Goal: Task Accomplishment & Management: Manage account settings

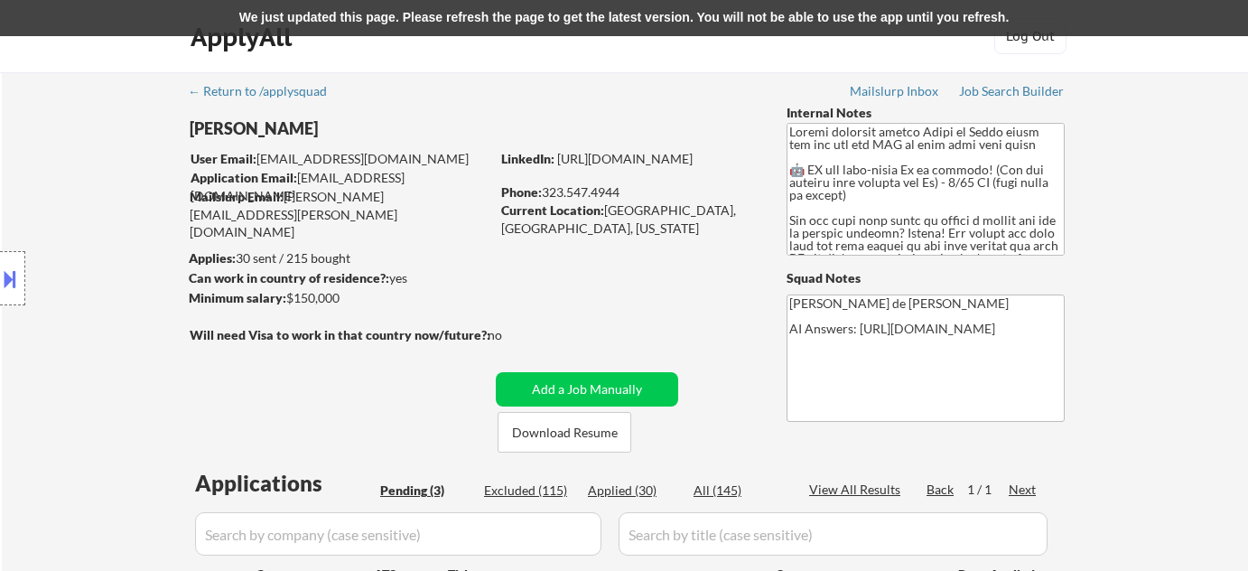
select select ""pending""
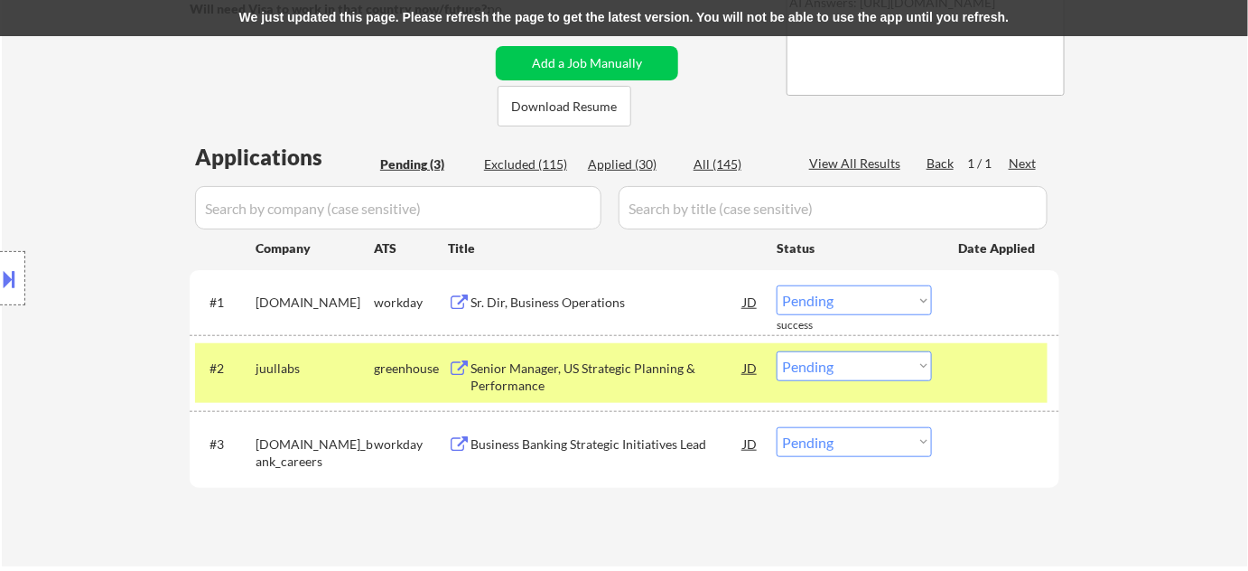
scroll to position [328, 0]
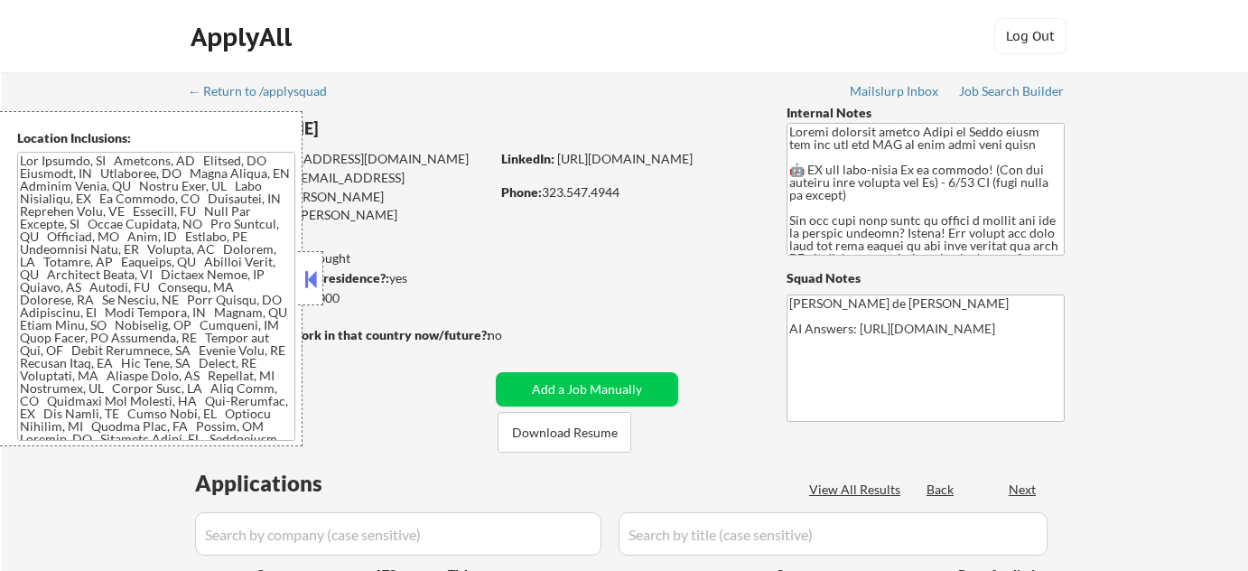
select select ""pending""
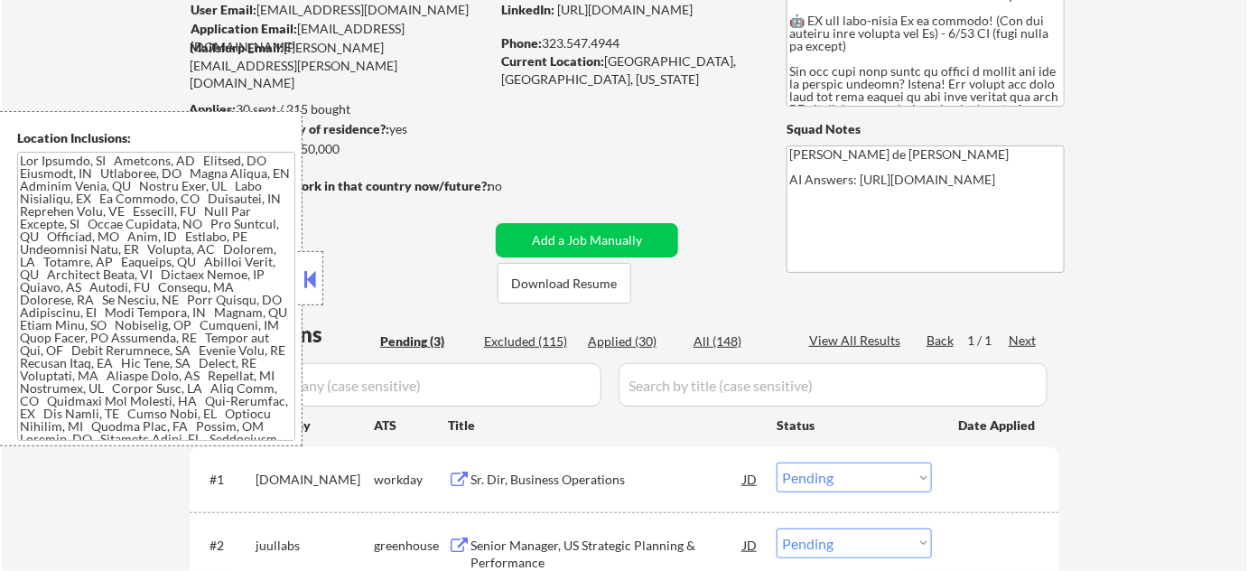
scroll to position [164, 0]
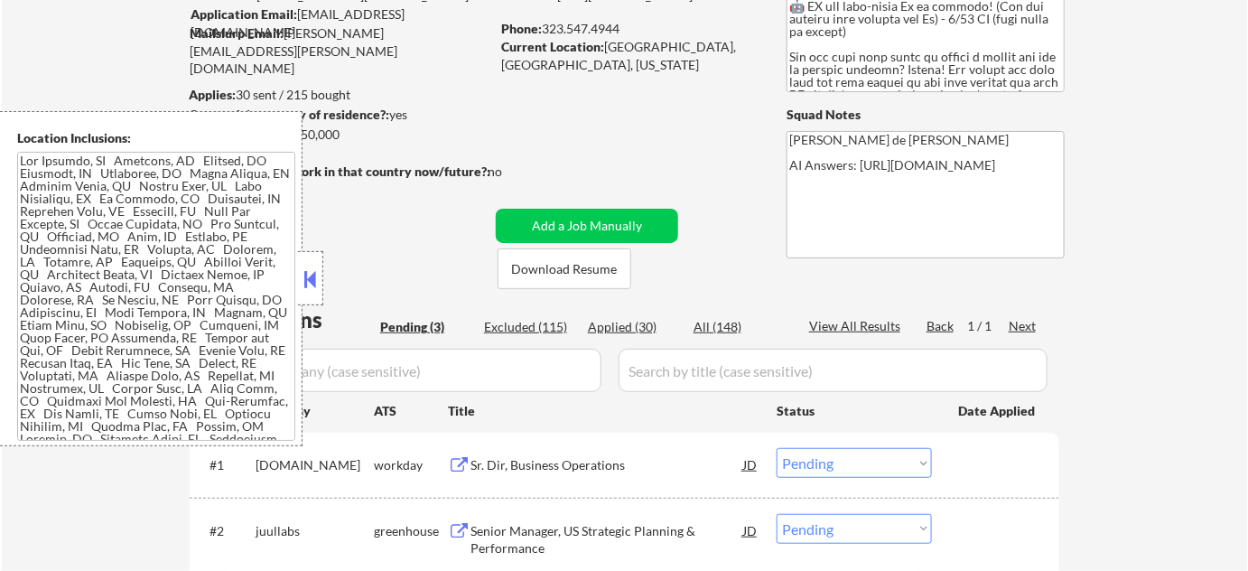
click at [641, 323] on div "Applied (30)" at bounding box center [633, 327] width 90 height 18
select select ""applied""
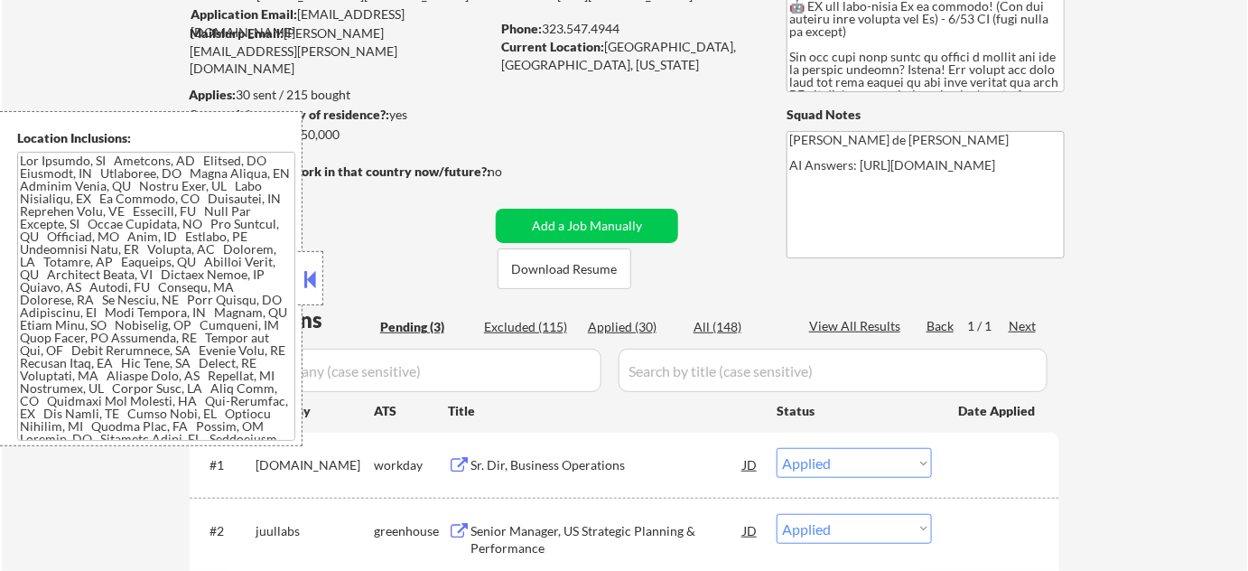
select select ""applied""
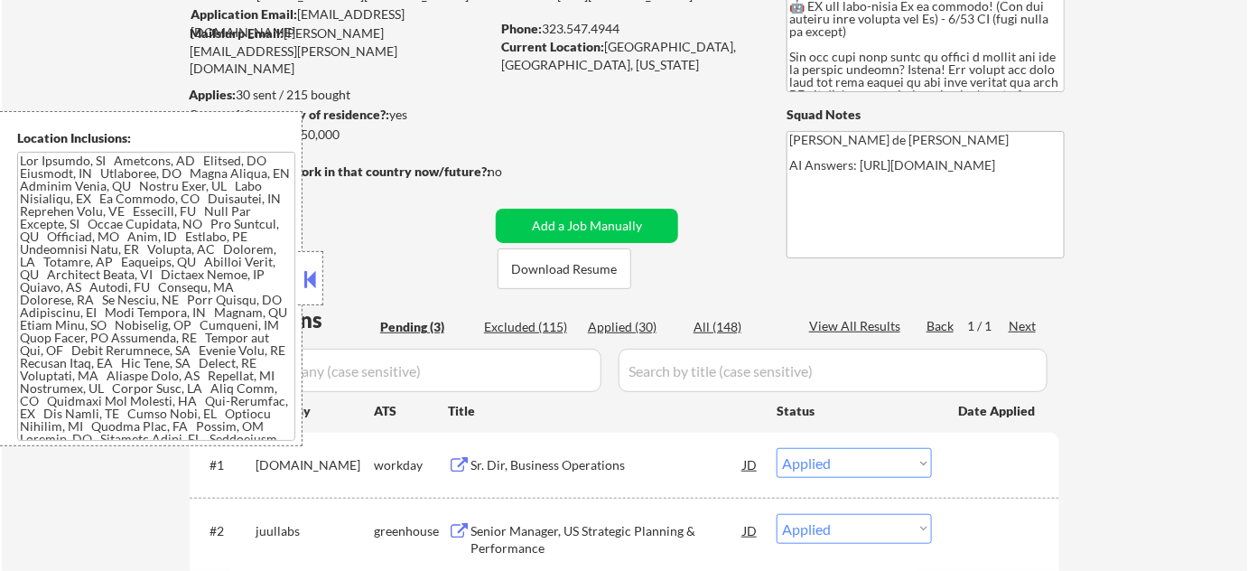
select select ""applied""
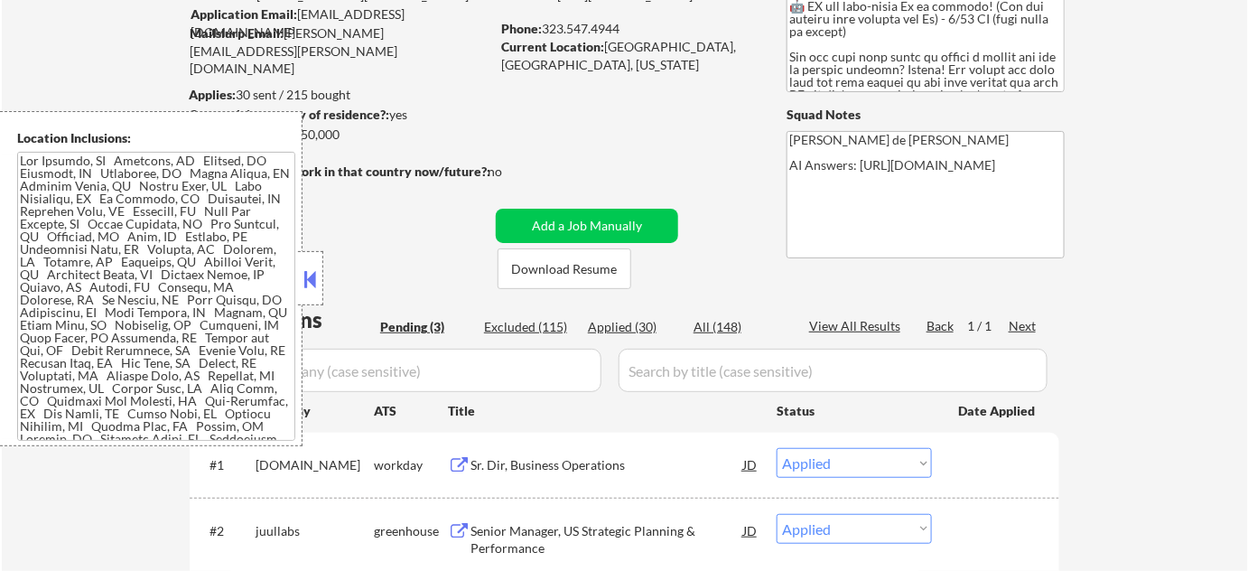
select select ""applied""
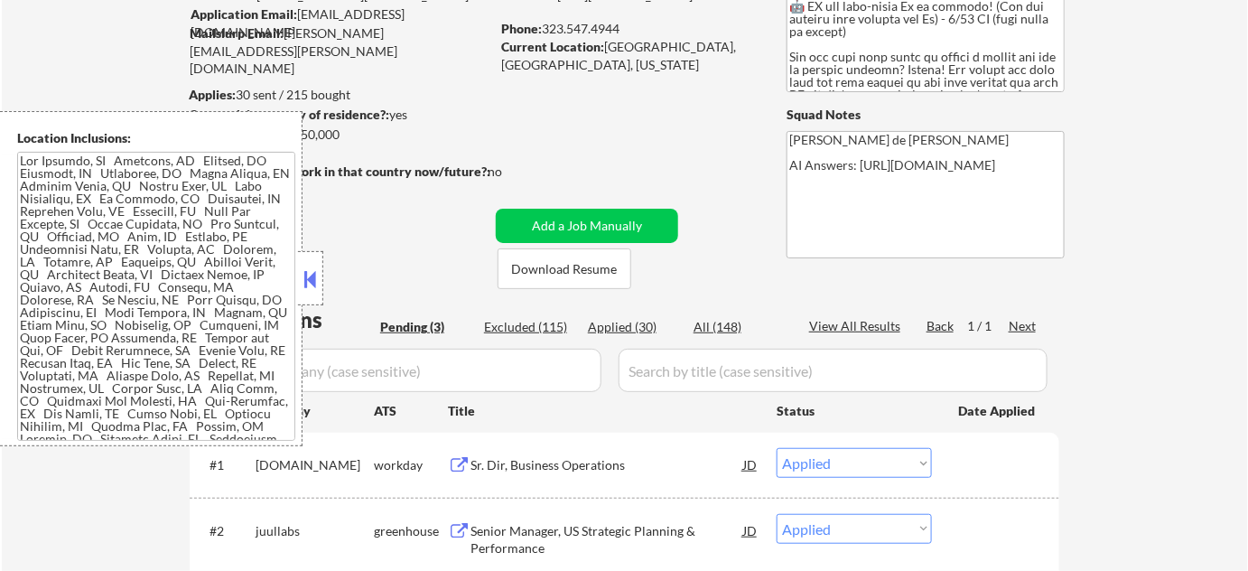
select select ""applied""
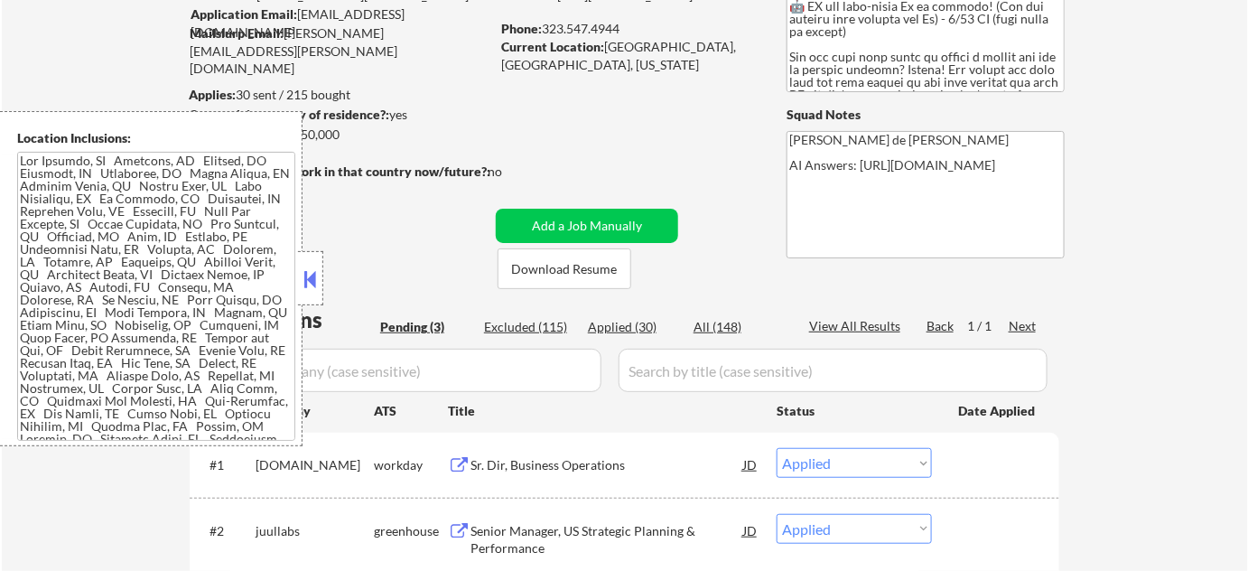
select select ""applied""
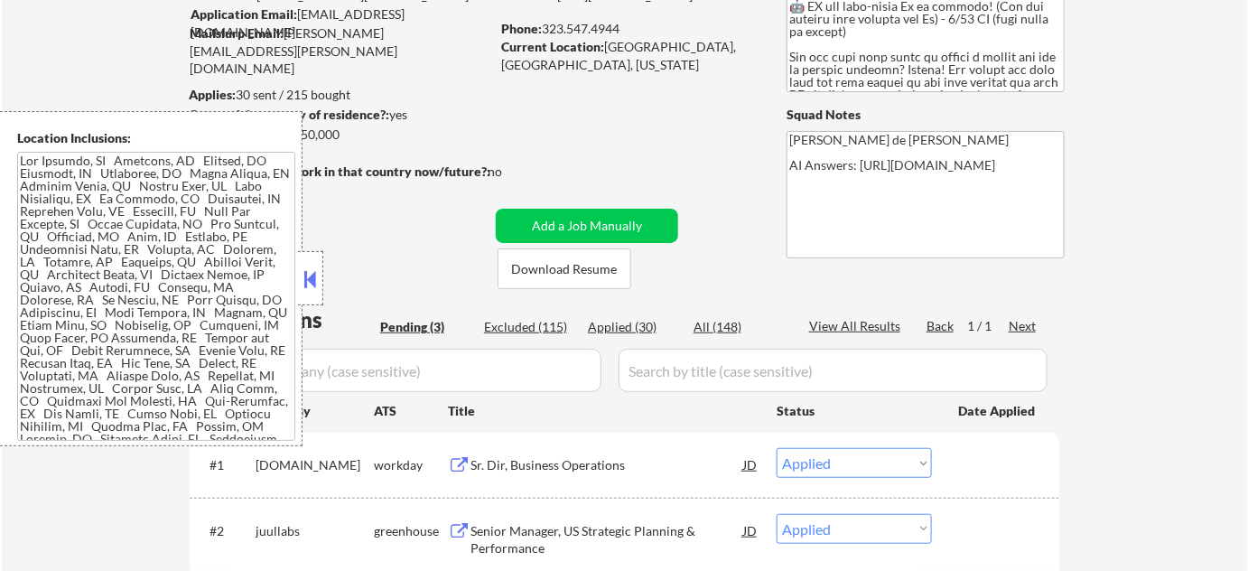
select select ""applied""
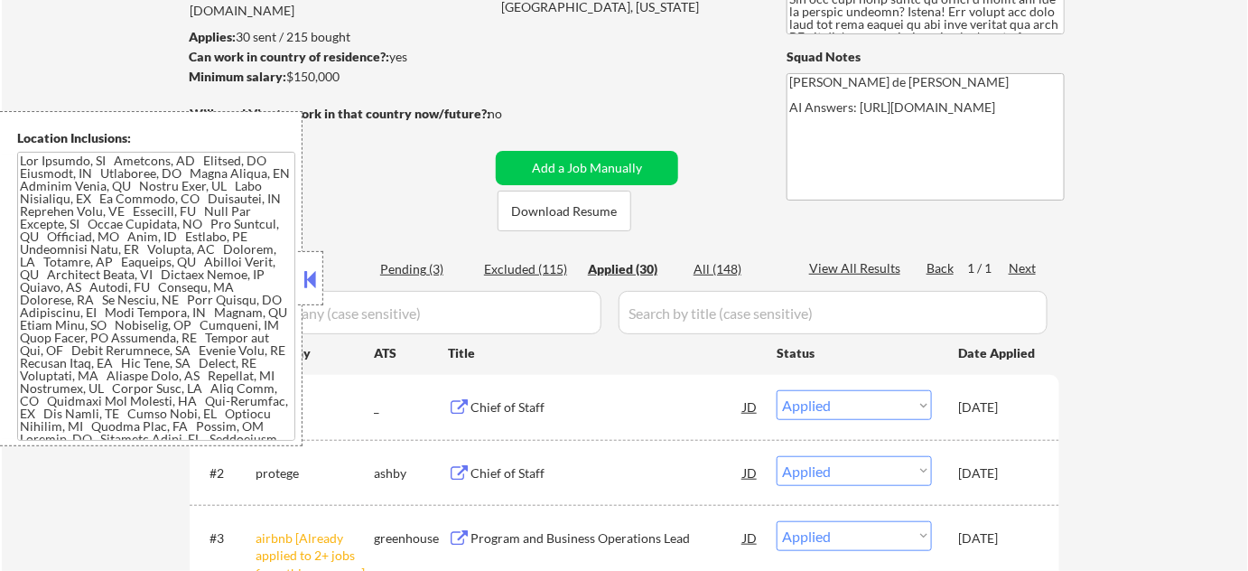
scroll to position [246, 0]
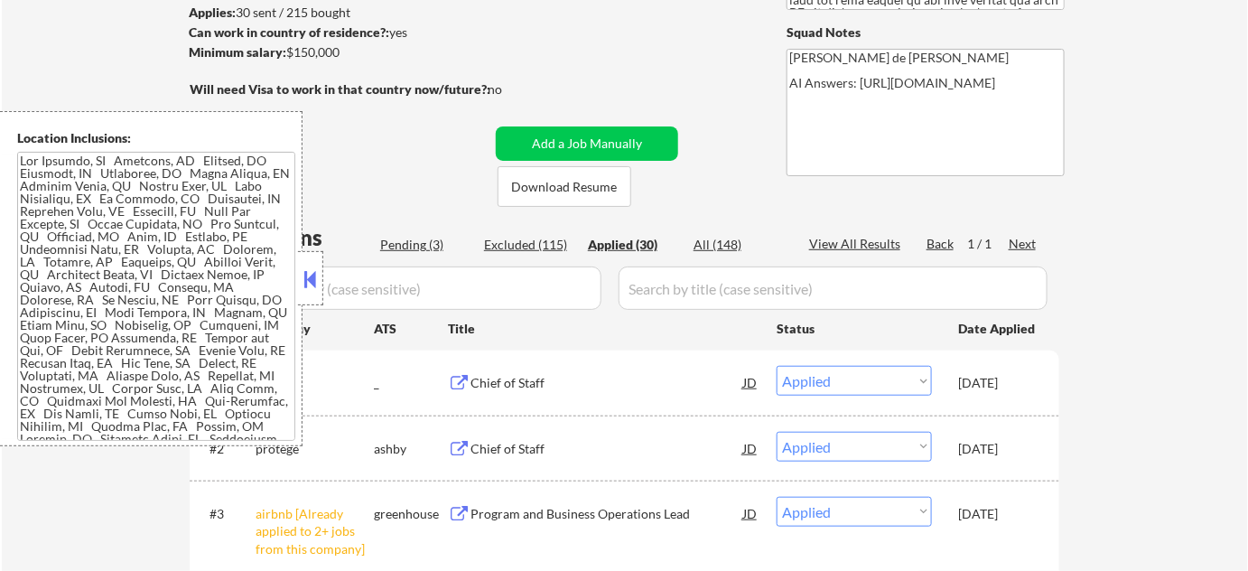
click at [311, 278] on button at bounding box center [311, 279] width 20 height 27
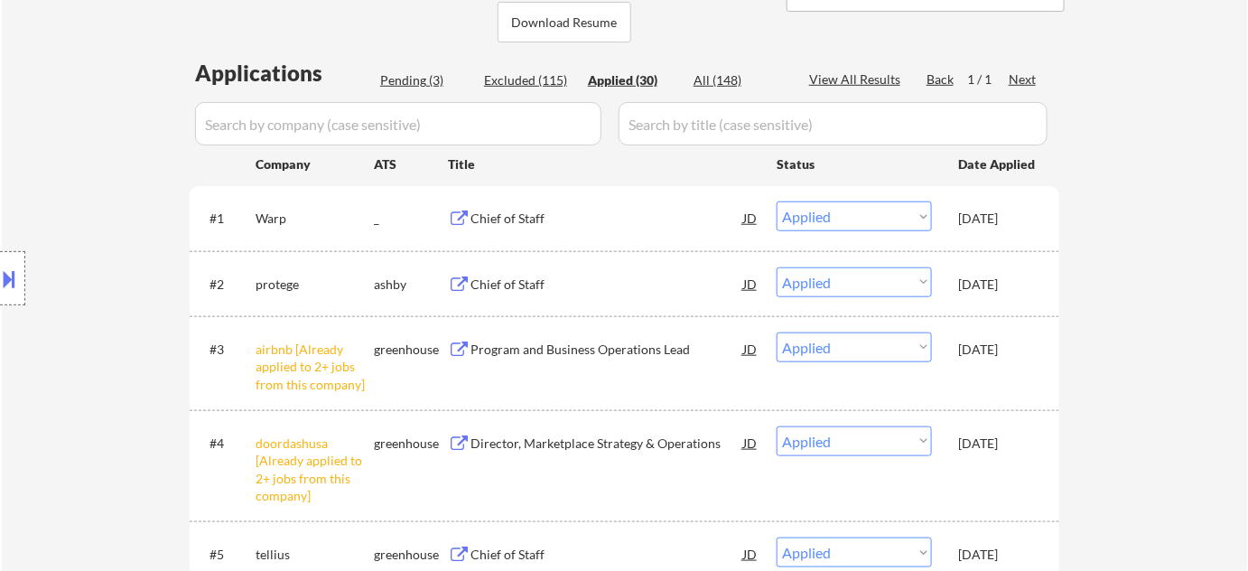
scroll to position [328, 0]
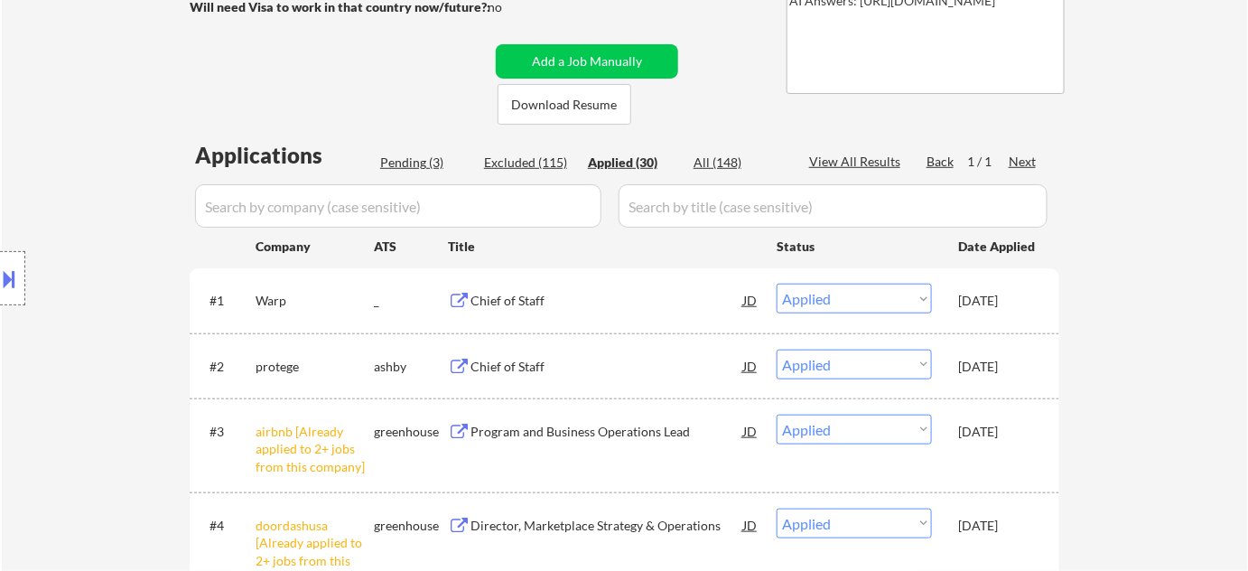
click at [435, 161] on div "Pending (3)" at bounding box center [425, 163] width 90 height 18
select select ""pending""
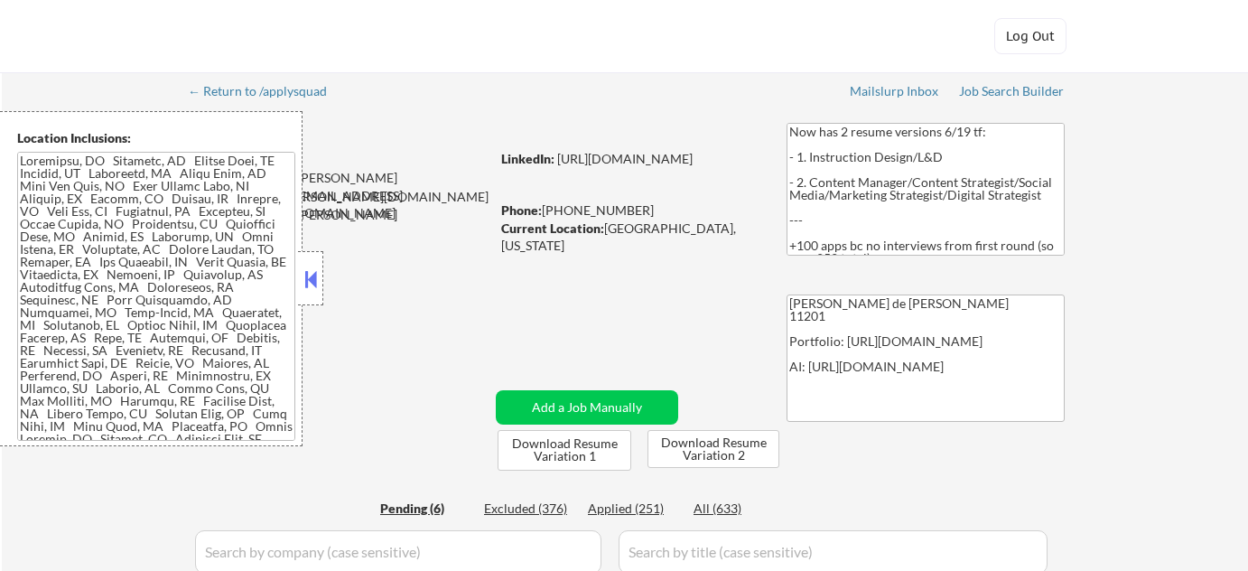
select select ""pending""
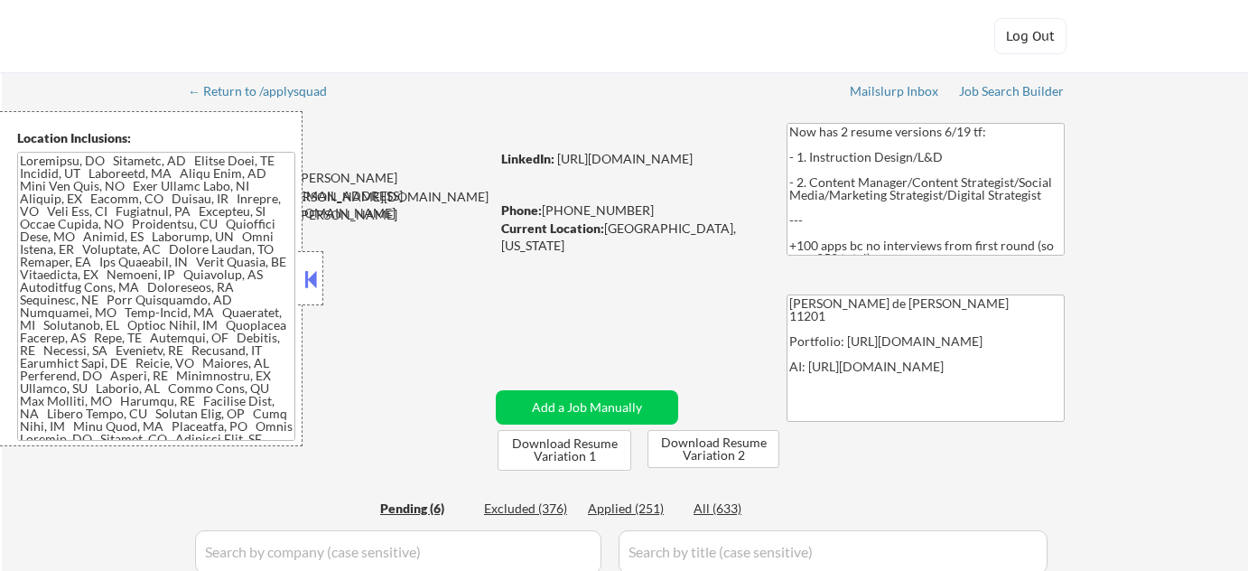
select select ""pending""
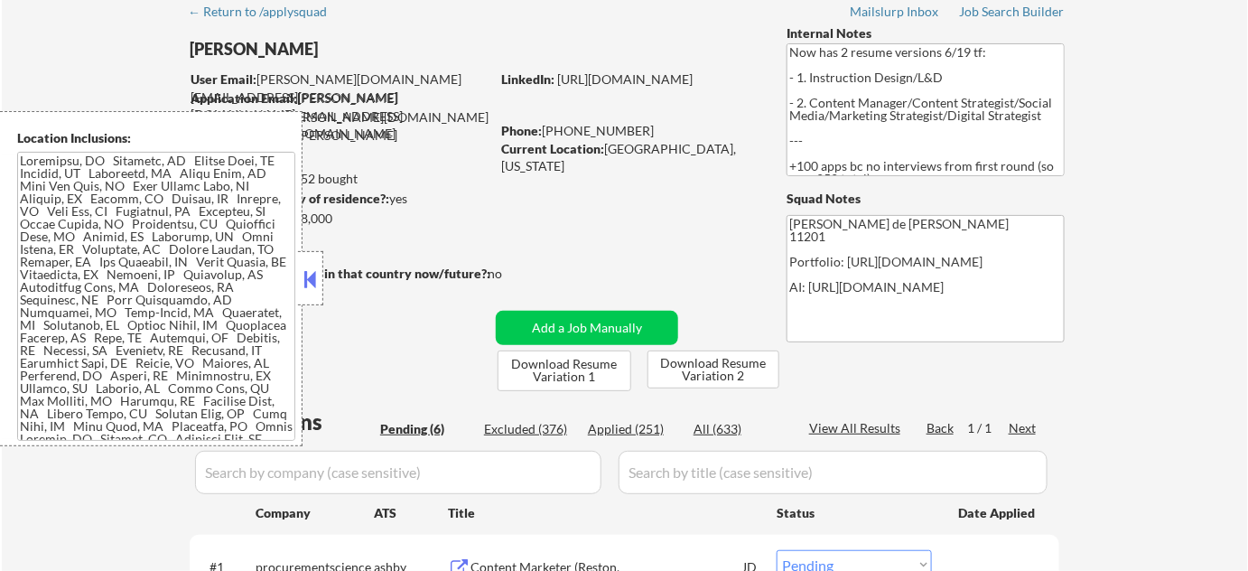
scroll to position [410, 0]
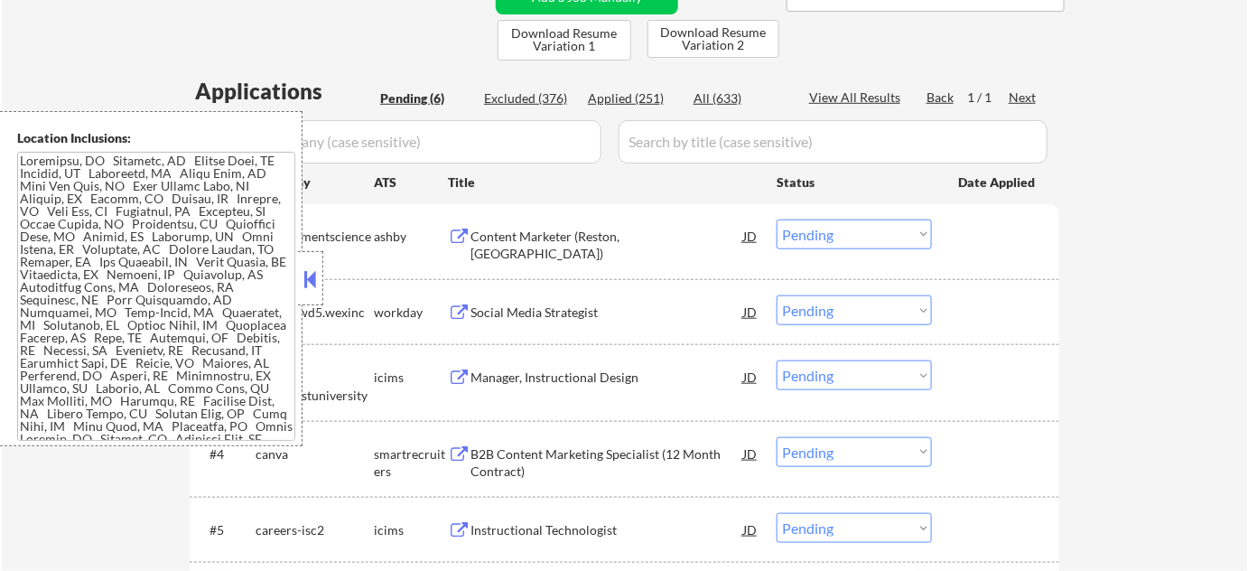
click at [311, 271] on button at bounding box center [311, 279] width 20 height 27
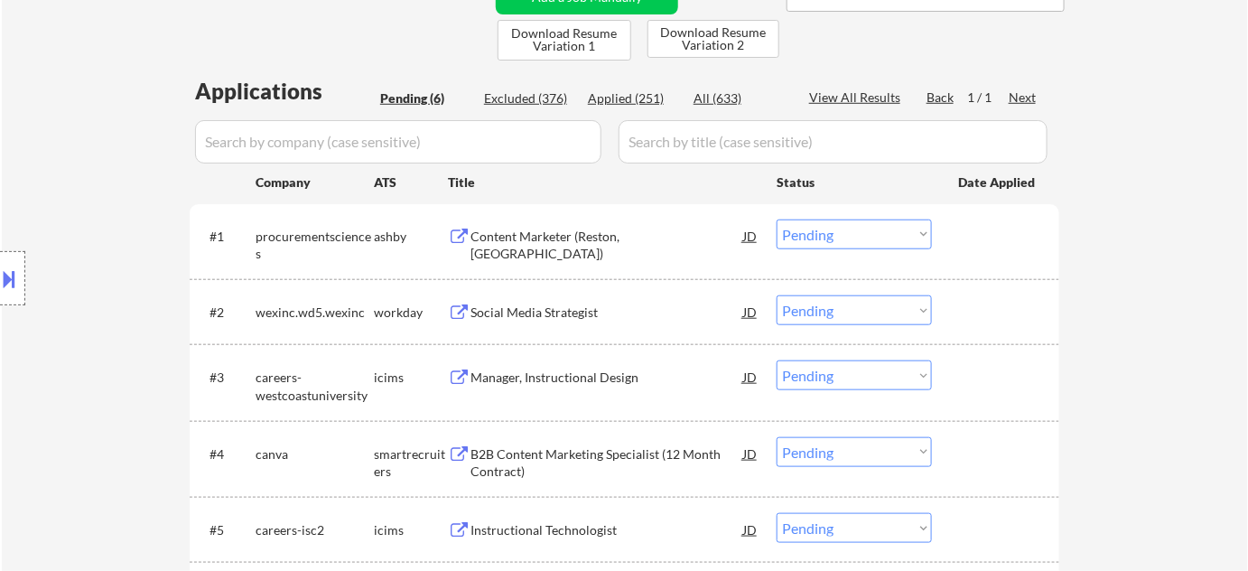
scroll to position [575, 0]
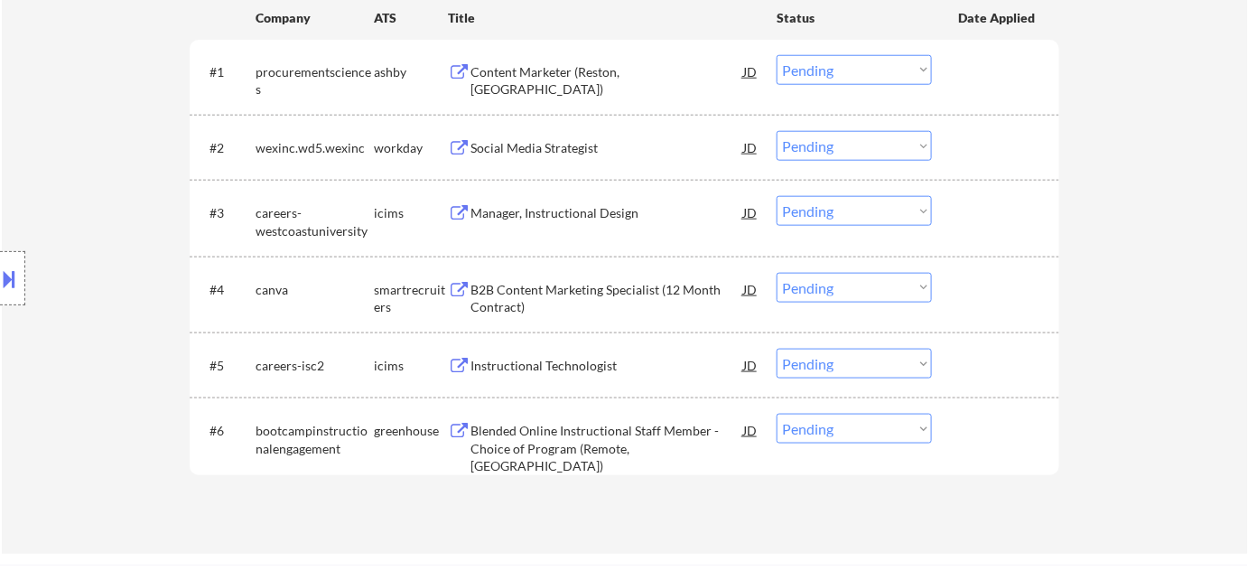
click at [513, 71] on div "Content Marketer (Reston, VA)" at bounding box center [607, 80] width 273 height 35
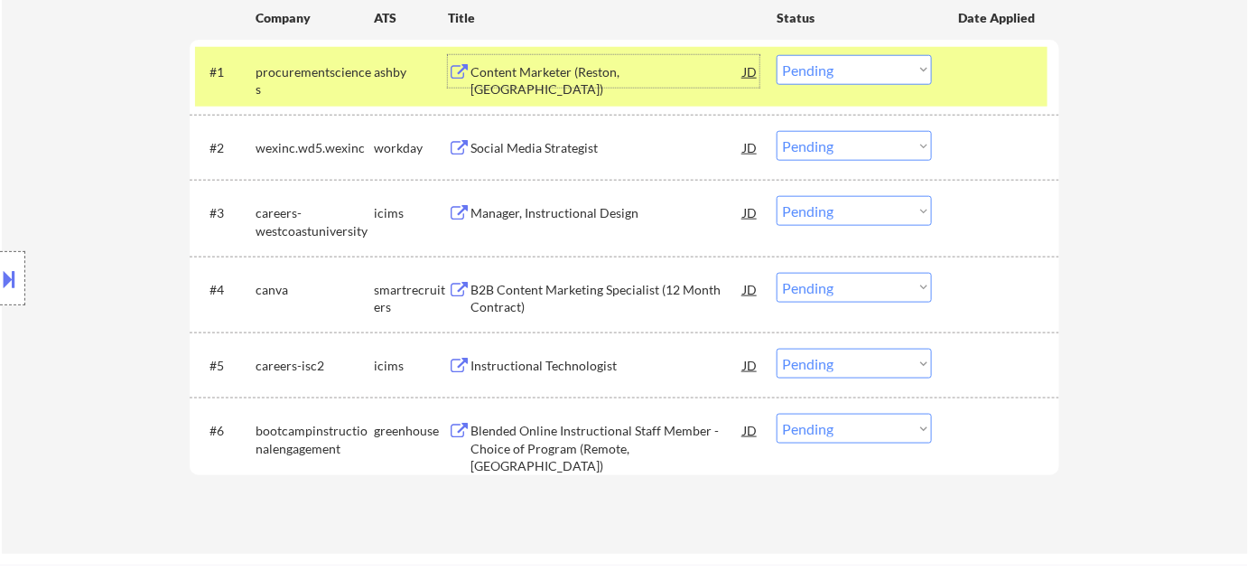
click at [823, 71] on select "Choose an option... Pending Applied Excluded (Questions) Excluded (Expired) Exc…" at bounding box center [854, 70] width 155 height 30
click at [777, 55] on select "Choose an option... Pending Applied Excluded (Questions) Excluded (Expired) Exc…" at bounding box center [854, 70] width 155 height 30
select select ""pending""
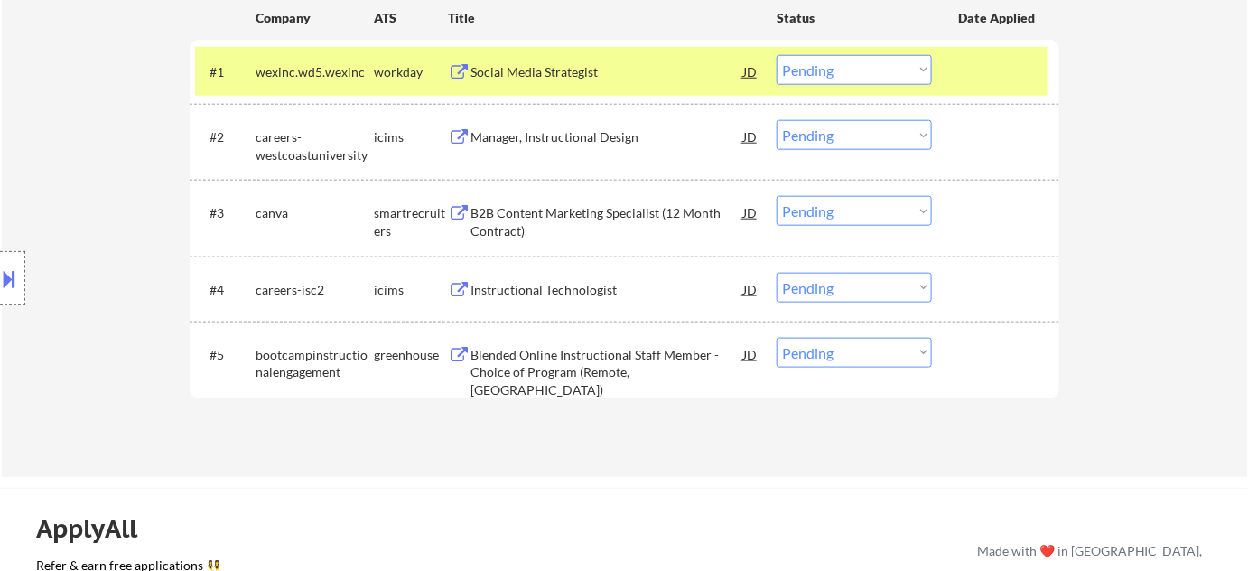
click at [556, 77] on div "Social Media Strategist" at bounding box center [607, 72] width 273 height 18
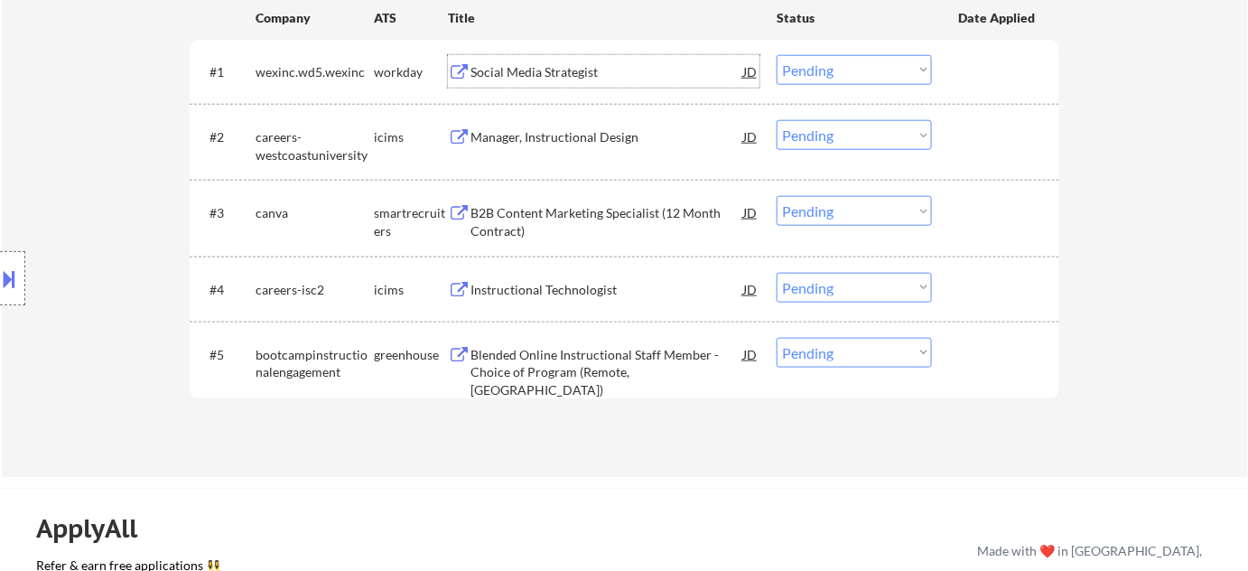
click at [507, 227] on div "B2B Content Marketing Specialist (12 Month Contract)" at bounding box center [607, 221] width 273 height 35
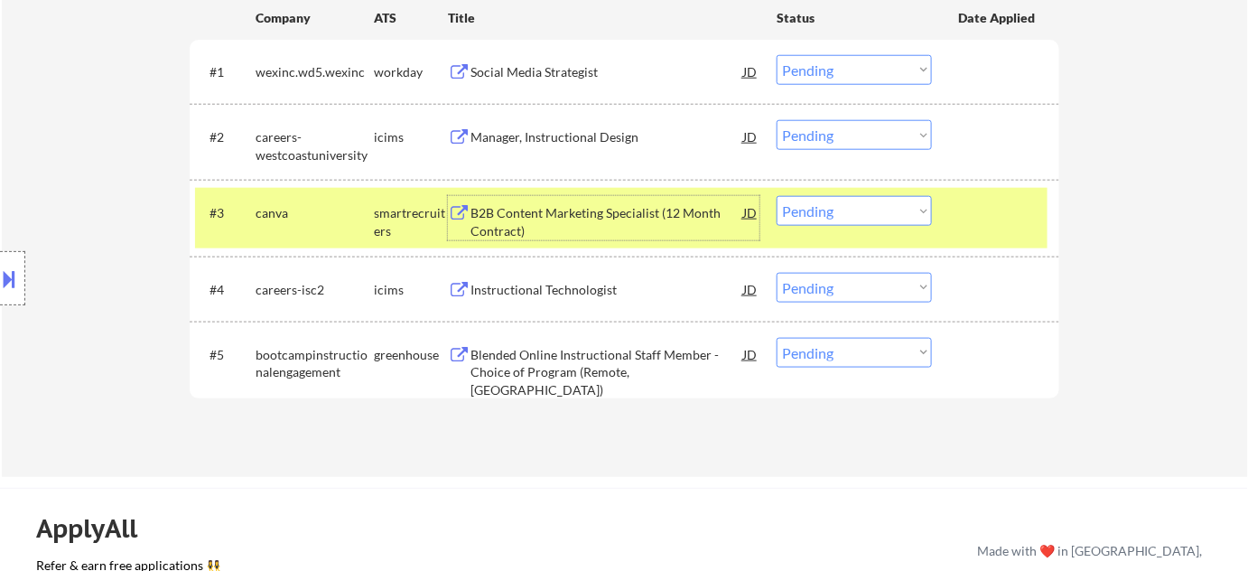
click at [575, 291] on div "Instructional Technologist" at bounding box center [607, 290] width 273 height 18
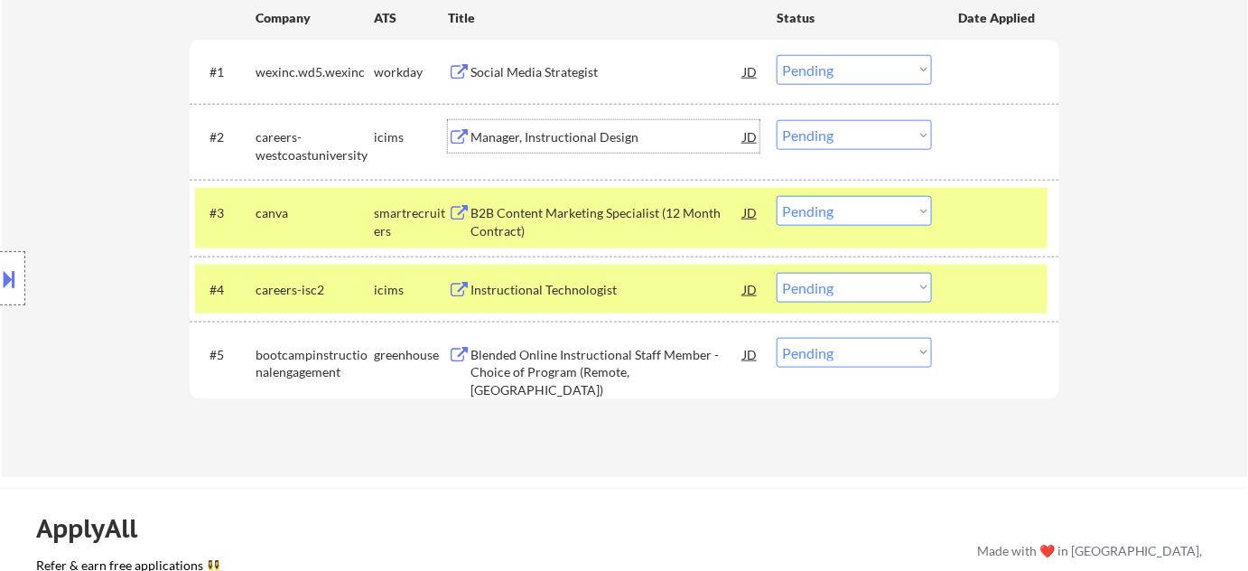
click at [536, 136] on div "Manager, Instructional Design" at bounding box center [607, 137] width 273 height 18
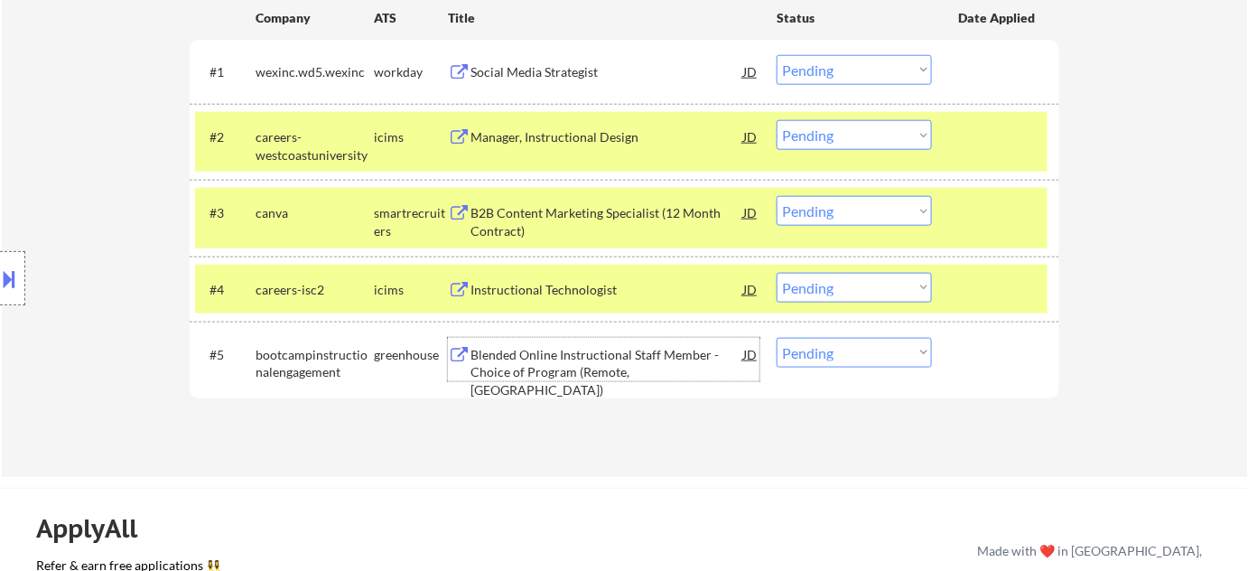
click at [591, 370] on div "Blended Online Instructional Staff Member - Choice of Program (Remote, US)" at bounding box center [607, 372] width 273 height 53
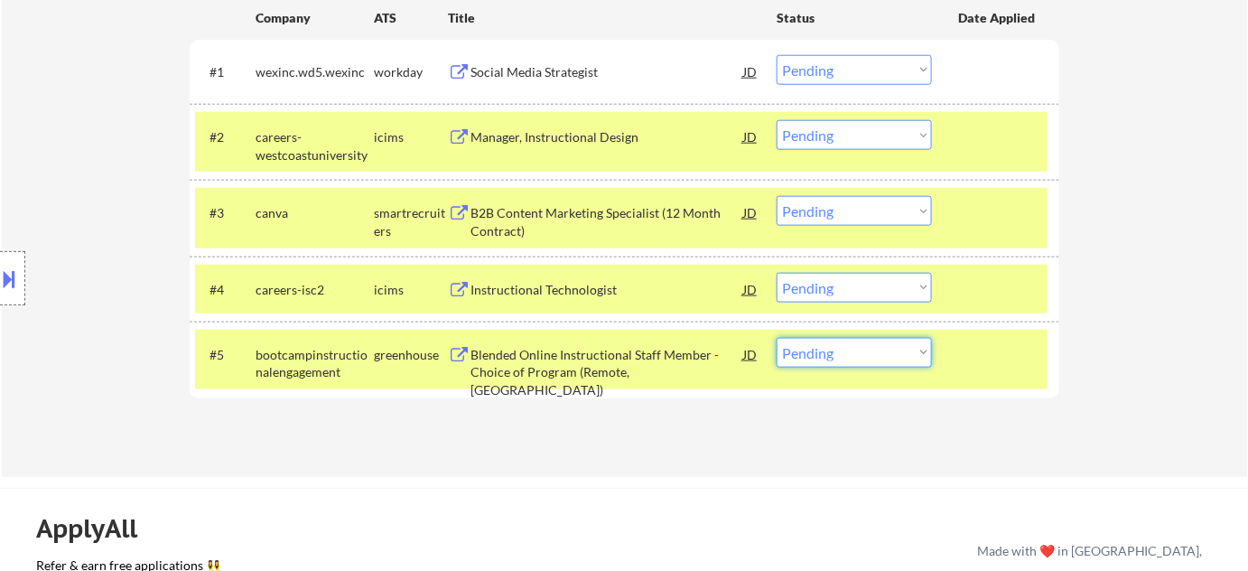
click at [868, 359] on select "Choose an option... Pending Applied Excluded (Questions) Excluded (Expired) Exc…" at bounding box center [854, 353] width 155 height 30
select select ""excluded__bad_match_""
click at [777, 338] on select "Choose an option... Pending Applied Excluded (Questions) Excluded (Expired) Exc…" at bounding box center [854, 353] width 155 height 30
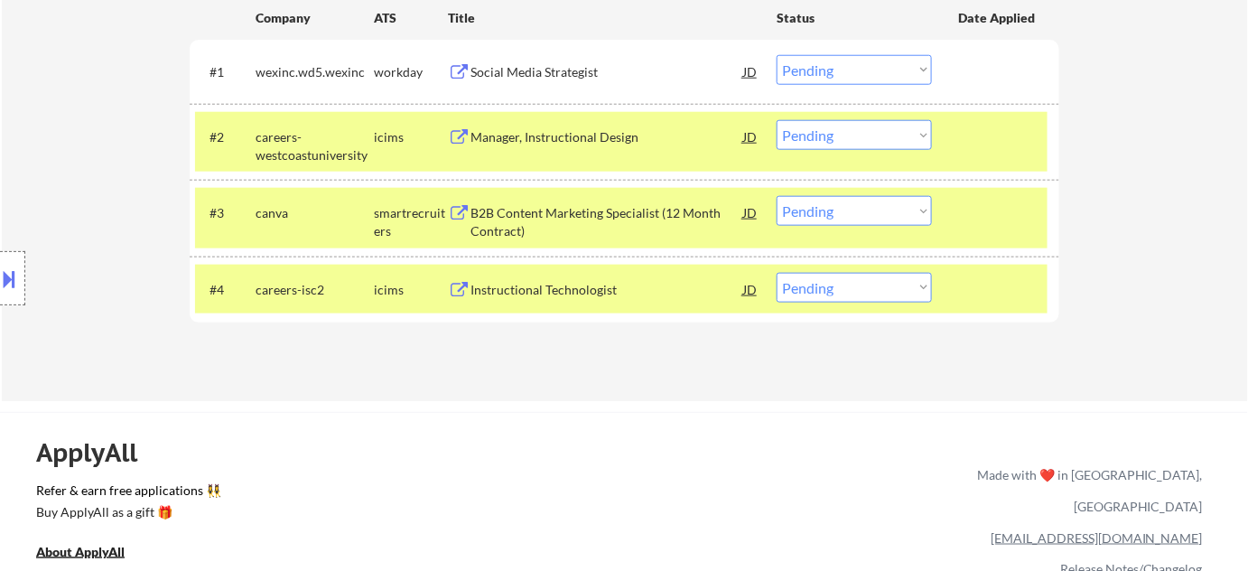
click at [854, 129] on select "Choose an option... Pending Applied Excluded (Questions) Excluded (Expired) Exc…" at bounding box center [854, 135] width 155 height 30
click at [777, 120] on select "Choose an option... Pending Applied Excluded (Questions) Excluded (Expired) Exc…" at bounding box center [854, 135] width 155 height 30
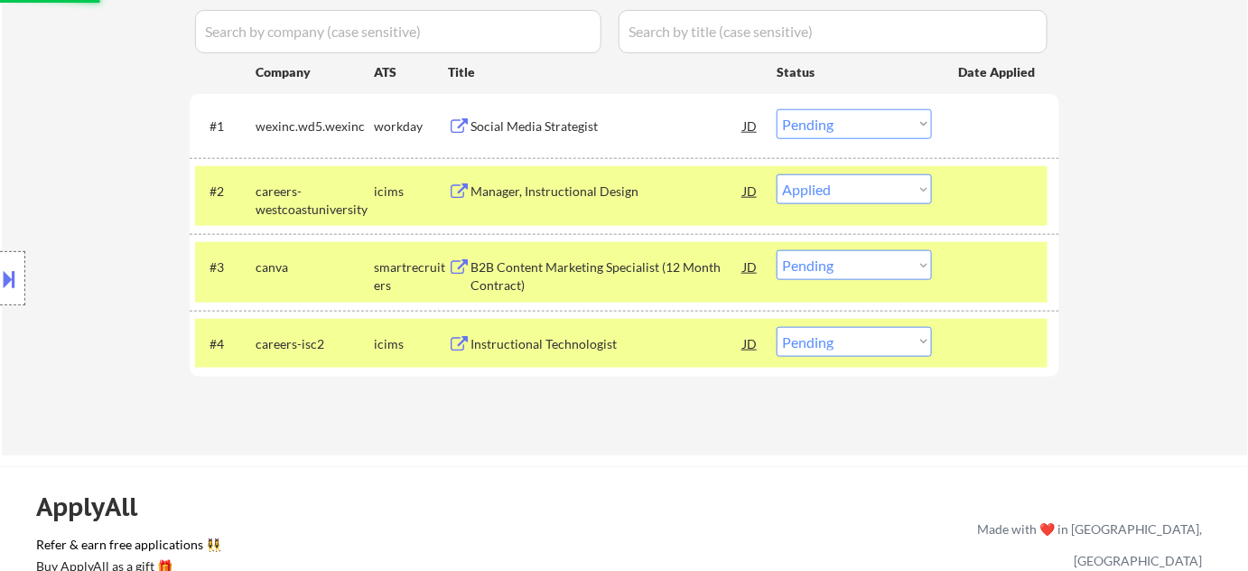
scroll to position [492, 0]
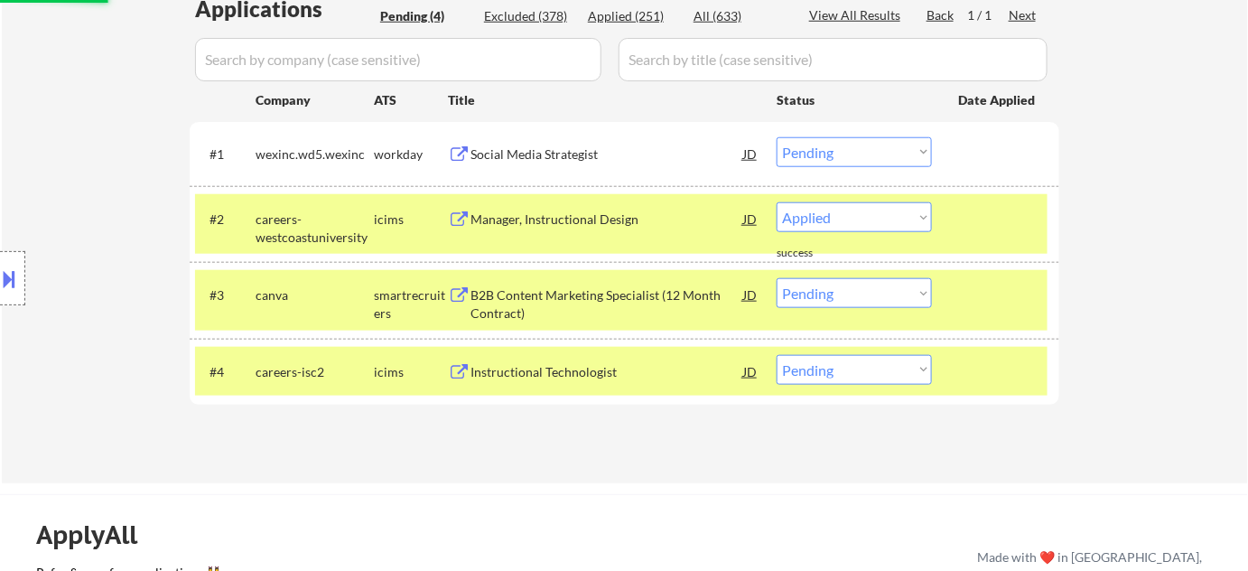
select select ""pending""
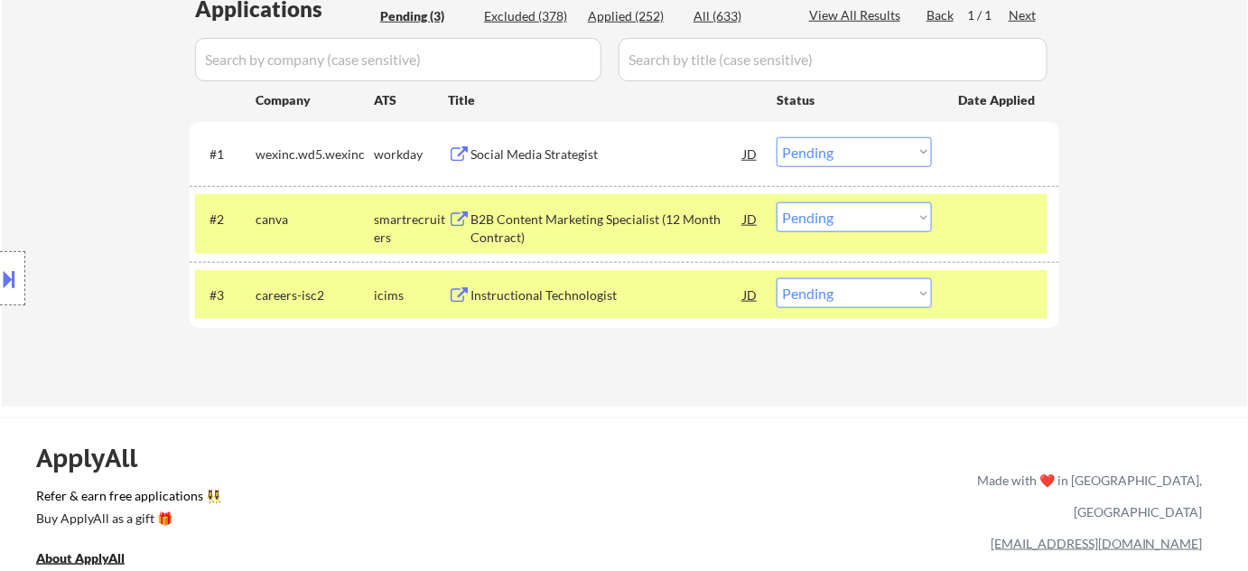
select select ""pending""
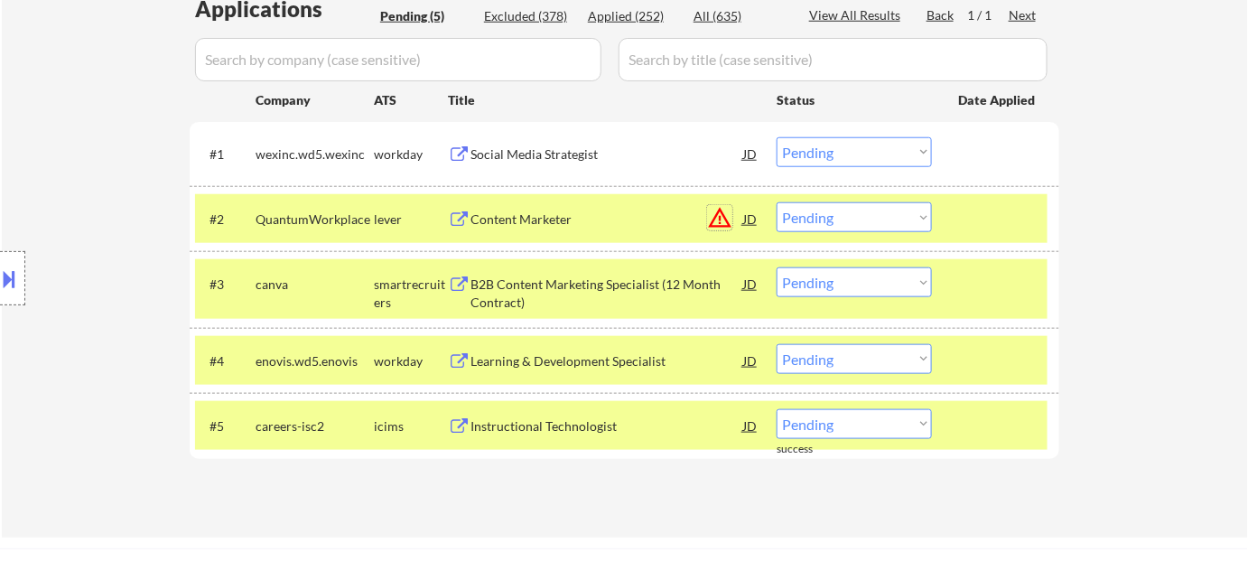
click at [731, 218] on button "warning_amber" at bounding box center [719, 217] width 25 height 25
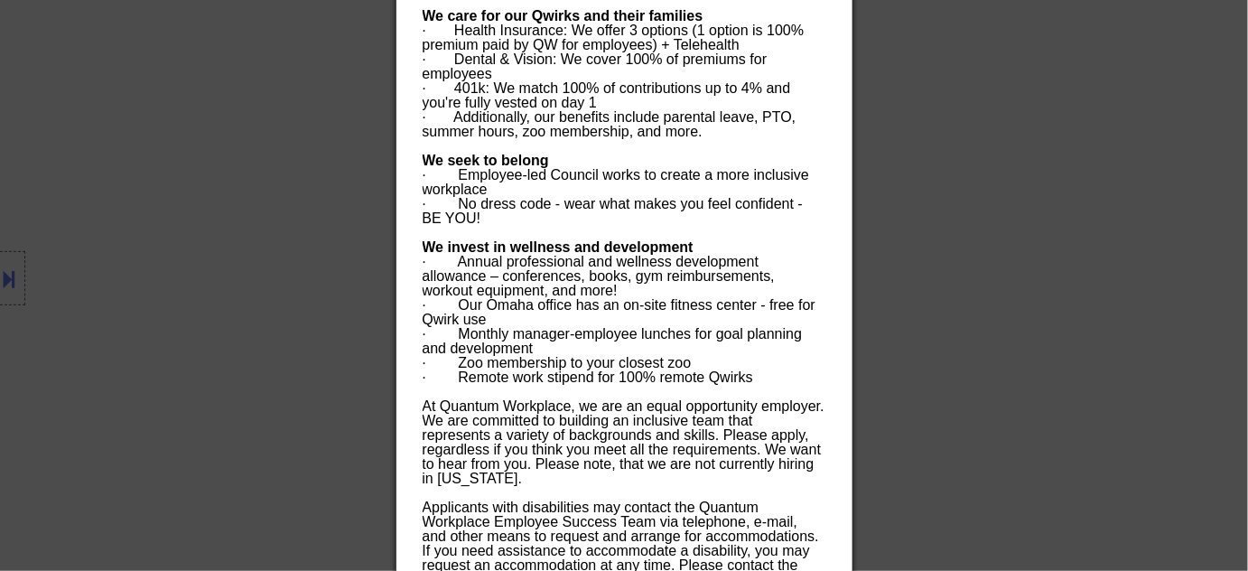
scroll to position [2081, 0]
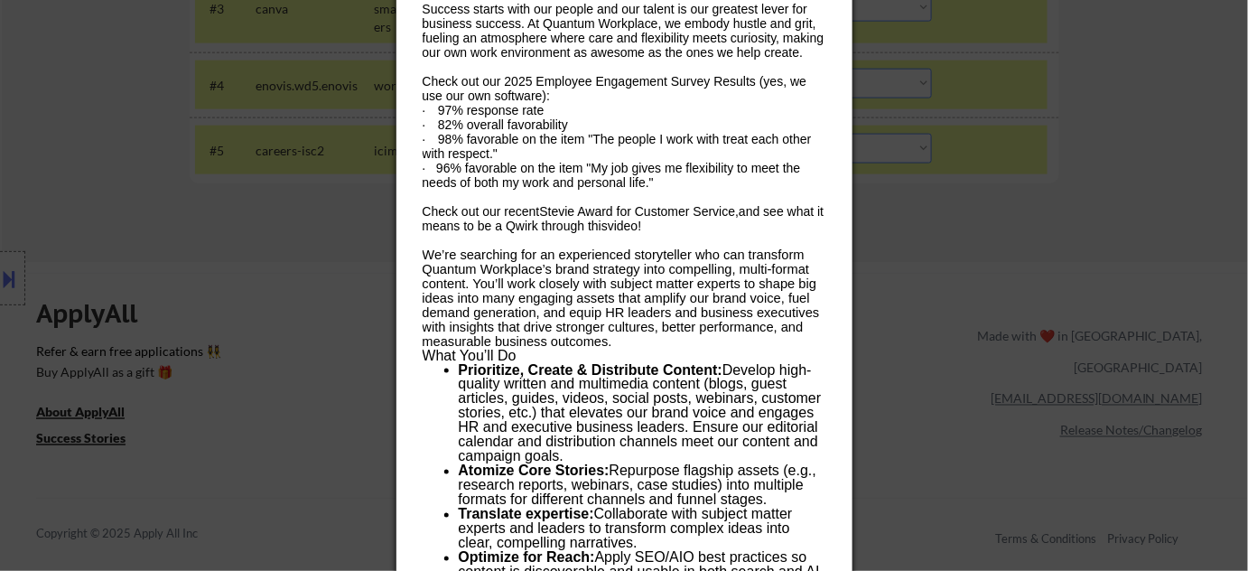
click at [821, 331] on div "We’re searching for an experienced storyteller who can transform Quantum Workpl…" at bounding box center [624, 298] width 403 height 101
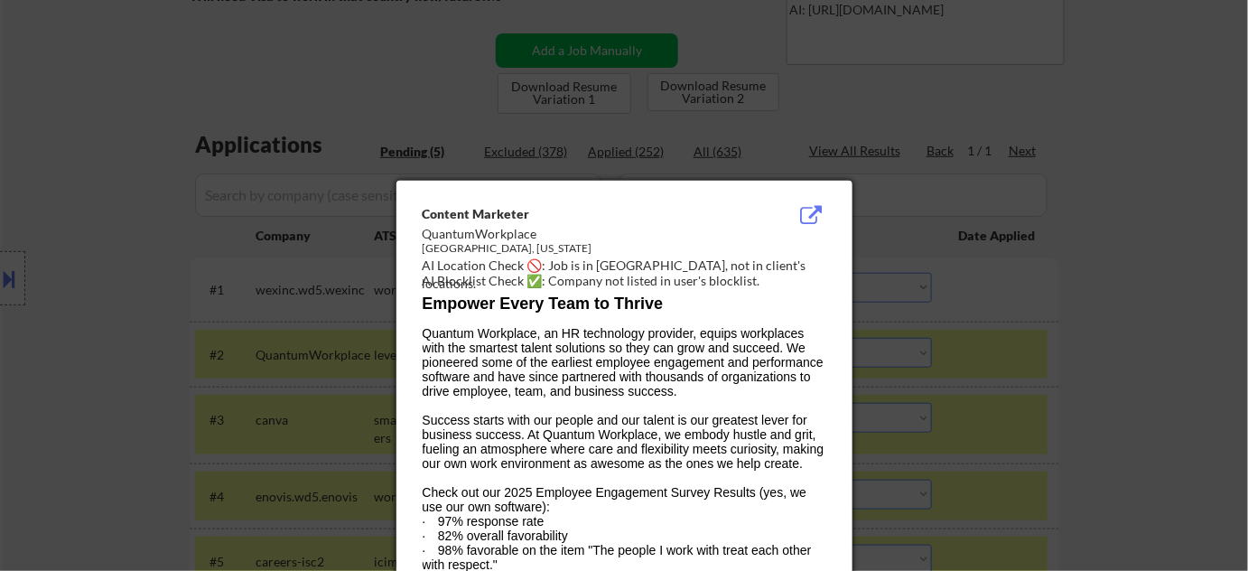
click at [1058, 256] on div at bounding box center [624, 285] width 1248 height 571
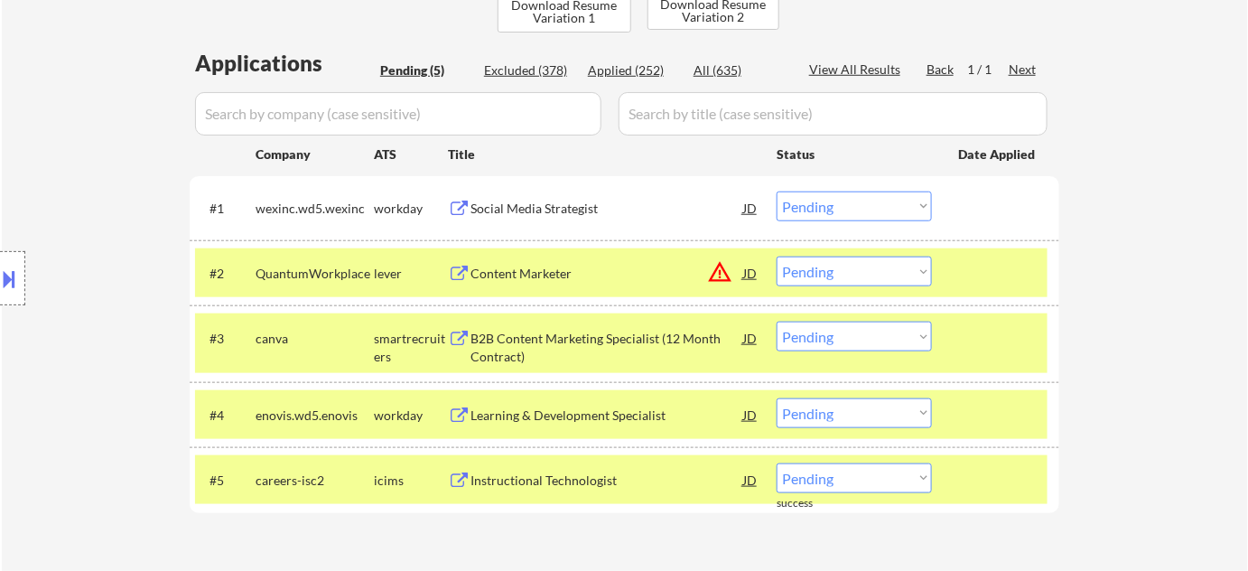
scroll to position [439, 0]
click at [548, 408] on div "Learning & Development Specialist" at bounding box center [607, 415] width 273 height 18
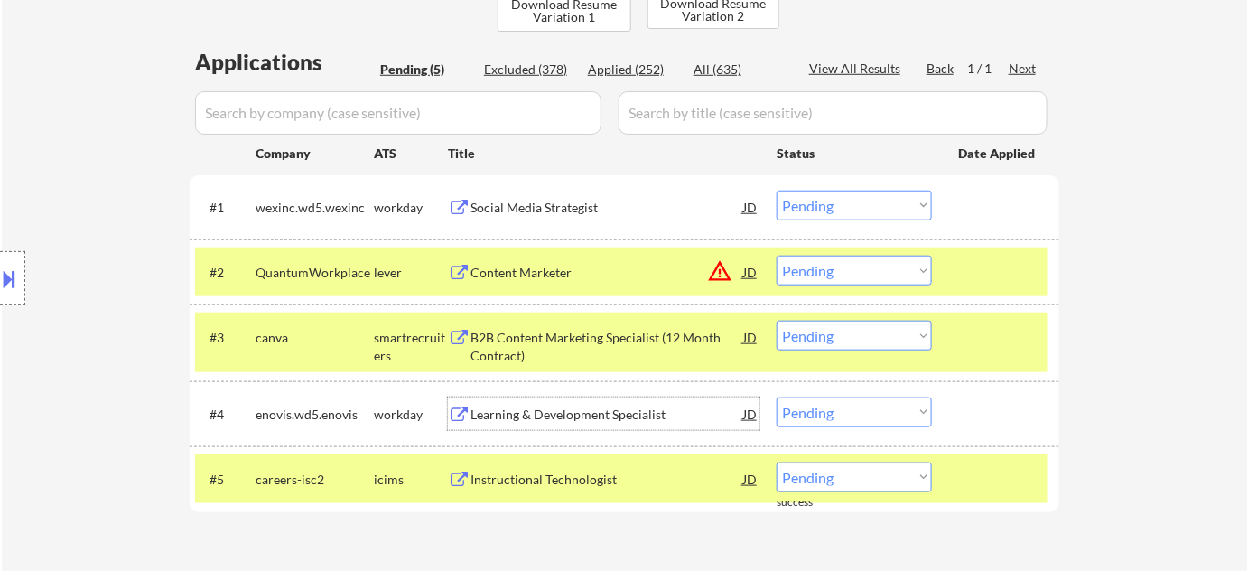
click at [797, 414] on select "Choose an option... Pending Applied Excluded (Questions) Excluded (Expired) Exc…" at bounding box center [854, 412] width 155 height 30
click at [777, 397] on select "Choose an option... Pending Applied Excluded (Questions) Excluded (Expired) Exc…" at bounding box center [854, 412] width 155 height 30
select select ""pending""
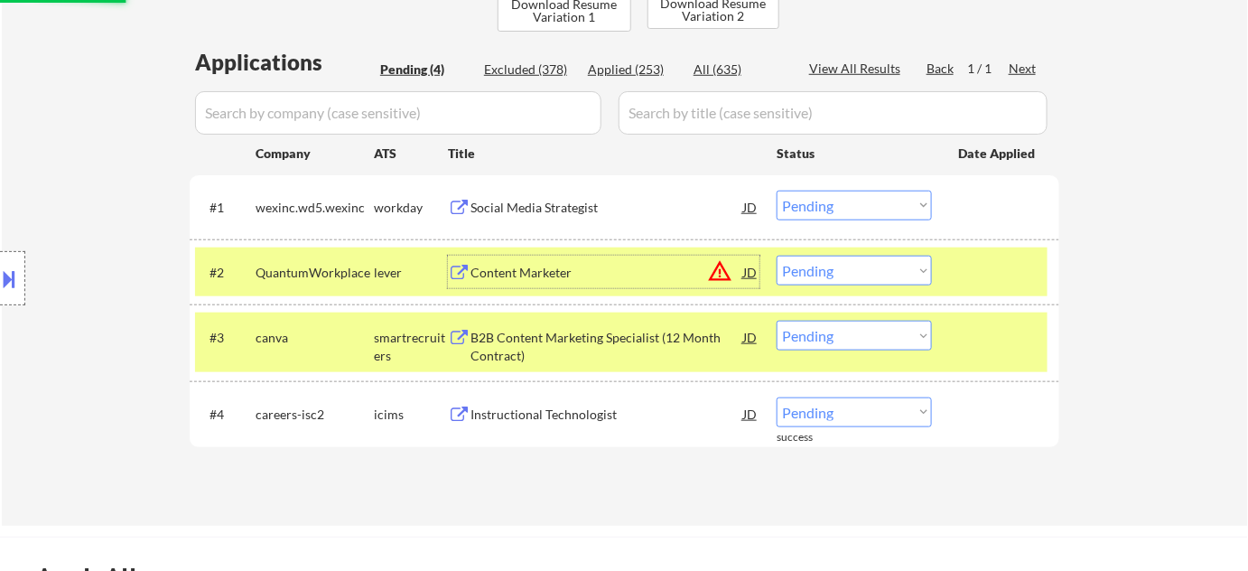
click at [537, 276] on div "Content Marketer" at bounding box center [607, 273] width 273 height 18
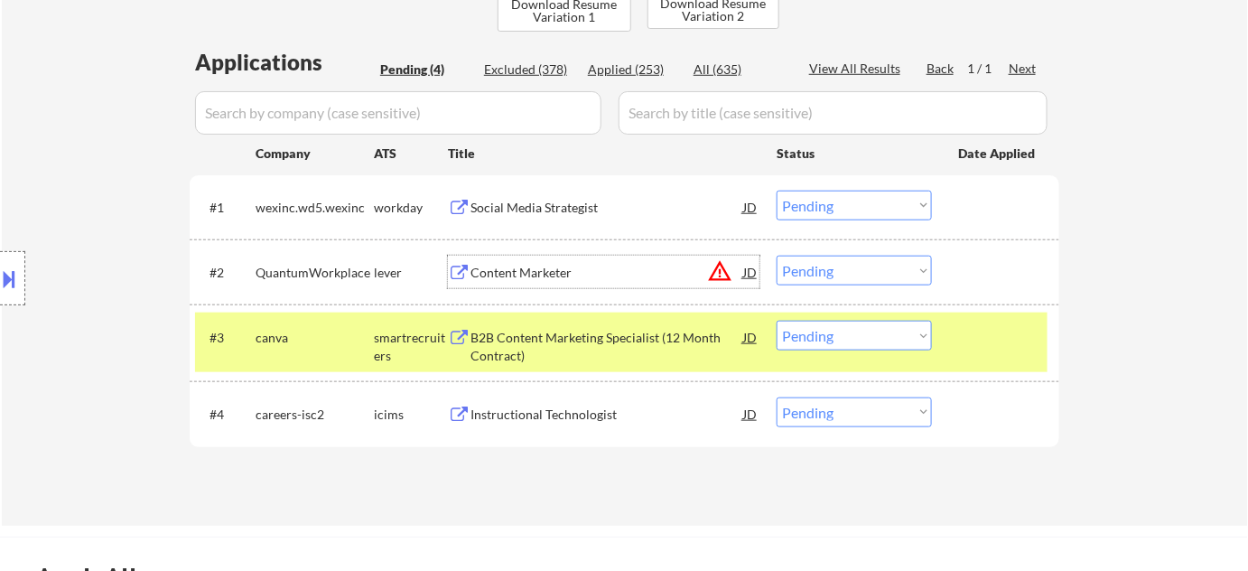
click at [846, 280] on select "Choose an option... Pending Applied Excluded (Questions) Excluded (Expired) Exc…" at bounding box center [854, 271] width 155 height 30
click at [777, 256] on select "Choose an option... Pending Applied Excluded (Questions) Excluded (Expired) Exc…" at bounding box center [854, 271] width 155 height 30
select select ""pending""
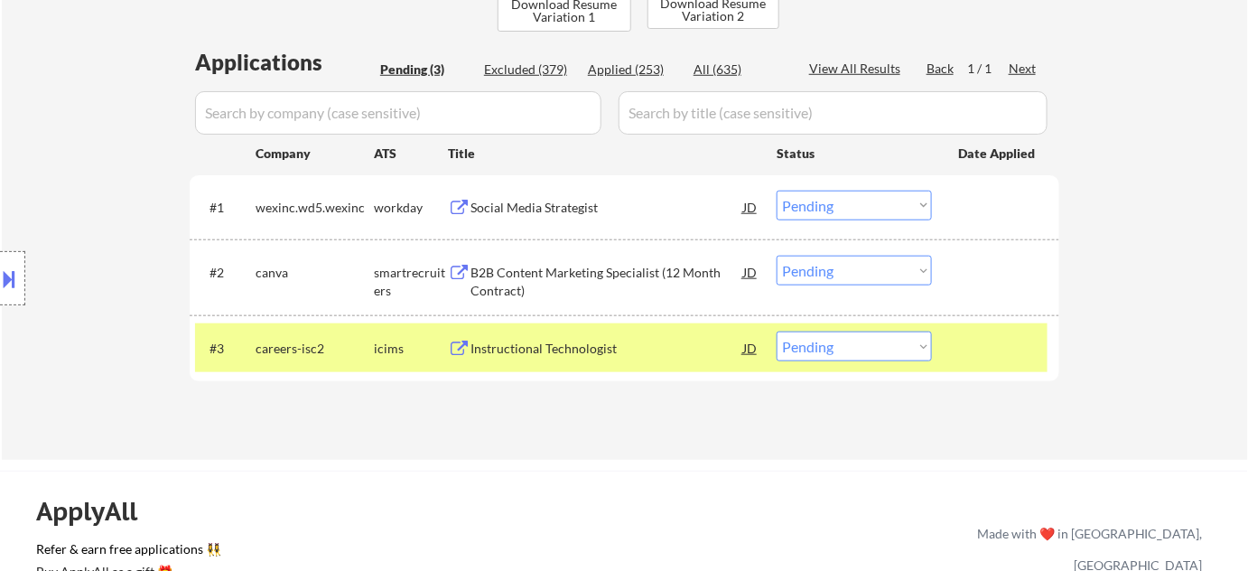
click at [581, 210] on div "Social Media Strategist" at bounding box center [607, 208] width 273 height 18
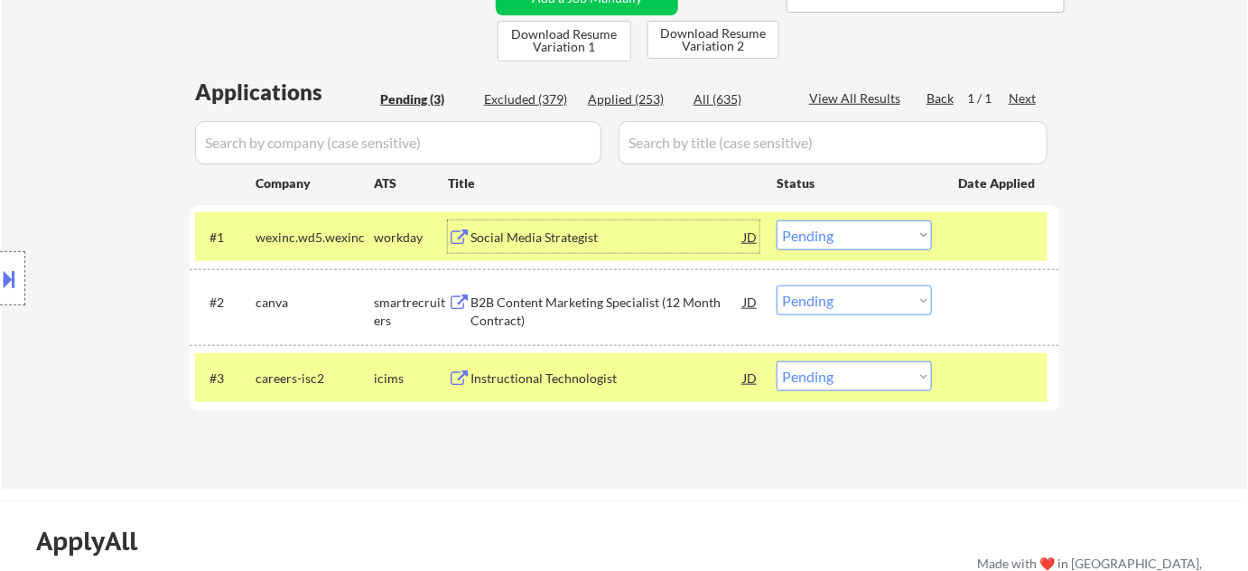
scroll to position [357, 0]
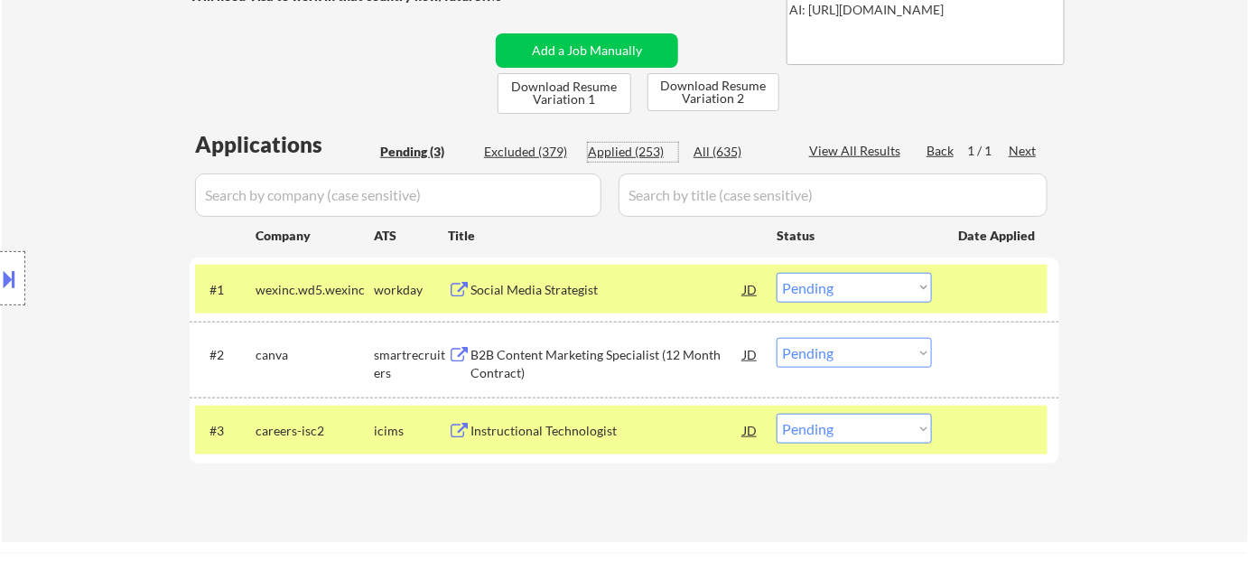
click at [630, 148] on div "Applied (253)" at bounding box center [633, 152] width 90 height 18
click at [518, 182] on input "input" at bounding box center [398, 194] width 406 height 43
click at [508, 201] on input "input" at bounding box center [398, 194] width 406 height 43
select select ""applied""
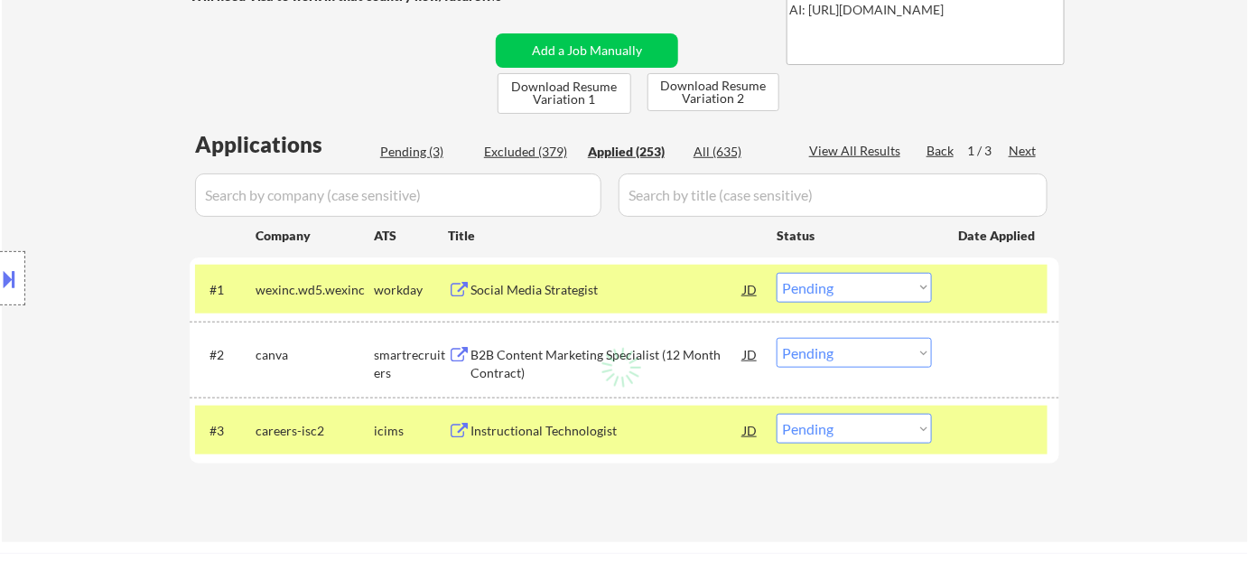
select select ""applied""
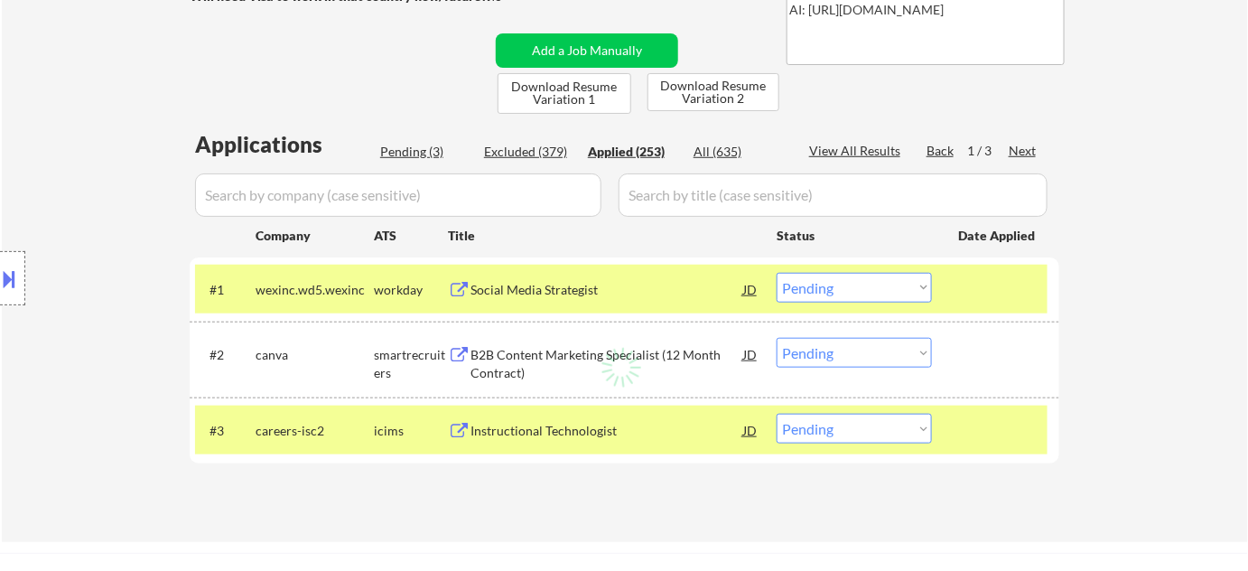
select select ""applied""
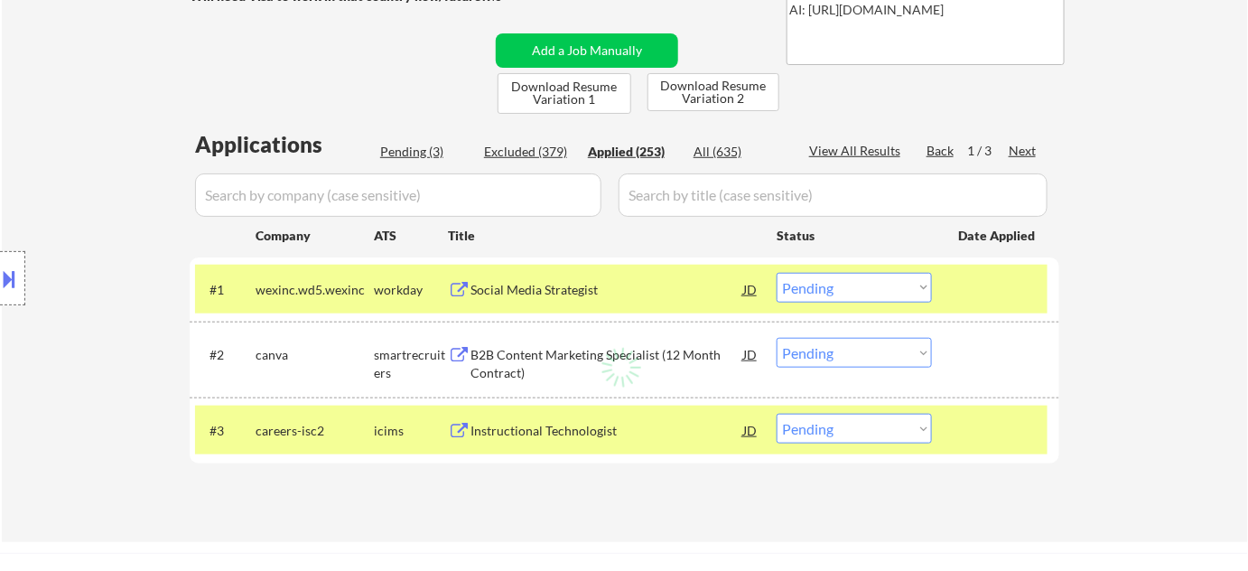
select select ""applied""
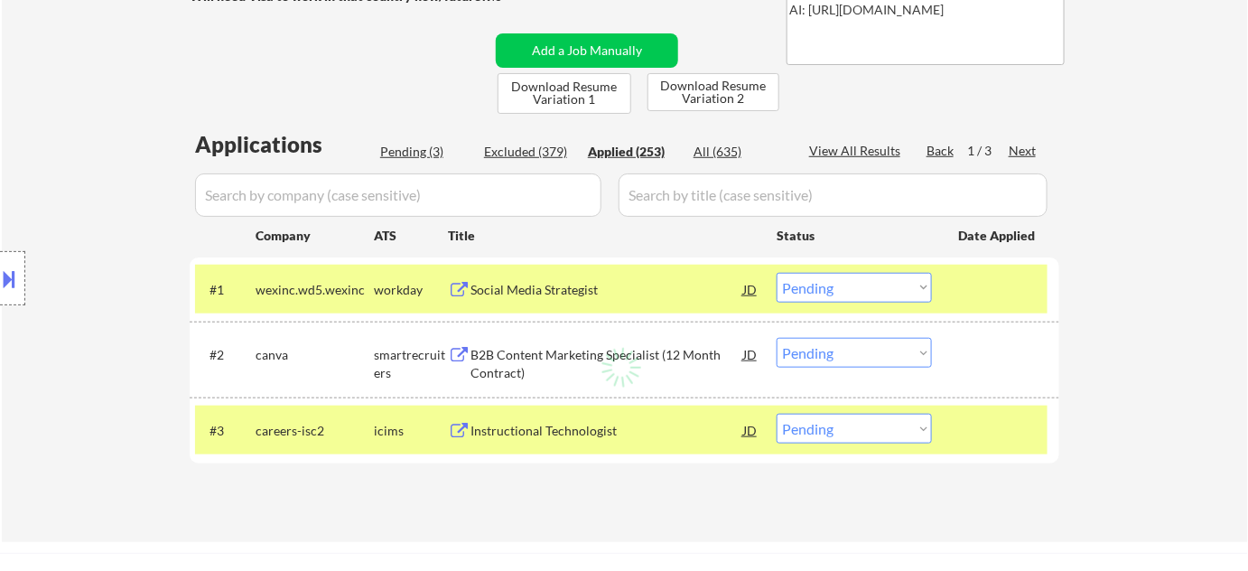
select select ""applied""
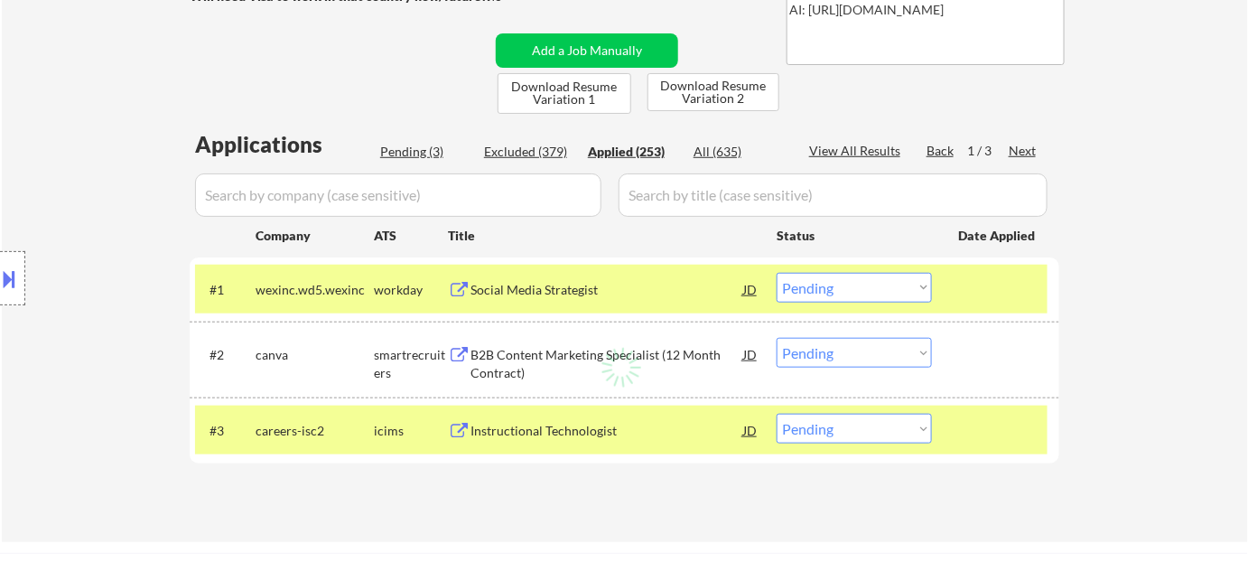
select select ""applied""
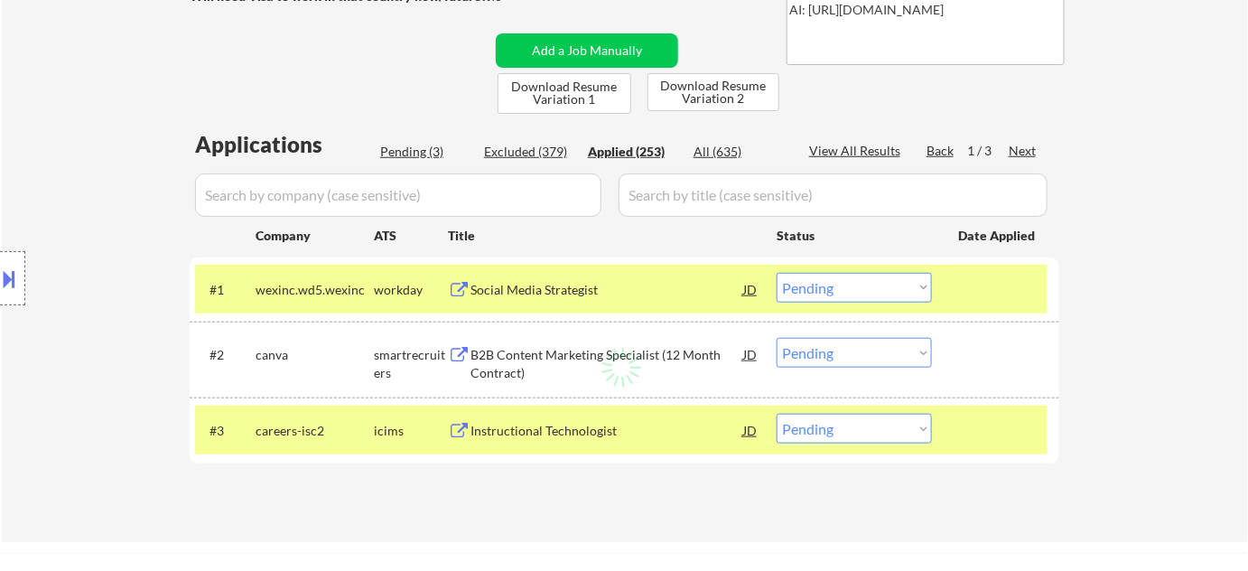
select select ""applied""
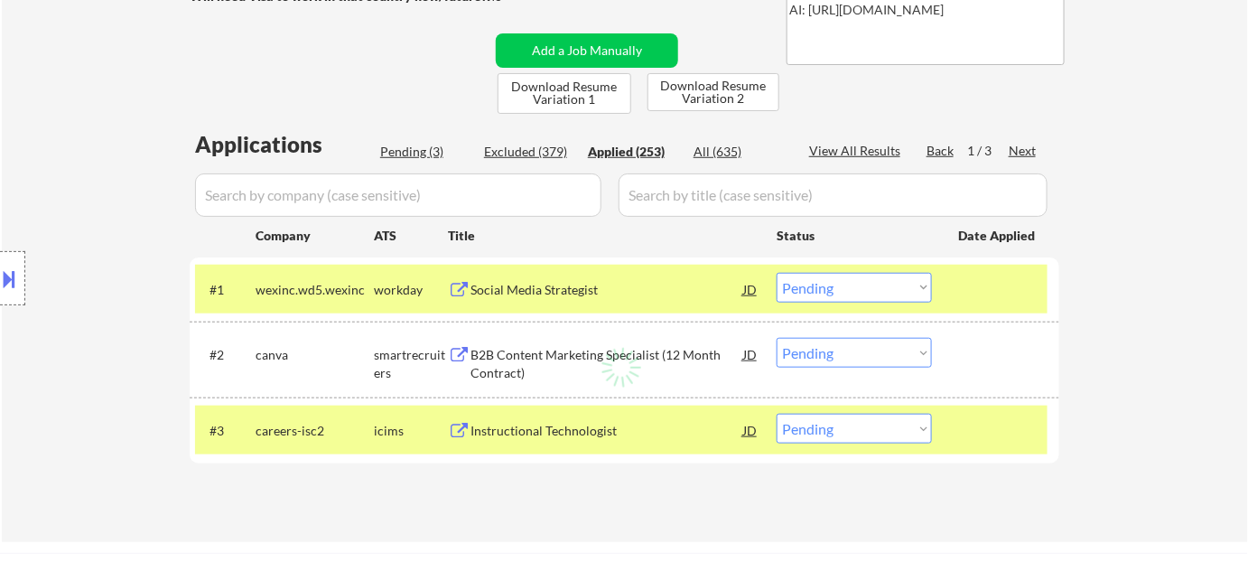
select select ""applied""
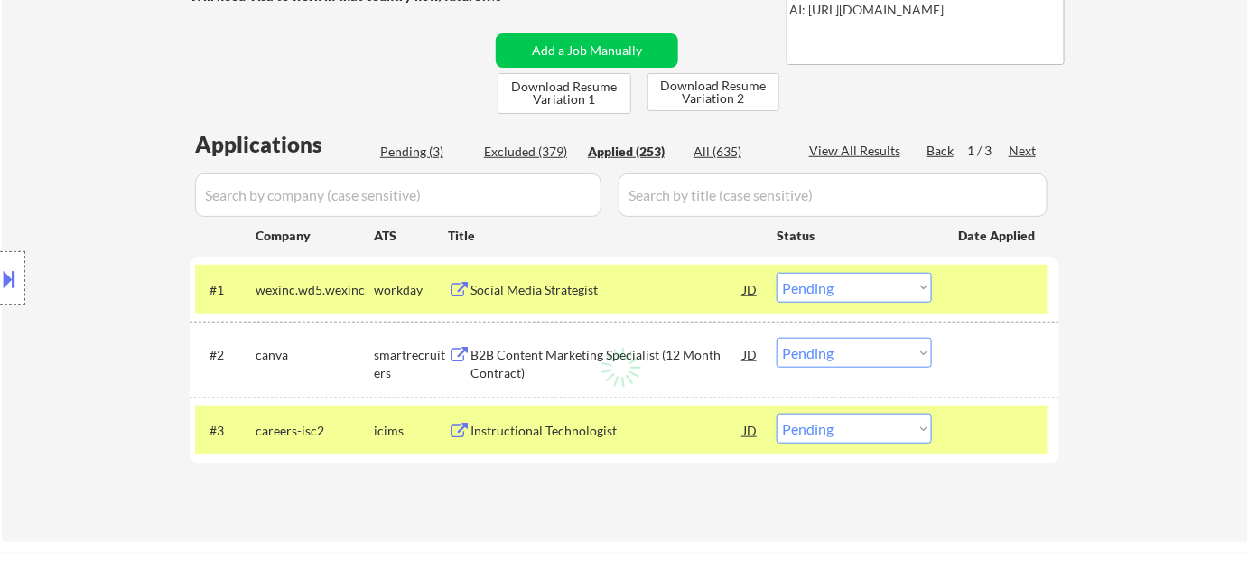
select select ""applied""
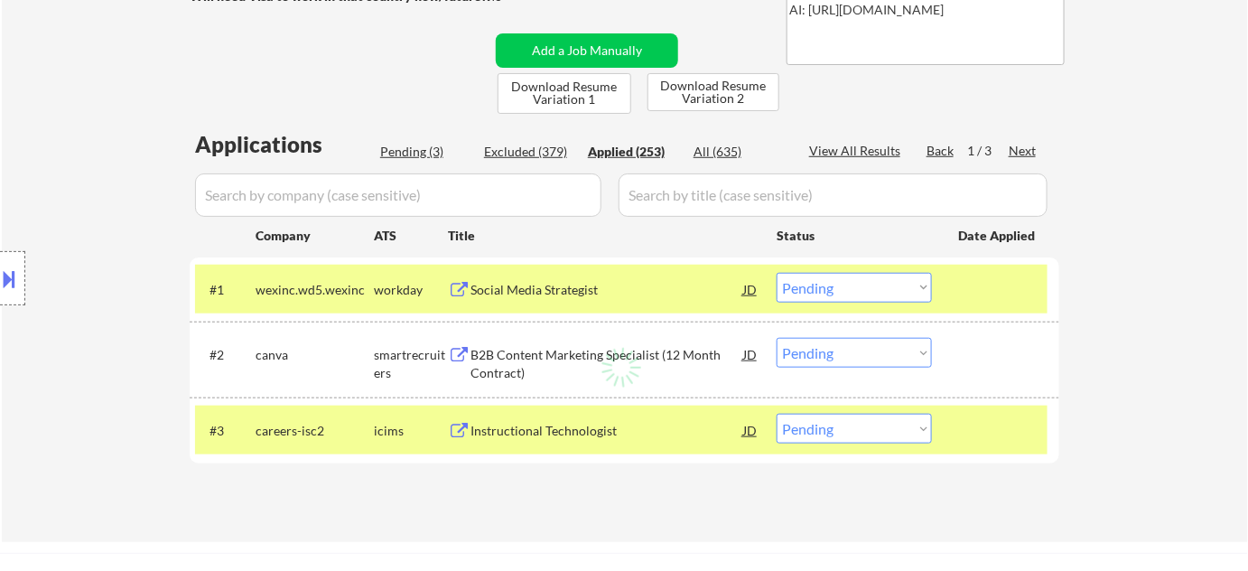
select select ""applied""
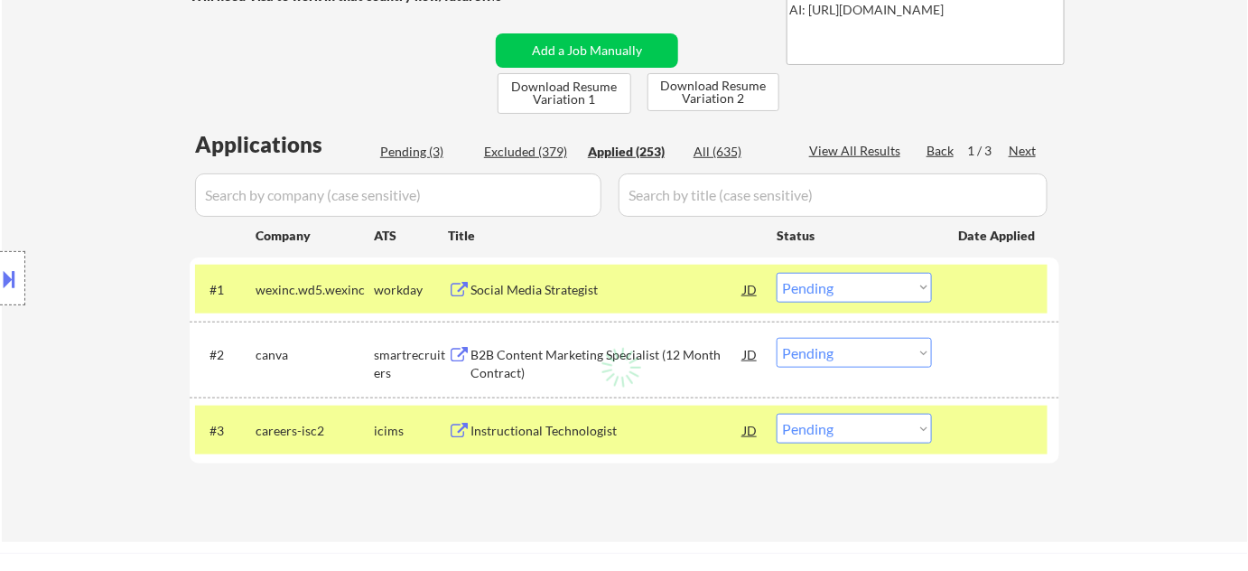
select select ""applied""
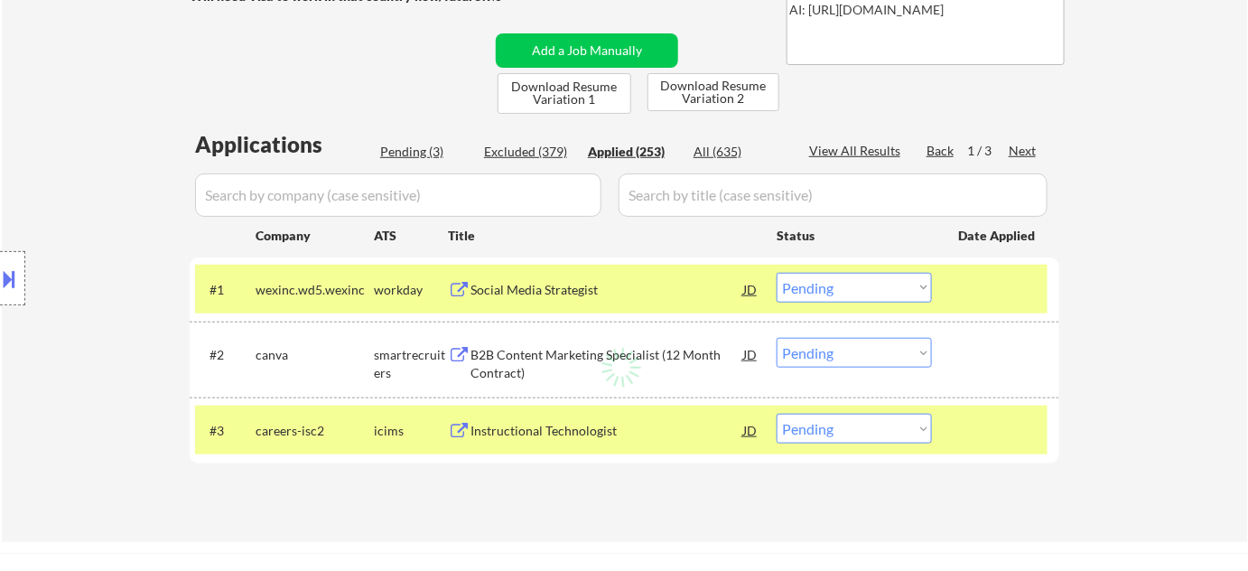
select select ""applied""
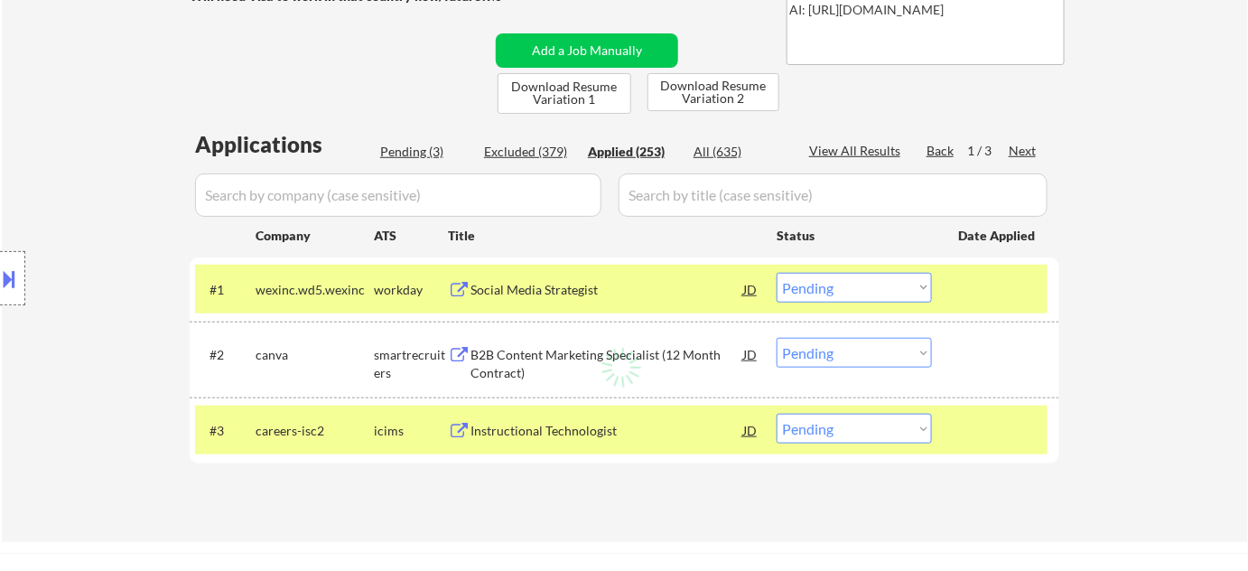
select select ""applied""
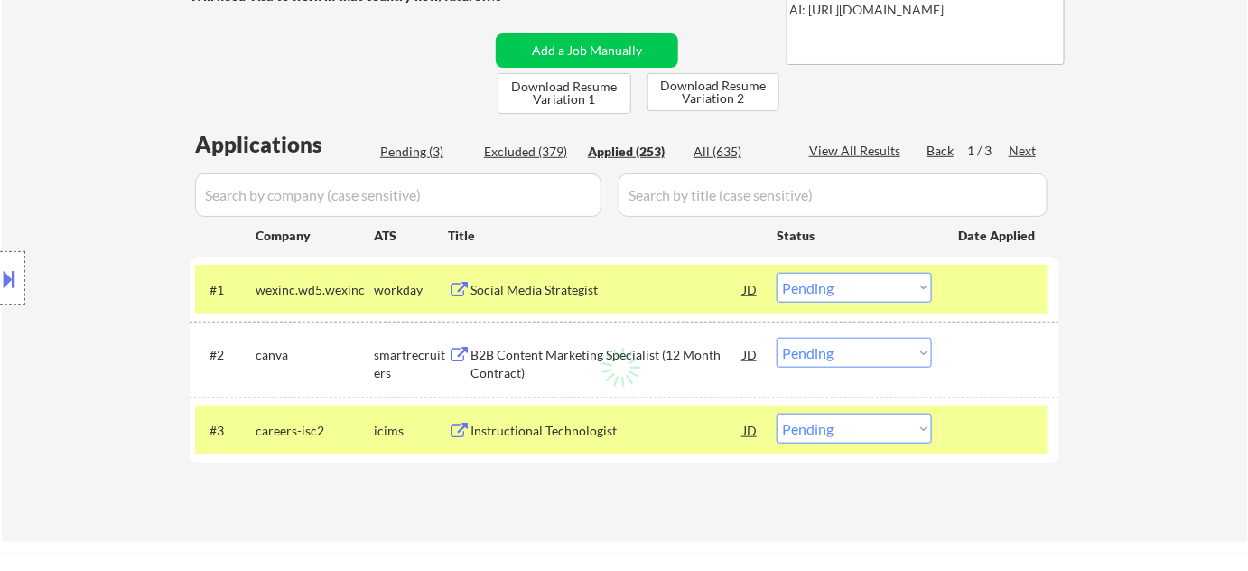
select select ""applied""
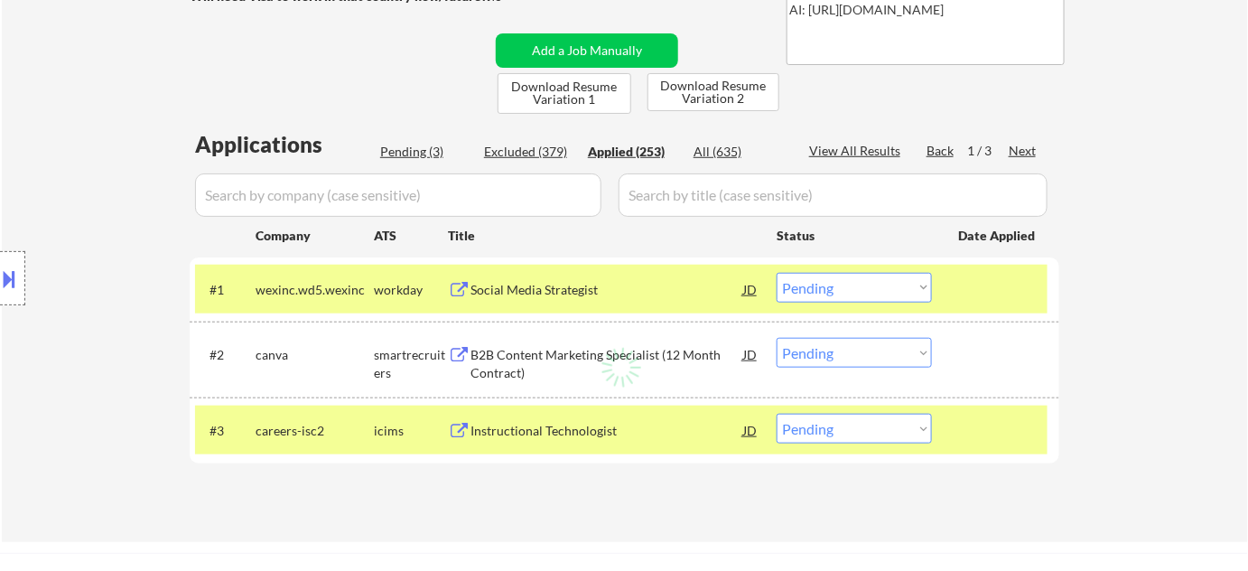
select select ""applied""
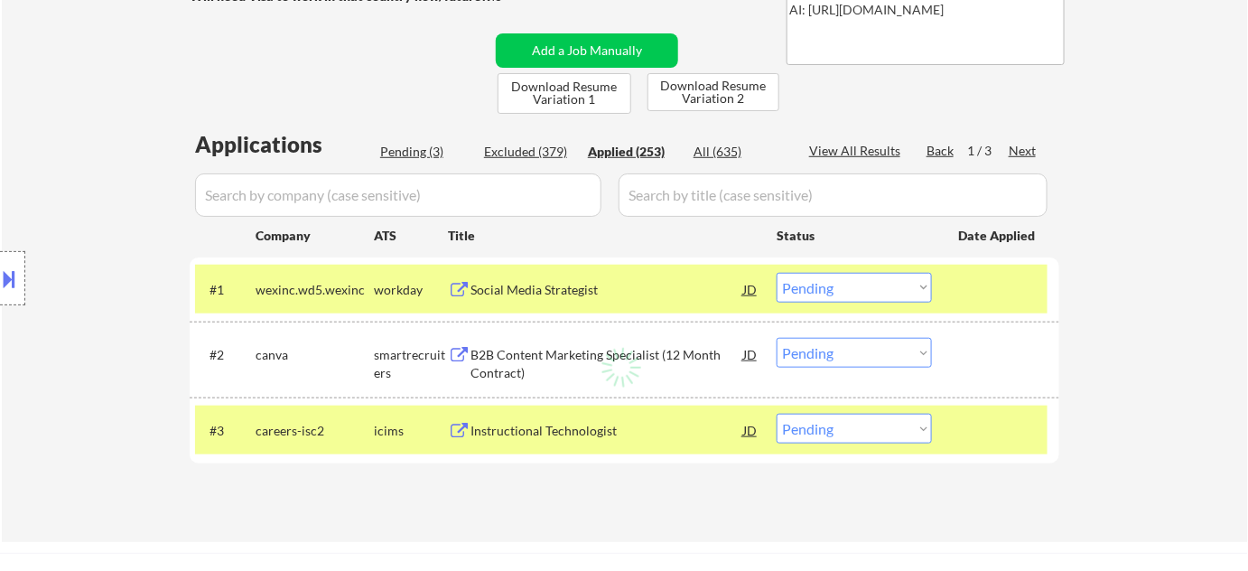
select select ""applied""
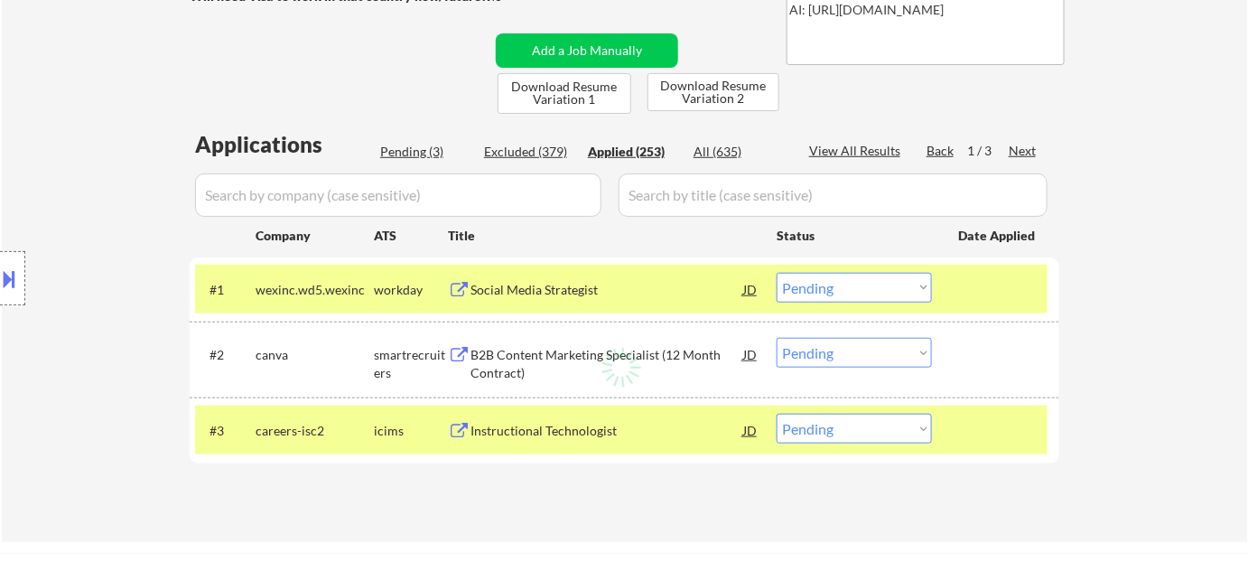
select select ""applied""
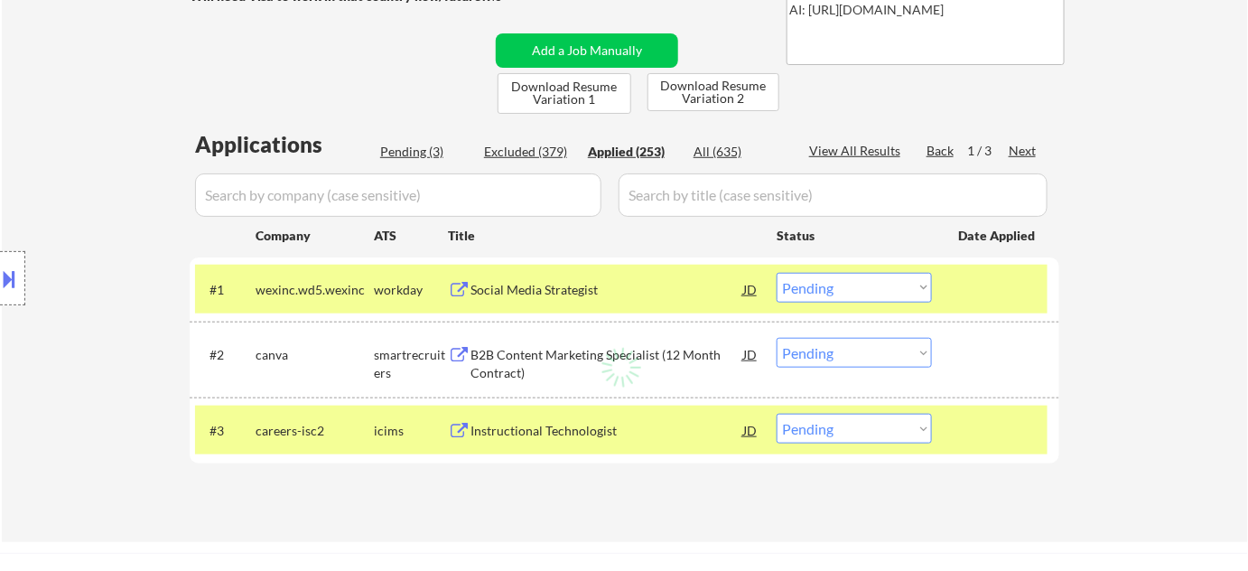
select select ""applied""
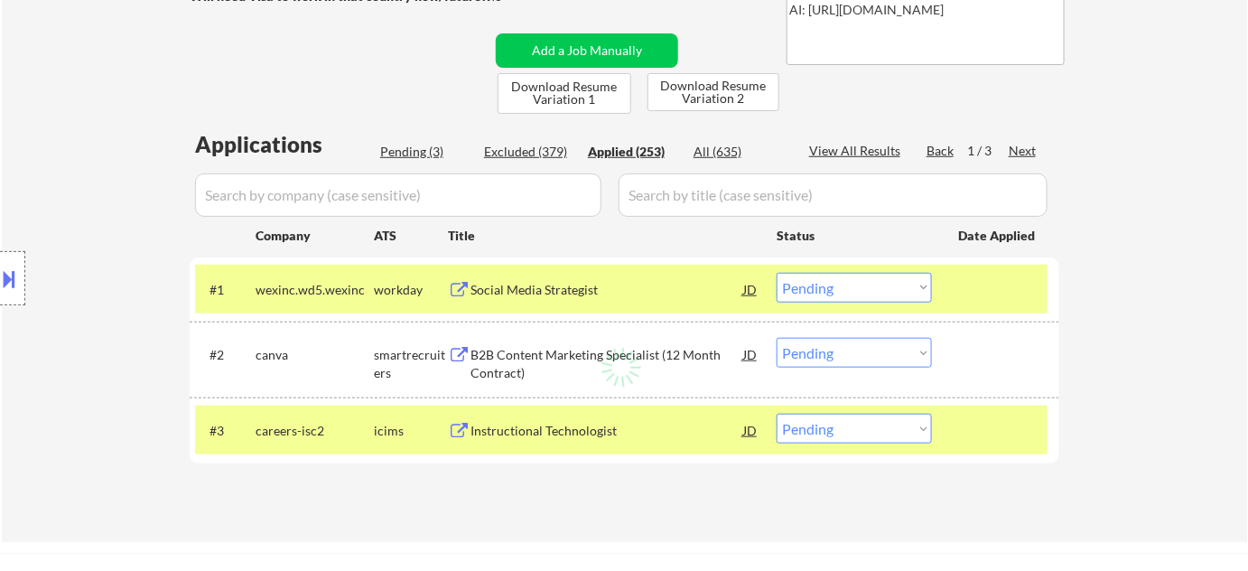
select select ""applied""
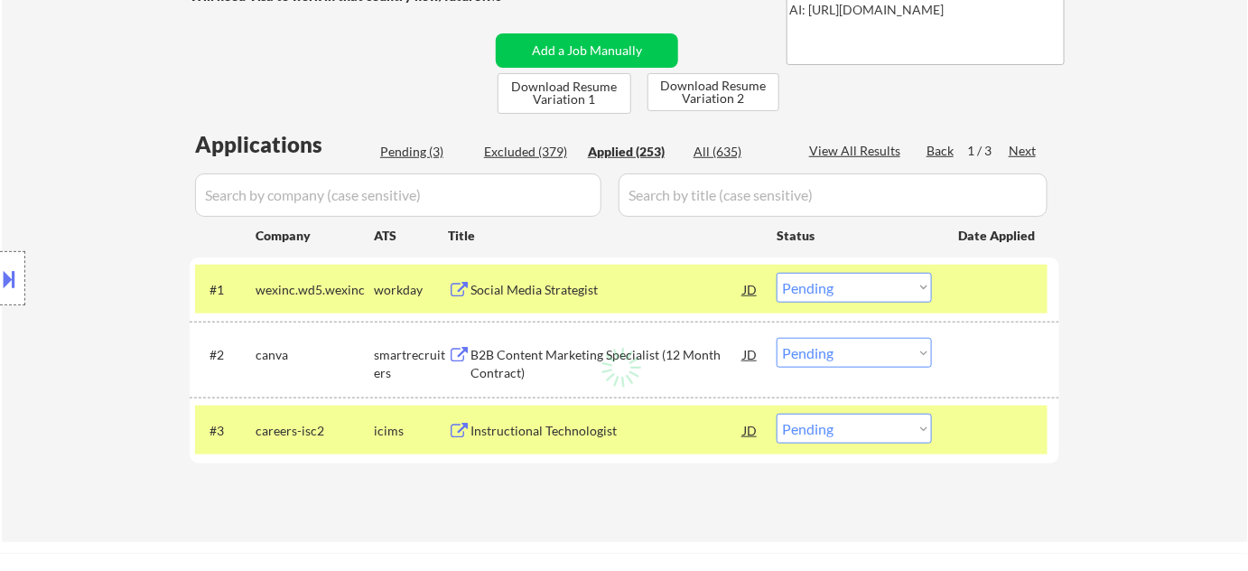
select select ""applied""
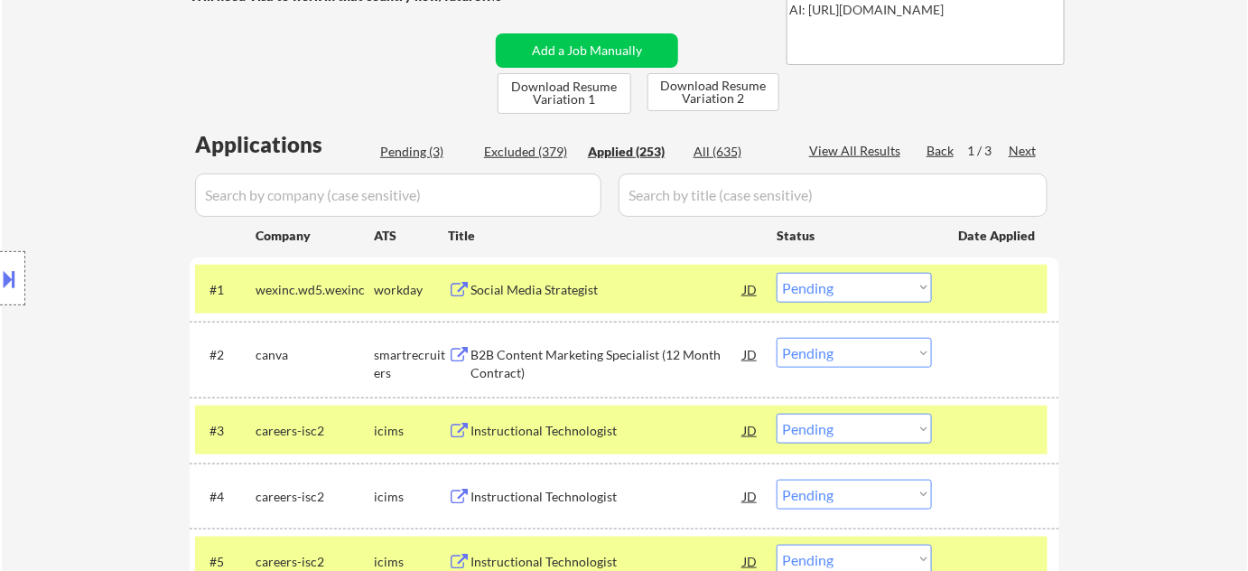
select select ""applied""
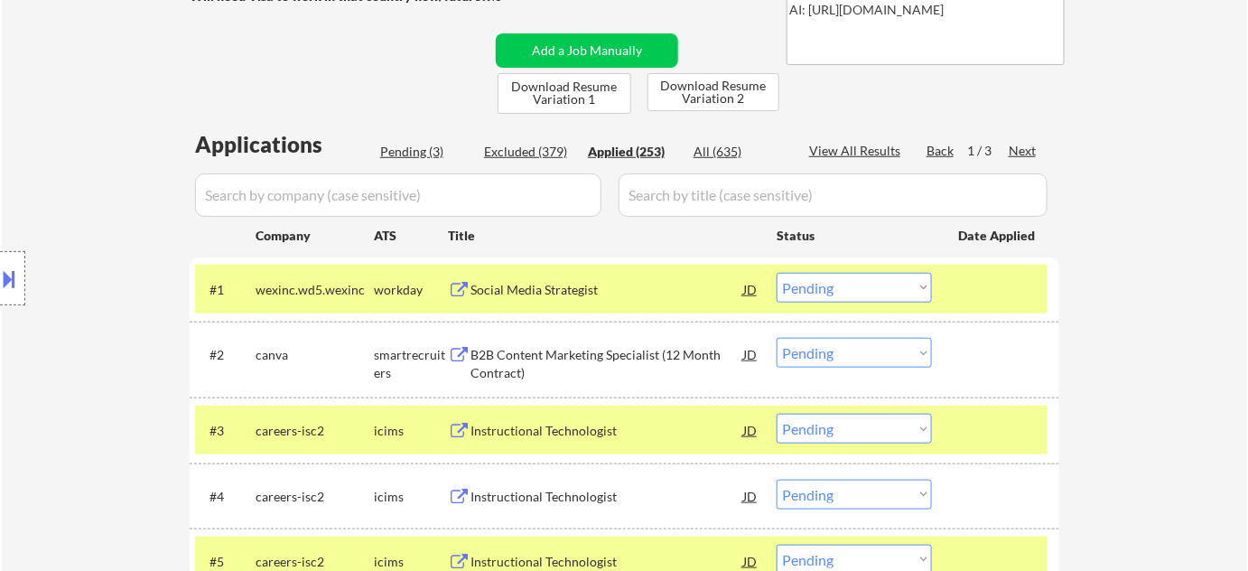
select select ""applied""
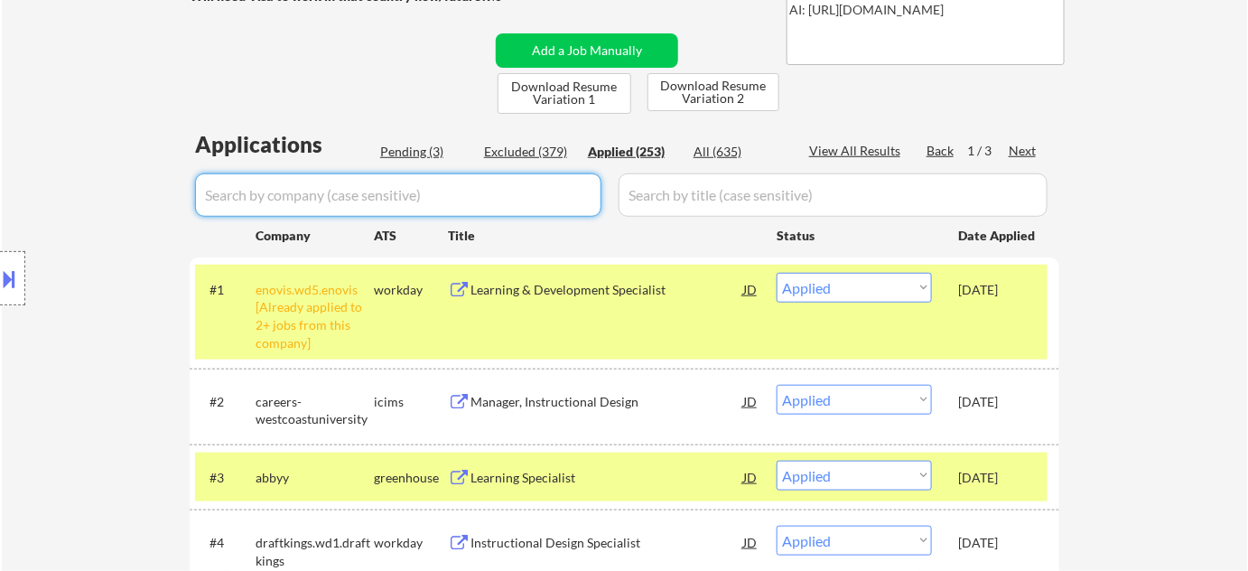
click at [484, 199] on input "input" at bounding box center [398, 194] width 406 height 43
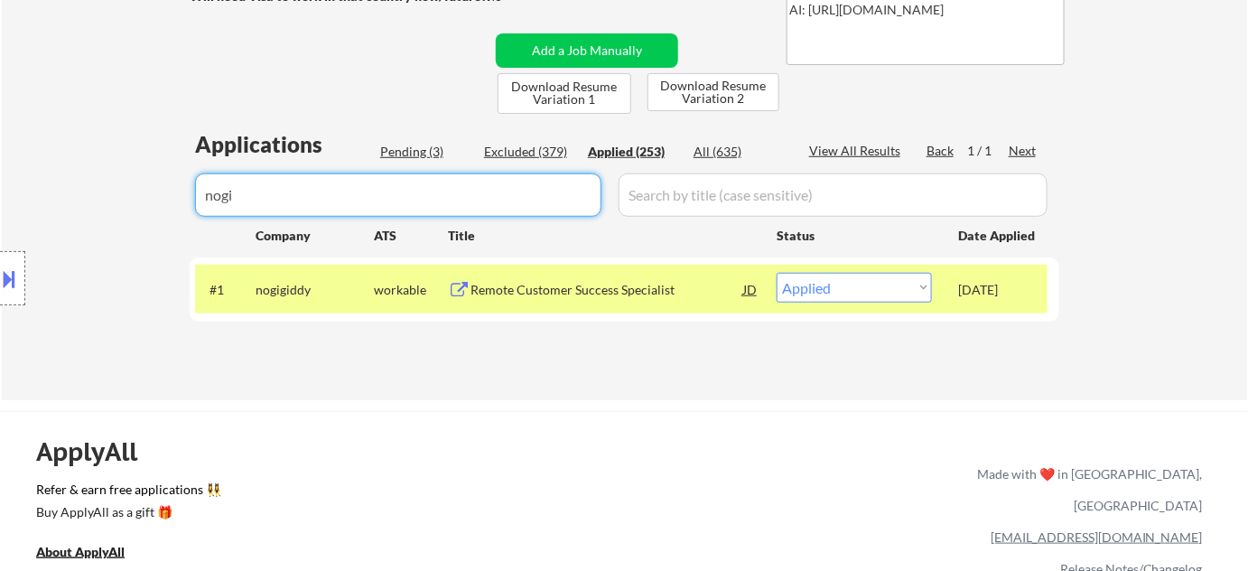
type input "nogi"
click at [604, 300] on div "Remote Customer Success Specialist" at bounding box center [607, 289] width 273 height 33
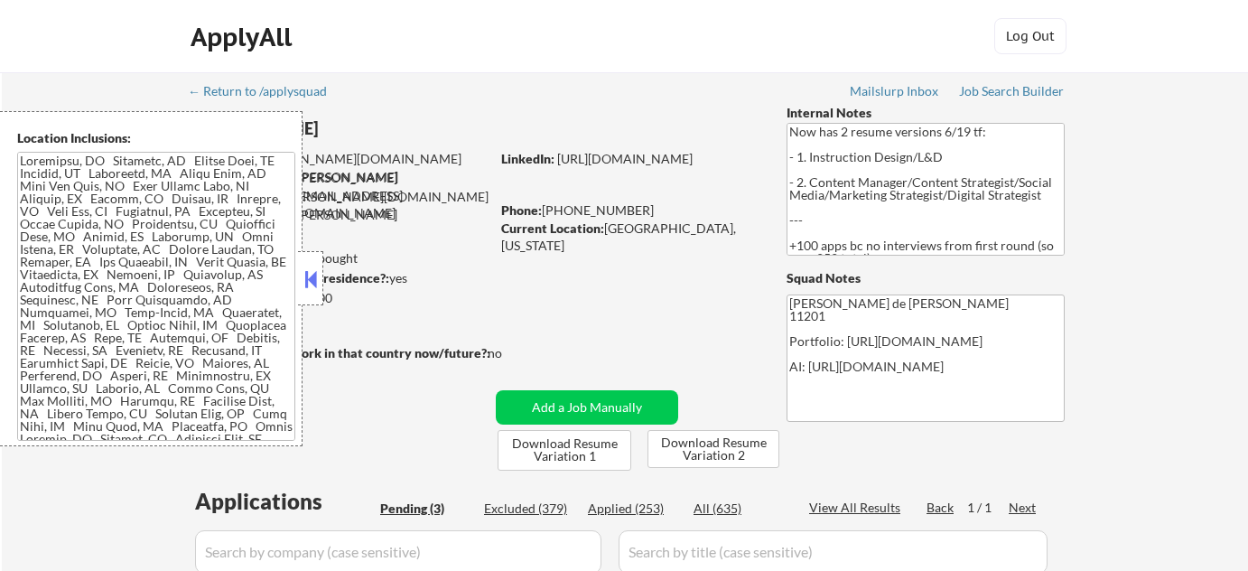
select select ""pending""
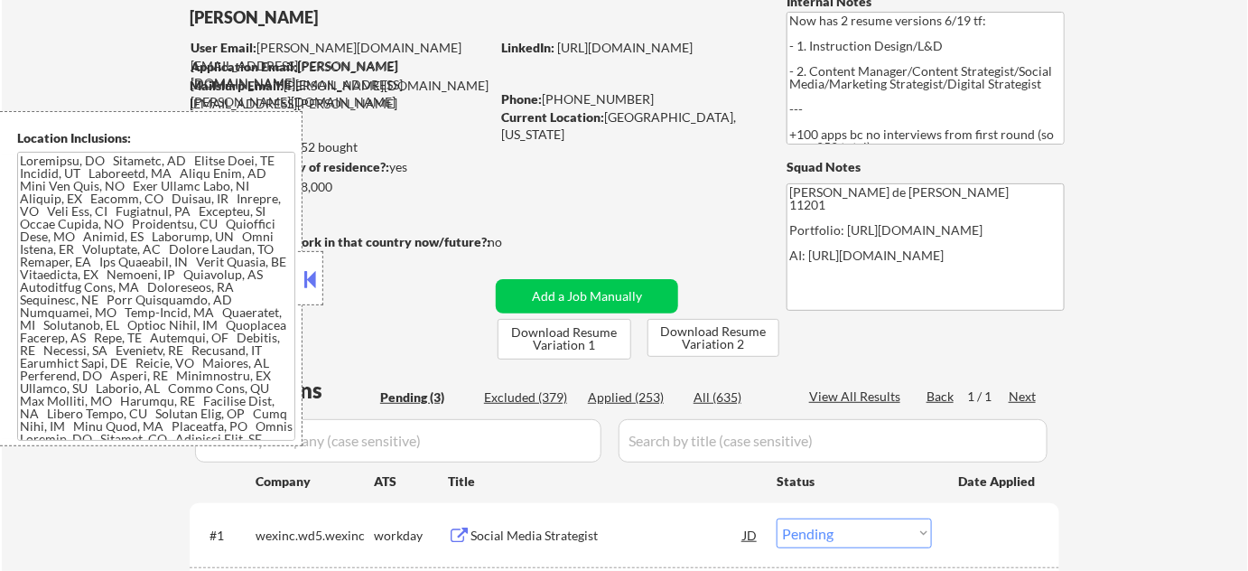
scroll to position [328, 0]
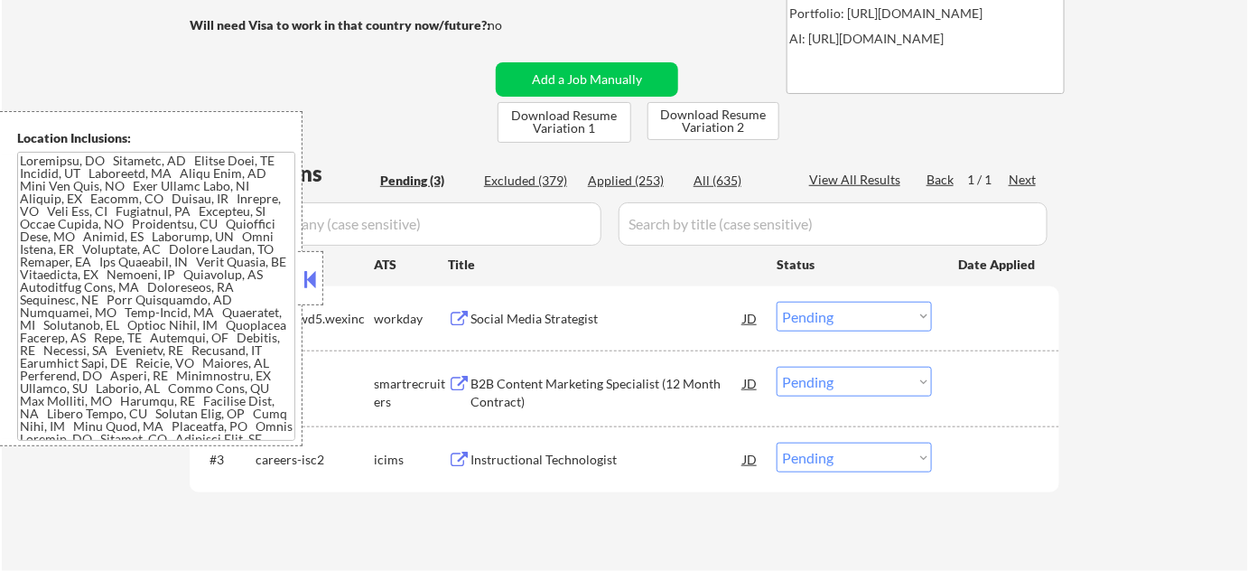
click at [305, 270] on button at bounding box center [311, 279] width 20 height 27
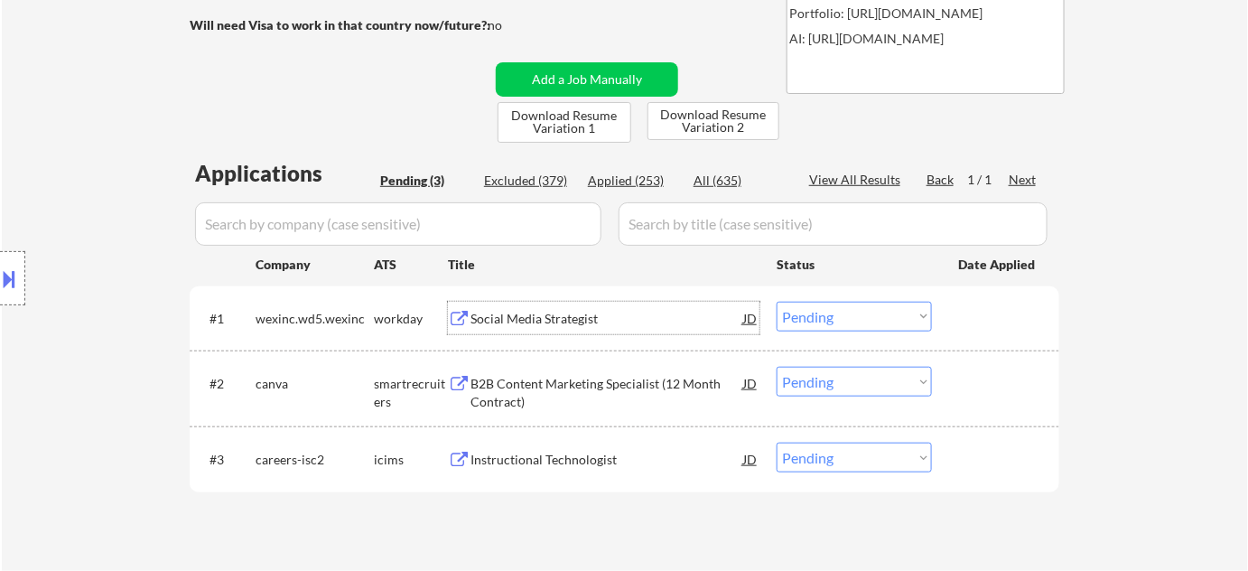
click at [535, 319] on div "Social Media Strategist" at bounding box center [607, 319] width 273 height 18
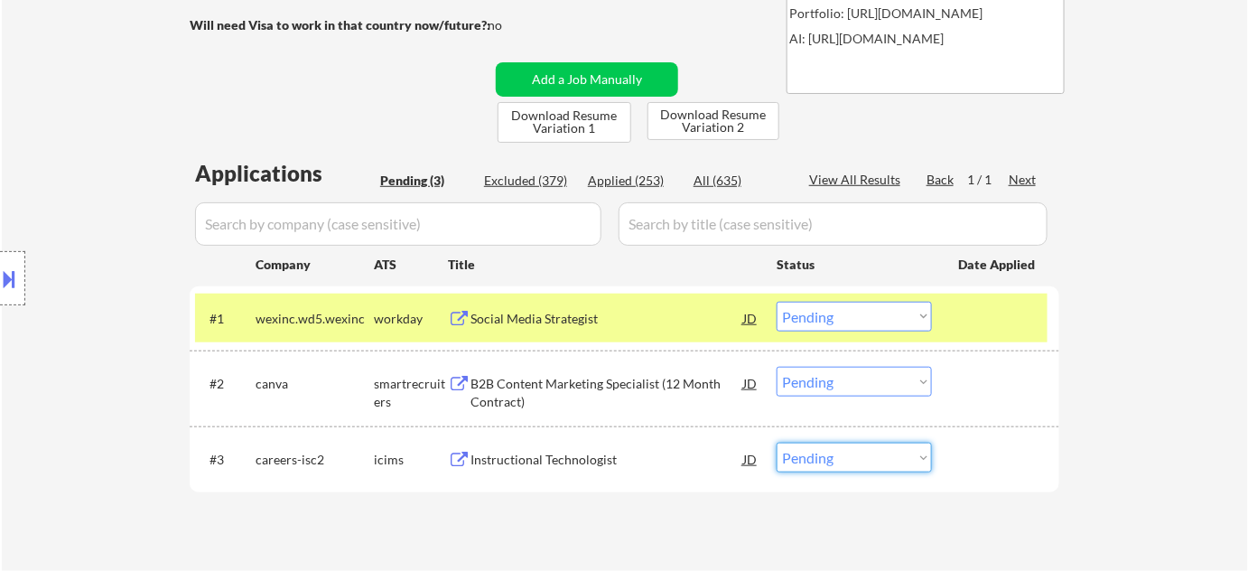
click at [881, 463] on select "Choose an option... Pending Applied Excluded (Questions) Excluded (Expired) Exc…" at bounding box center [854, 458] width 155 height 30
select select ""excluded__other_""
click at [777, 443] on select "Choose an option... Pending Applied Excluded (Questions) Excluded (Expired) Exc…" at bounding box center [854, 458] width 155 height 30
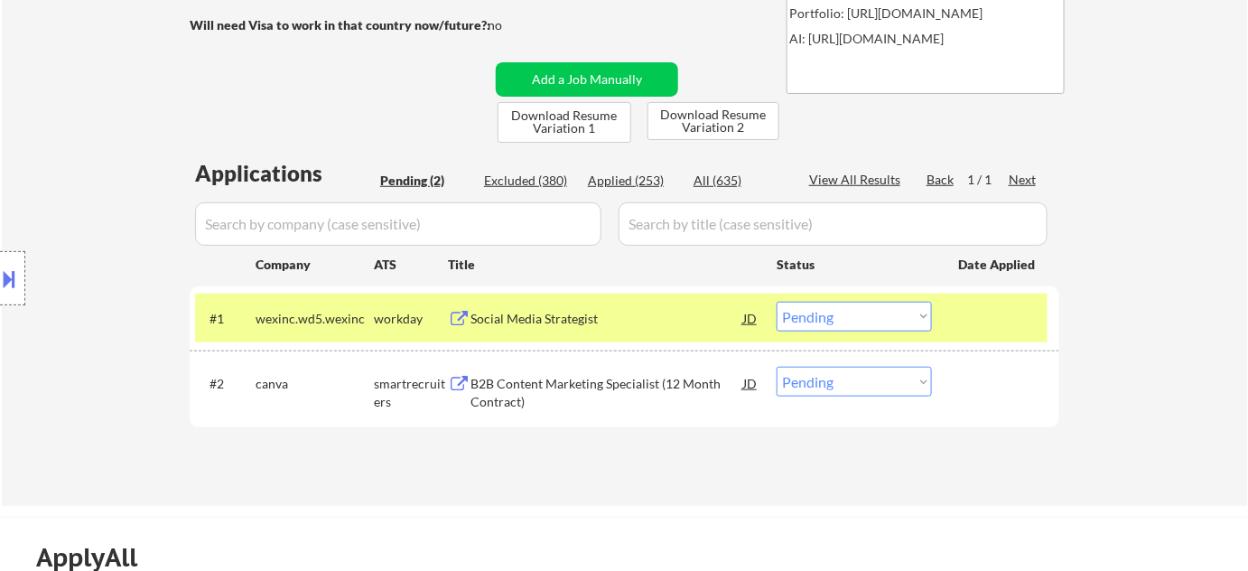
click at [623, 182] on div "Applied (253)" at bounding box center [633, 181] width 90 height 18
click at [558, 212] on input "input" at bounding box center [398, 223] width 406 height 43
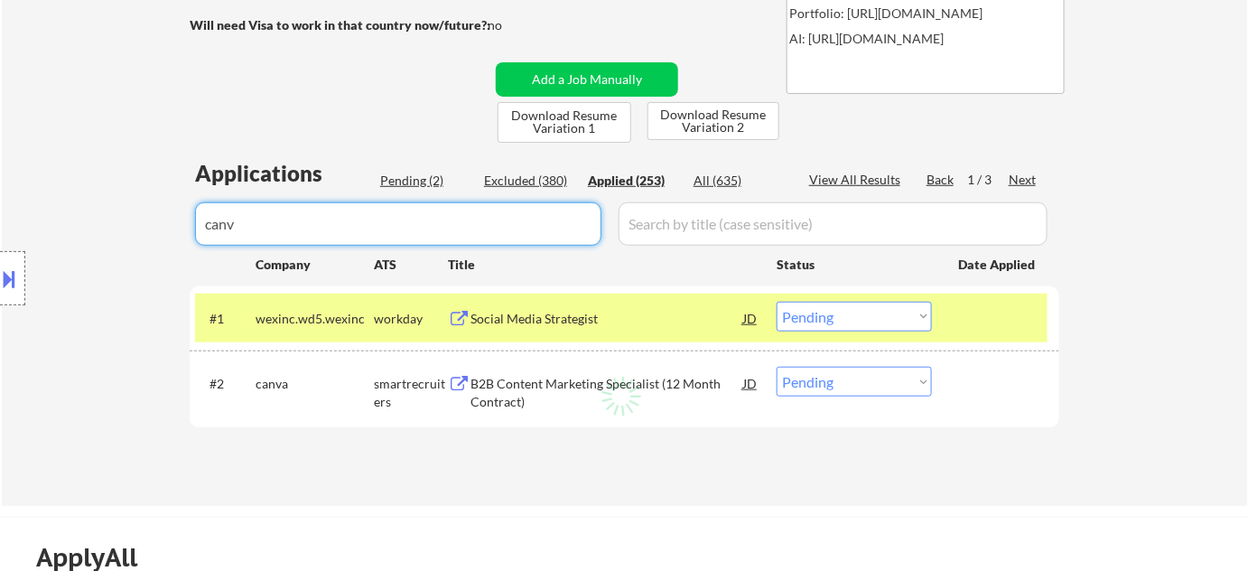
type input "canva"
select select ""applied""
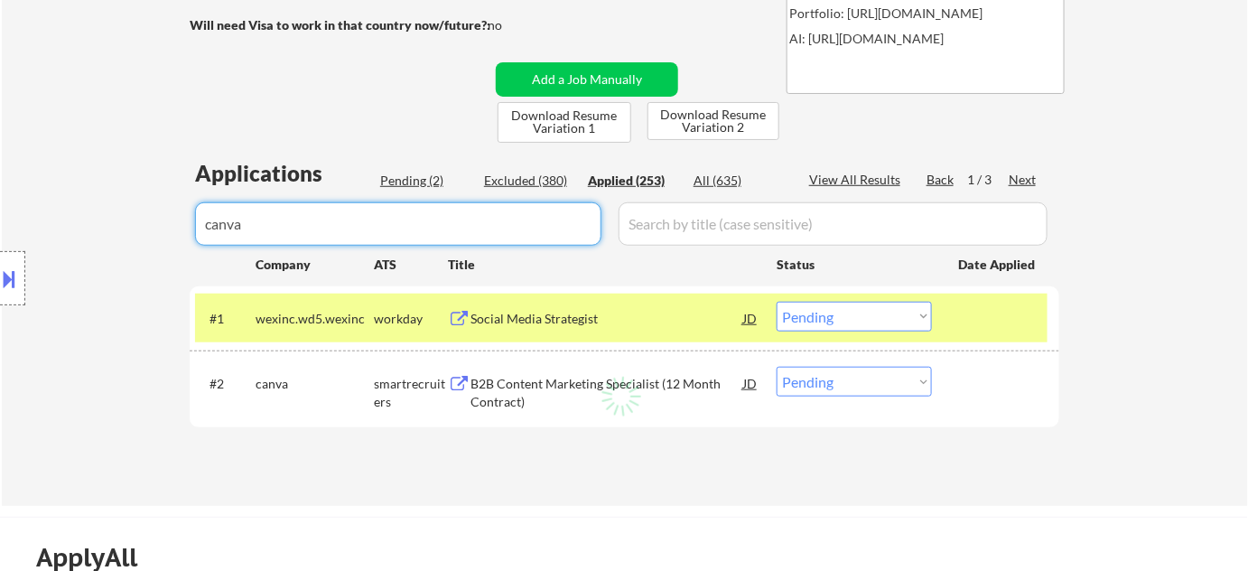
select select ""applied""
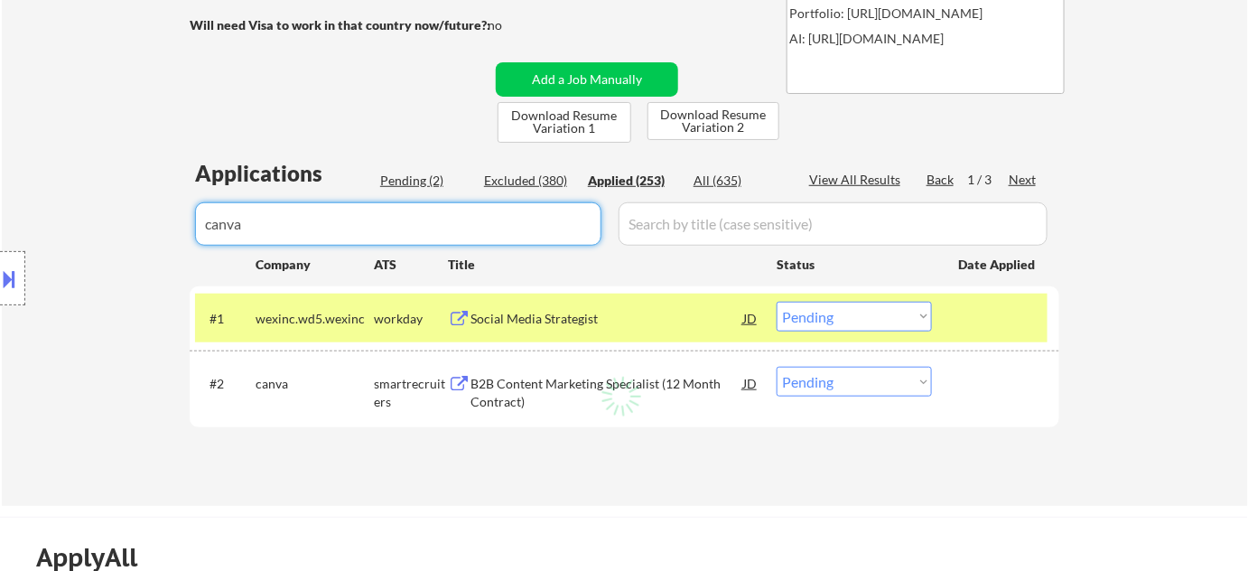
select select ""applied""
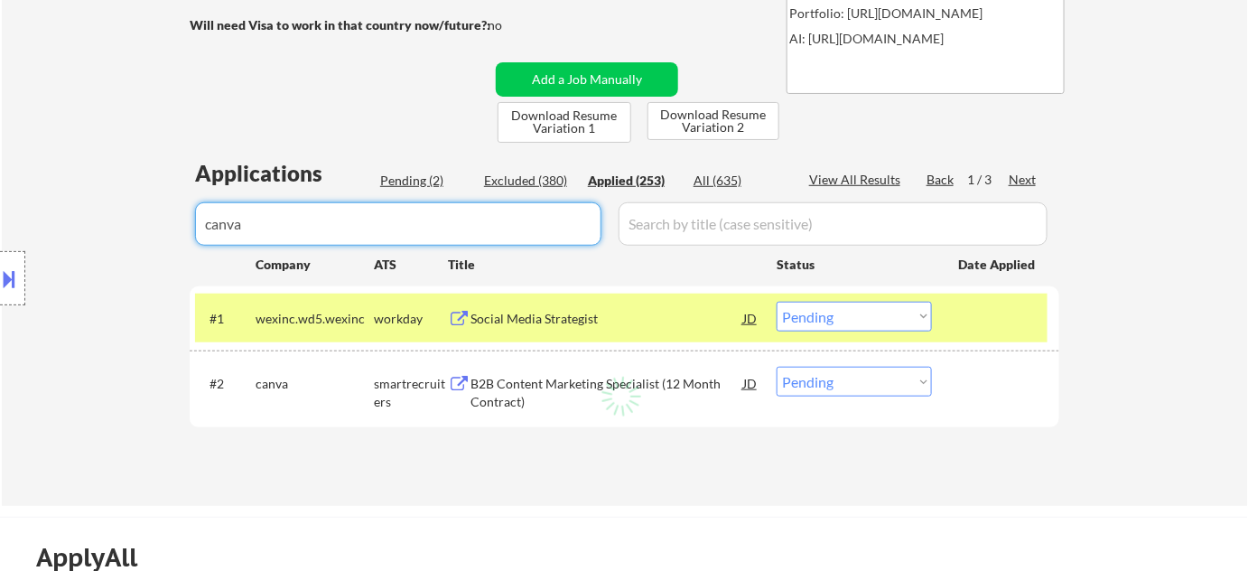
select select ""applied""
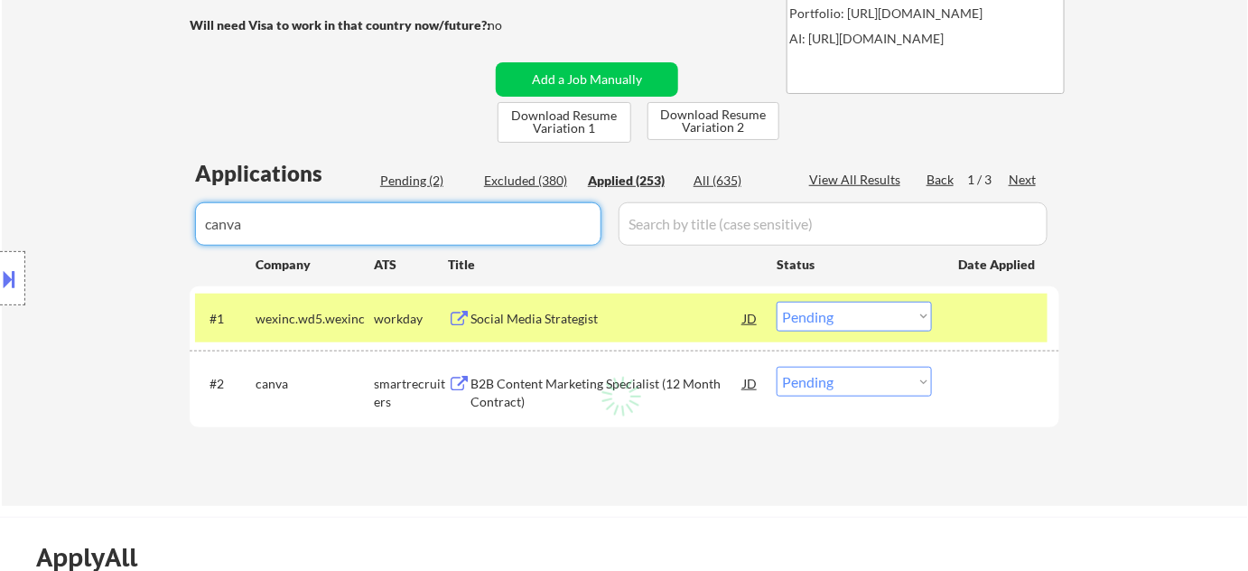
select select ""applied""
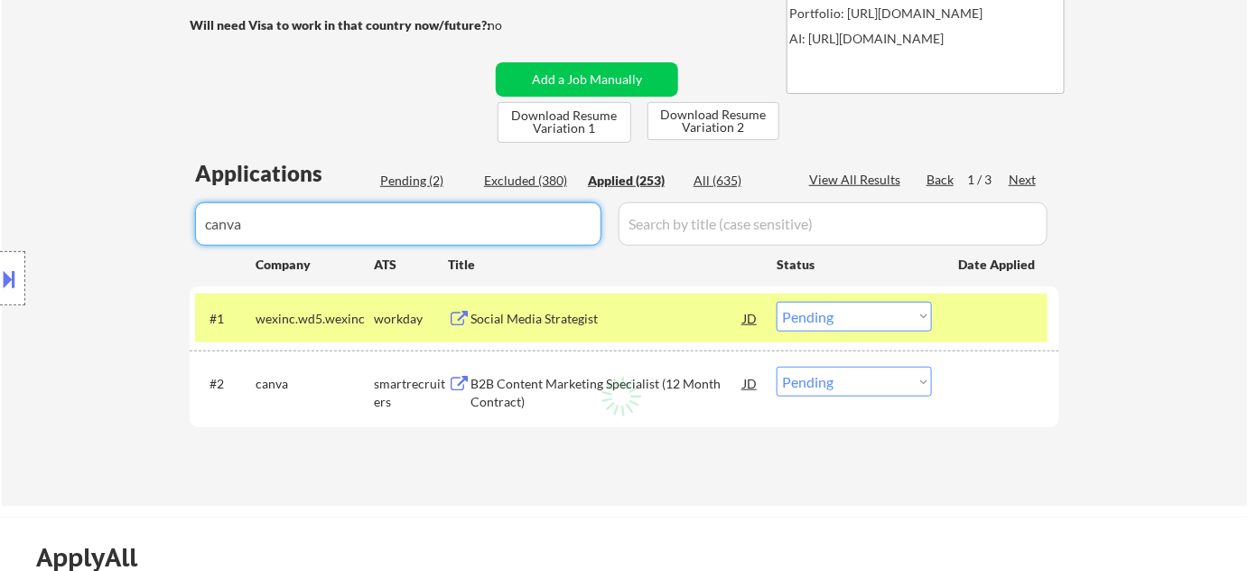
select select ""applied""
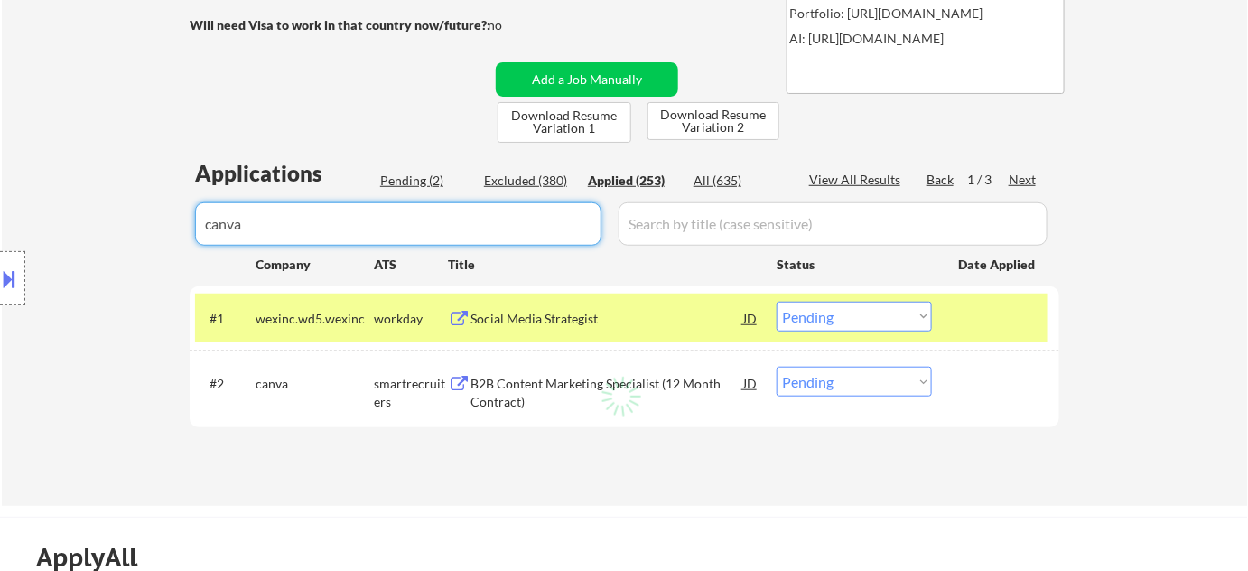
select select ""applied""
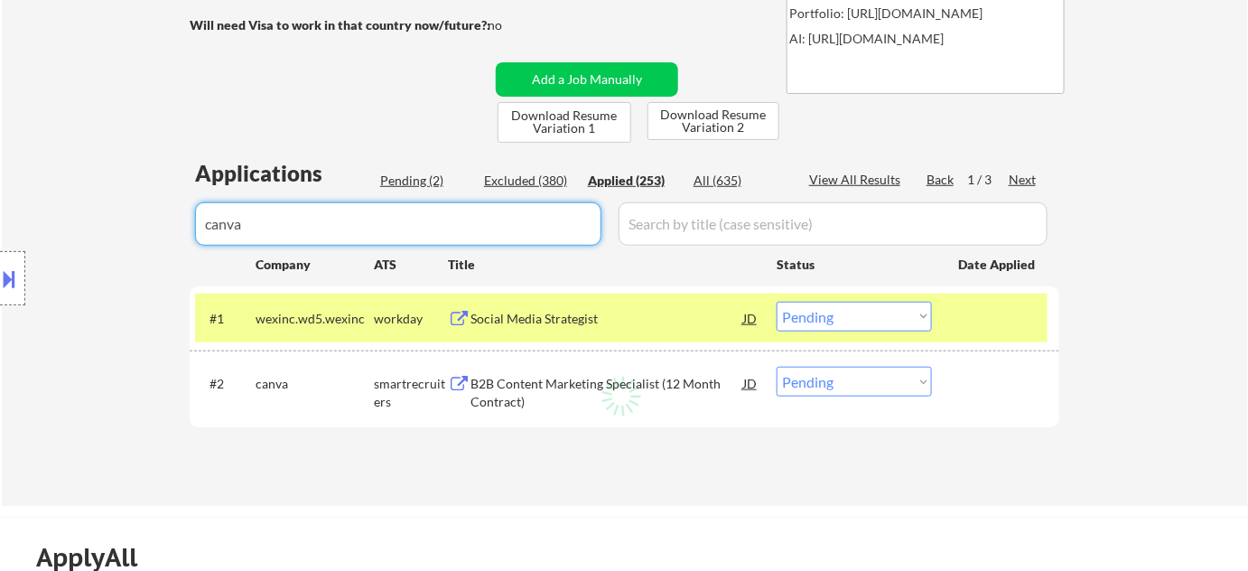
select select ""applied""
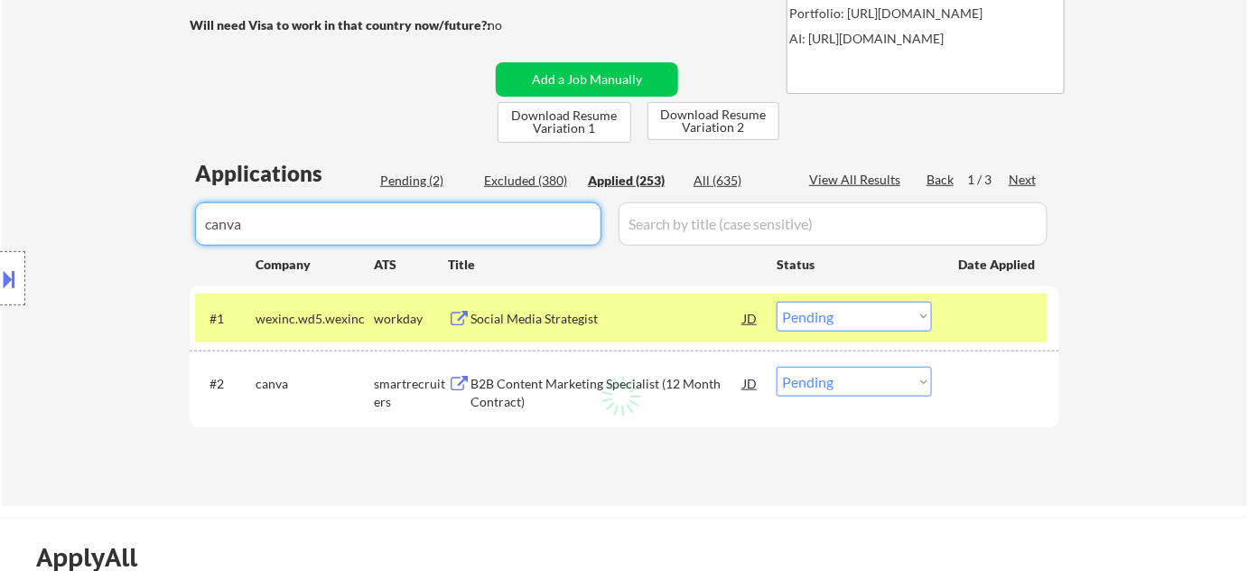
select select ""applied""
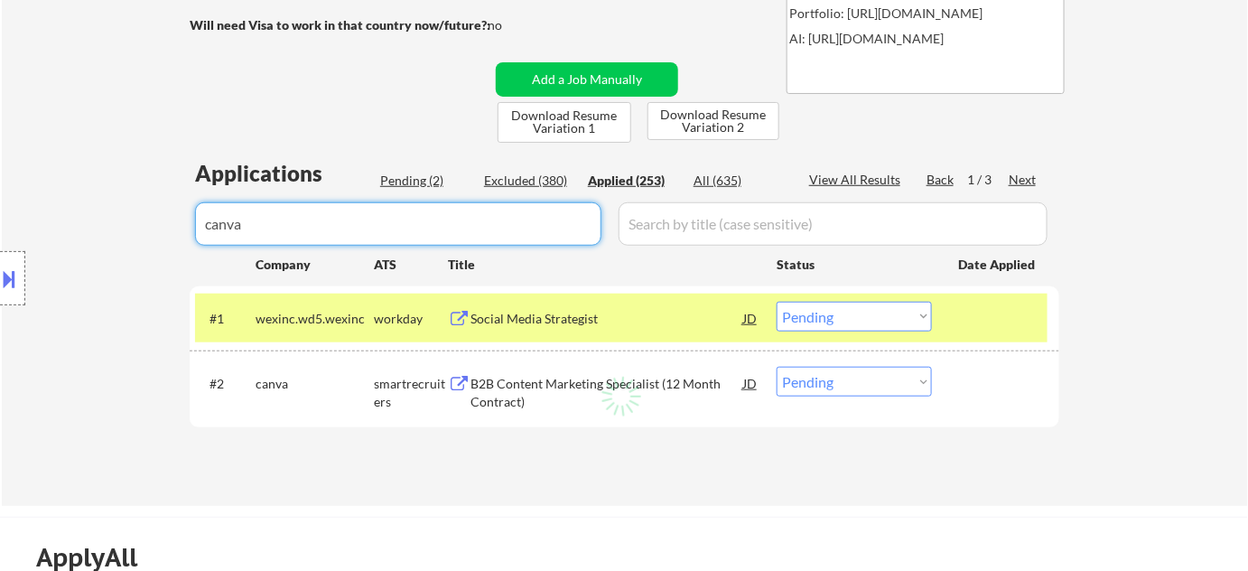
select select ""applied""
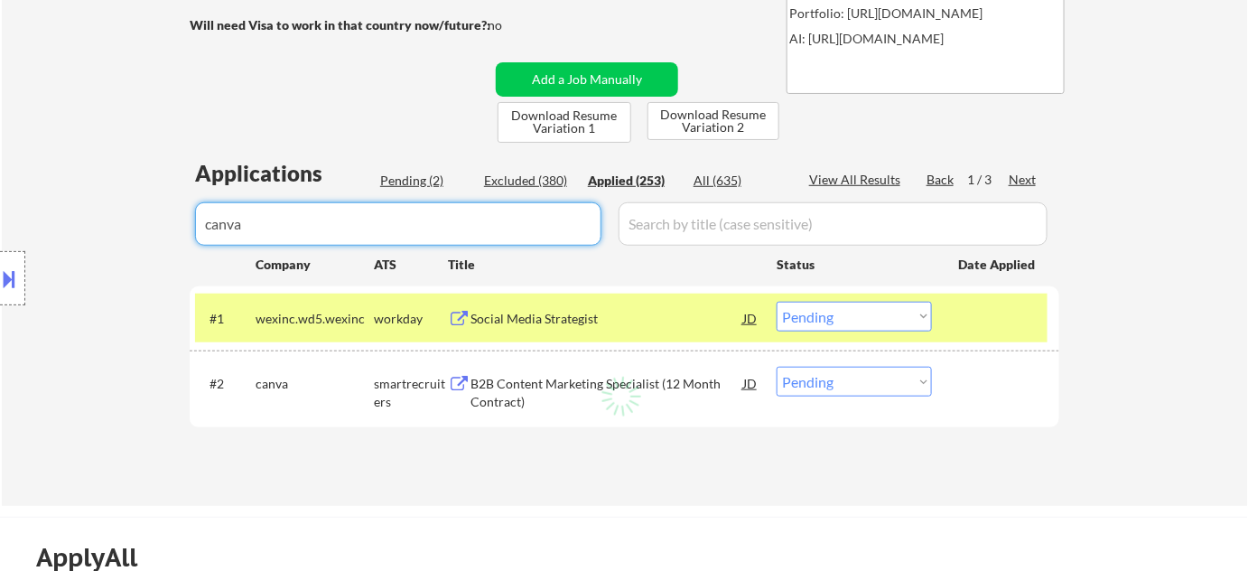
select select ""applied""
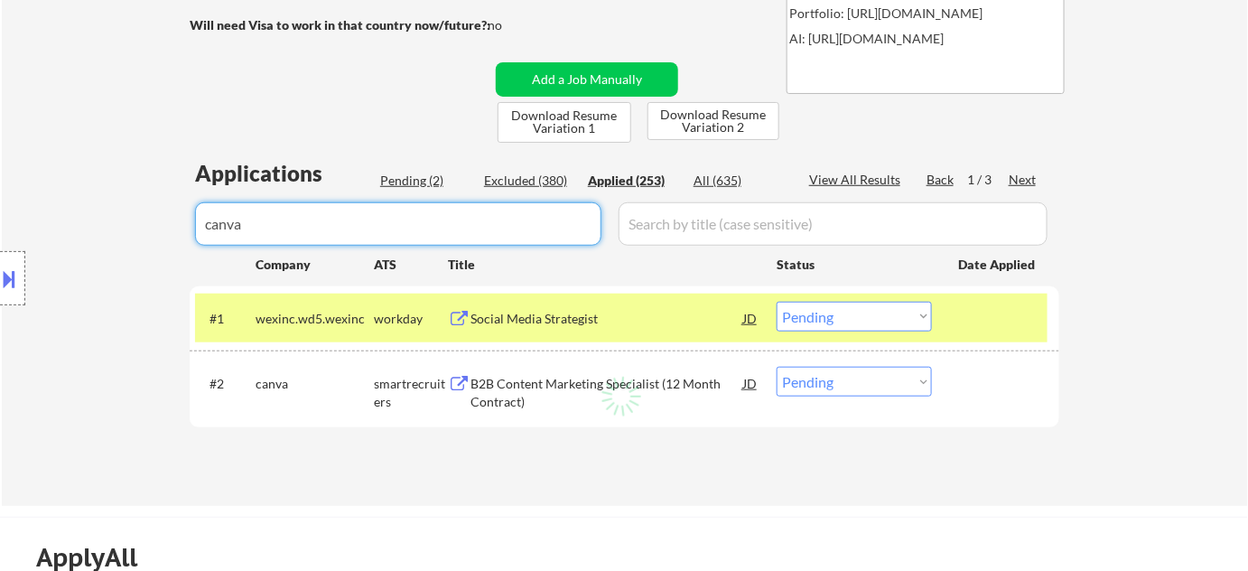
select select ""applied""
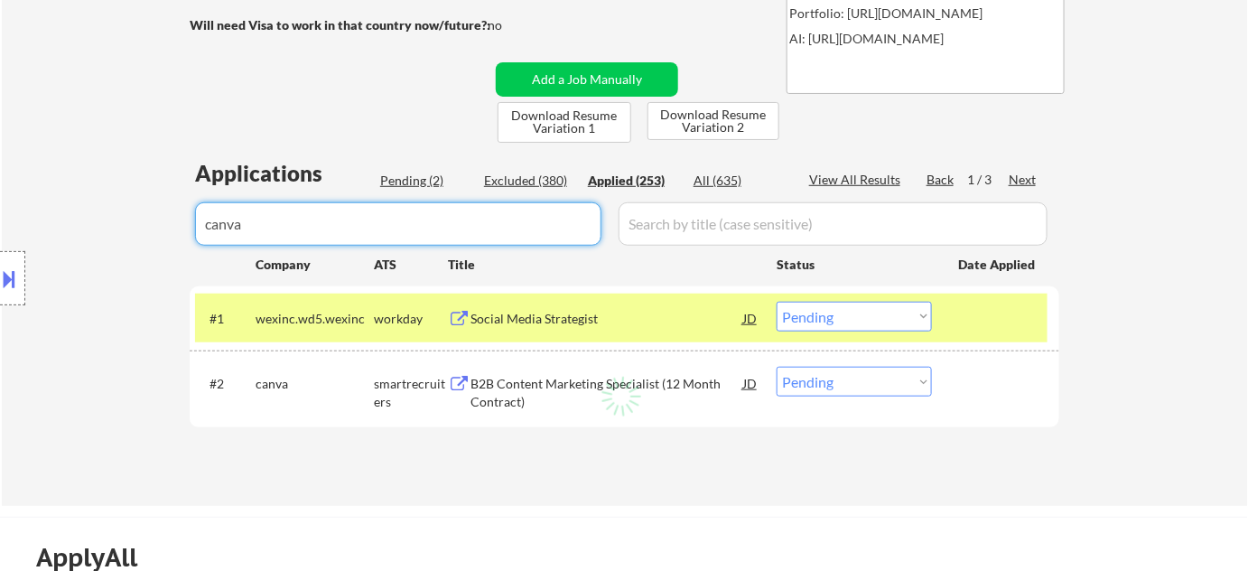
select select ""applied""
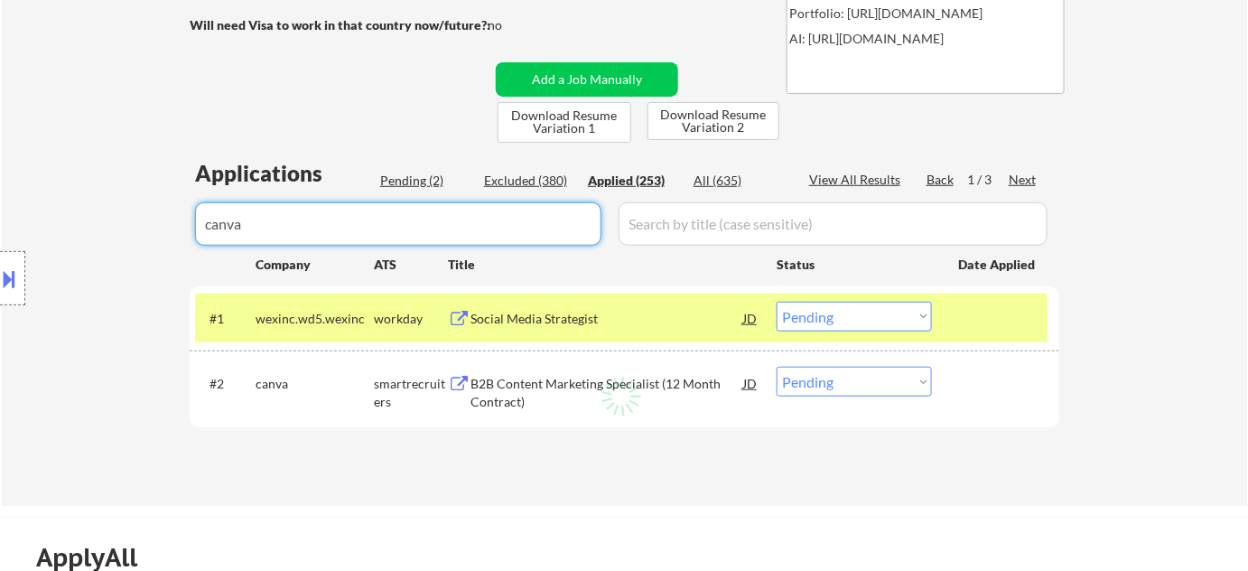
select select ""applied""
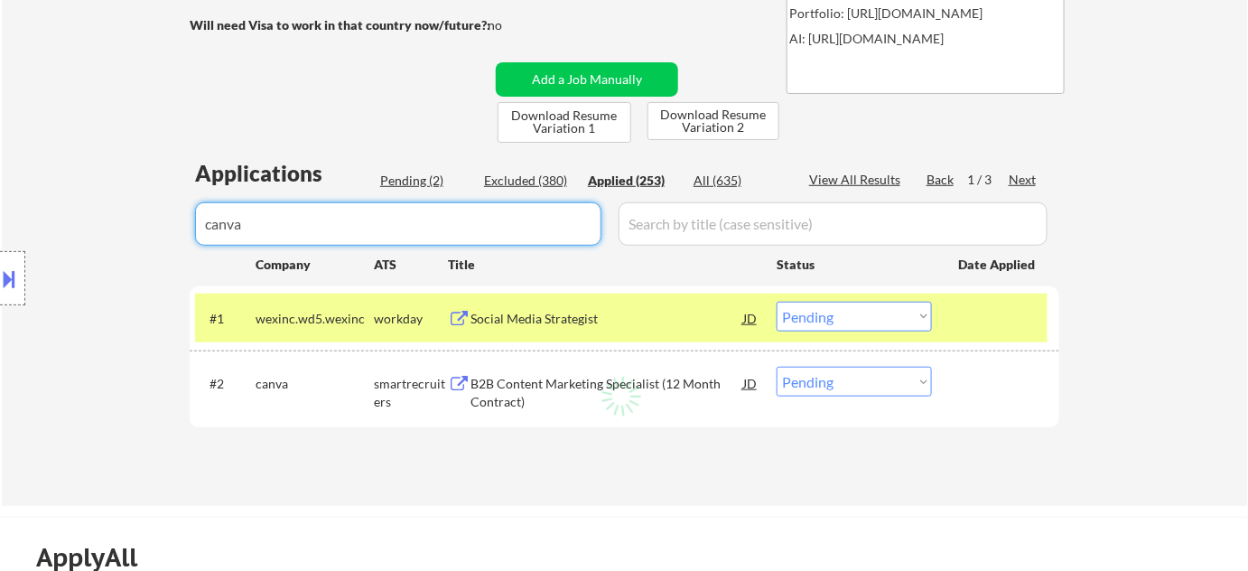
select select ""applied""
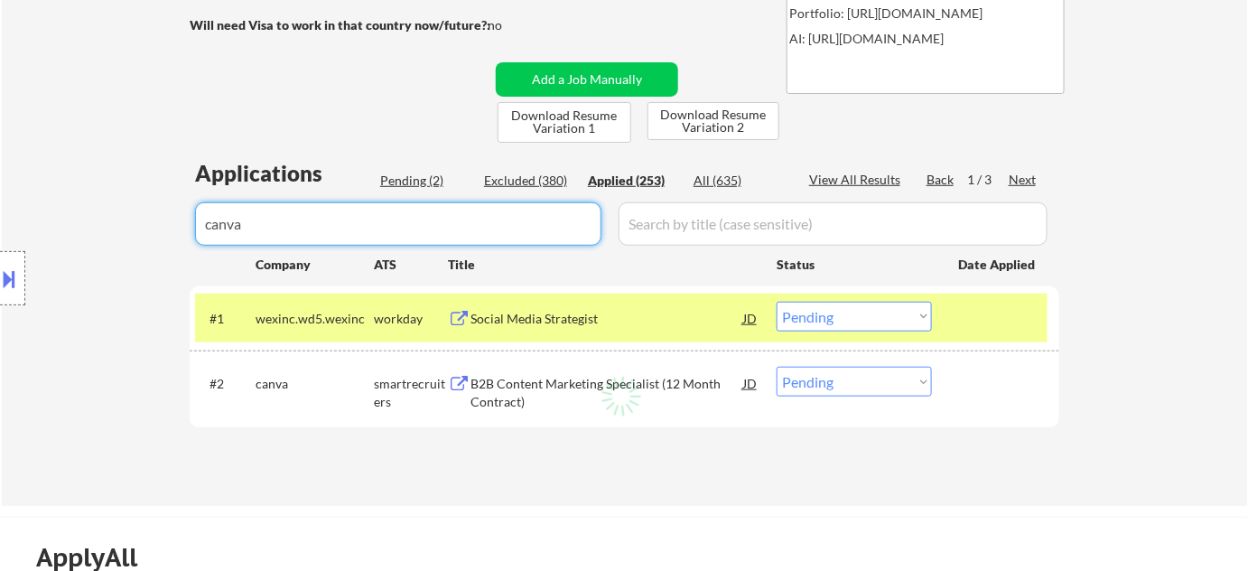
select select ""applied""
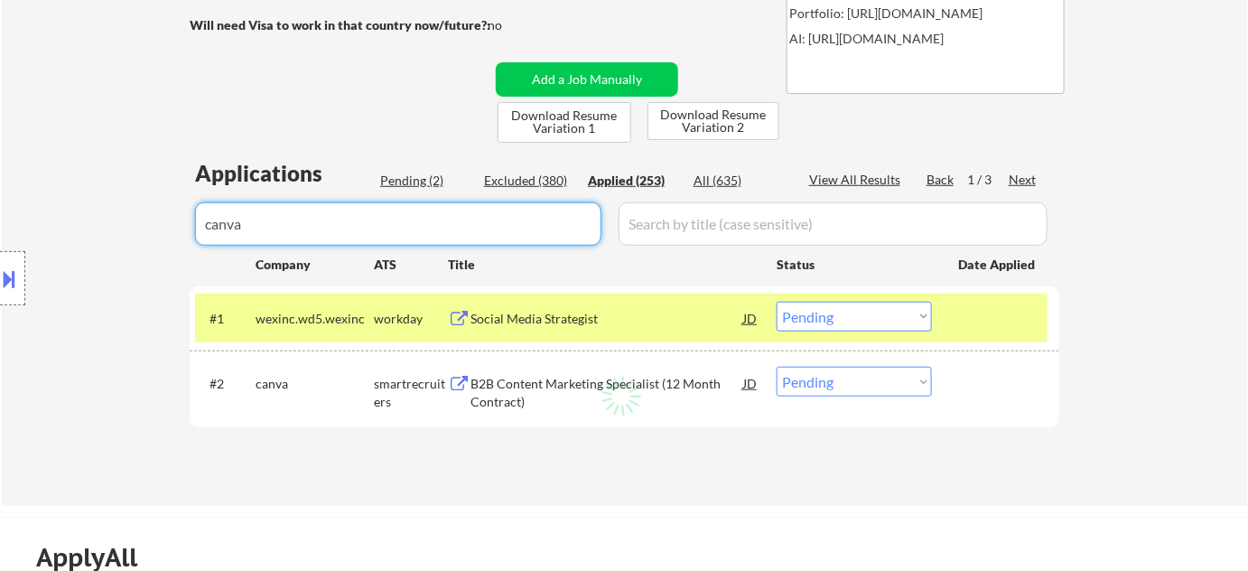
select select ""applied""
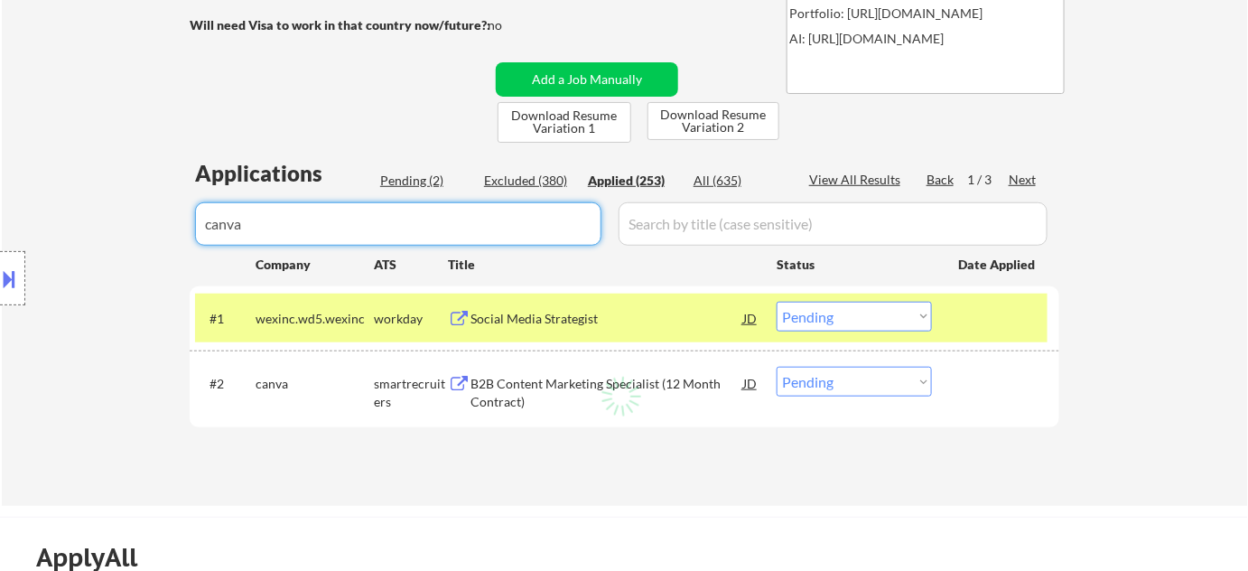
select select ""applied""
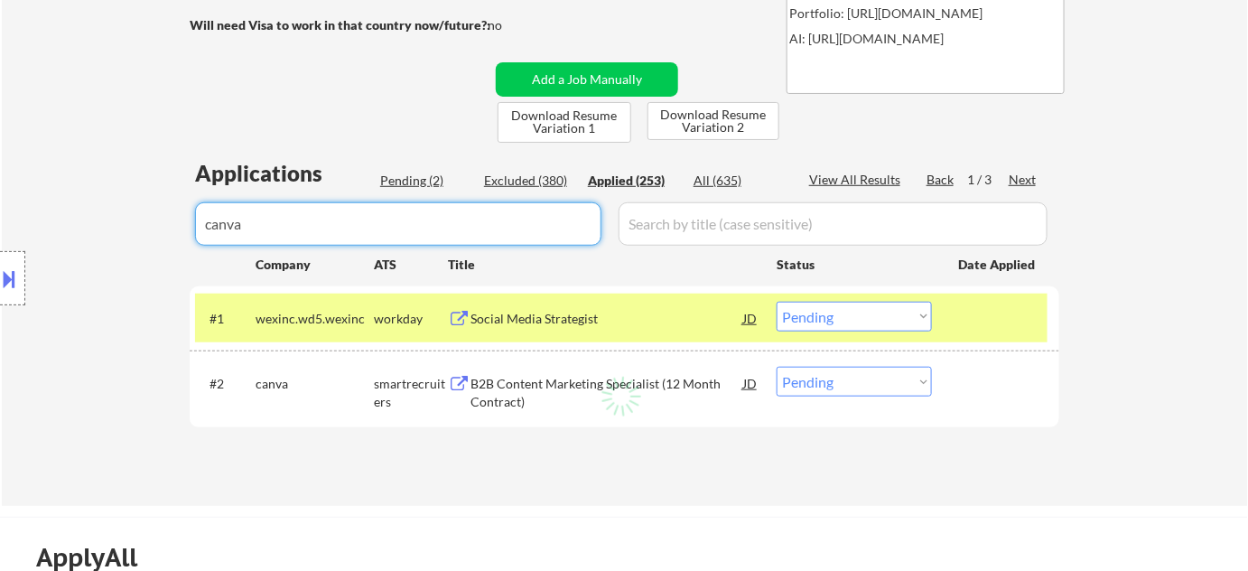
select select ""applied""
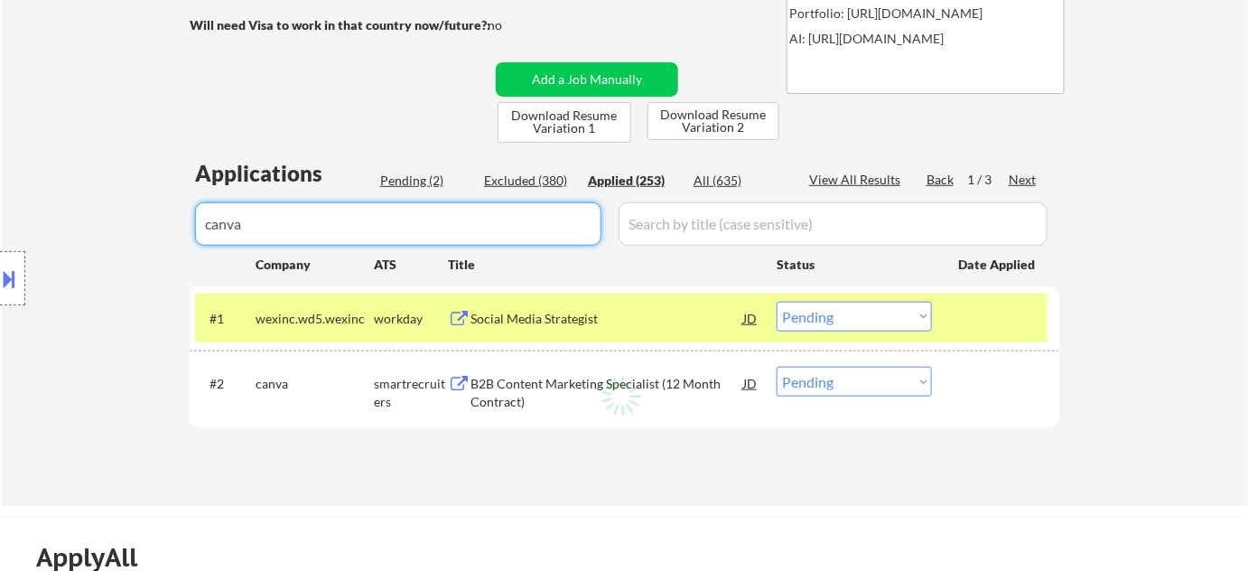
select select ""applied""
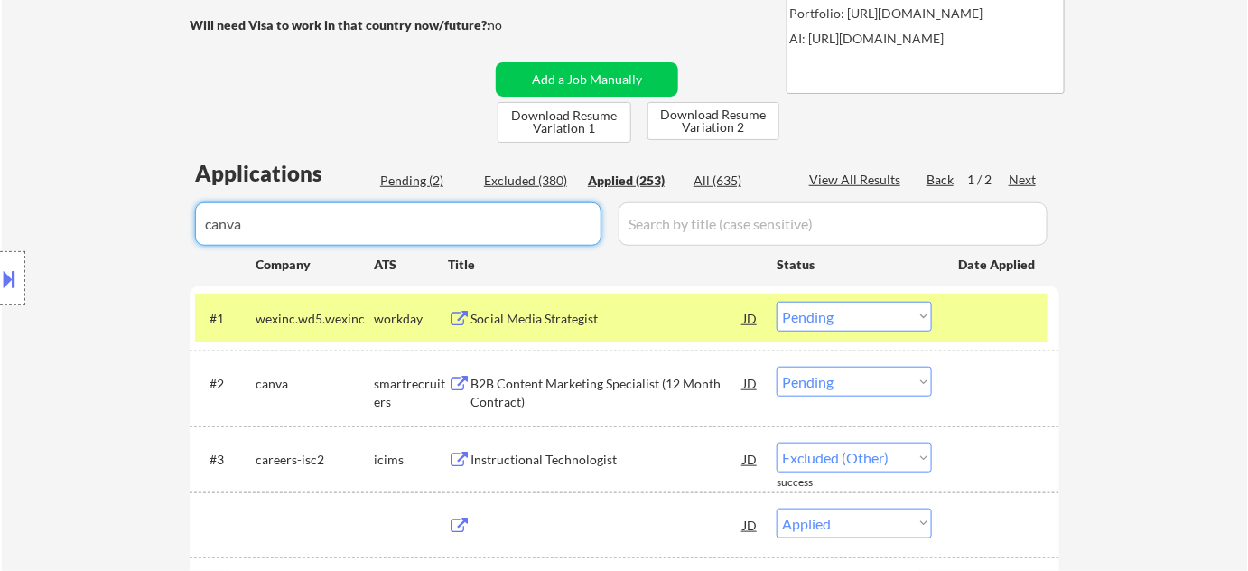
select select ""applied""
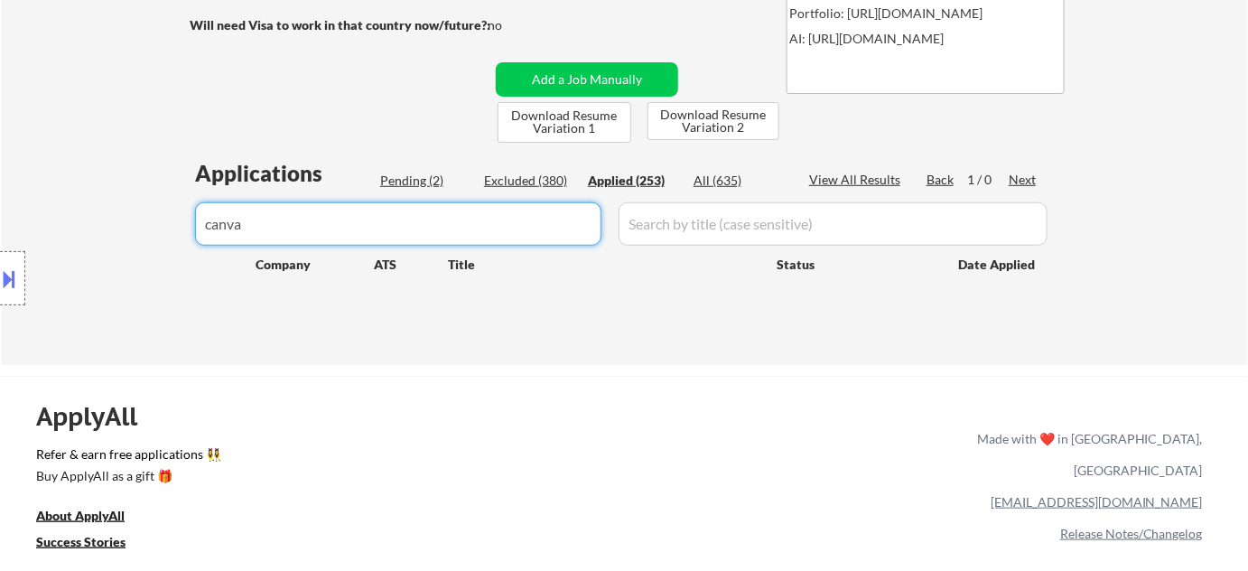
type input "canva"
click at [427, 179] on div "Pending (2)" at bounding box center [425, 181] width 90 height 18
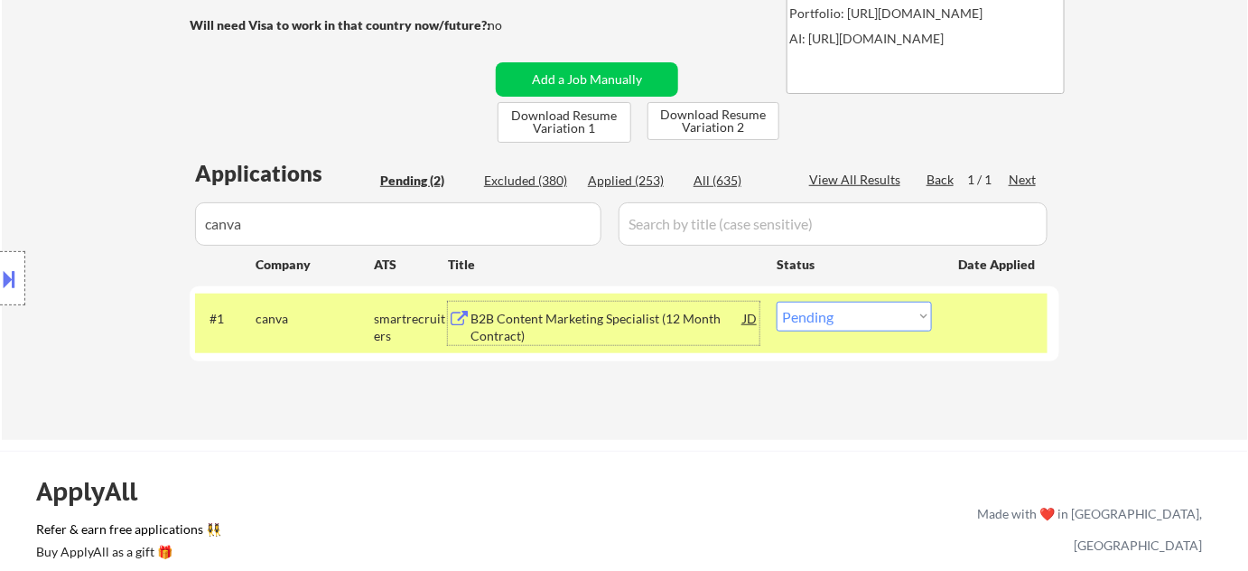
click at [501, 329] on div "B2B Content Marketing Specialist (12 Month Contract)" at bounding box center [607, 327] width 273 height 35
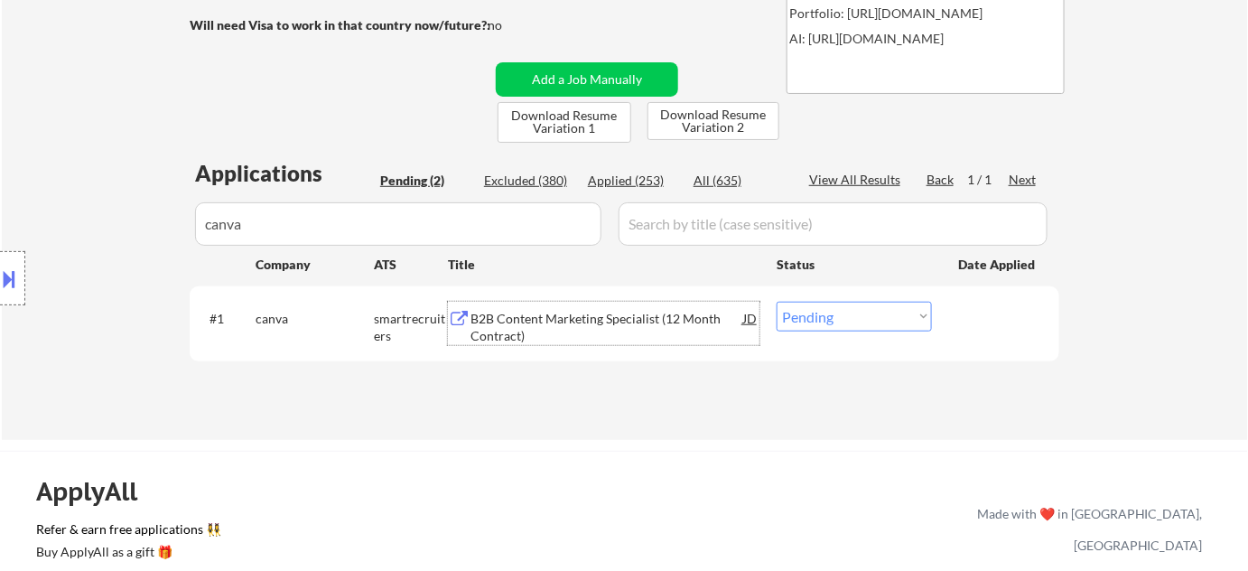
click at [815, 320] on select "Choose an option... Pending Applied Excluded (Questions) Excluded (Expired) Exc…" at bounding box center [854, 317] width 155 height 30
select select ""excluded__location_""
click at [777, 302] on select "Choose an option... Pending Applied Excluded (Questions) Excluded (Expired) Exc…" at bounding box center [854, 317] width 155 height 30
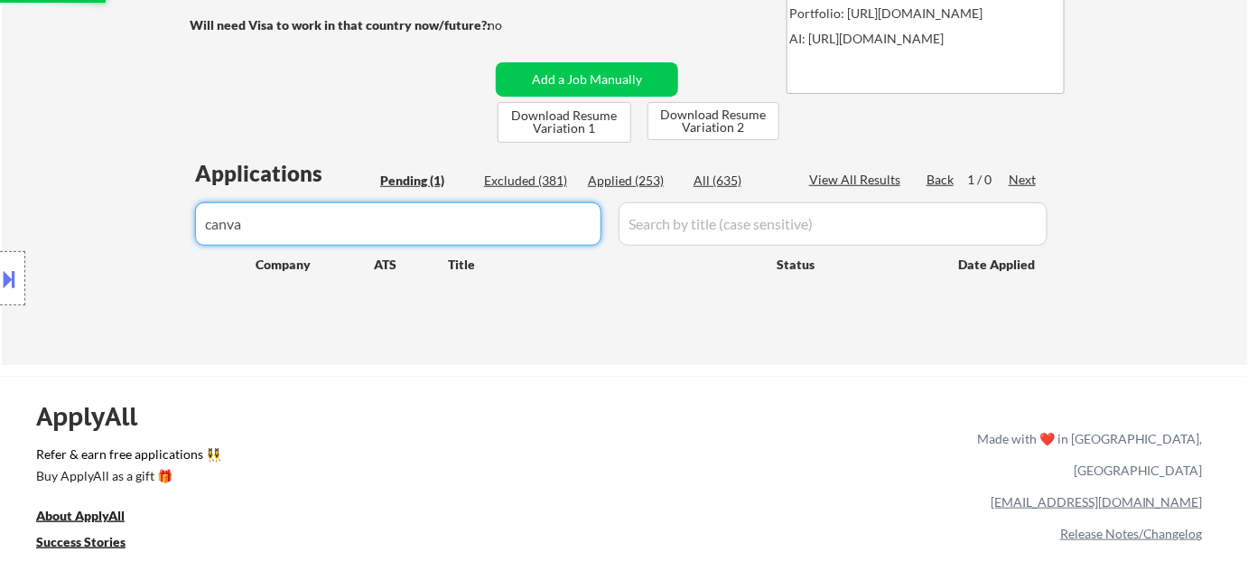
drag, startPoint x: 368, startPoint y: 226, endPoint x: 0, endPoint y: 226, distance: 367.7
select select ""pending""
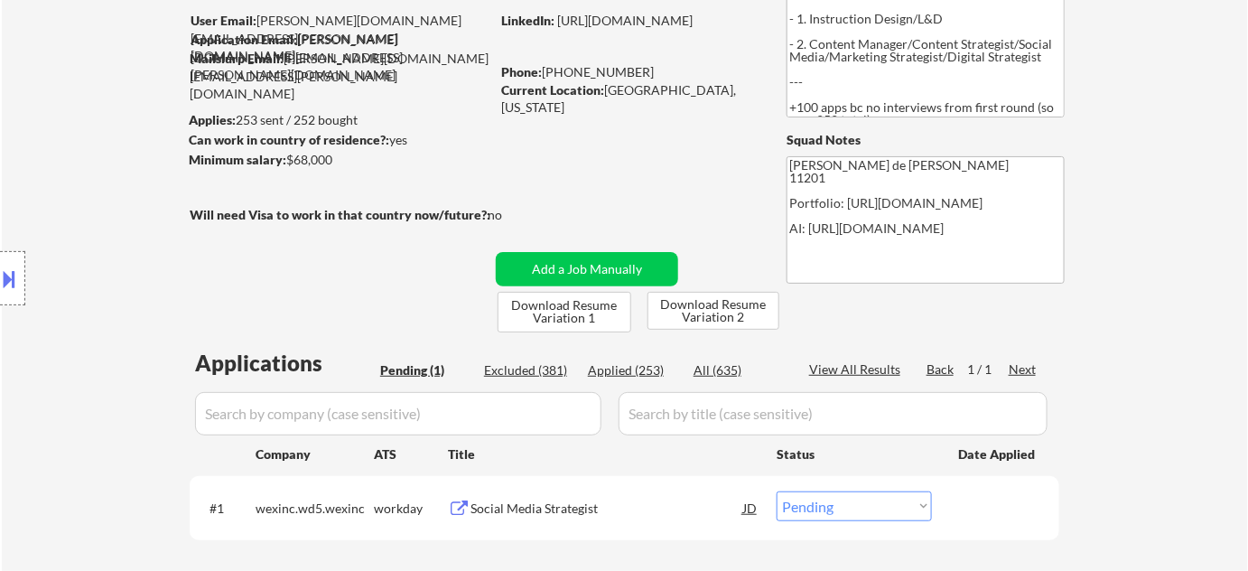
scroll to position [492, 0]
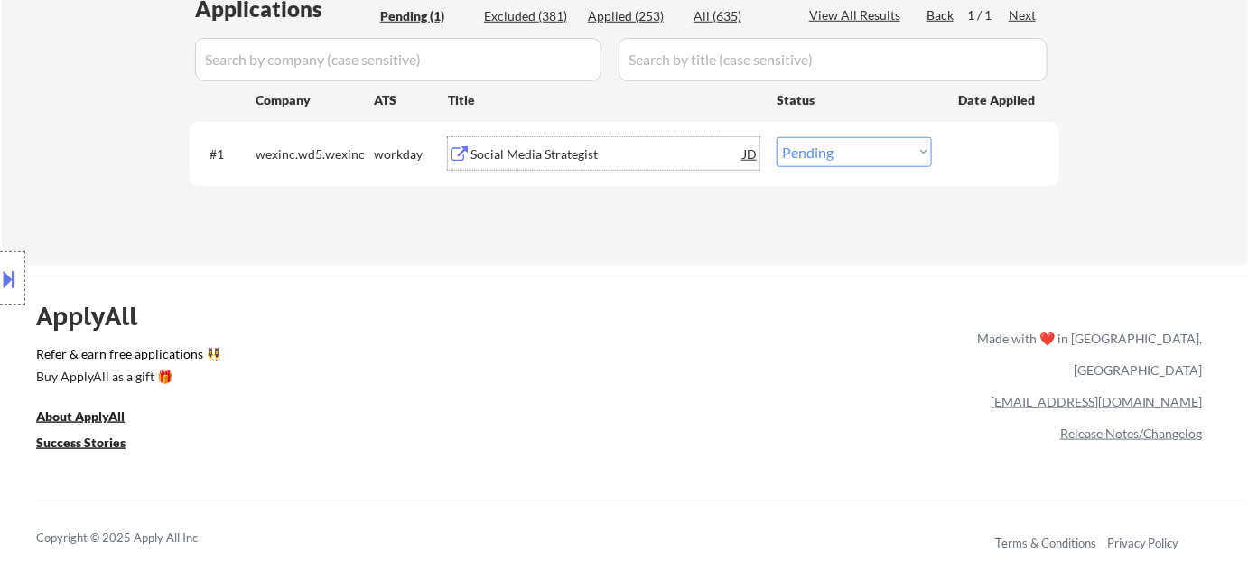
click at [561, 162] on div "Social Media Strategist" at bounding box center [607, 154] width 273 height 18
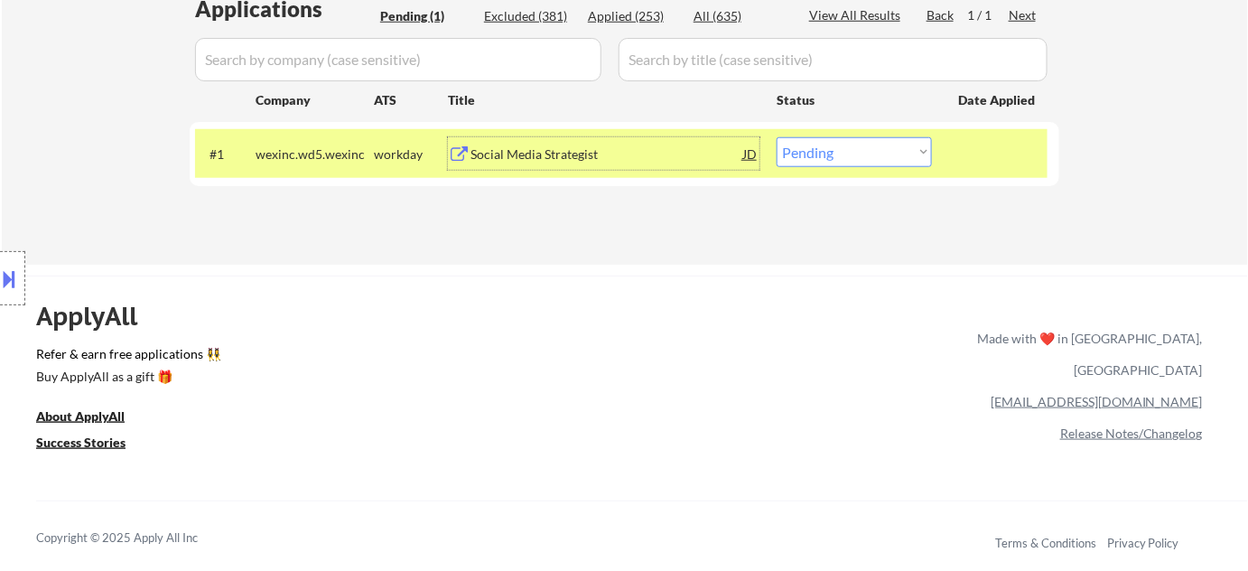
click at [883, 164] on select "Choose an option... Pending Applied Excluded (Questions) Excluded (Expired) Exc…" at bounding box center [854, 152] width 155 height 30
select select ""excluded__bad_match_""
click at [777, 137] on select "Choose an option... Pending Applied Excluded (Questions) Excluded (Expired) Exc…" at bounding box center [854, 152] width 155 height 30
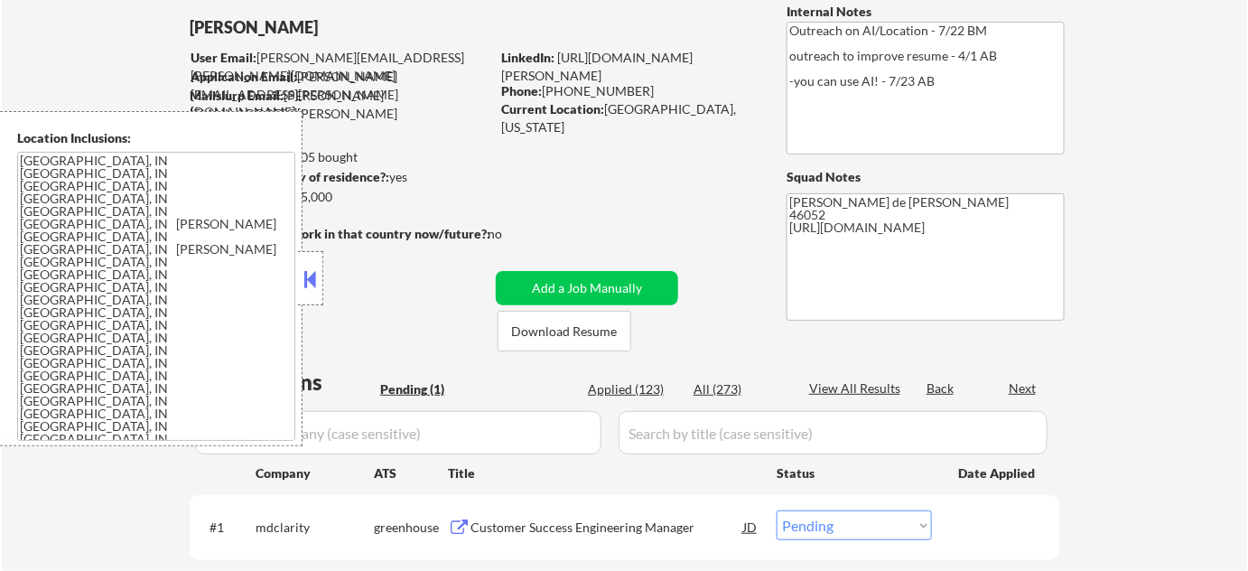
scroll to position [164, 0]
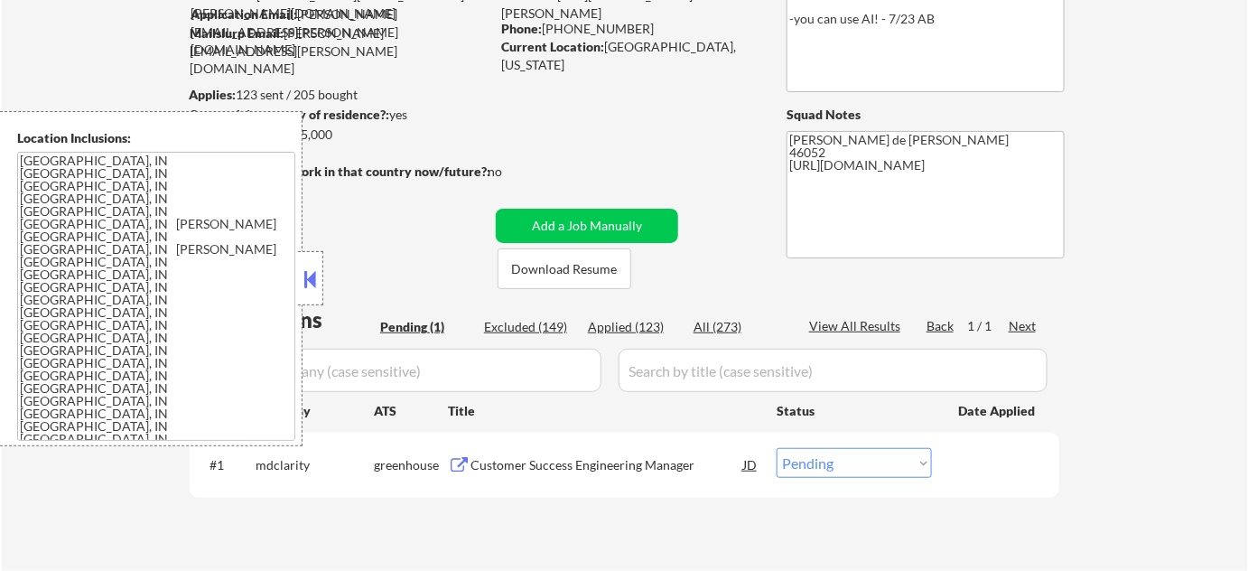
click at [314, 284] on button at bounding box center [311, 279] width 20 height 27
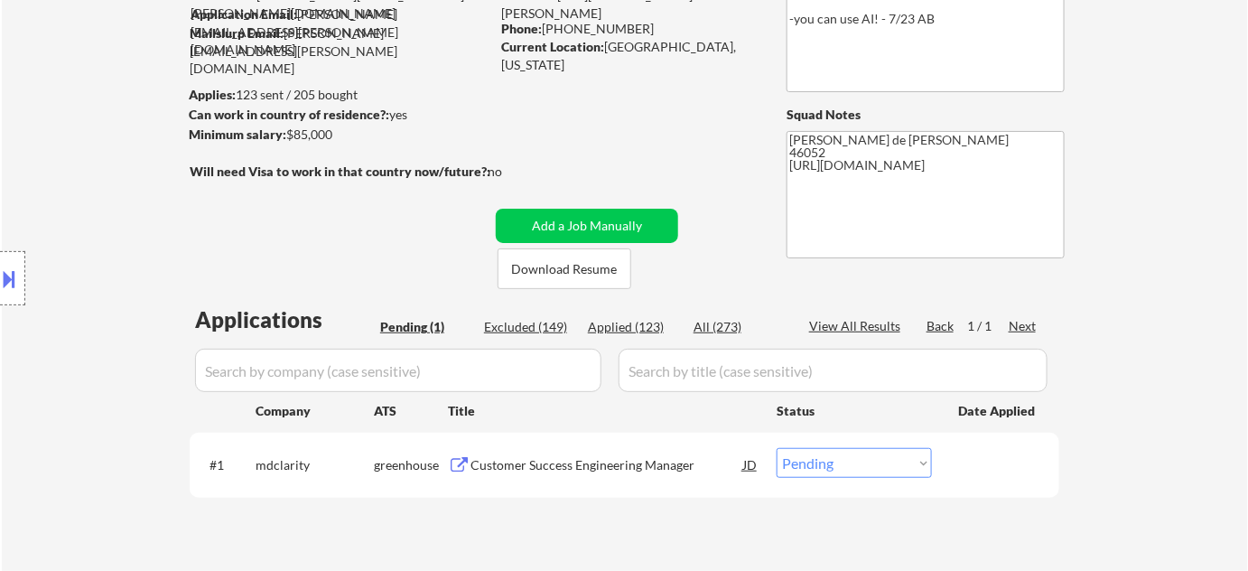
click at [615, 454] on div "Customer Success Engineering Manager" at bounding box center [607, 464] width 273 height 33
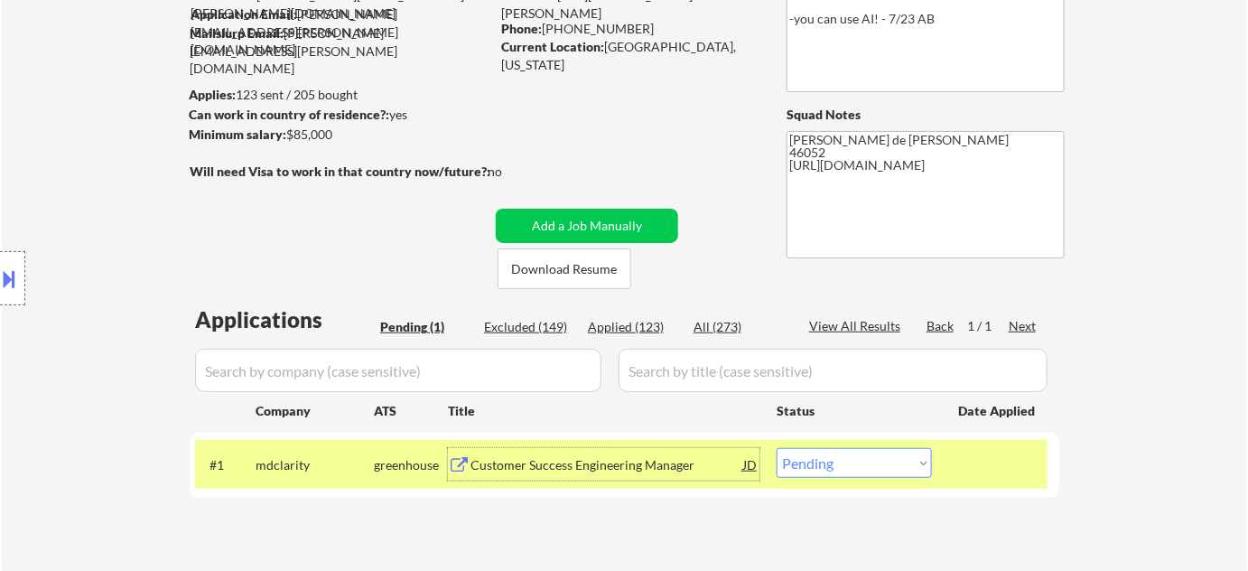
click at [873, 465] on select "Choose an option... Pending Applied Excluded (Questions) Excluded (Expired) Exc…" at bounding box center [854, 463] width 155 height 30
select select ""excluded__bad_match_""
click at [777, 448] on select "Choose an option... Pending Applied Excluded (Questions) Excluded (Expired) Exc…" at bounding box center [854, 463] width 155 height 30
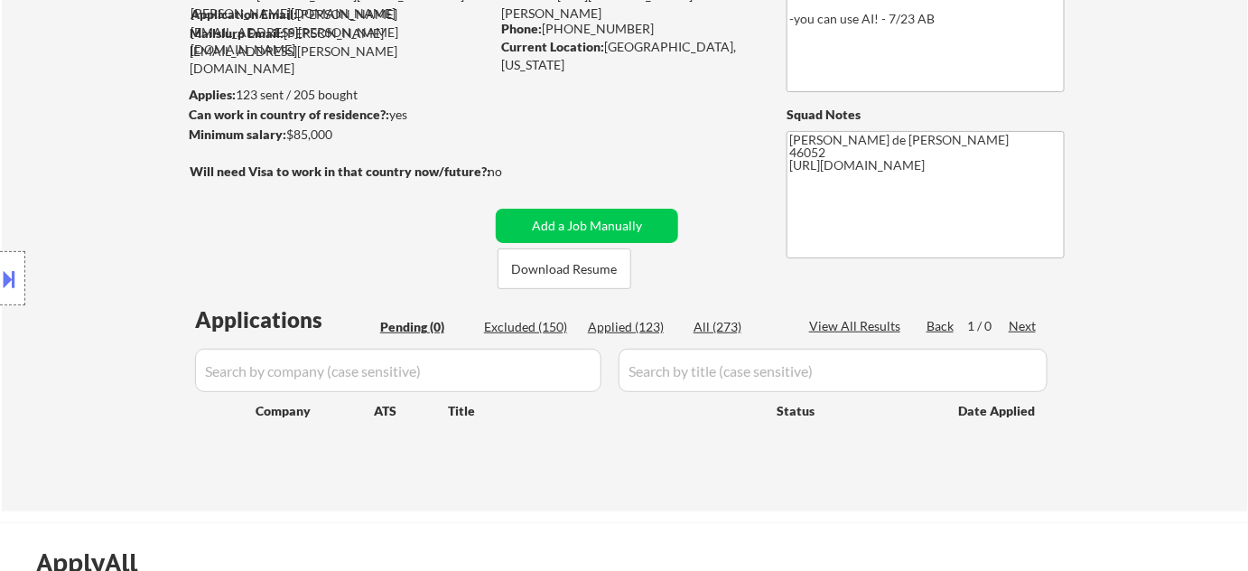
scroll to position [0, 0]
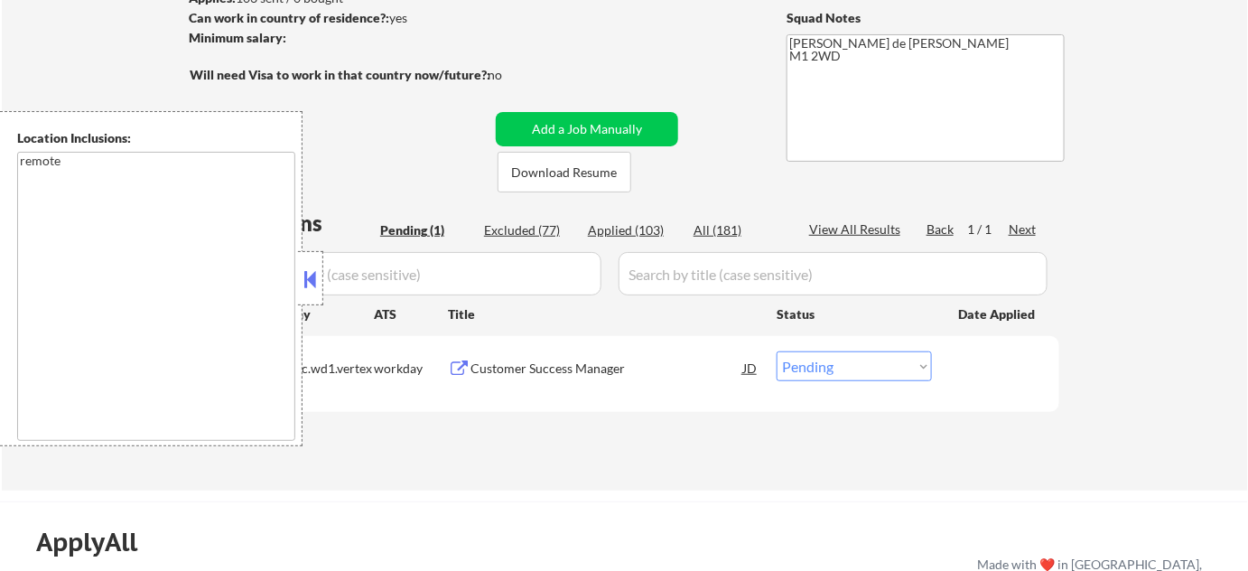
scroll to position [410, 0]
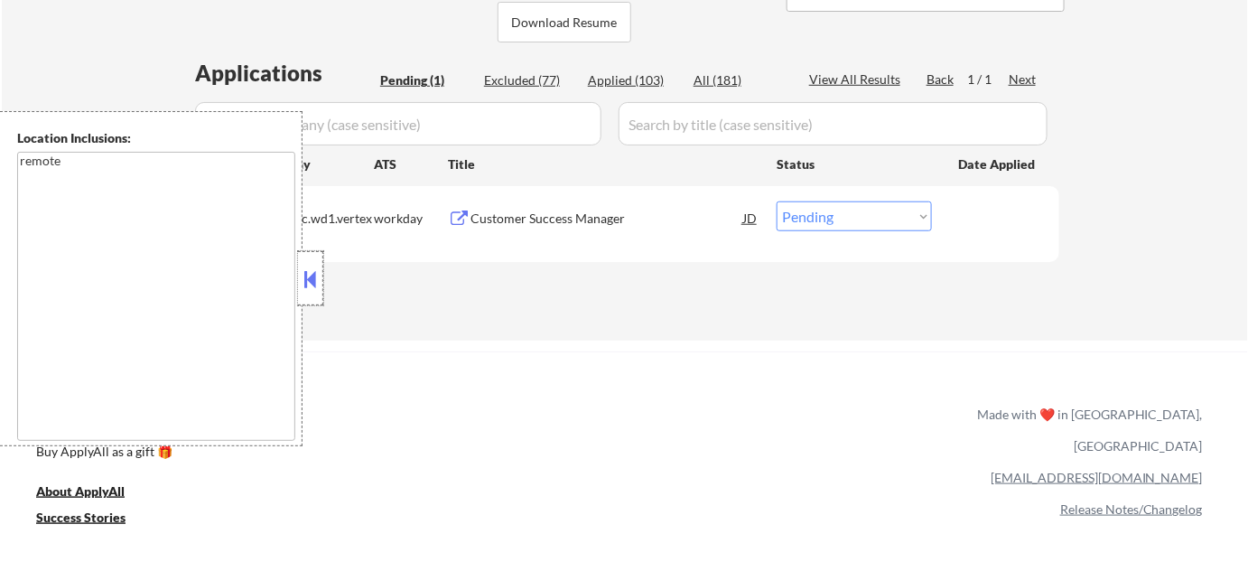
click at [308, 293] on div at bounding box center [310, 278] width 25 height 54
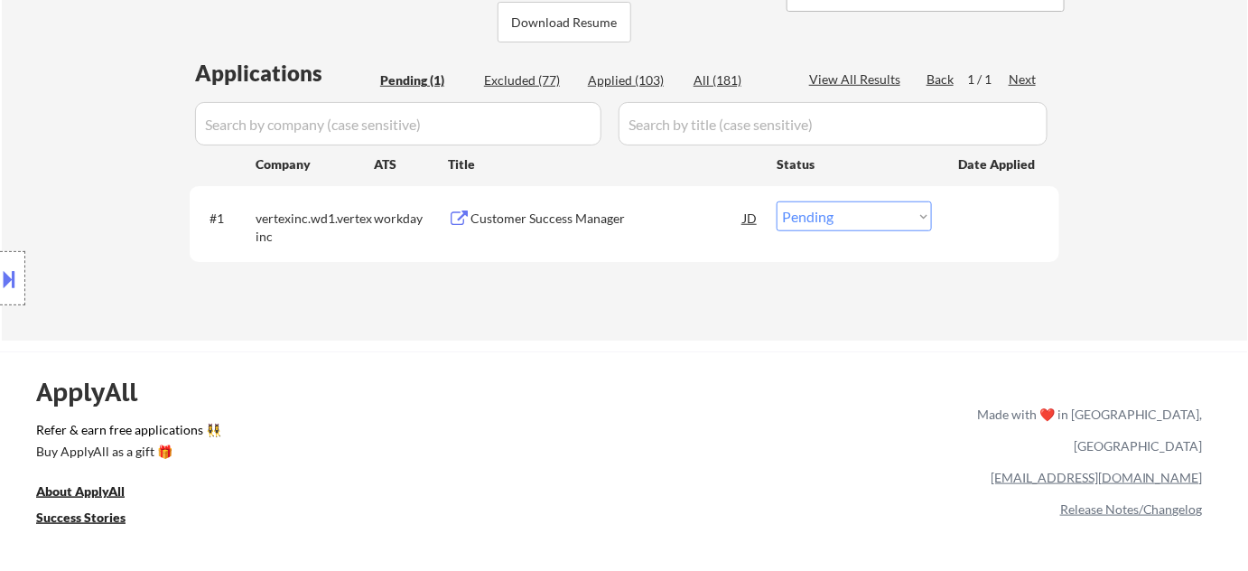
click at [556, 222] on div "Customer Success Manager" at bounding box center [607, 219] width 273 height 18
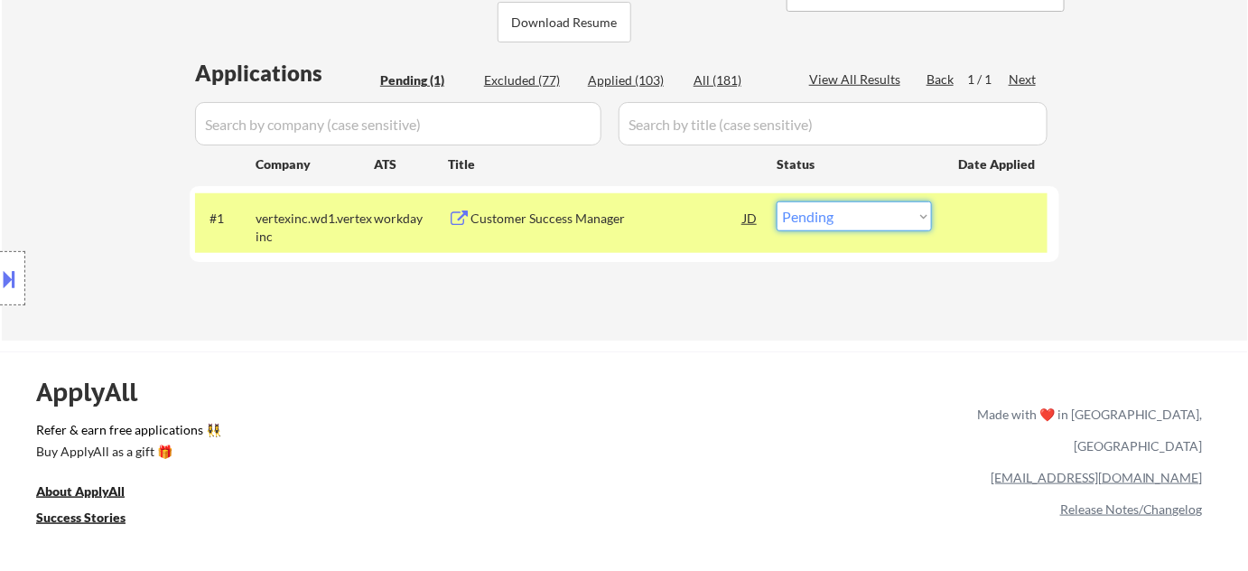
click at [867, 223] on select "Choose an option... Pending Applied Excluded (Questions) Excluded (Expired) Exc…" at bounding box center [854, 216] width 155 height 30
select select ""applied""
click at [777, 201] on select "Choose an option... Pending Applied Excluded (Questions) Excluded (Expired) Exc…" at bounding box center [854, 216] width 155 height 30
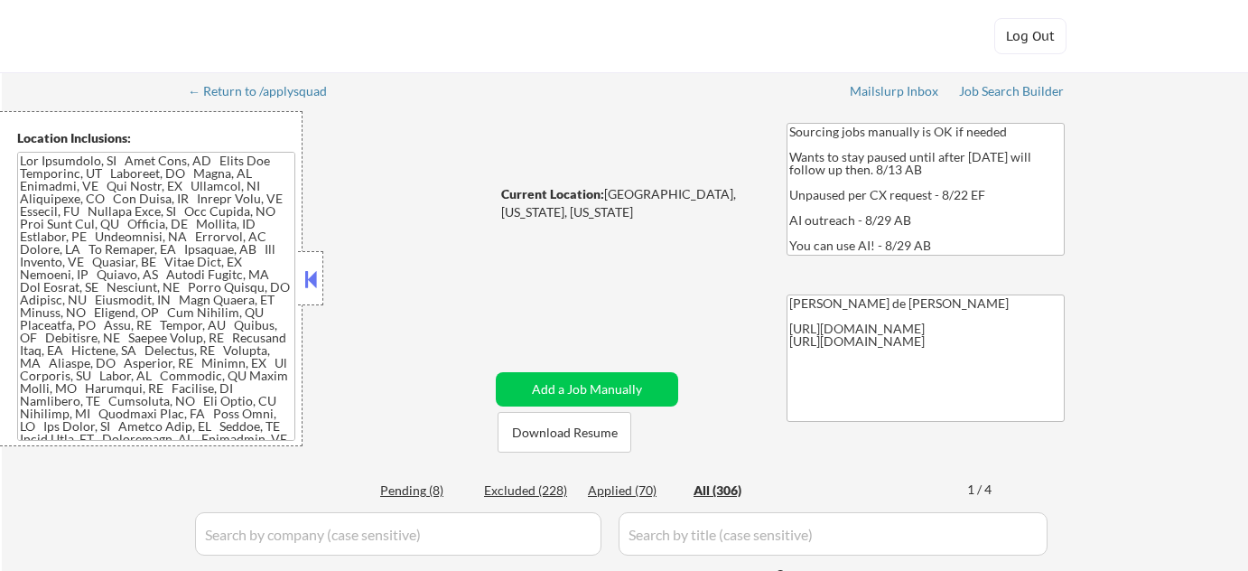
select select ""applied""
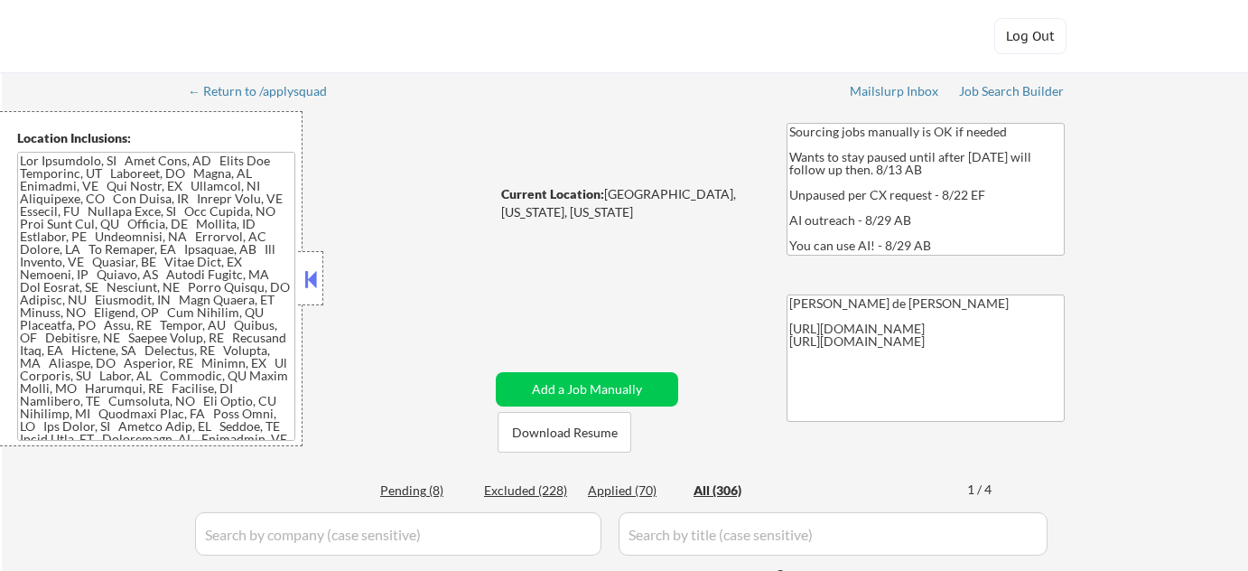
select select ""applied""
select select ""pending""
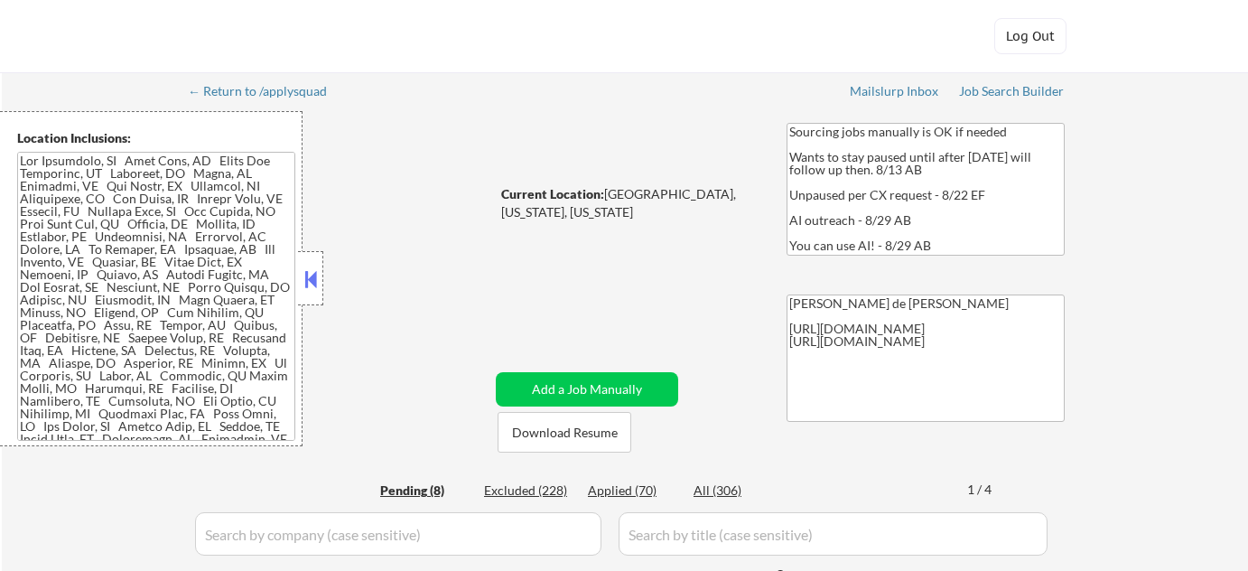
select select ""pending""
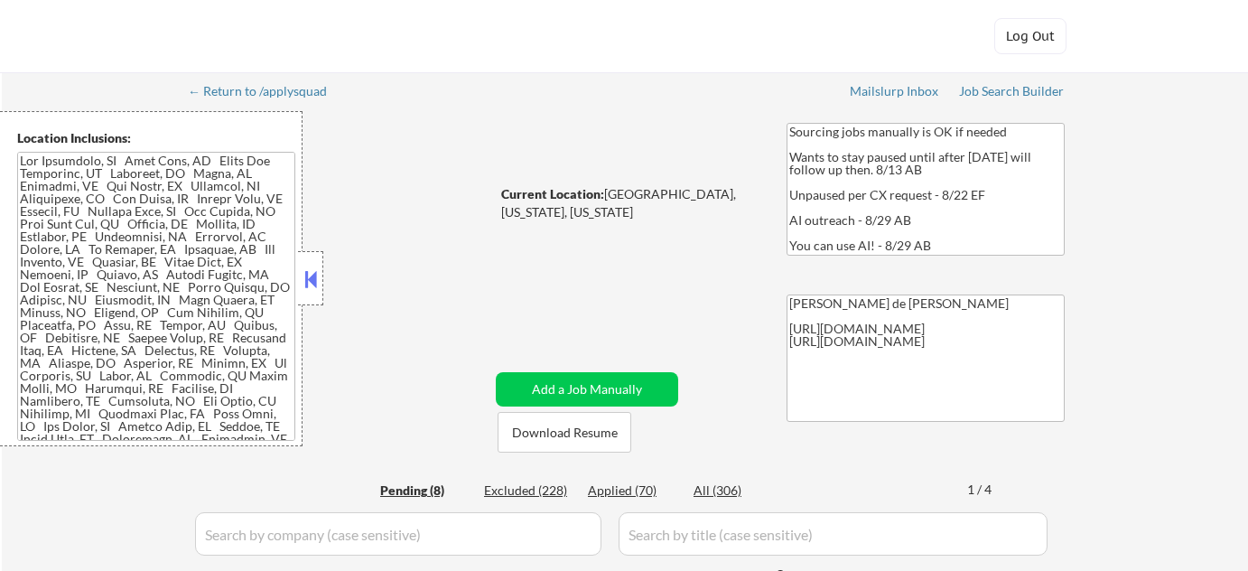
select select ""pending""
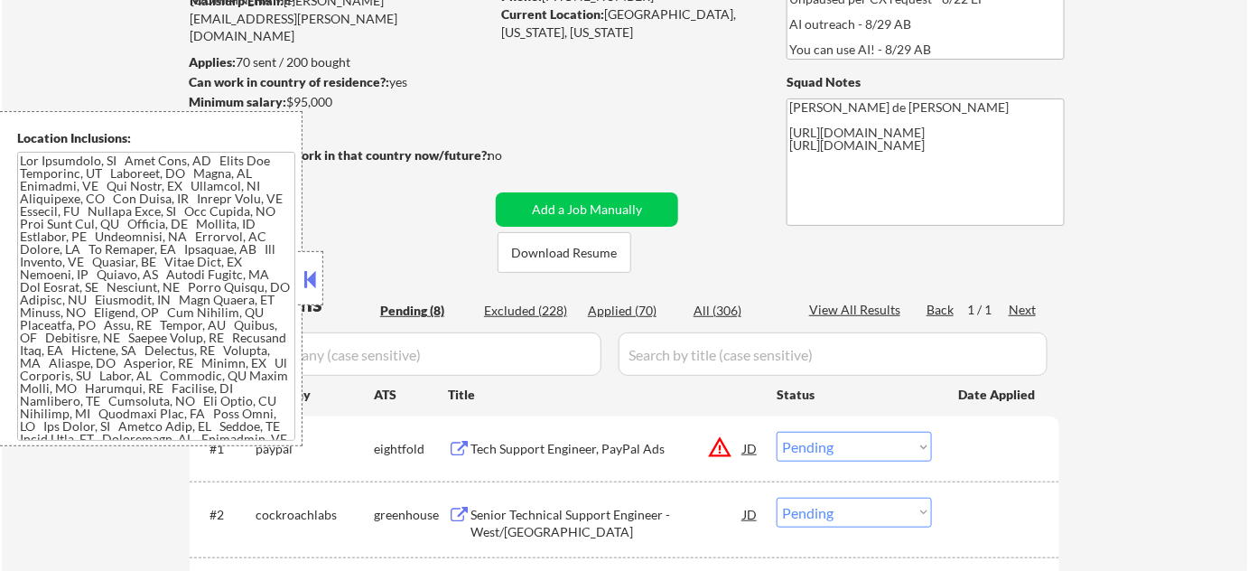
scroll to position [246, 0]
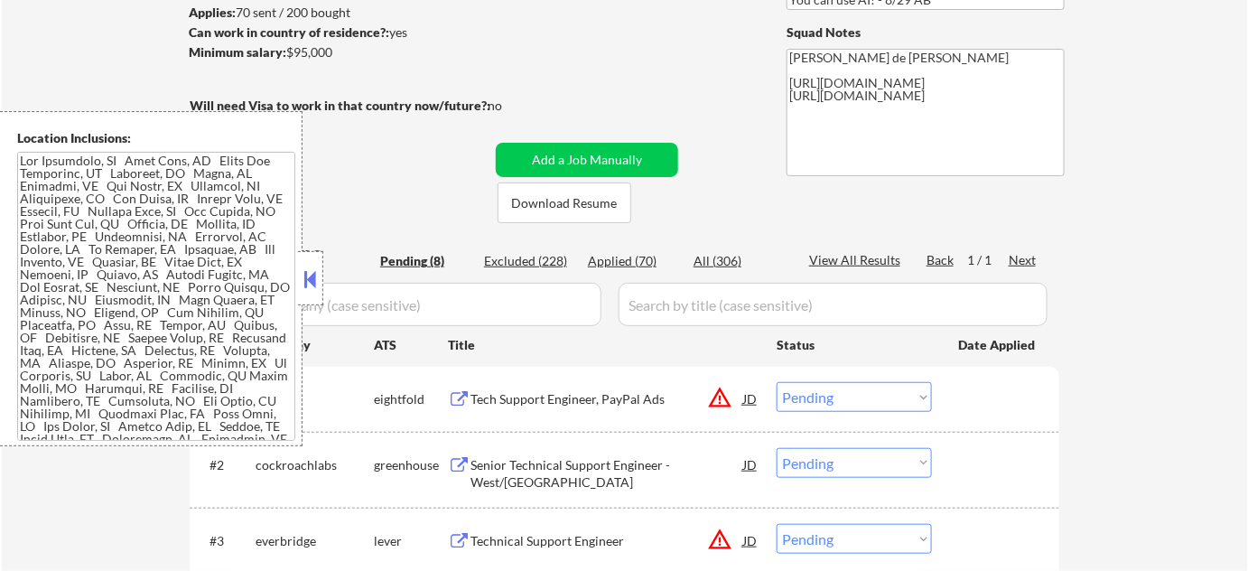
click at [314, 284] on button at bounding box center [311, 279] width 20 height 27
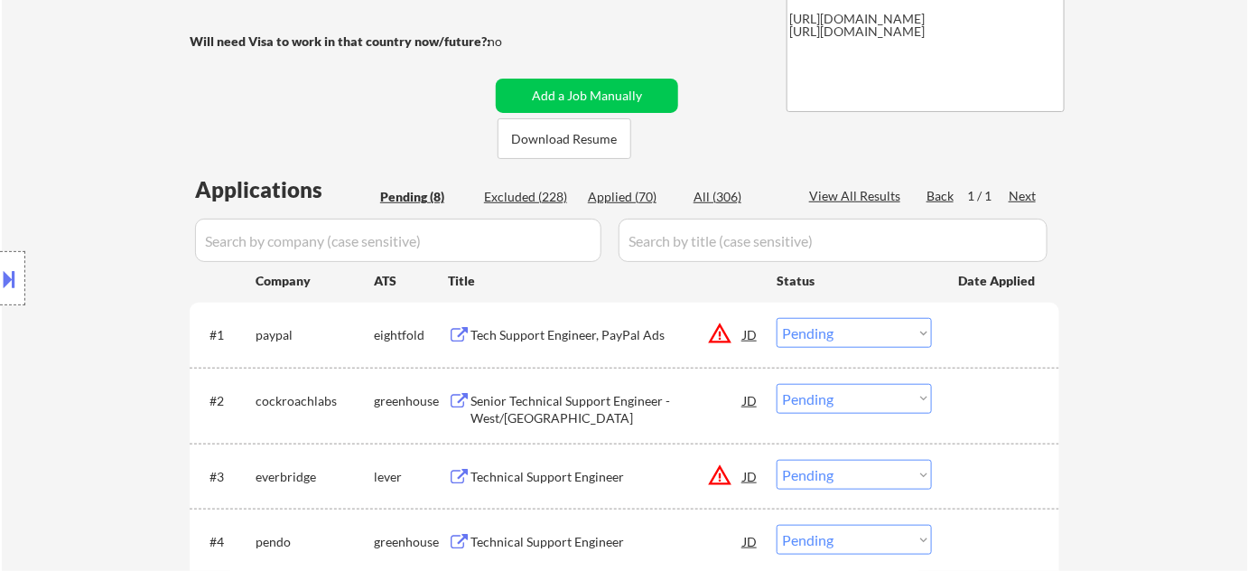
scroll to position [410, 0]
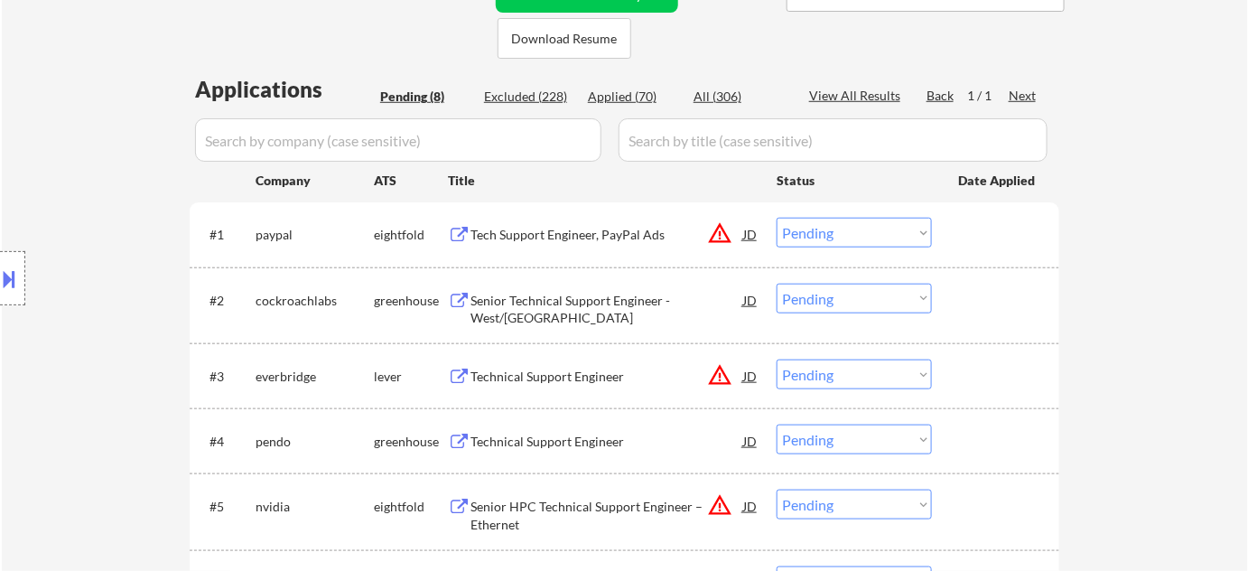
click at [551, 318] on div "Senior Technical Support Engineer - West/Central US" at bounding box center [607, 309] width 273 height 35
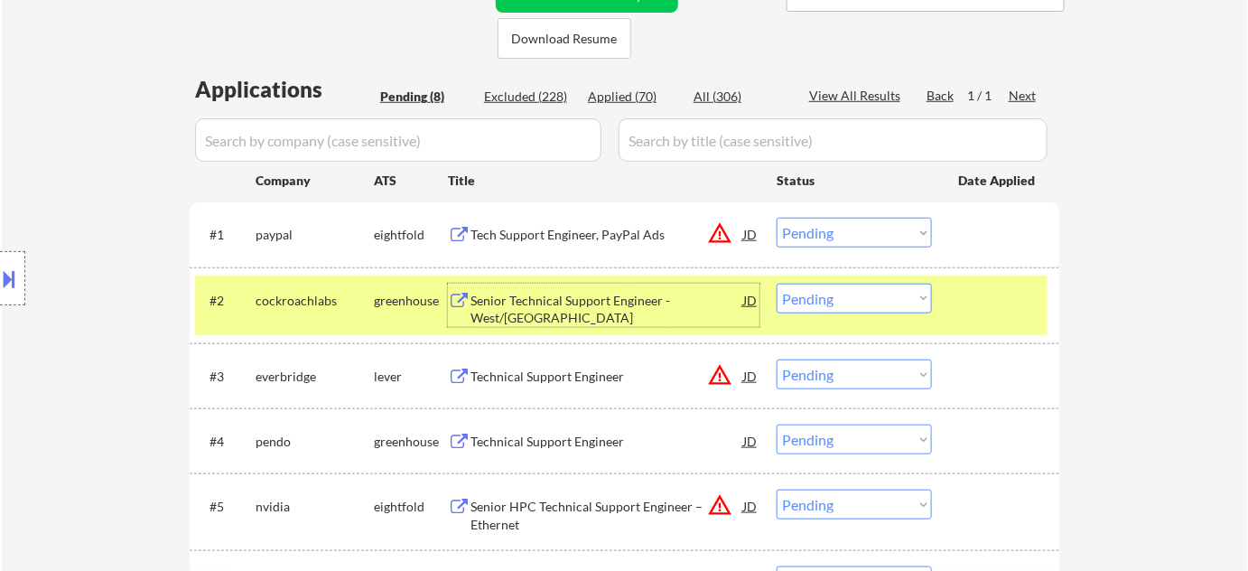
click at [857, 298] on select "Choose an option... Pending Applied Excluded (Questions) Excluded (Expired) Exc…" at bounding box center [854, 299] width 155 height 30
click at [777, 284] on select "Choose an option... Pending Applied Excluded (Questions) Excluded (Expired) Exc…" at bounding box center [854, 299] width 155 height 30
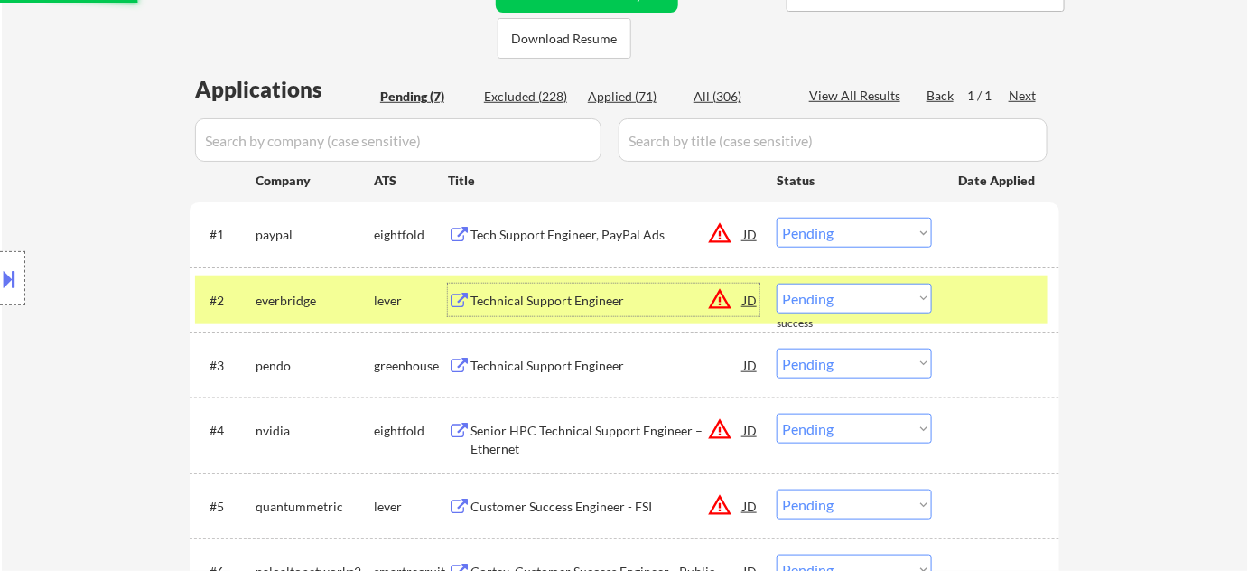
click at [602, 294] on div "Technical Support Engineer" at bounding box center [607, 301] width 273 height 18
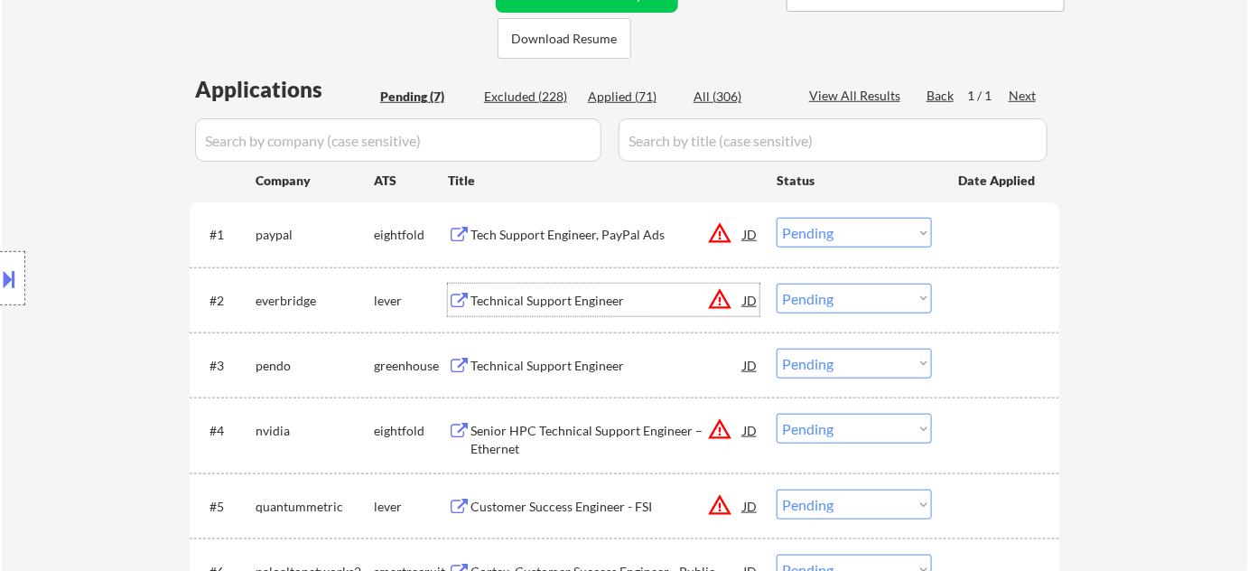
click at [867, 303] on select "Choose an option... Pending Applied Excluded (Questions) Excluded (Expired) Exc…" at bounding box center [854, 299] width 155 height 30
click at [777, 284] on select "Choose an option... Pending Applied Excluded (Questions) Excluded (Expired) Exc…" at bounding box center [854, 299] width 155 height 30
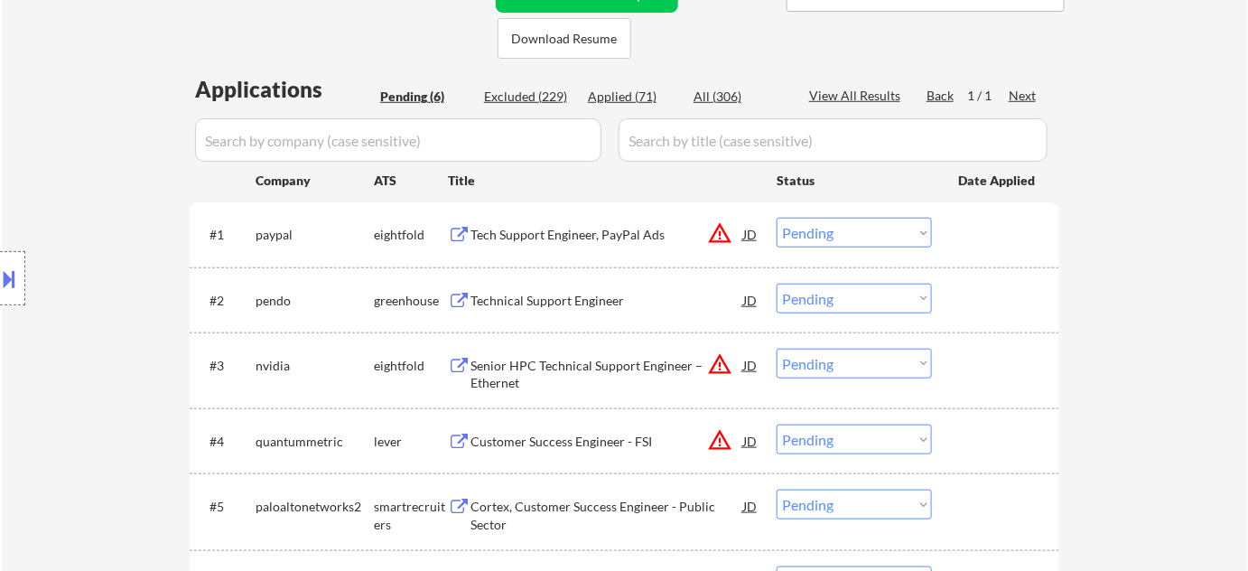
click at [554, 304] on div "Technical Support Engineer" at bounding box center [607, 301] width 273 height 18
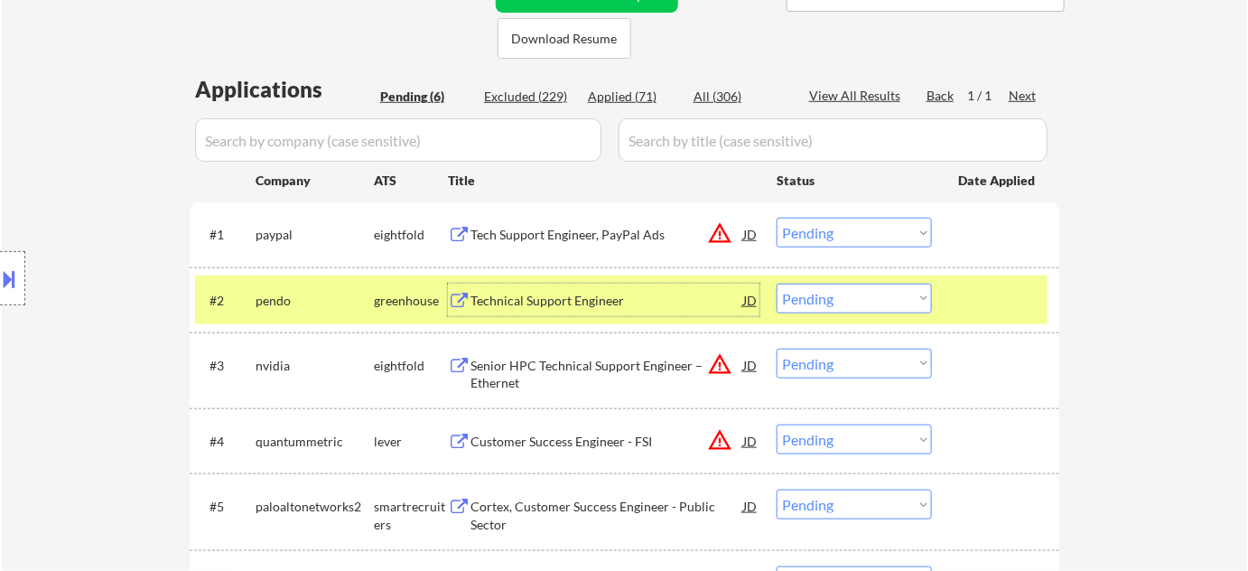
click at [0, 280] on button at bounding box center [10, 279] width 20 height 30
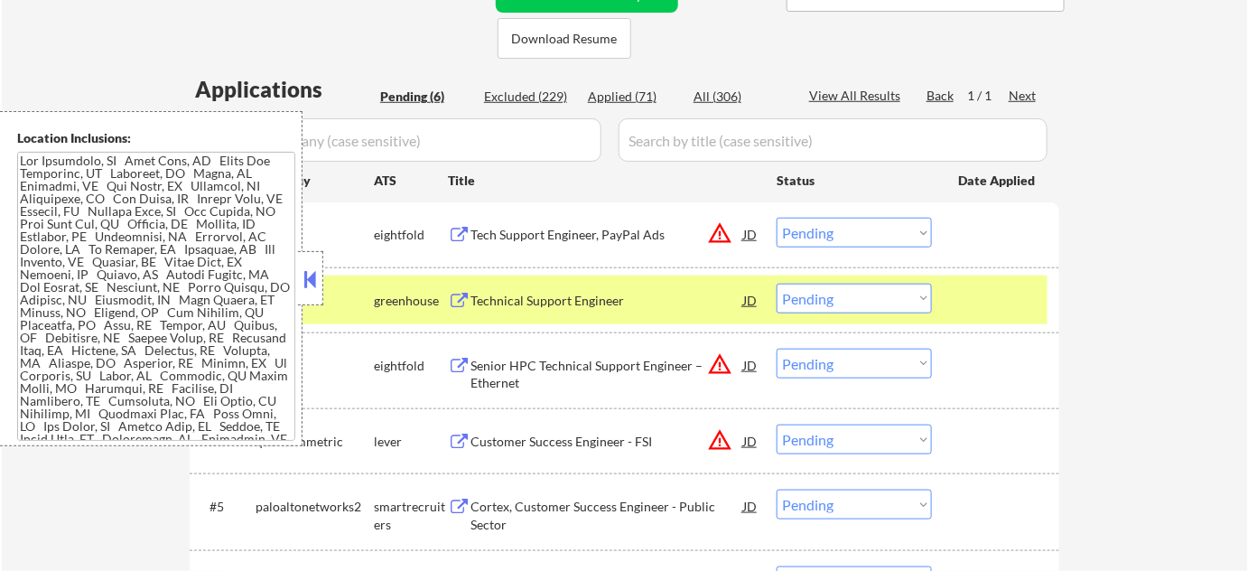
click at [311, 288] on button at bounding box center [311, 279] width 20 height 27
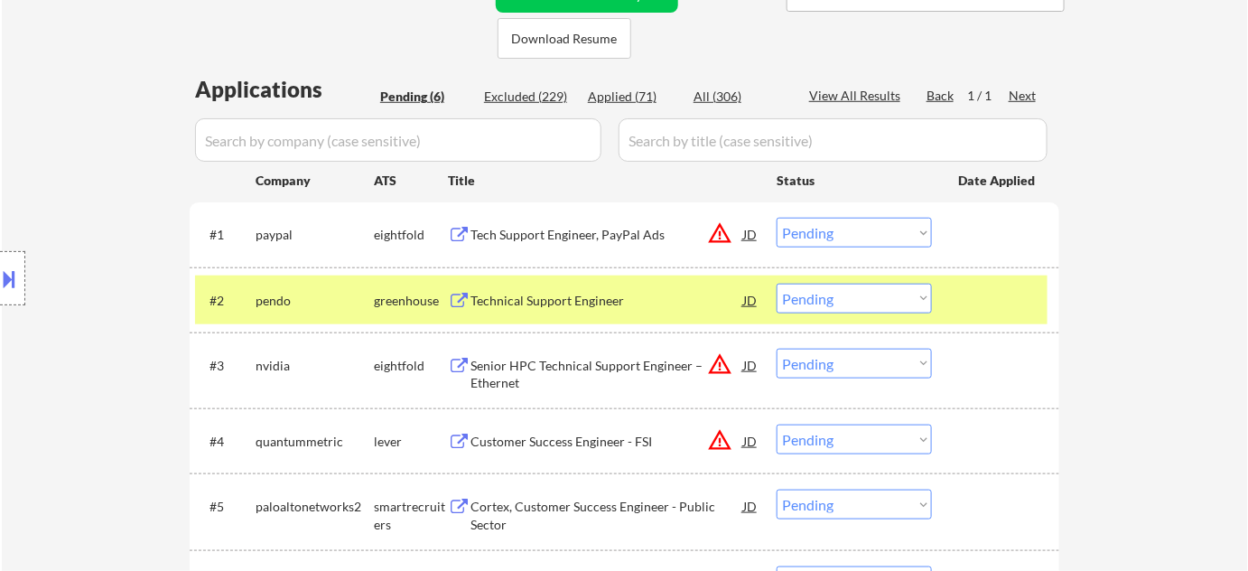
click at [840, 291] on select "Choose an option... Pending Applied Excluded (Questions) Excluded (Expired) Exc…" at bounding box center [854, 299] width 155 height 30
click at [777, 284] on select "Choose an option... Pending Applied Excluded (Questions) Excluded (Expired) Exc…" at bounding box center [854, 299] width 155 height 30
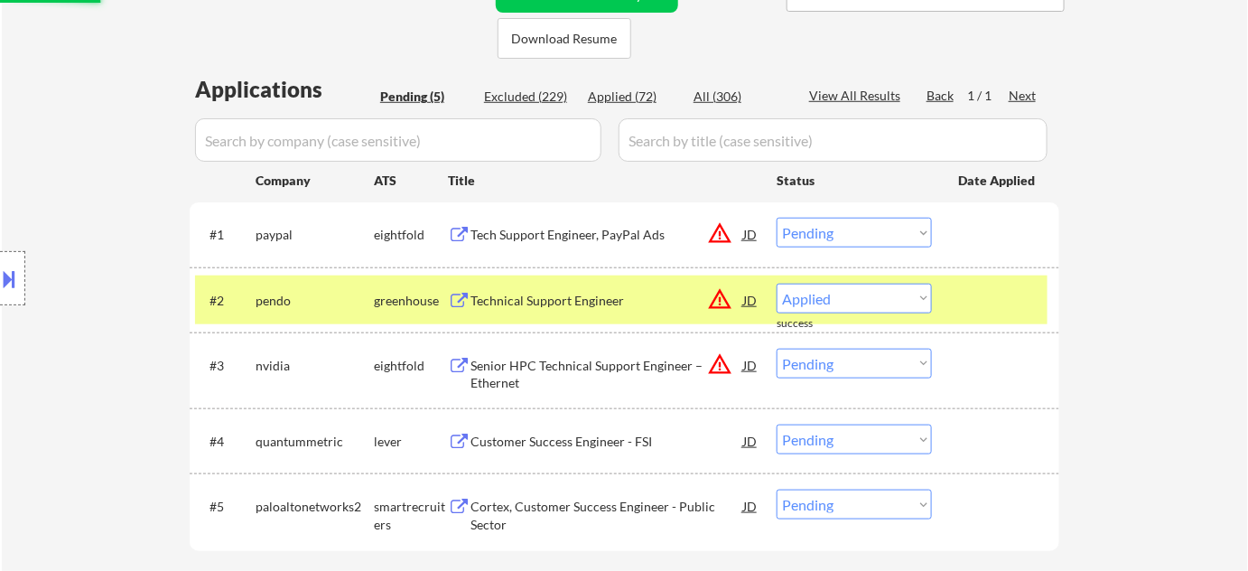
select select ""pending""
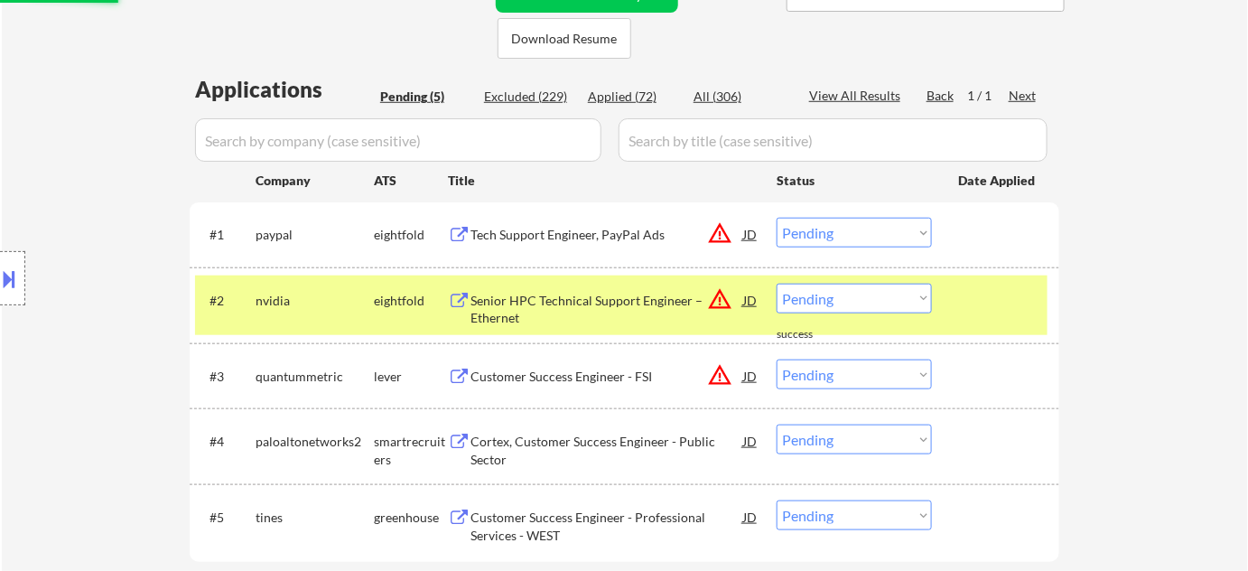
scroll to position [575, 0]
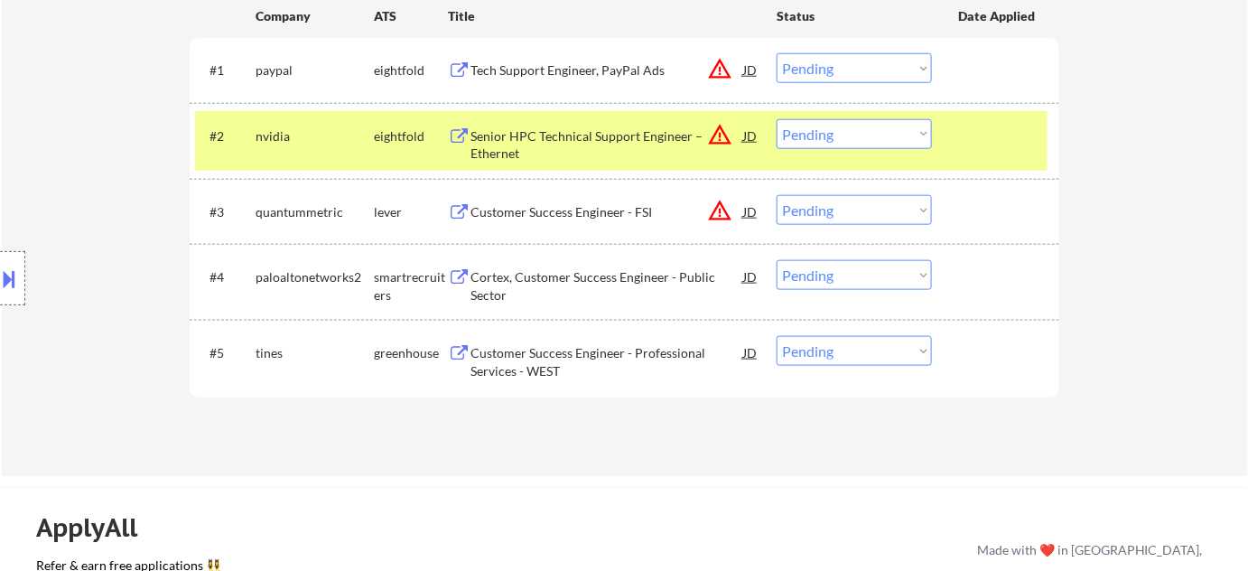
click at [722, 206] on button "warning_amber" at bounding box center [719, 210] width 25 height 25
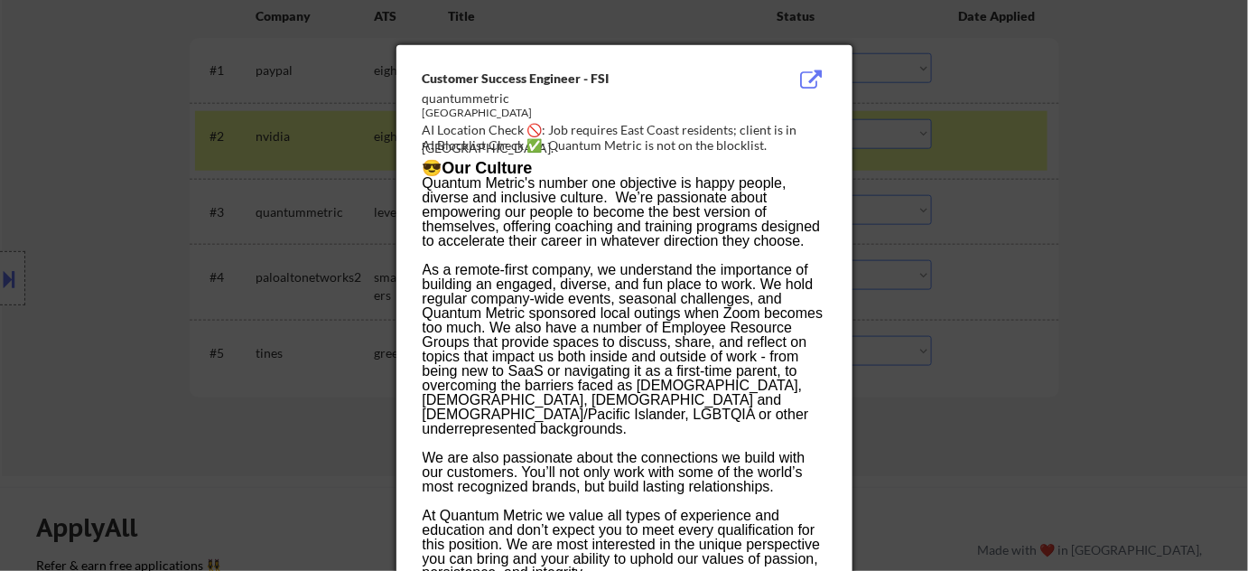
click at [1108, 298] on div at bounding box center [624, 285] width 1248 height 571
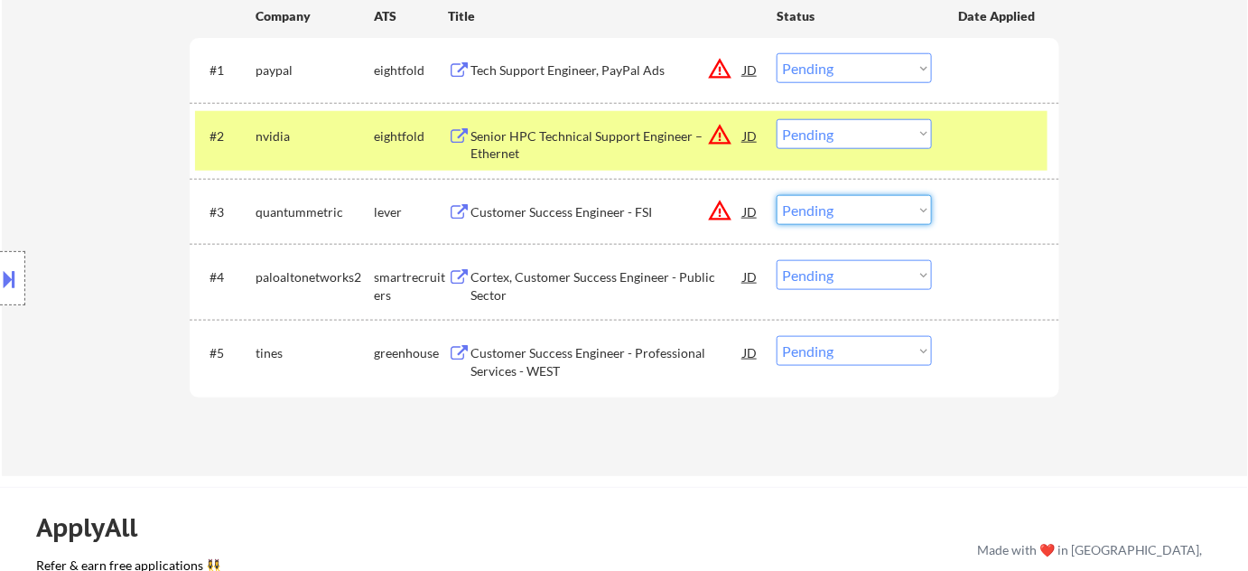
click at [893, 214] on select "Choose an option... Pending Applied Excluded (Questions) Excluded (Expired) Exc…" at bounding box center [854, 210] width 155 height 30
click at [777, 195] on select "Choose an option... Pending Applied Excluded (Questions) Excluded (Expired) Exc…" at bounding box center [854, 210] width 155 height 30
click at [723, 136] on button "warning_amber" at bounding box center [719, 134] width 25 height 25
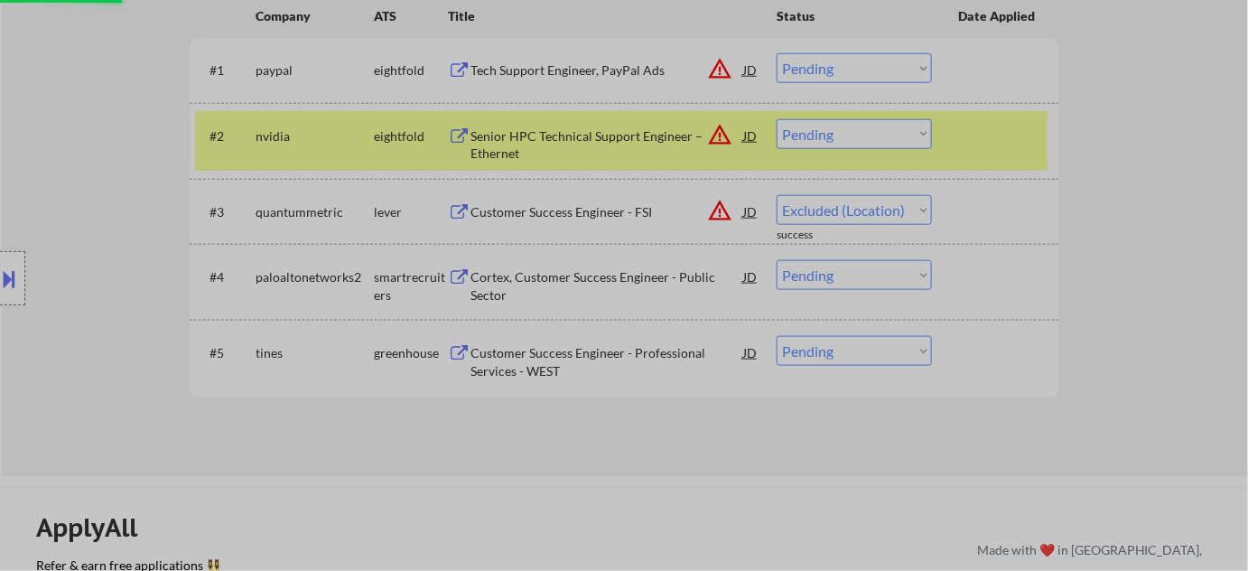
select select ""pending""
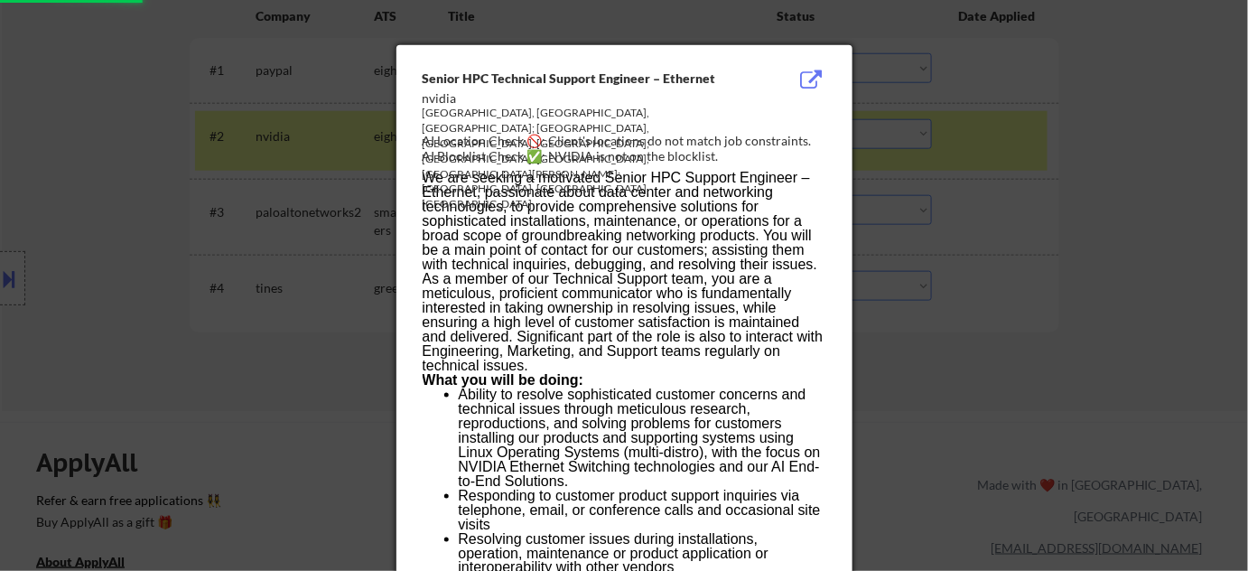
click at [1039, 217] on div at bounding box center [624, 285] width 1248 height 571
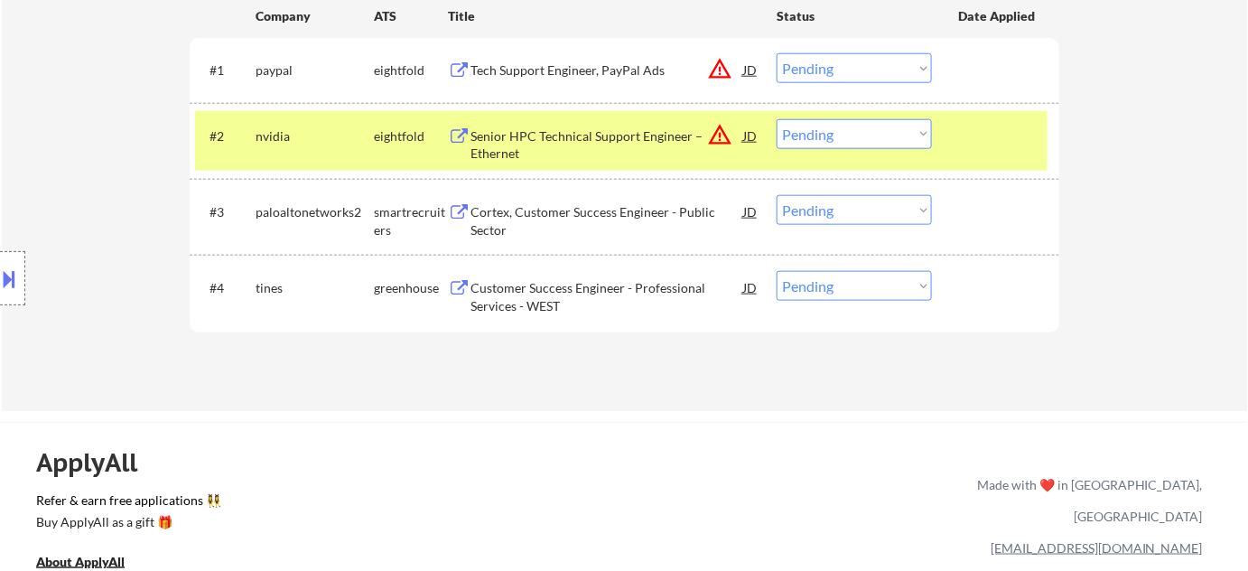
scroll to position [410, 0]
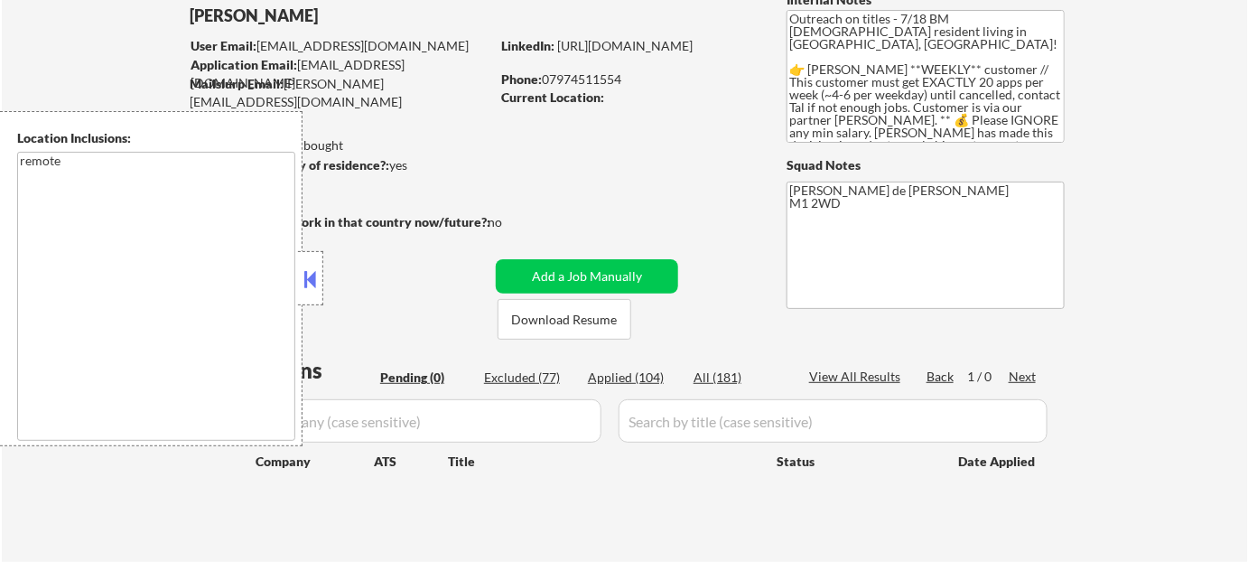
scroll to position [246, 0]
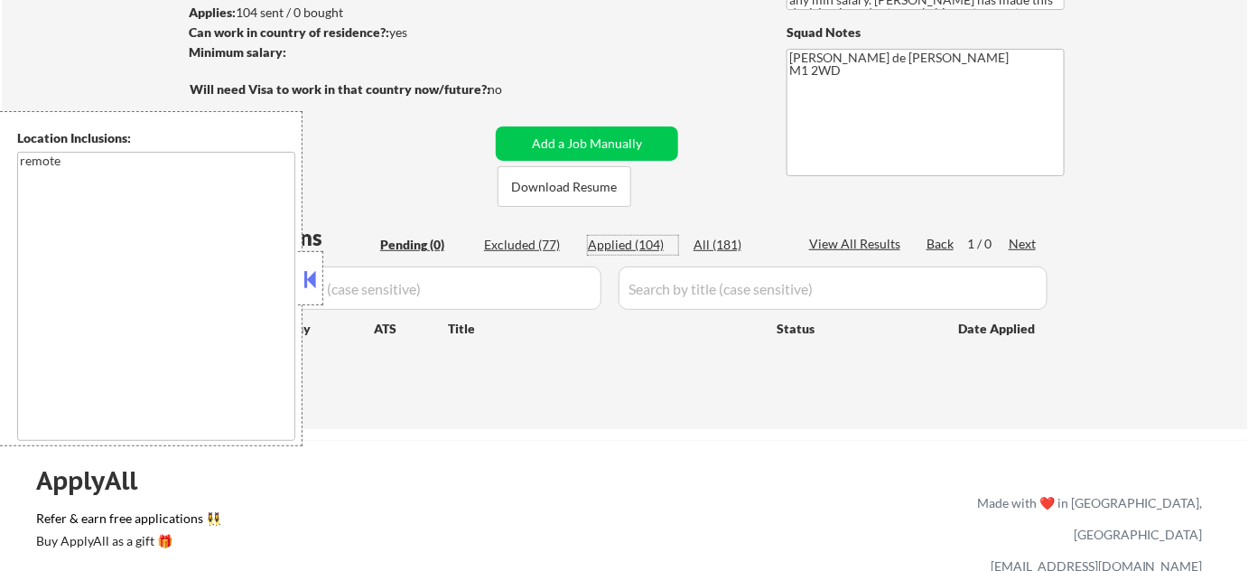
click at [638, 237] on div "Applied (104)" at bounding box center [633, 245] width 90 height 18
click at [319, 281] on button at bounding box center [311, 279] width 20 height 27
click at [649, 245] on div "Applied (104)" at bounding box center [633, 245] width 90 height 18
select select ""applied""
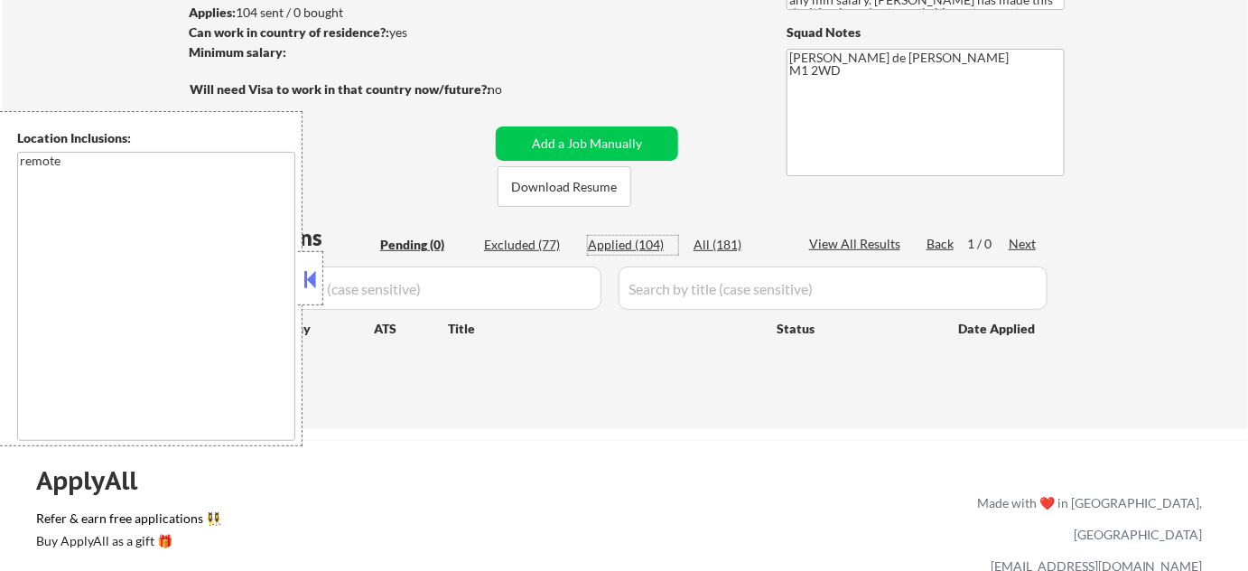
select select ""applied""
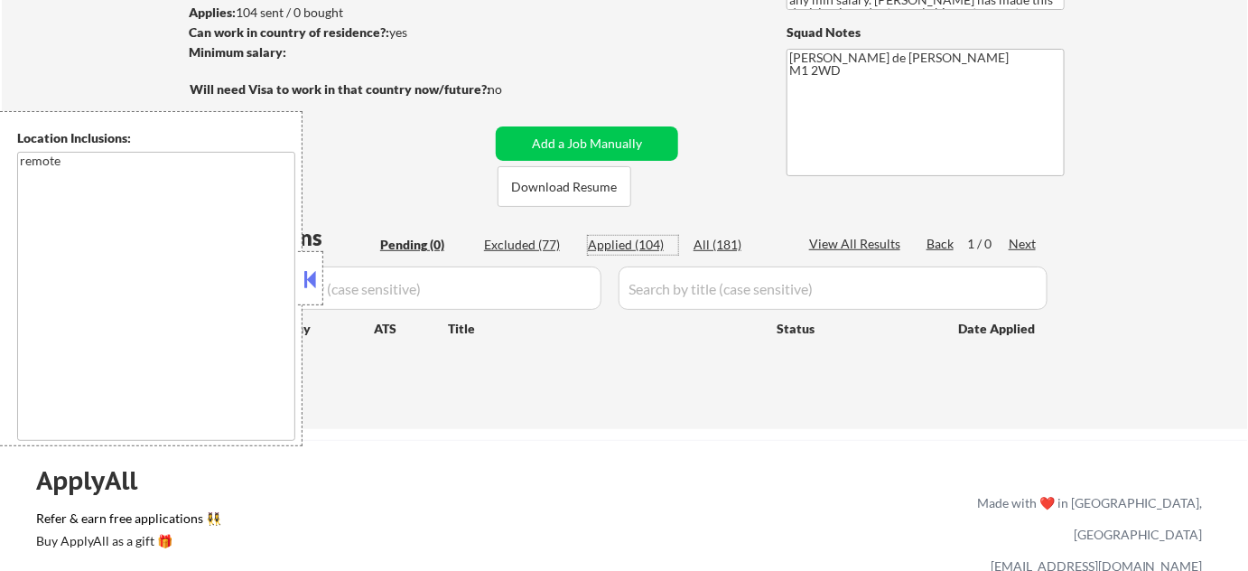
select select ""applied""
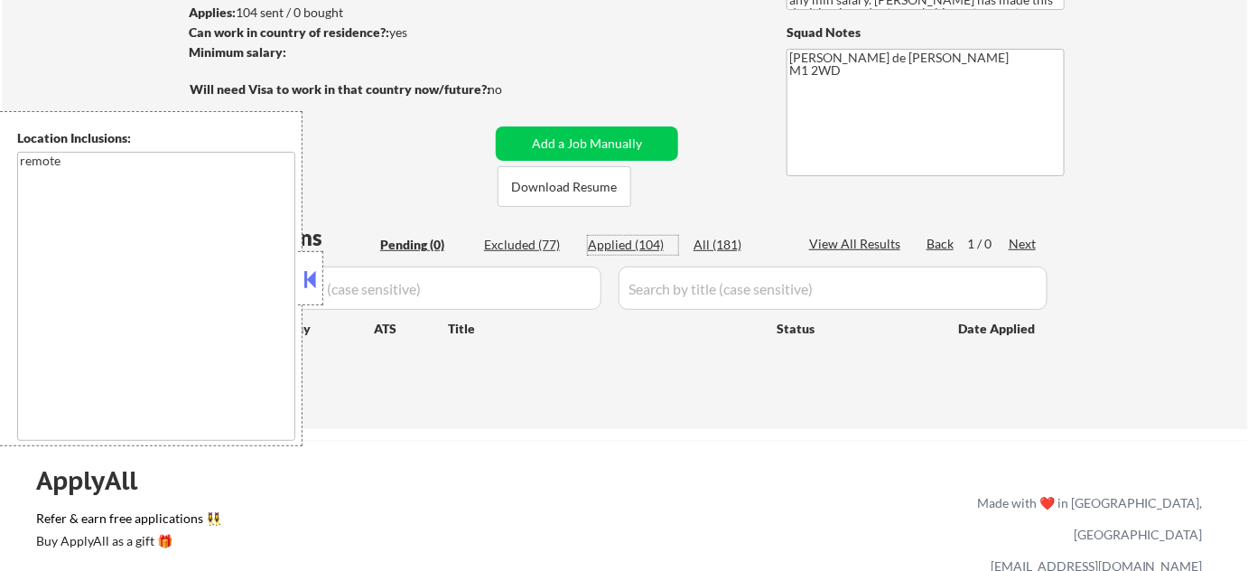
select select ""applied""
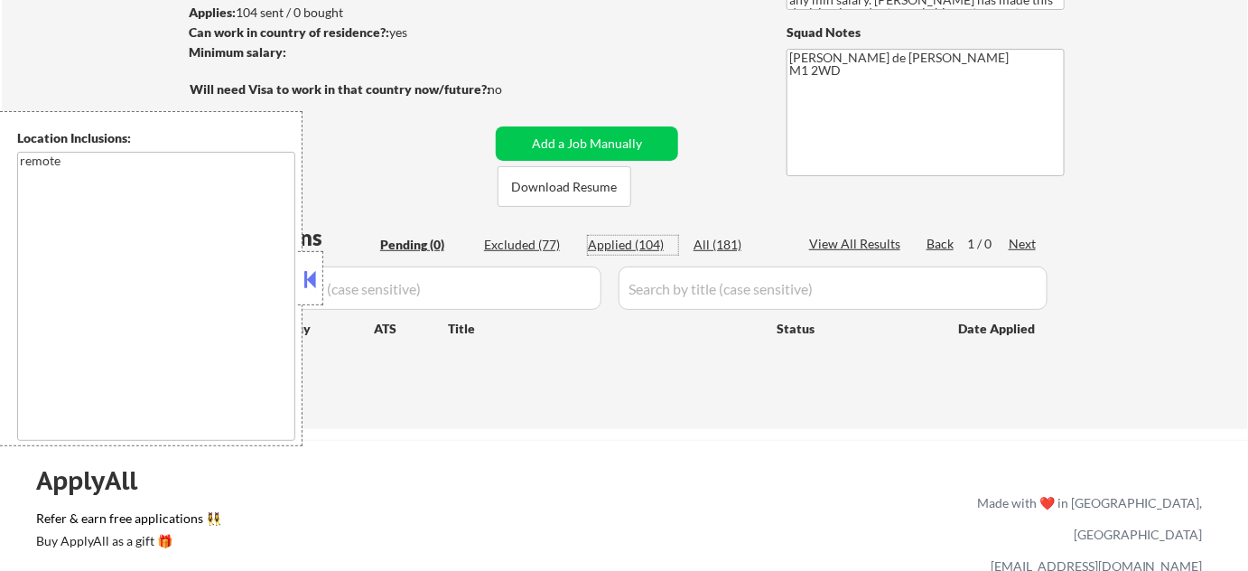
select select ""applied""
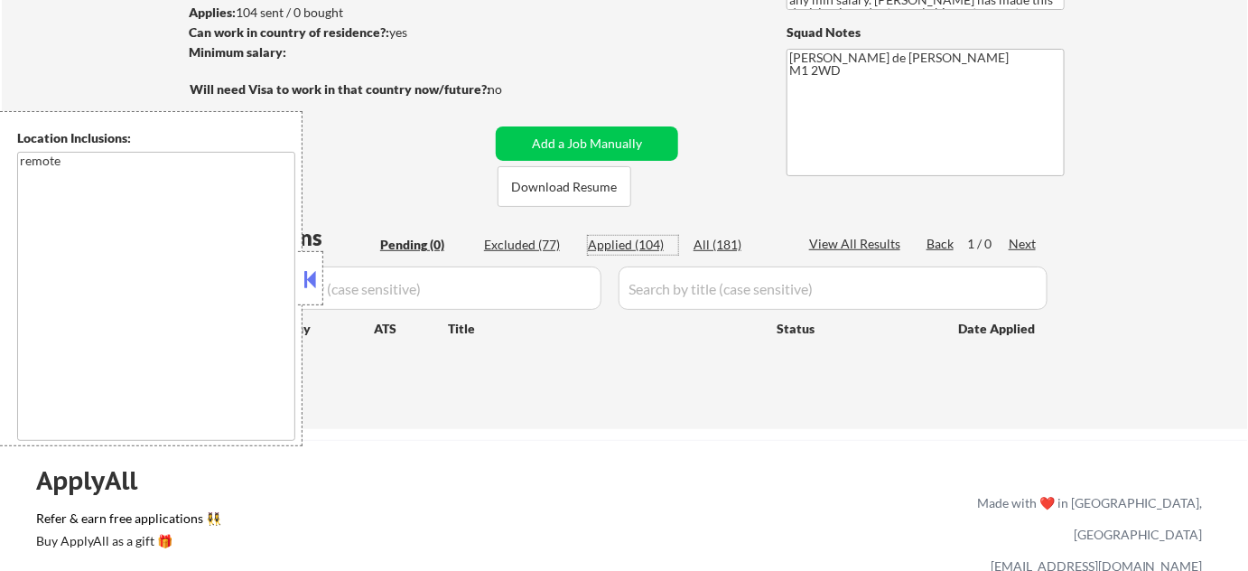
select select ""applied""
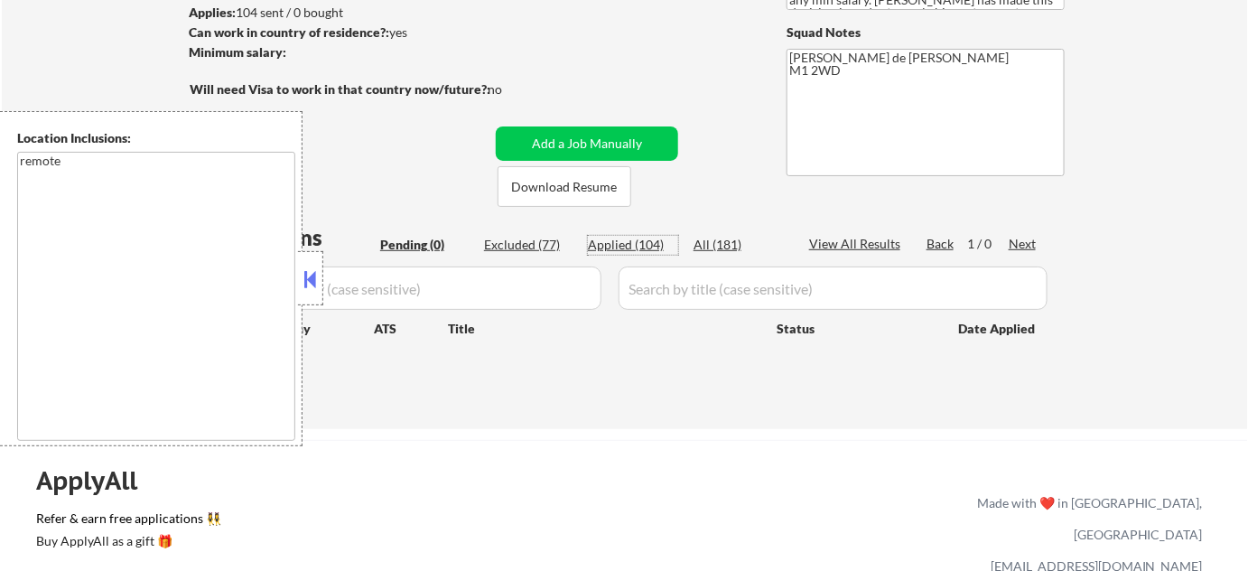
select select ""applied""
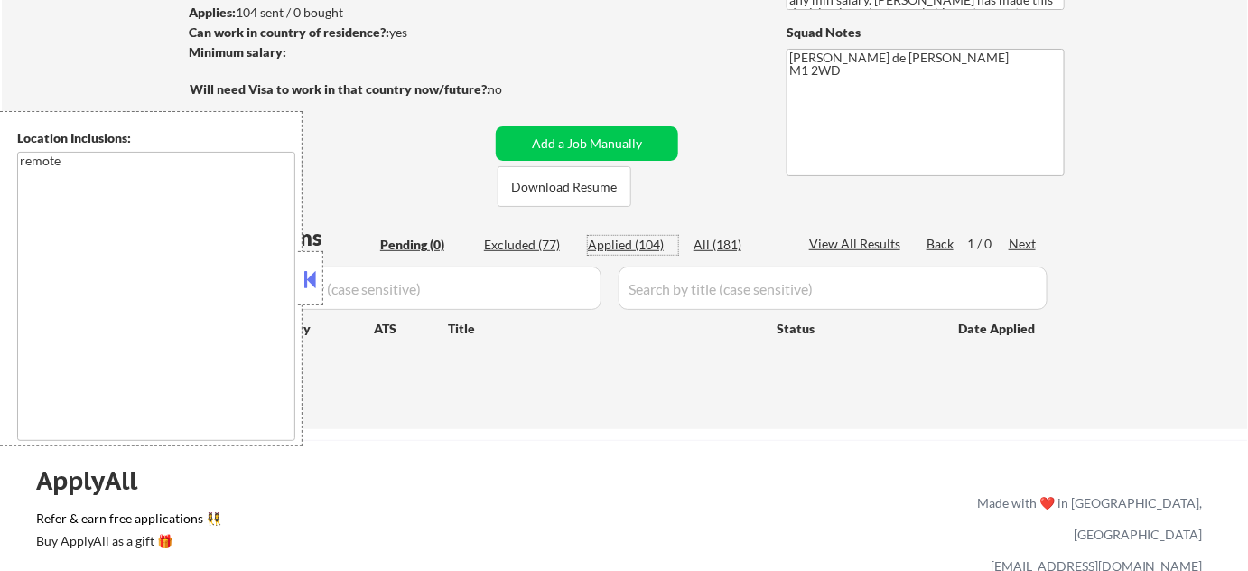
select select ""applied""
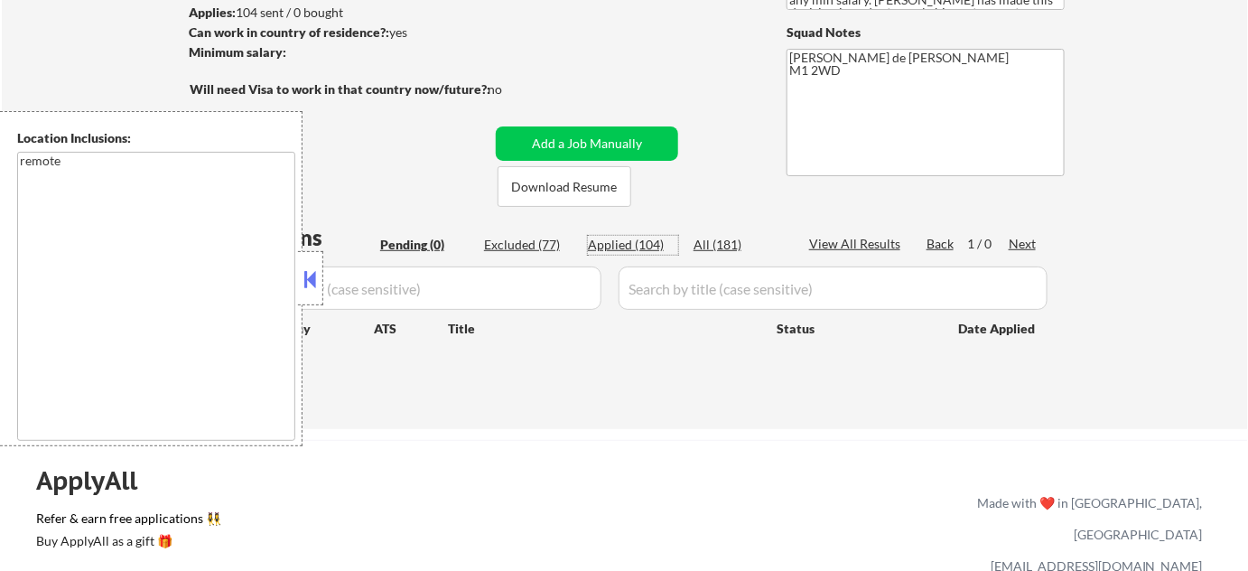
select select ""applied""
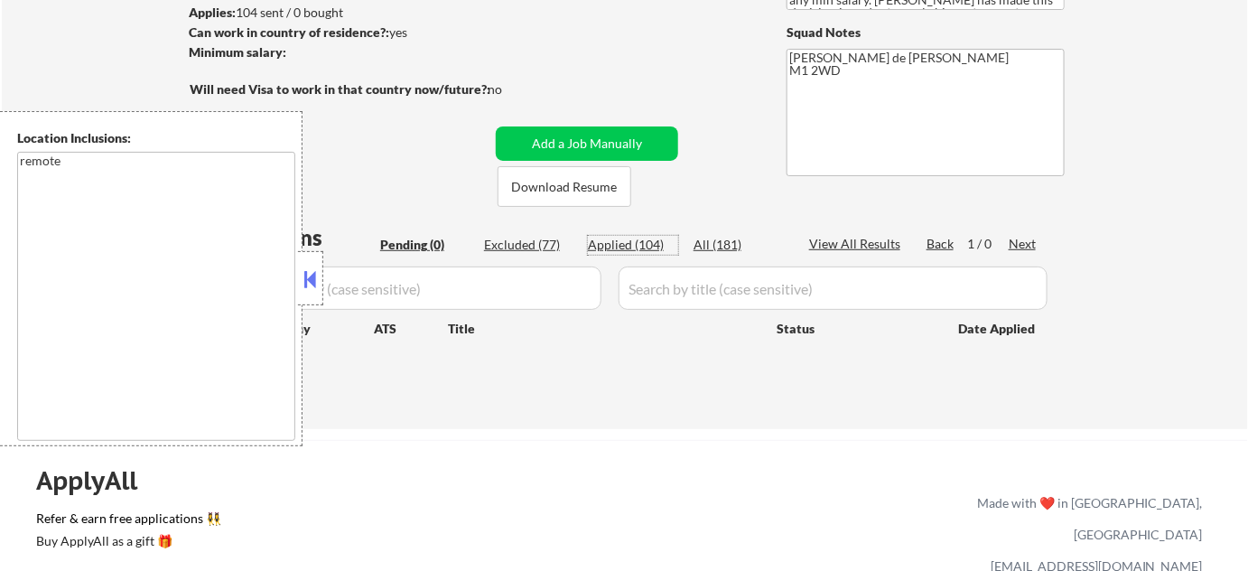
select select ""applied""
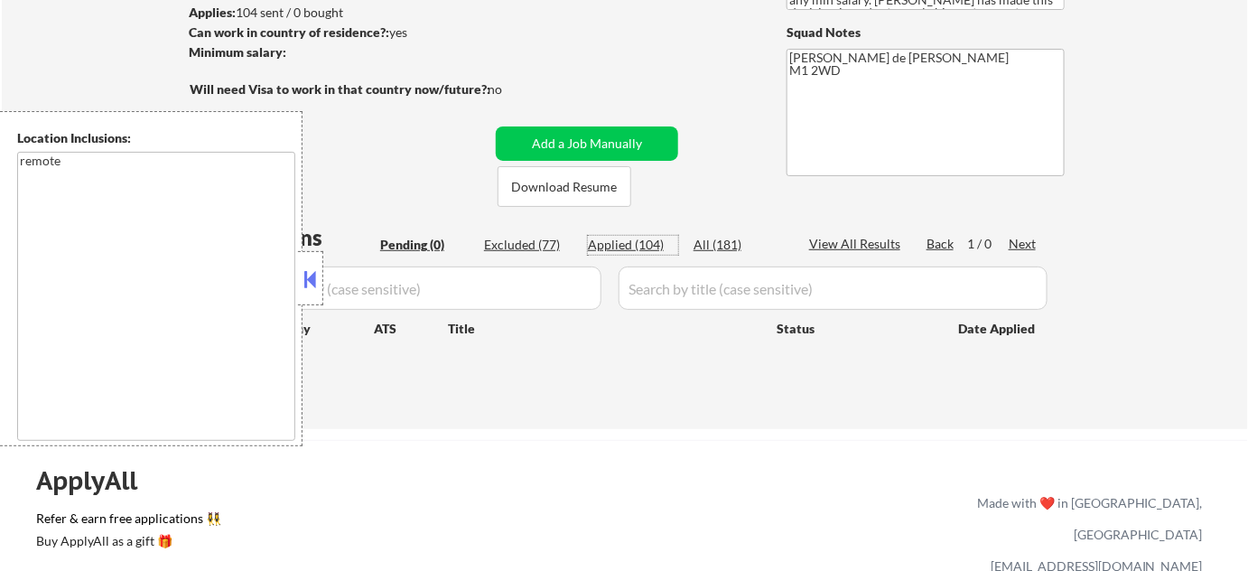
select select ""applied""
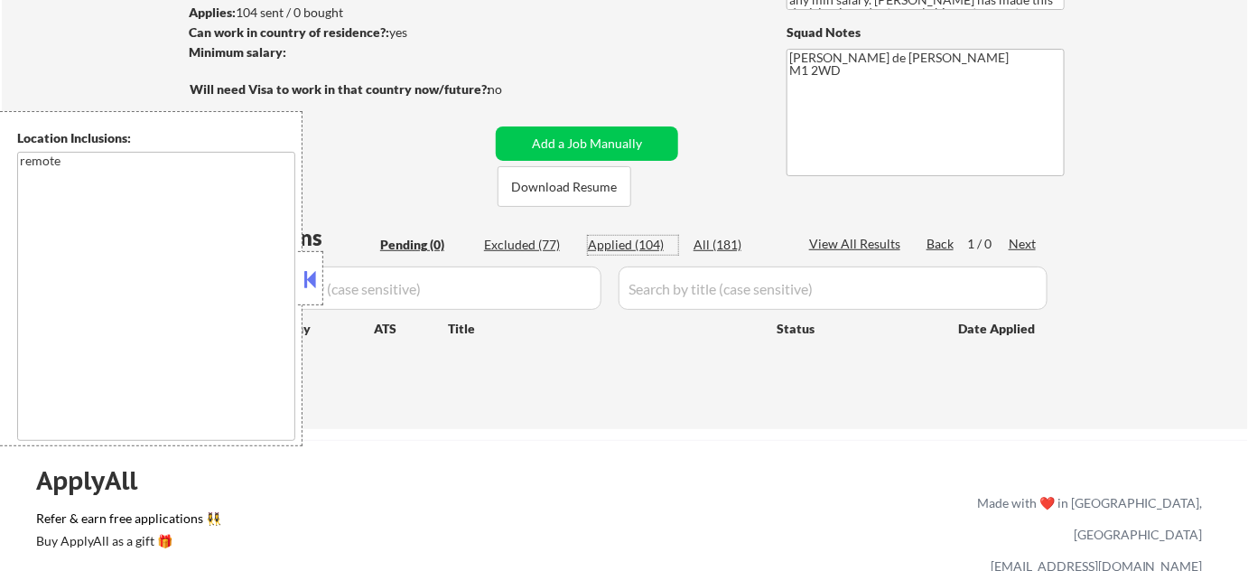
select select ""applied""
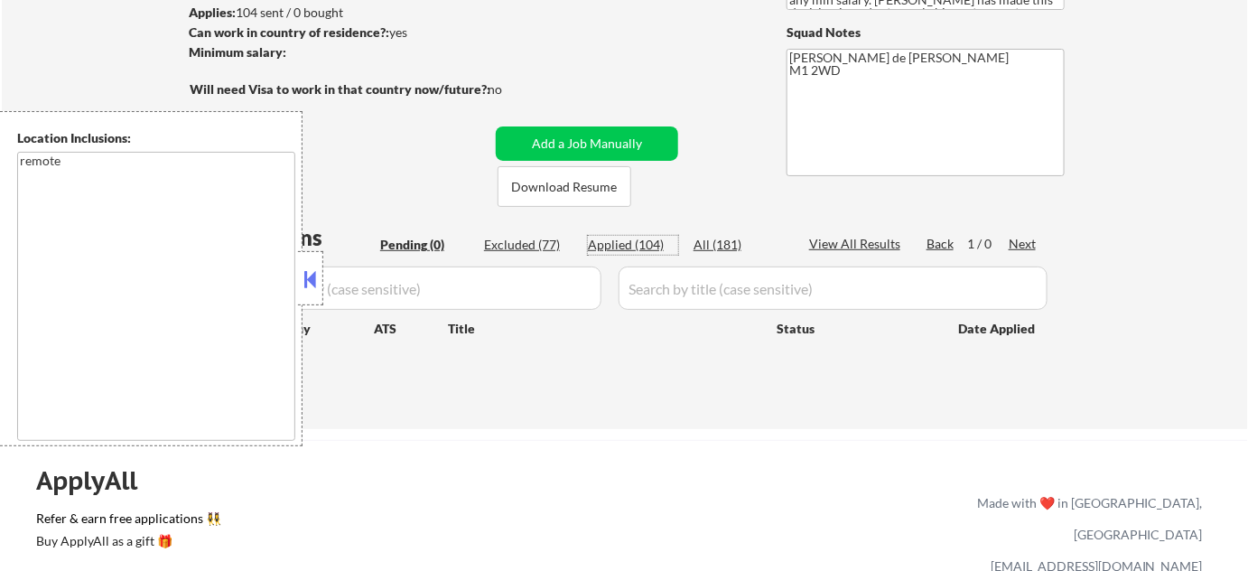
select select ""applied""
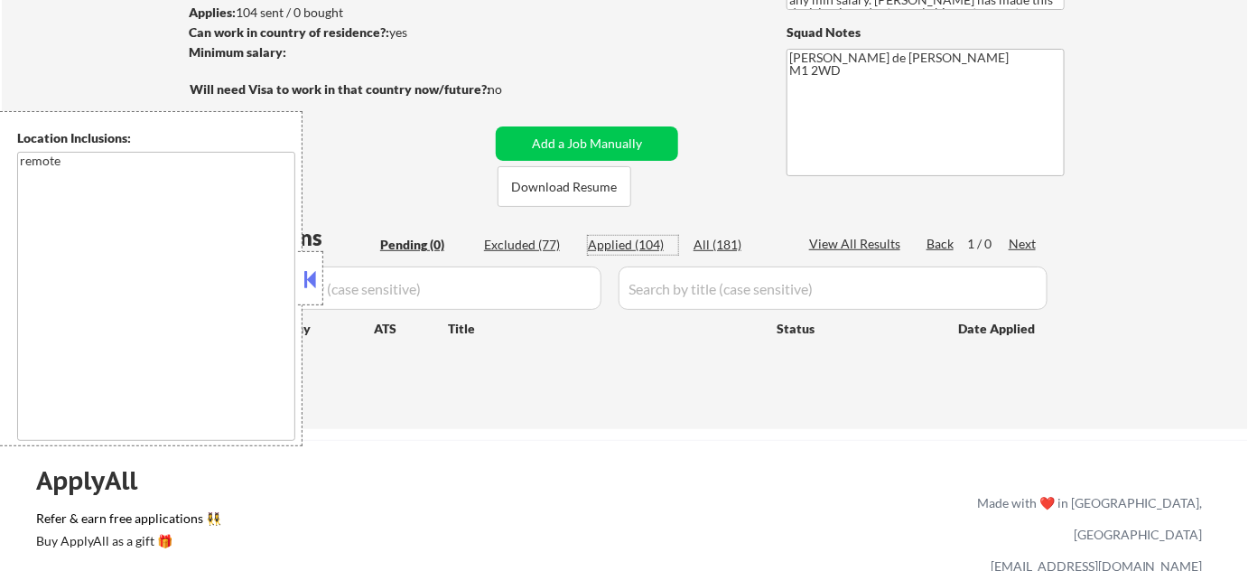
select select ""applied""
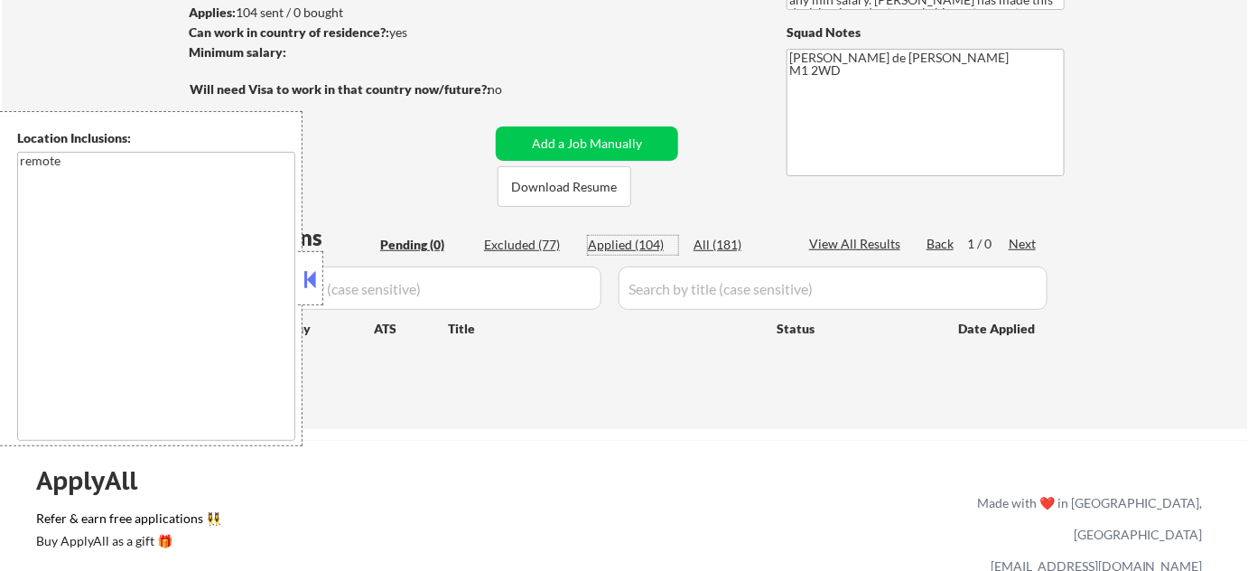
select select ""applied""
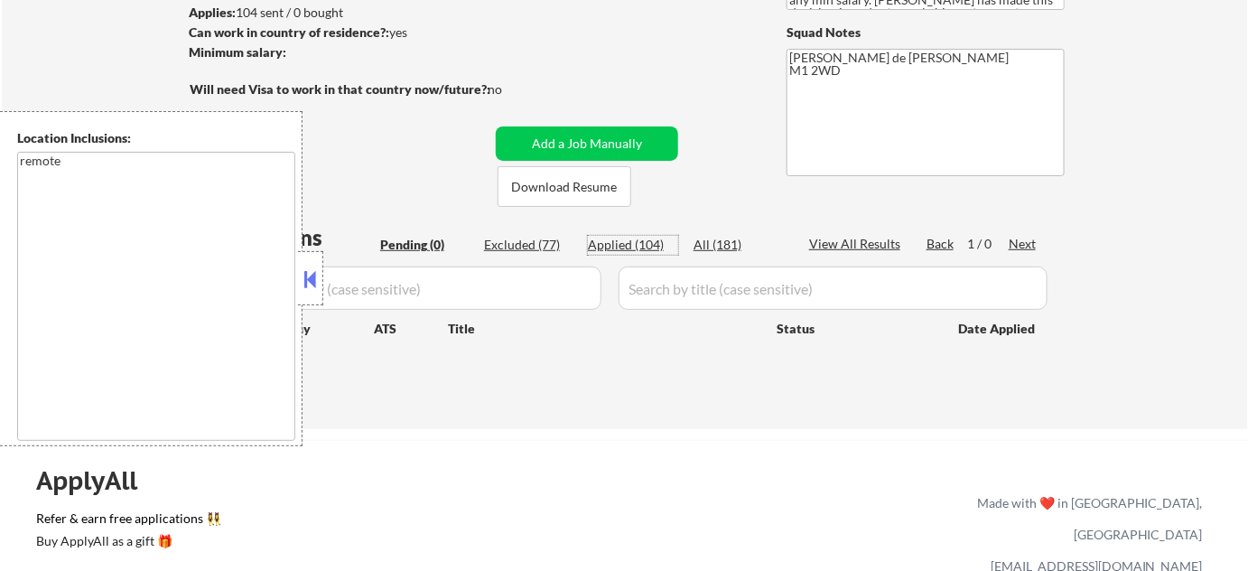
select select ""applied""
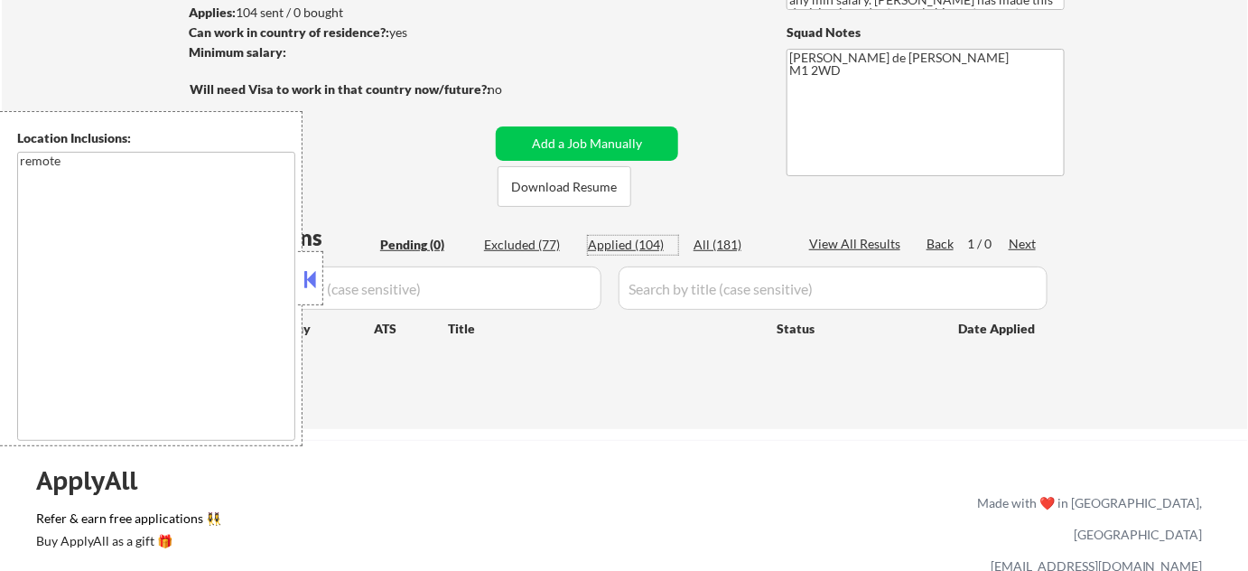
select select ""applied""
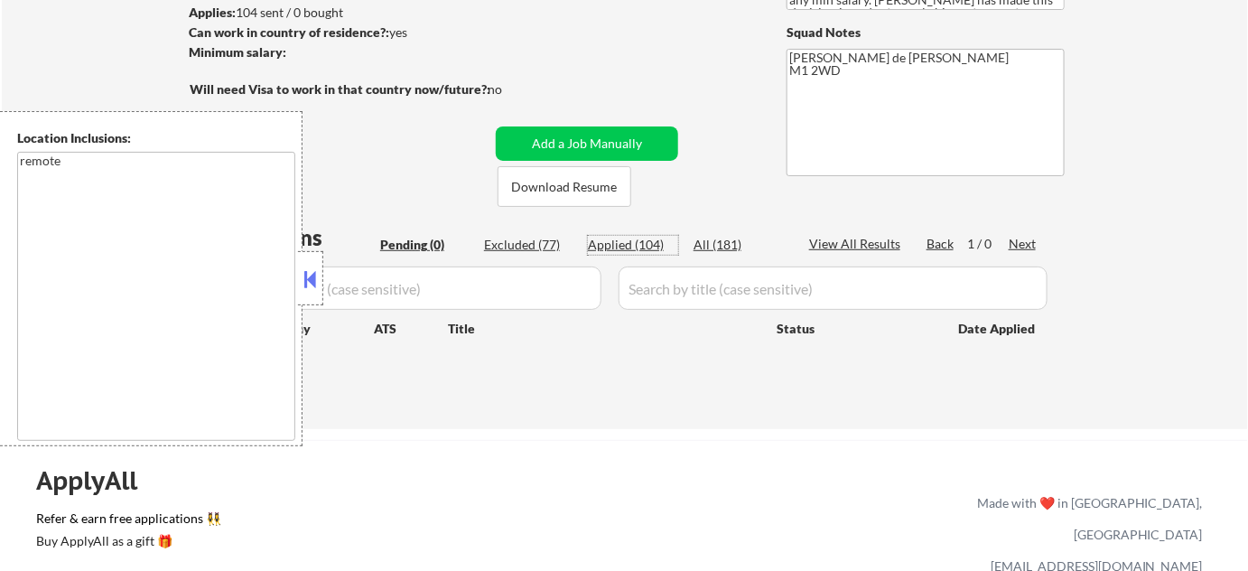
select select ""applied""
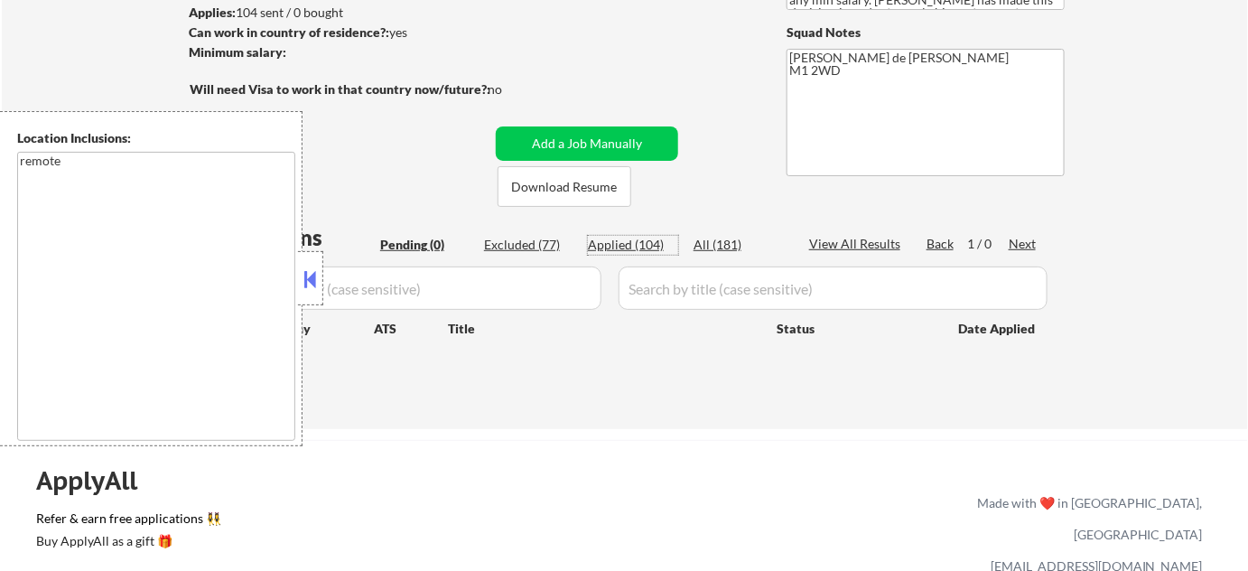
select select ""applied""
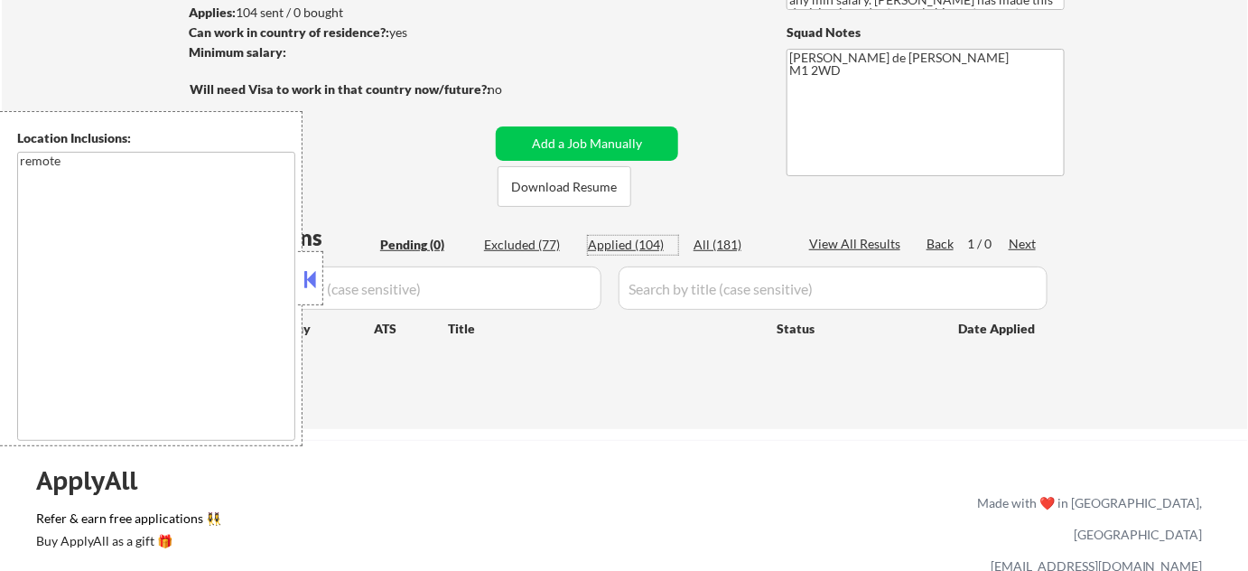
select select ""applied""
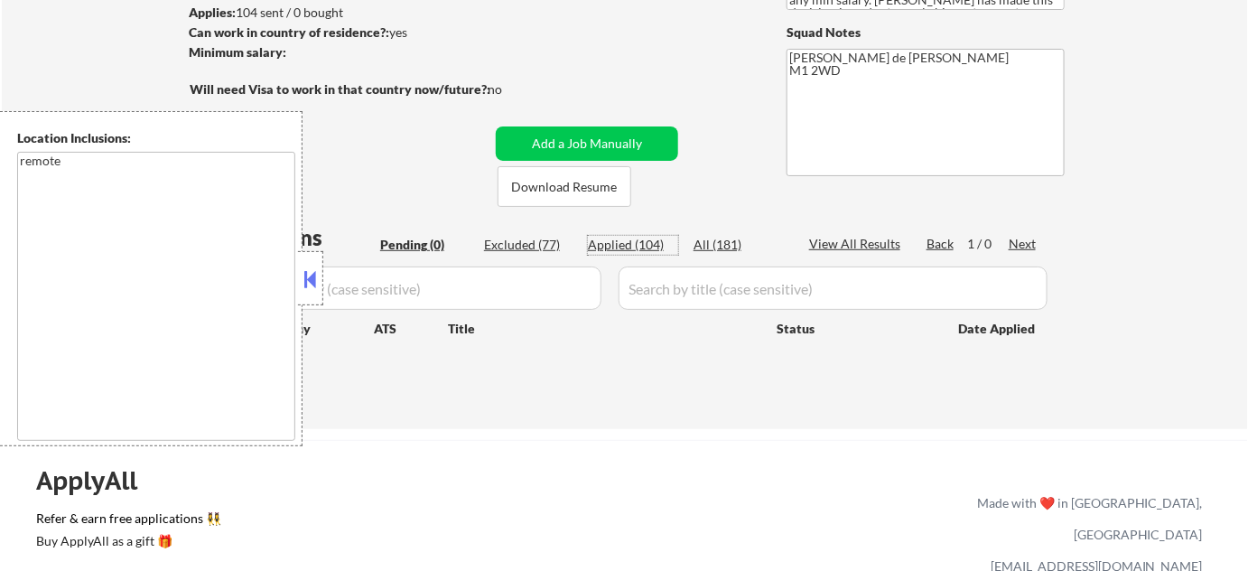
select select ""applied""
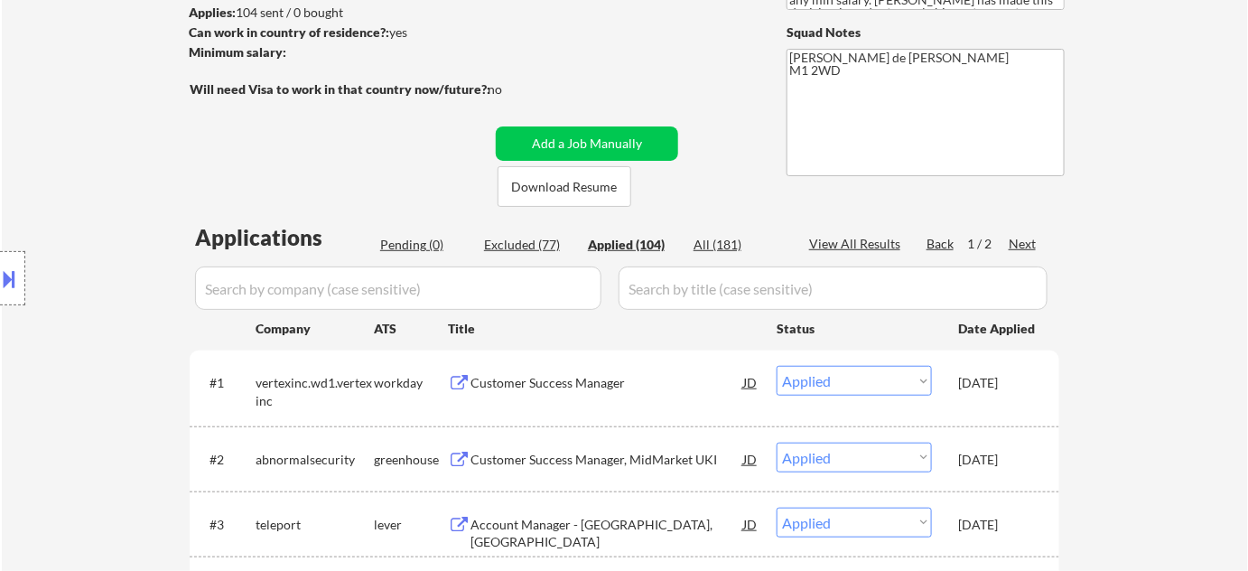
drag, startPoint x: 556, startPoint y: 379, endPoint x: 562, endPoint y: 372, distance: 9.6
click at [556, 379] on div "Customer Success Manager" at bounding box center [607, 383] width 273 height 18
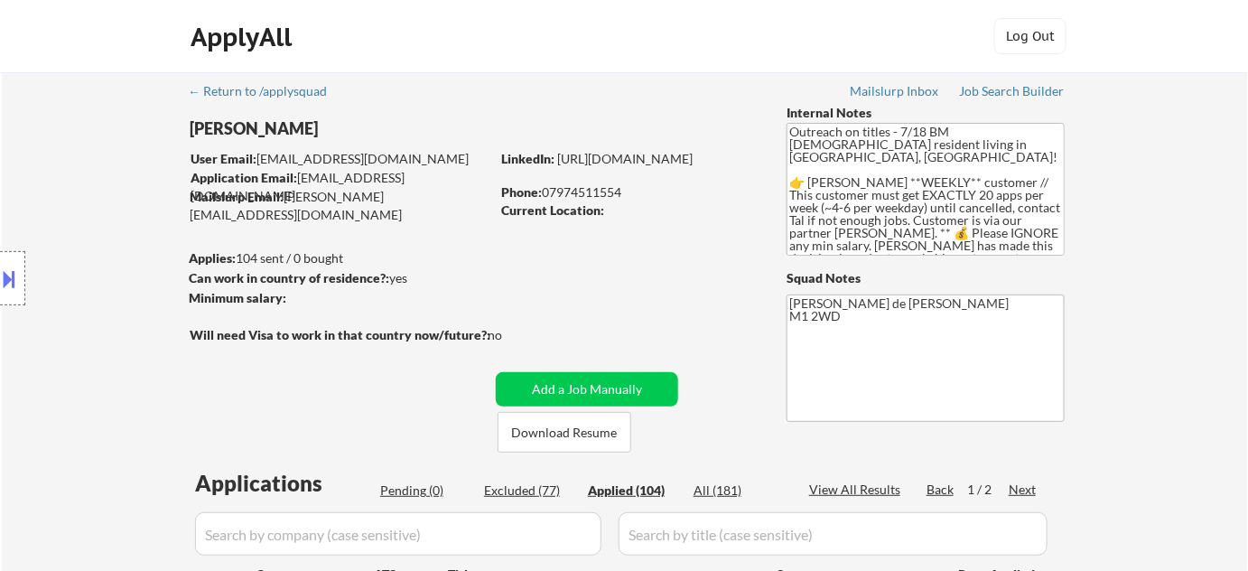
scroll to position [164, 0]
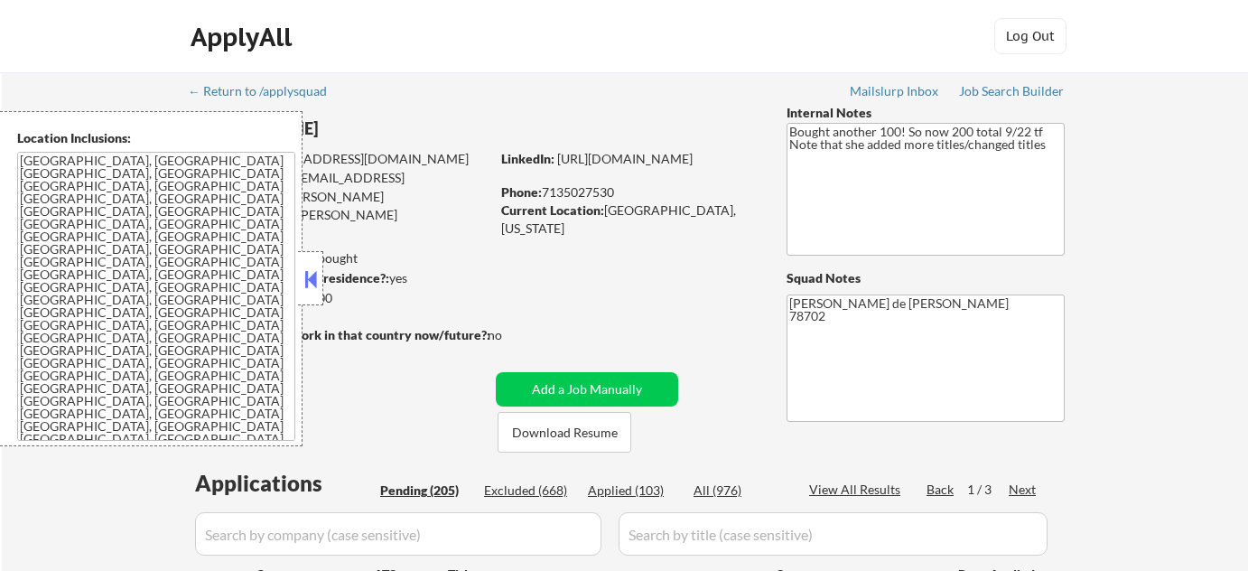
select select ""pending""
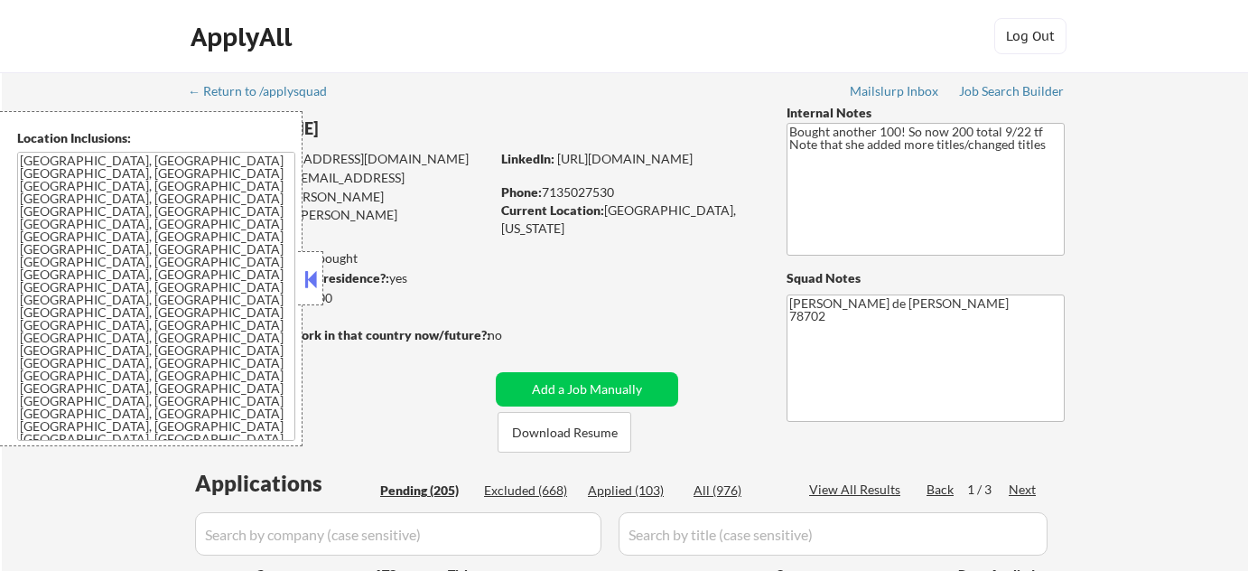
select select ""pending""
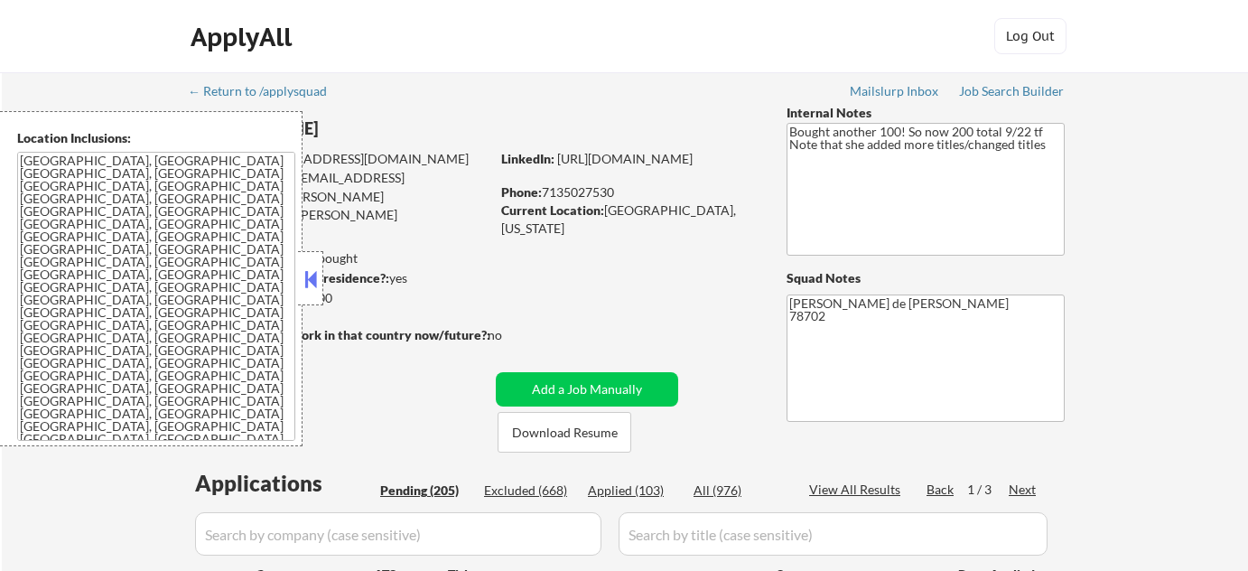
select select ""pending""
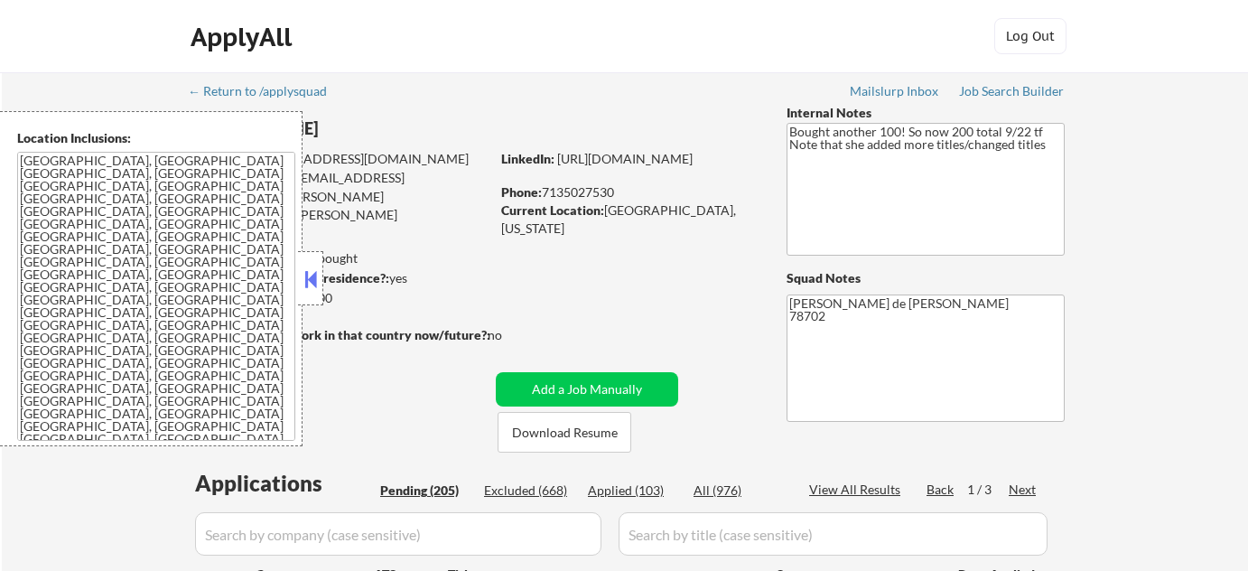
select select ""pending""
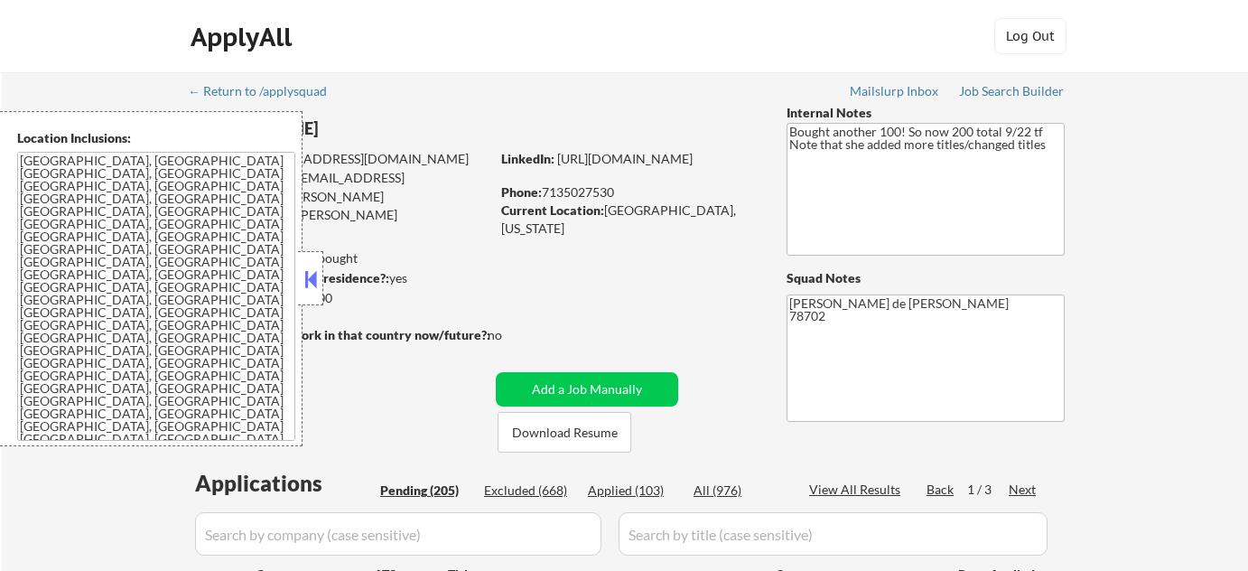
select select ""pending""
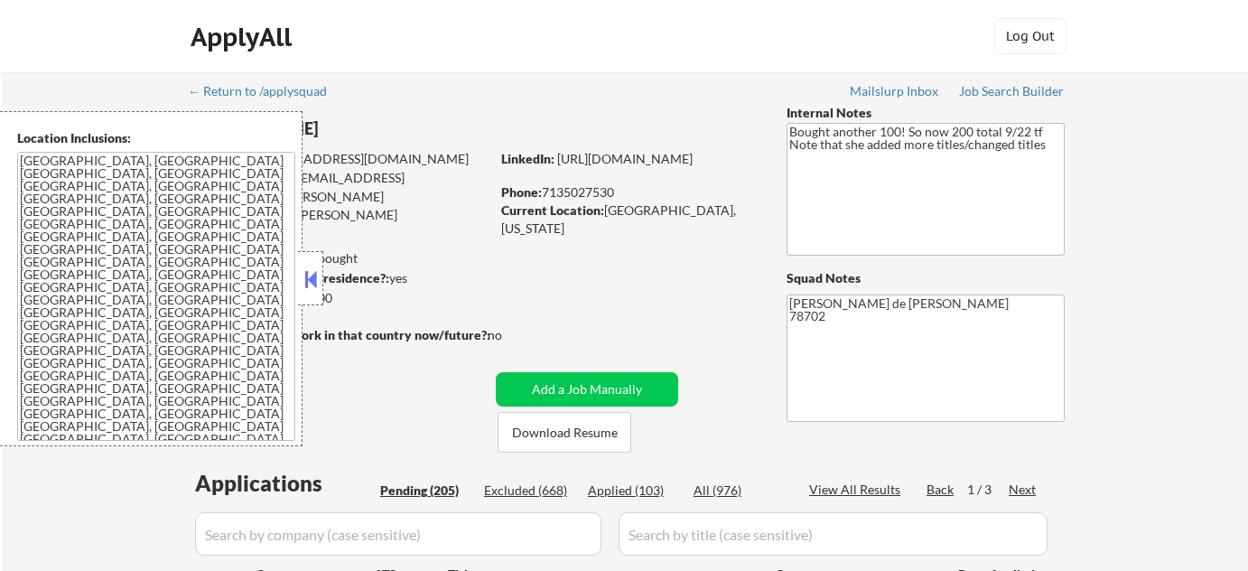
select select ""pending""
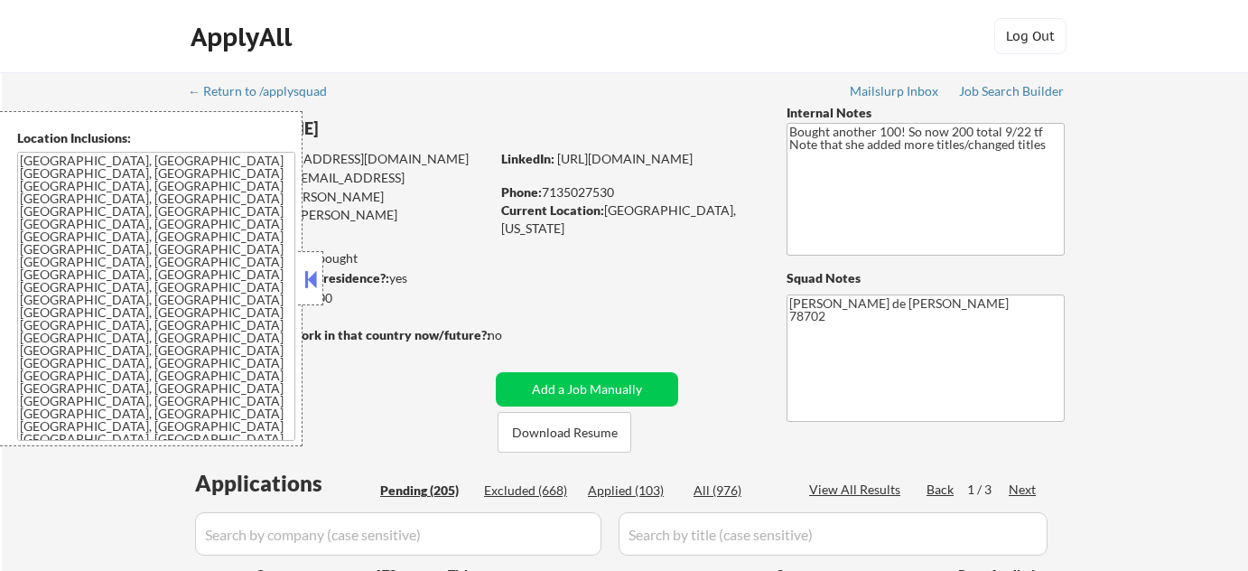
select select ""pending""
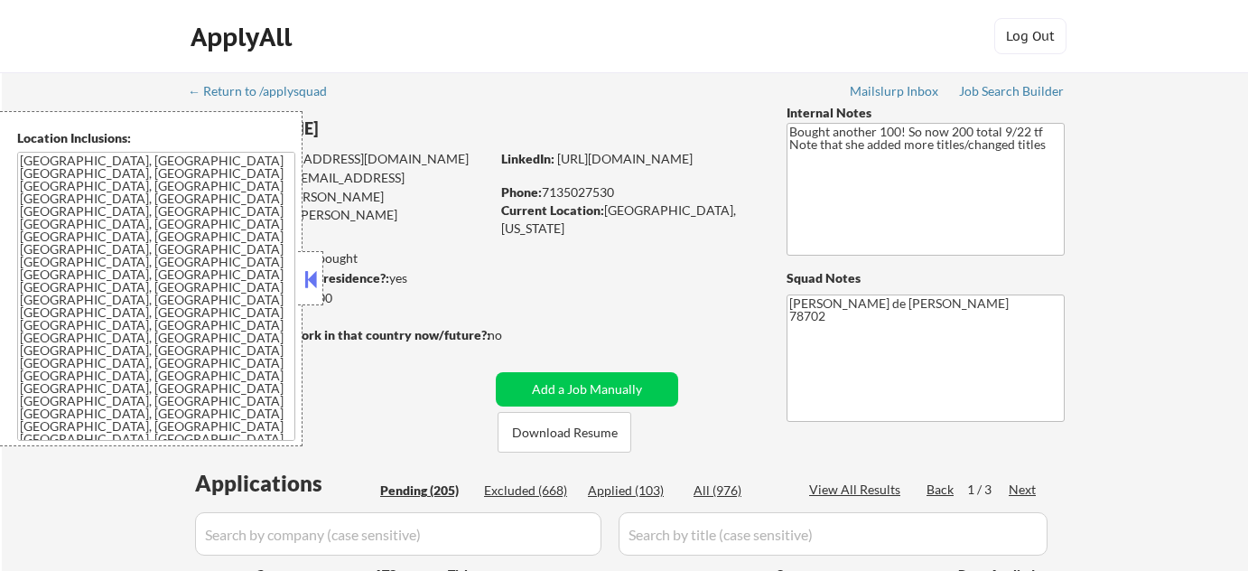
select select ""pending""
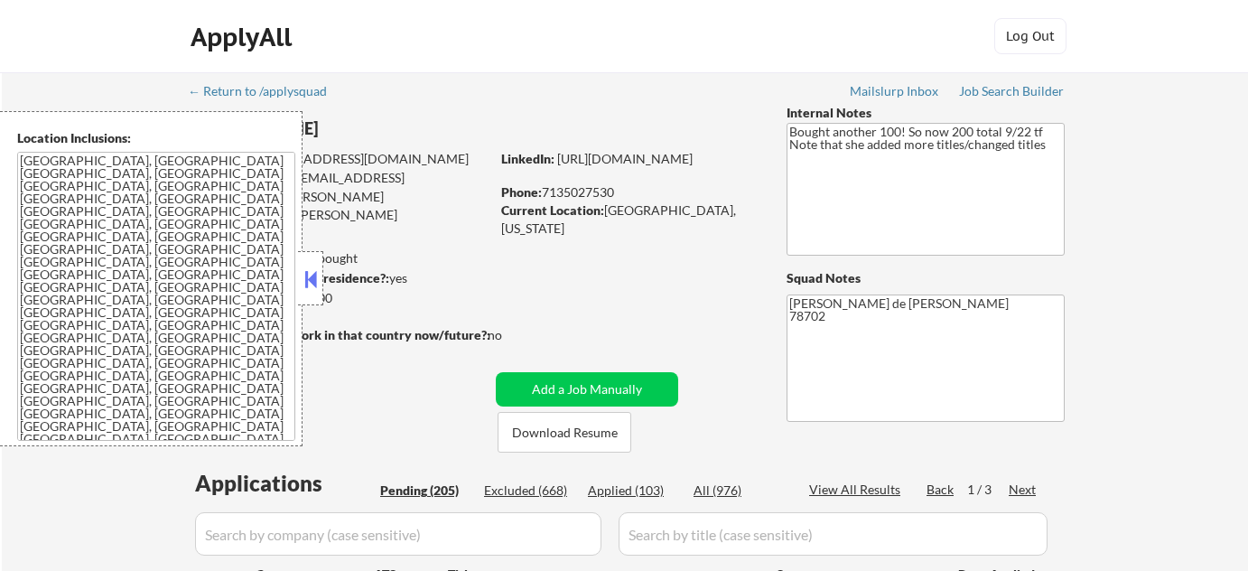
select select ""pending""
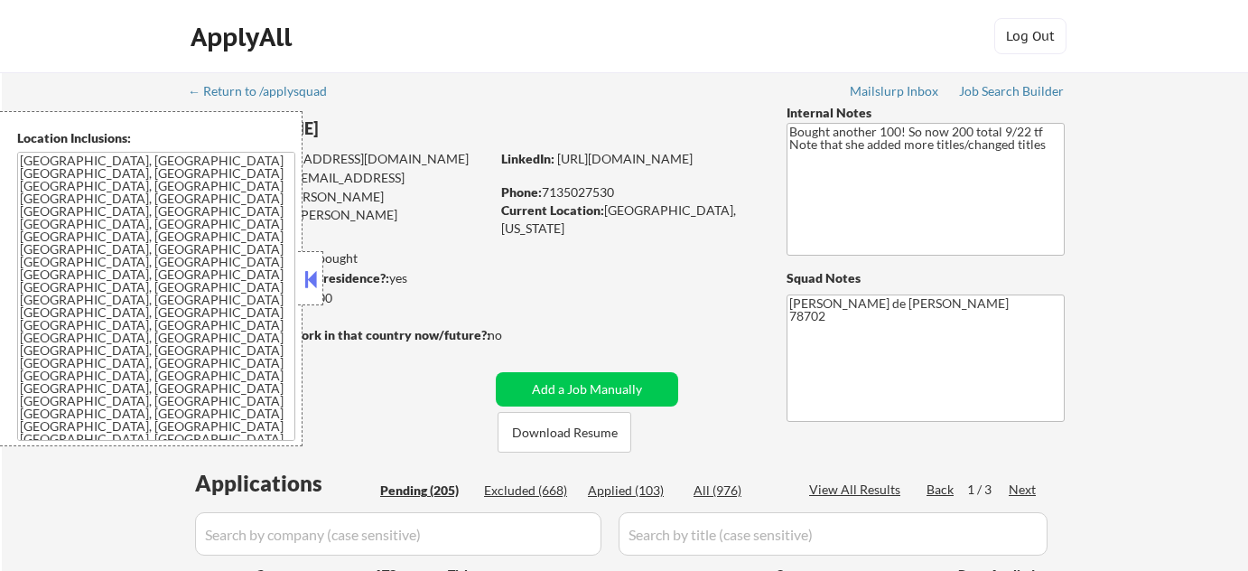
select select ""pending""
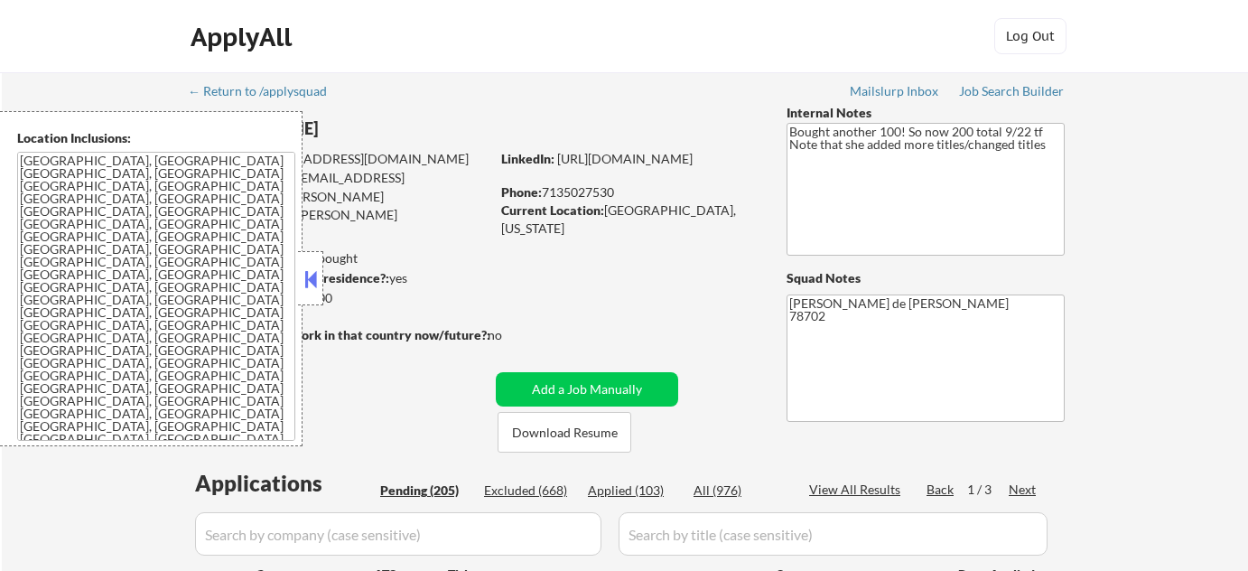
select select ""pending""
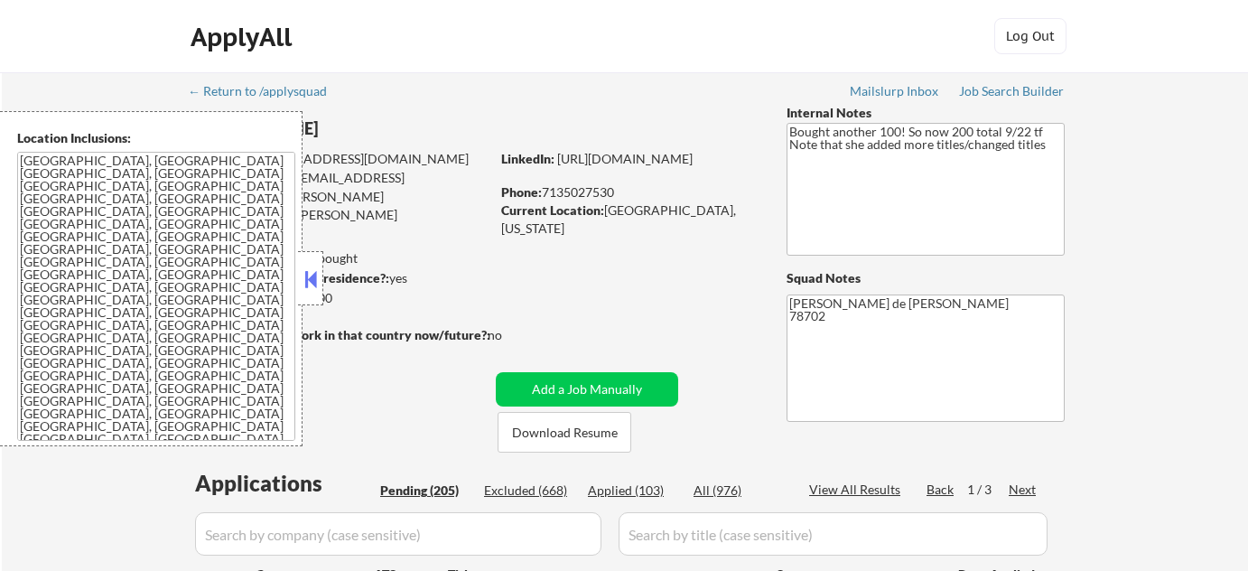
select select ""pending""
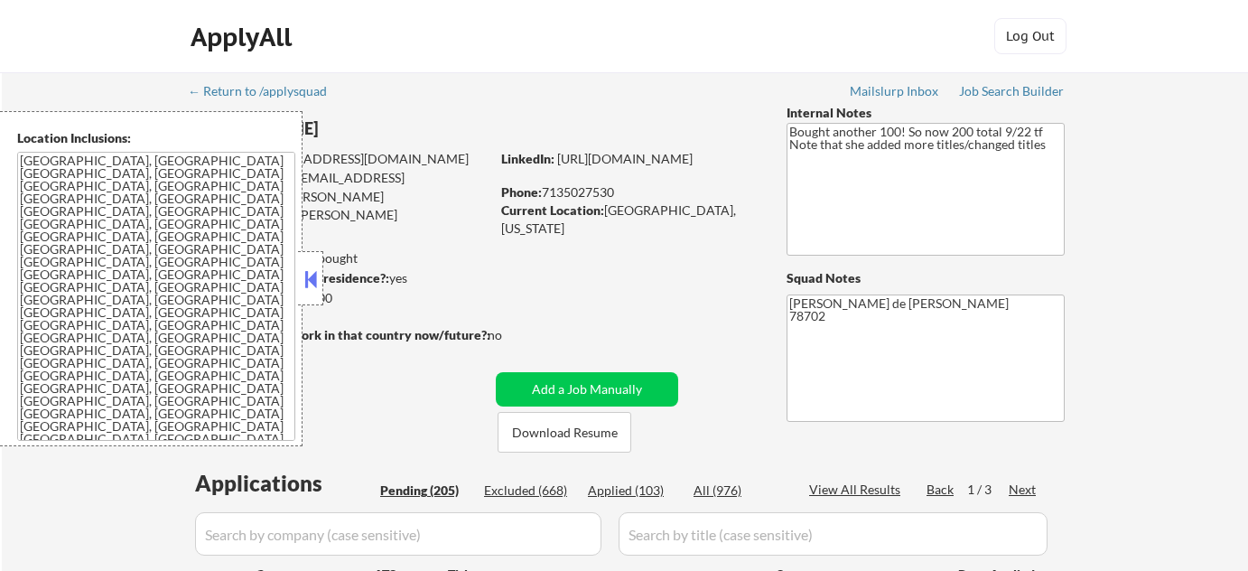
select select ""pending""
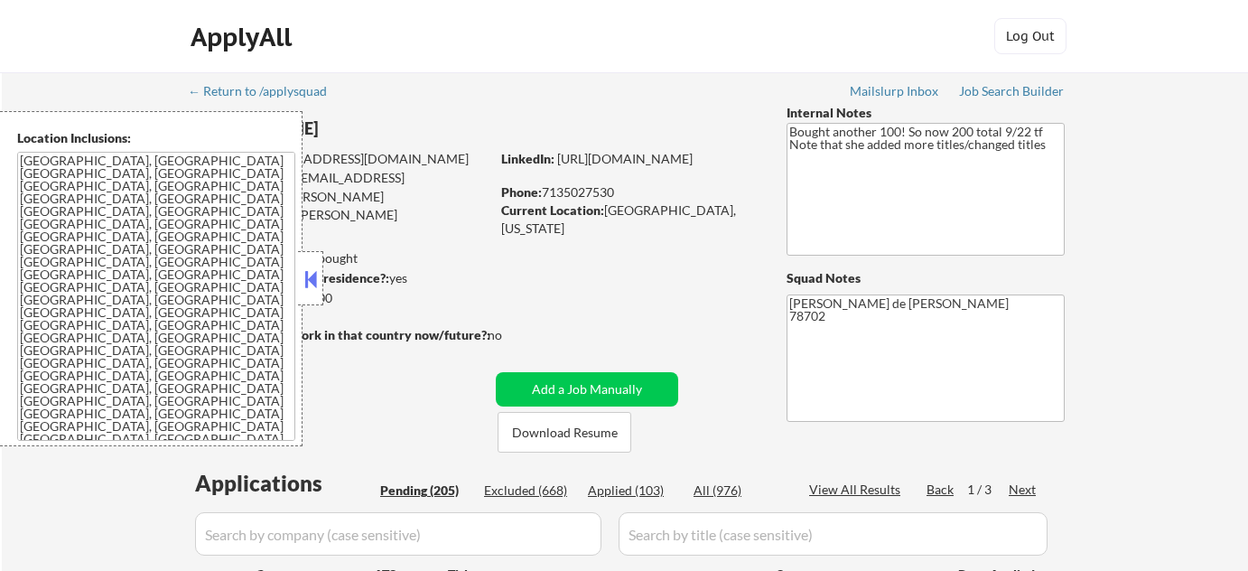
select select ""pending""
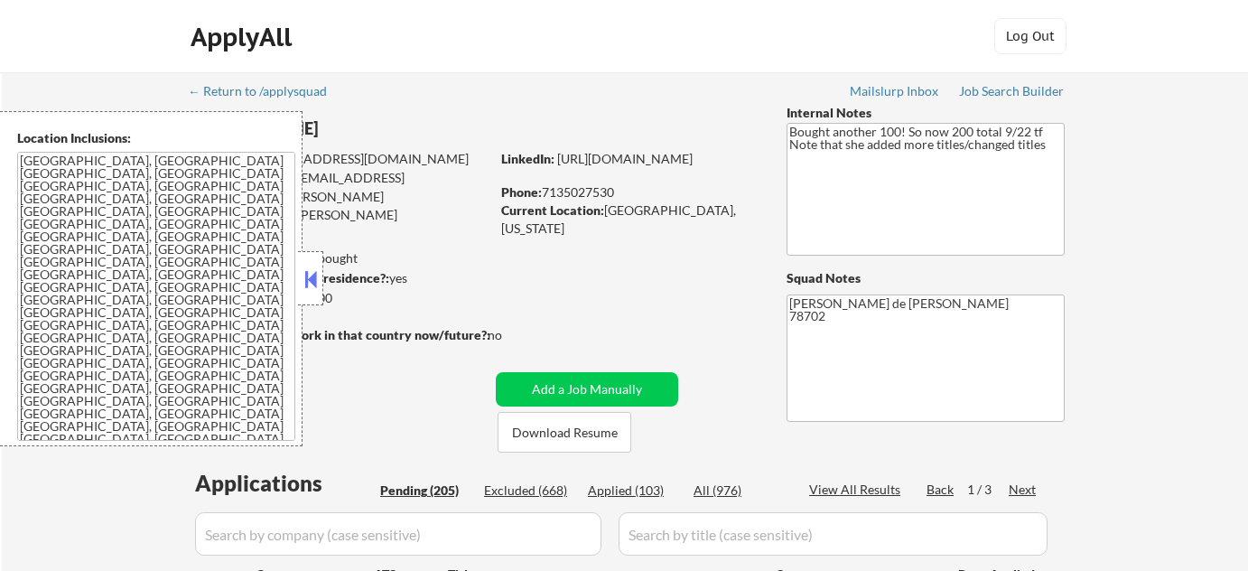
select select ""pending""
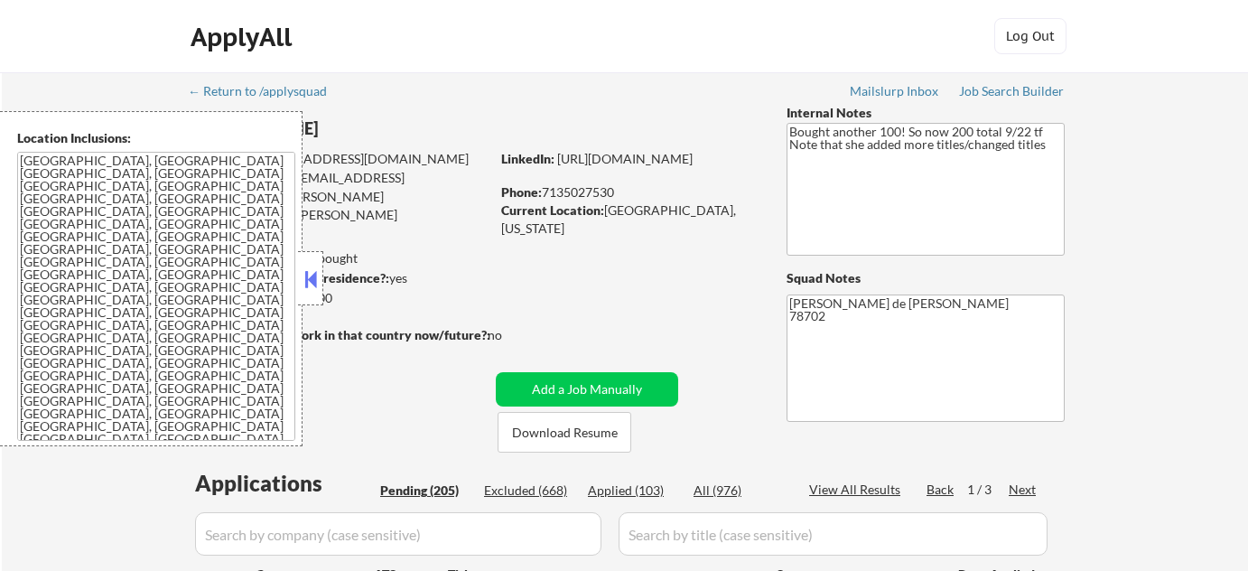
select select ""pending""
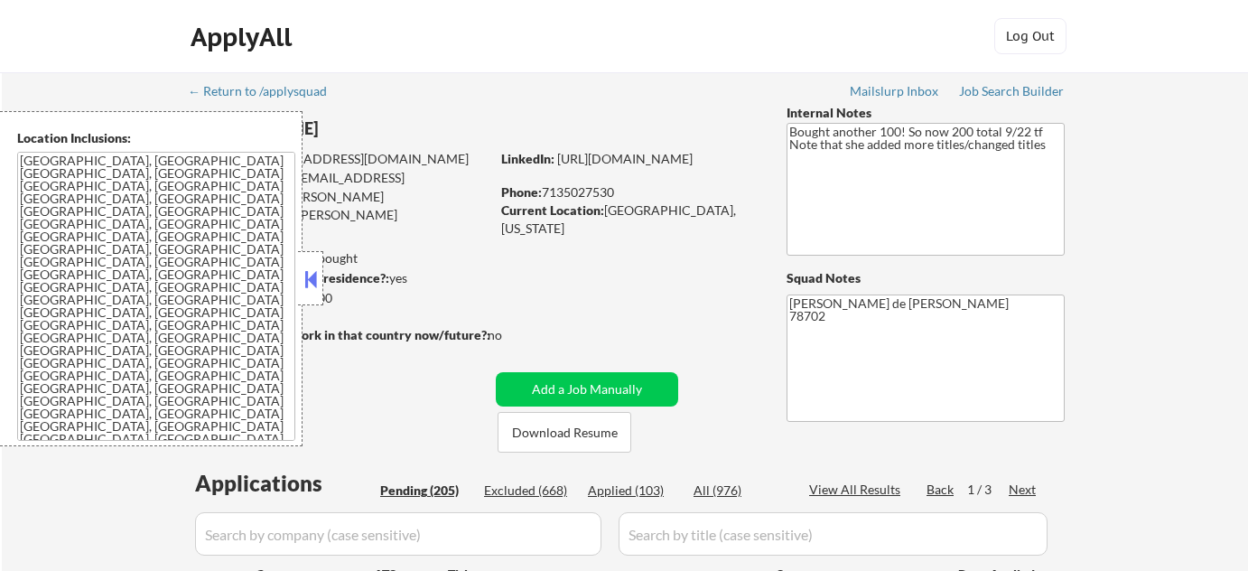
select select ""pending""
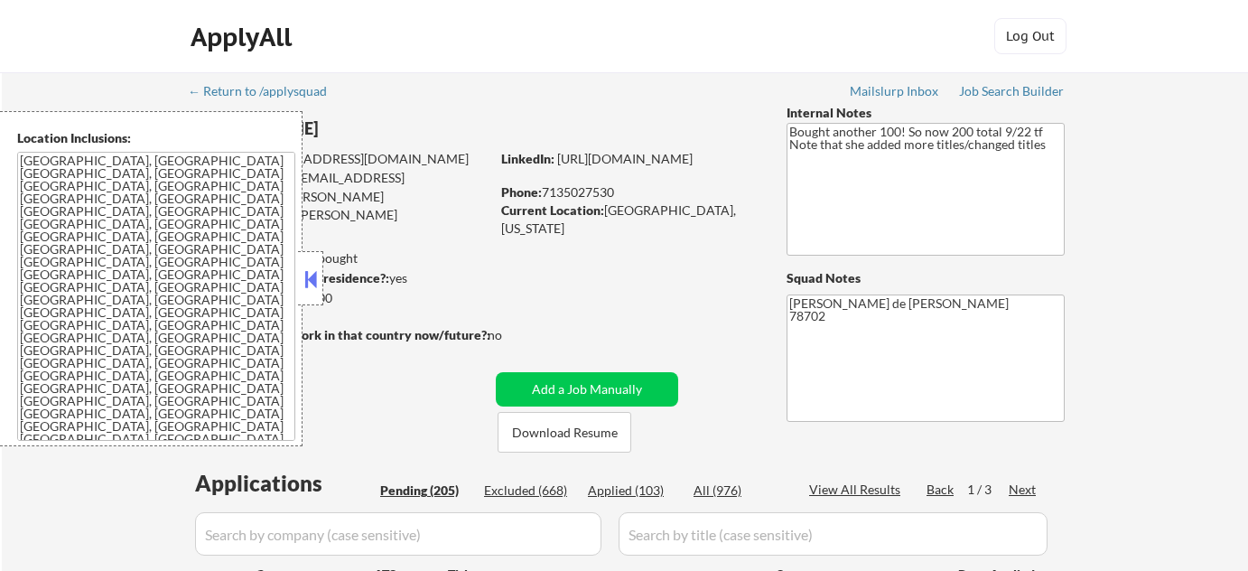
select select ""pending""
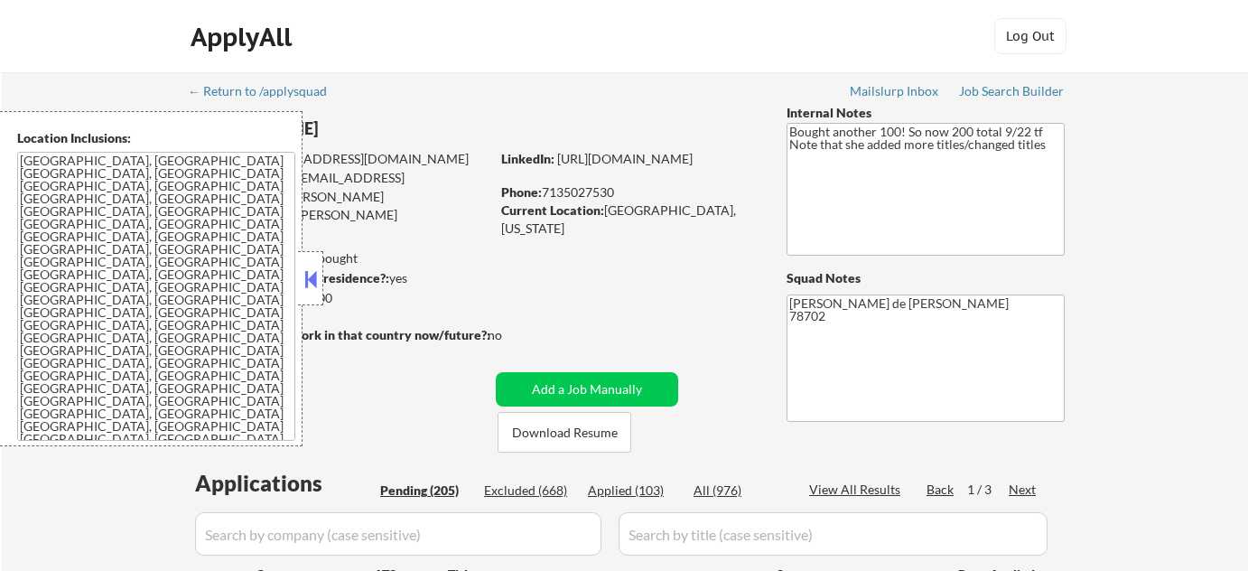
select select ""pending""
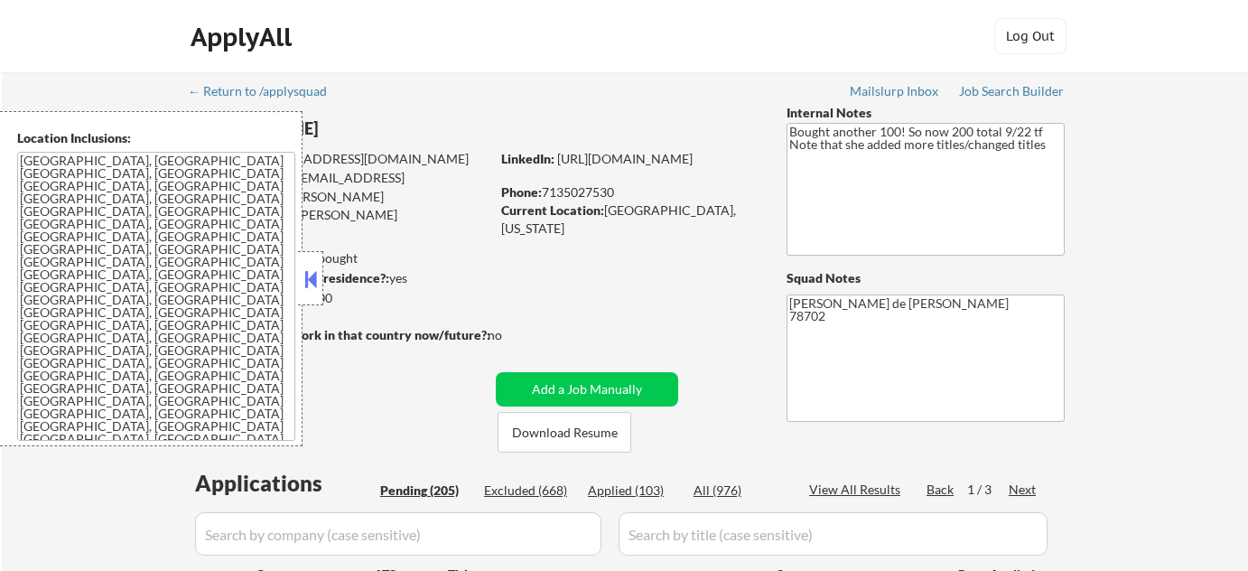
select select ""pending""
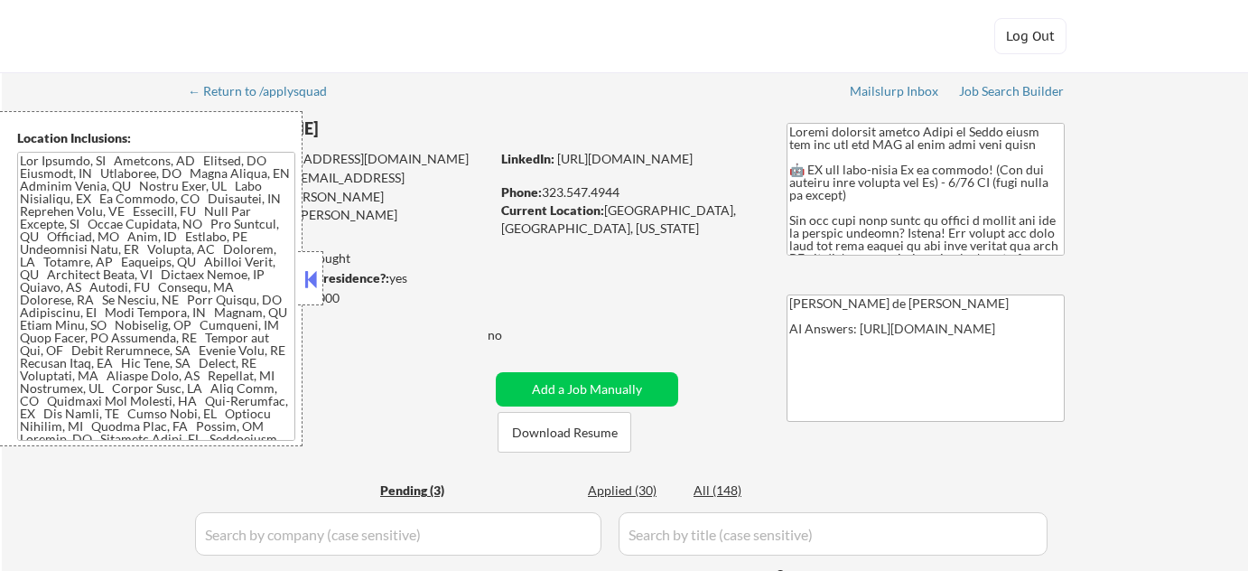
select select ""pending""
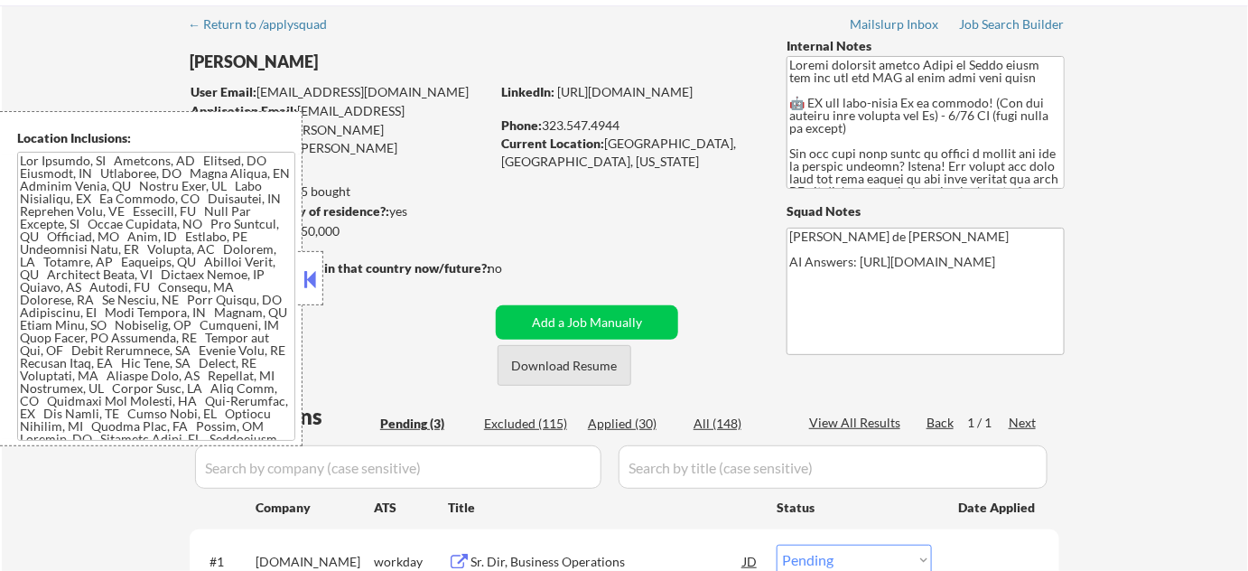
scroll to position [164, 0]
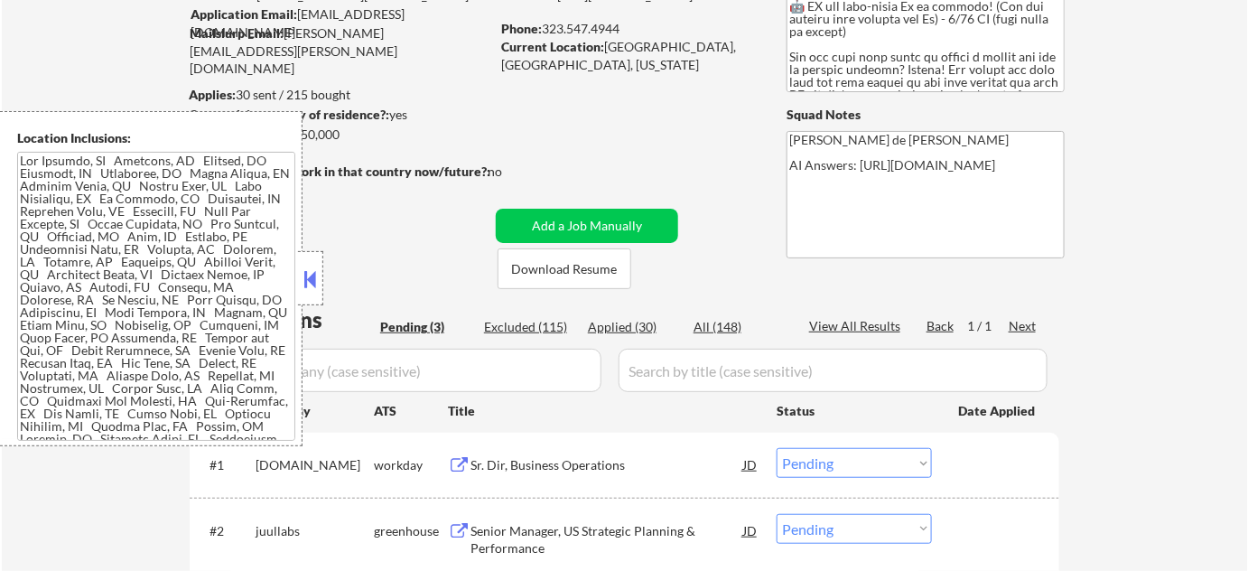
click at [310, 262] on div at bounding box center [310, 278] width 25 height 54
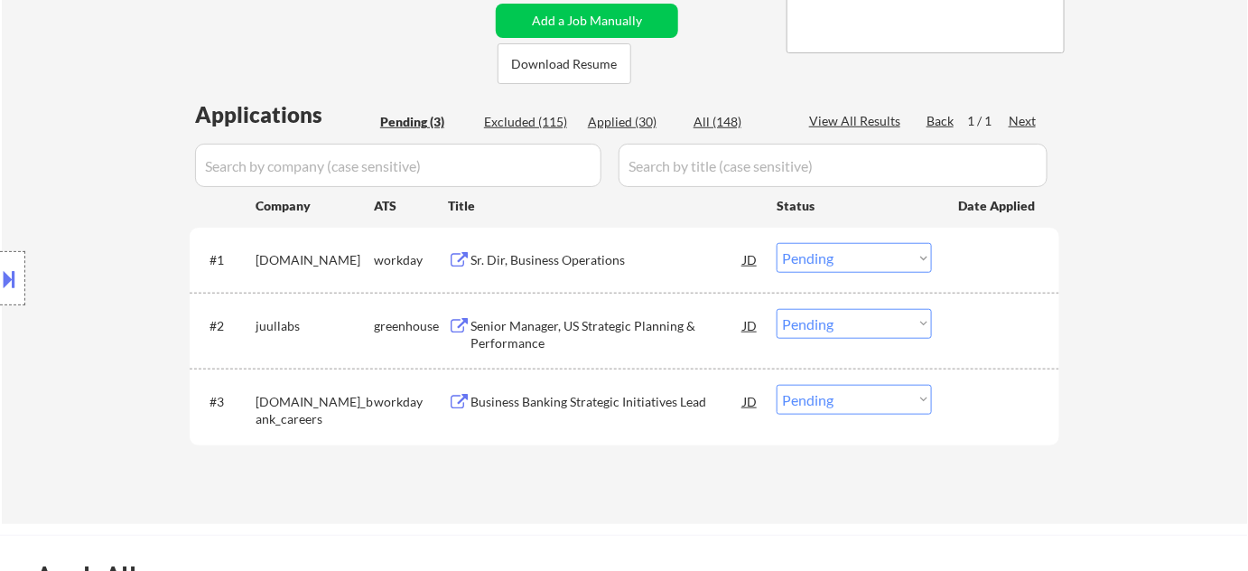
scroll to position [410, 0]
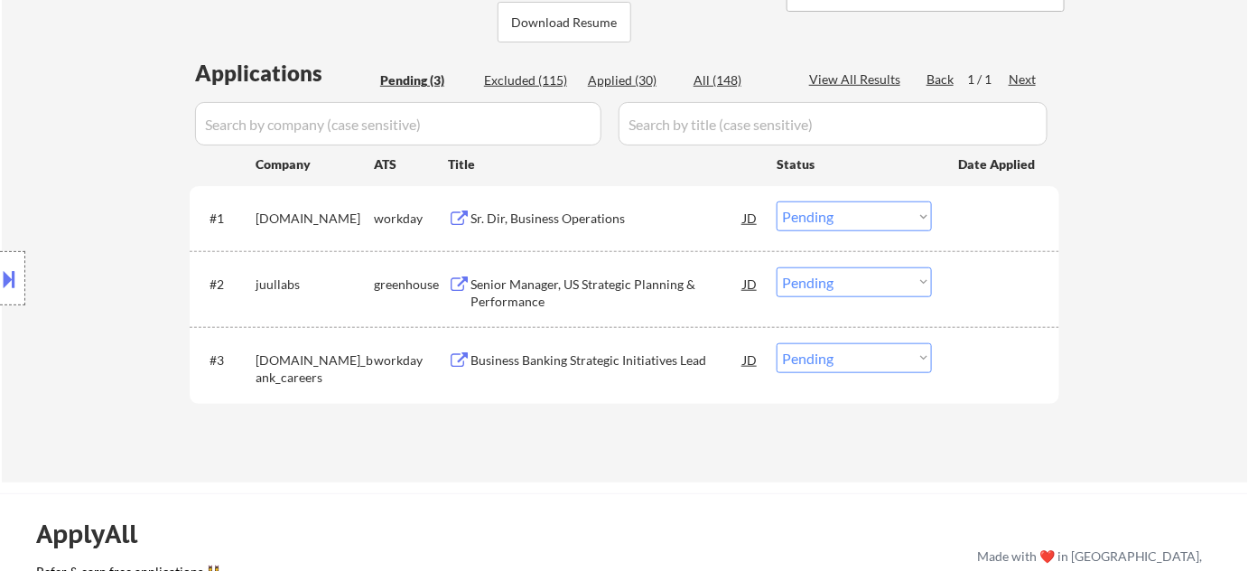
click at [555, 215] on div "Sr. Dir, Business Operations" at bounding box center [607, 219] width 273 height 18
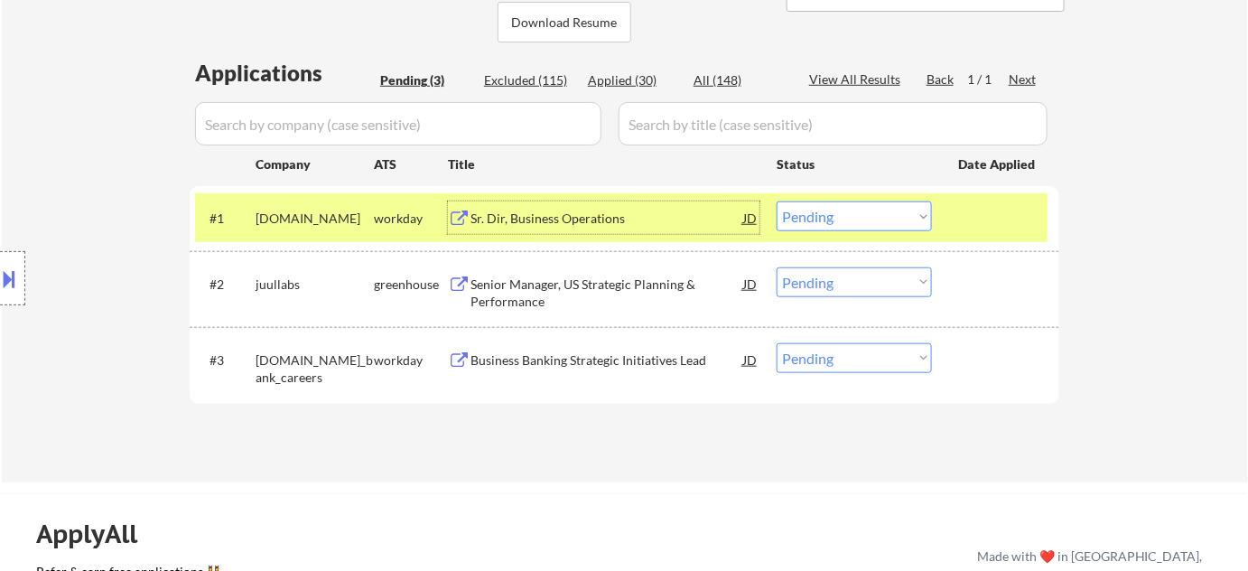
click at [857, 220] on select "Choose an option... Pending Applied Excluded (Questions) Excluded (Expired) Exc…" at bounding box center [854, 216] width 155 height 30
click at [777, 201] on select "Choose an option... Pending Applied Excluded (Questions) Excluded (Expired) Exc…" at bounding box center [854, 216] width 155 height 30
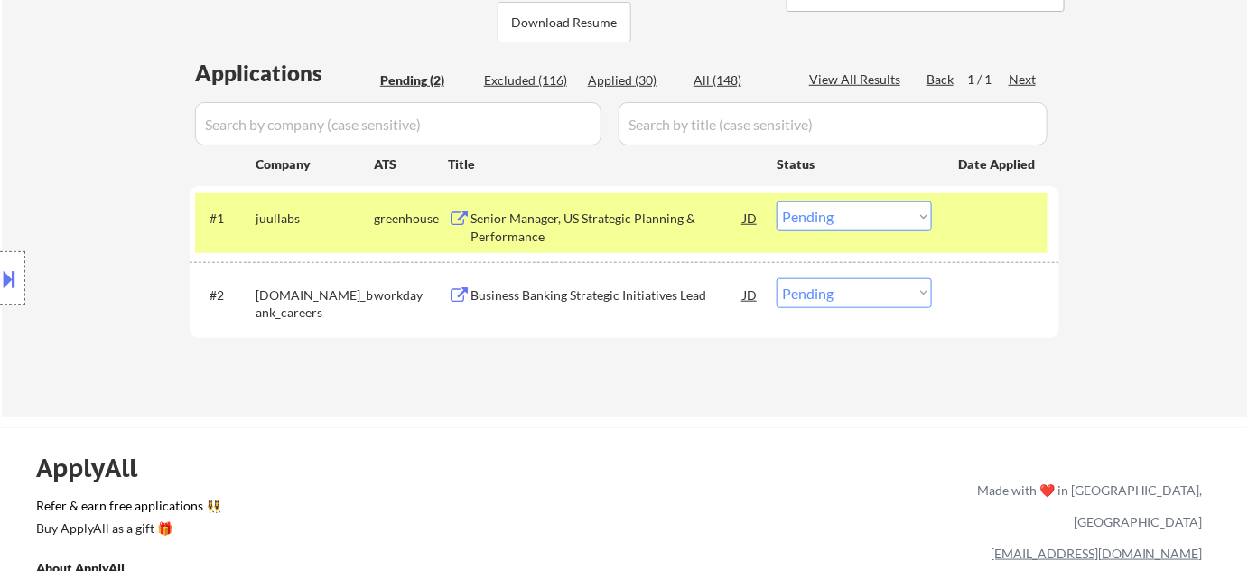
click at [534, 223] on div "Senior Manager, US Strategic Planning & Performance" at bounding box center [607, 227] width 273 height 35
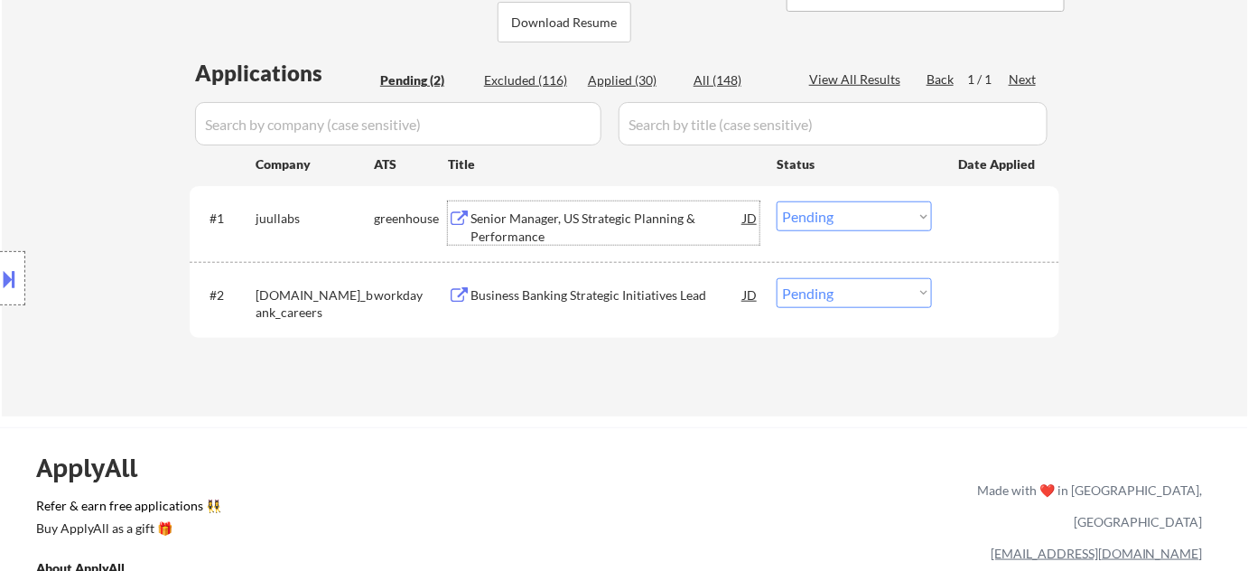
click at [871, 215] on select "Choose an option... Pending Applied Excluded (Questions) Excluded (Expired) Exc…" at bounding box center [854, 216] width 155 height 30
click at [777, 201] on select "Choose an option... Pending Applied Excluded (Questions) Excluded (Expired) Exc…" at bounding box center [854, 216] width 155 height 30
click at [596, 291] on div "Business Banking Strategic Initiatives Lead" at bounding box center [607, 295] width 273 height 18
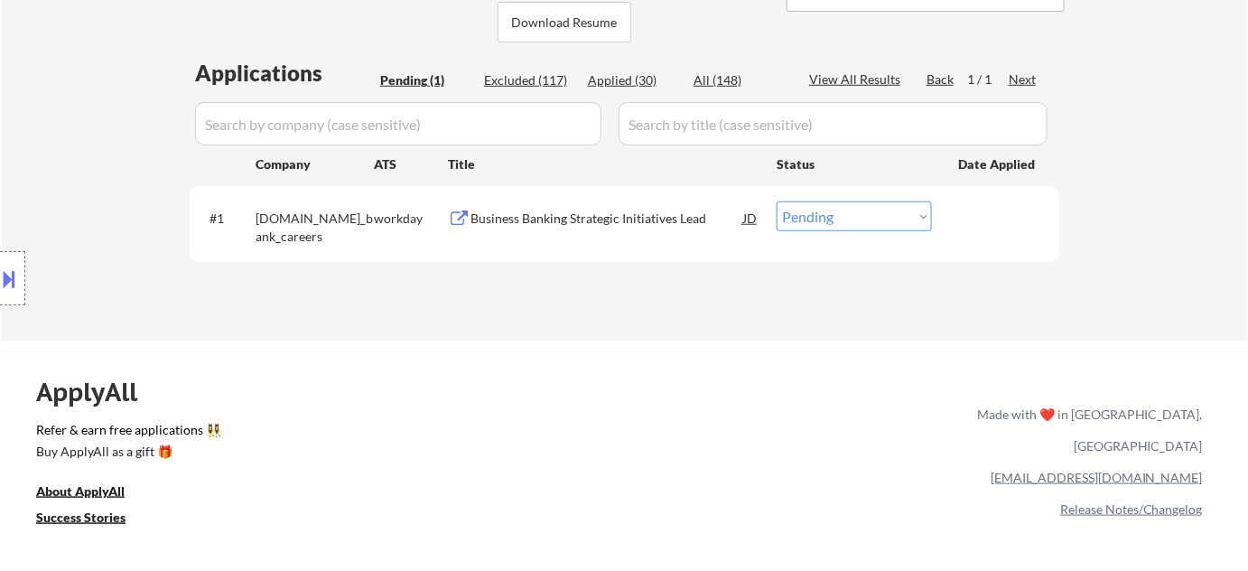
click at [828, 222] on select "Choose an option... Pending Applied Excluded (Questions) Excluded (Expired) Exc…" at bounding box center [854, 216] width 155 height 30
click at [777, 201] on select "Choose an option... Pending Applied Excluded (Questions) Excluded (Expired) Exc…" at bounding box center [854, 216] width 155 height 30
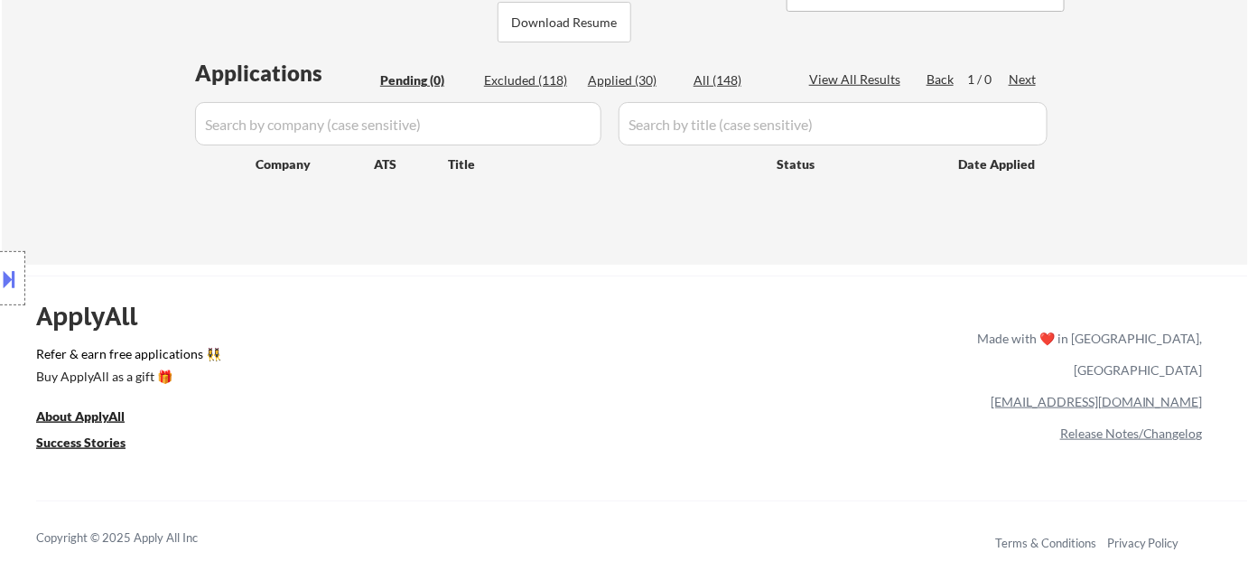
click at [640, 74] on div "Applied (30)" at bounding box center [633, 80] width 90 height 18
select select ""applied""
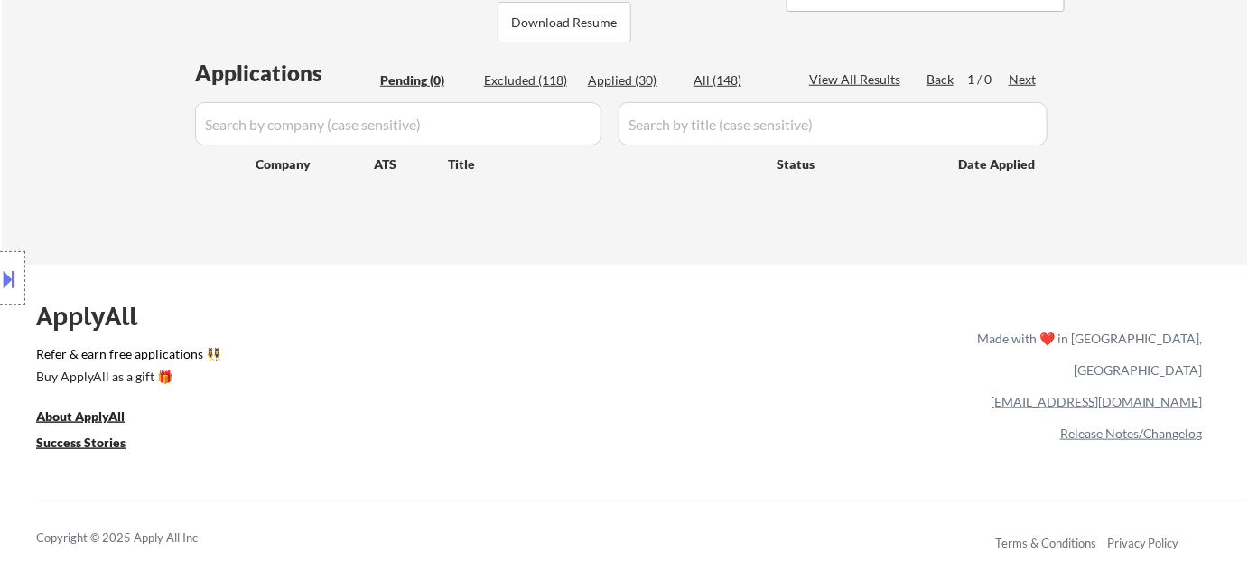
select select ""applied""
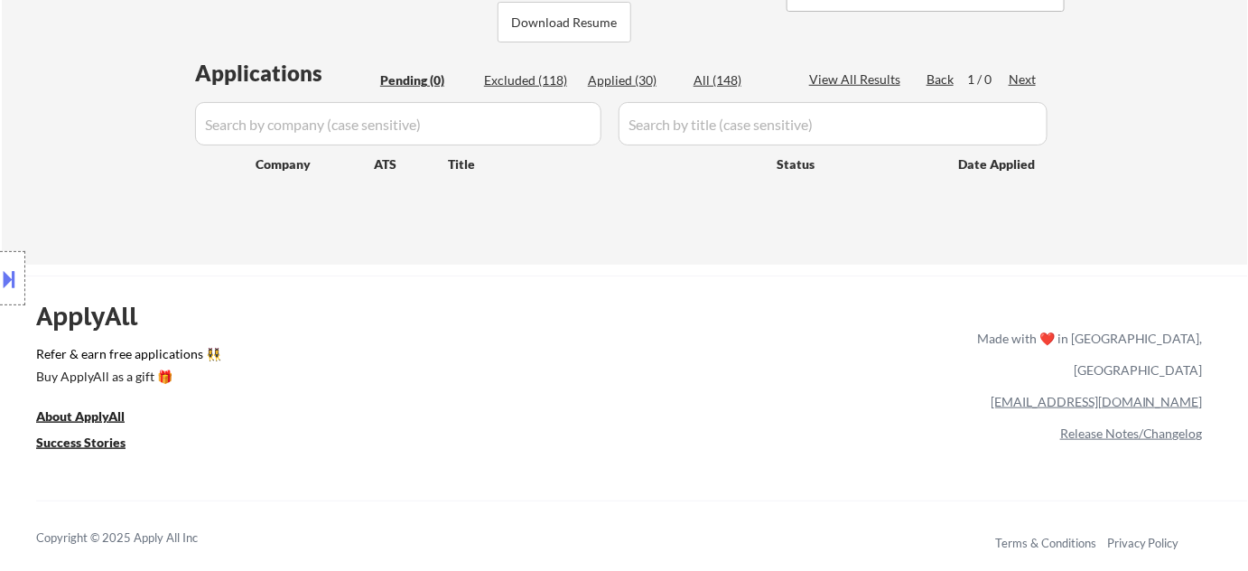
select select ""applied""
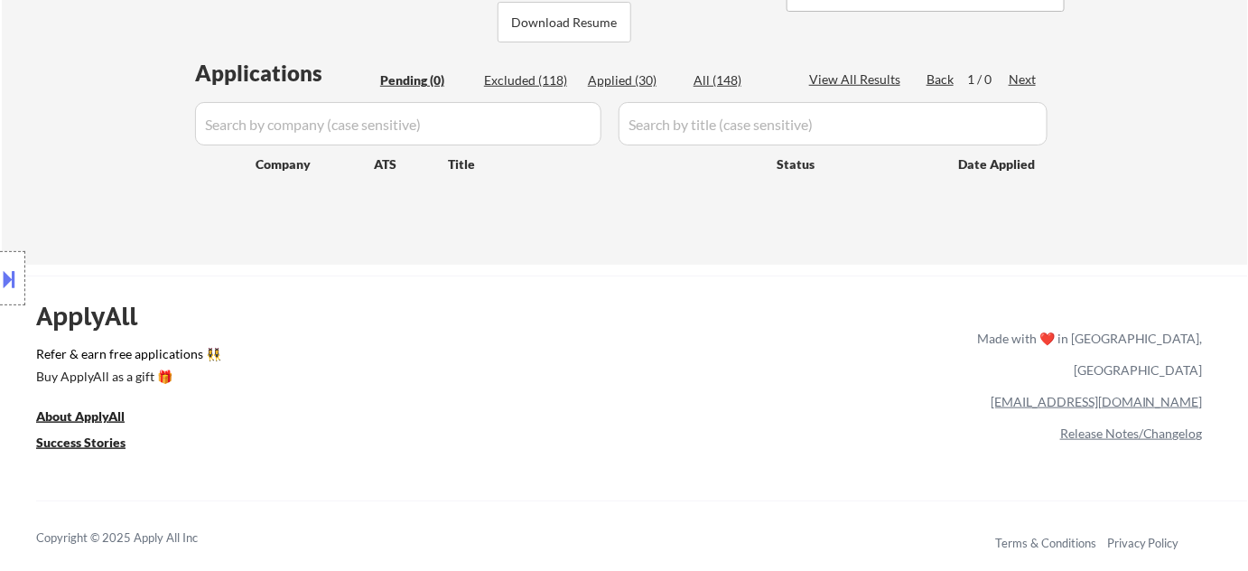
select select ""applied""
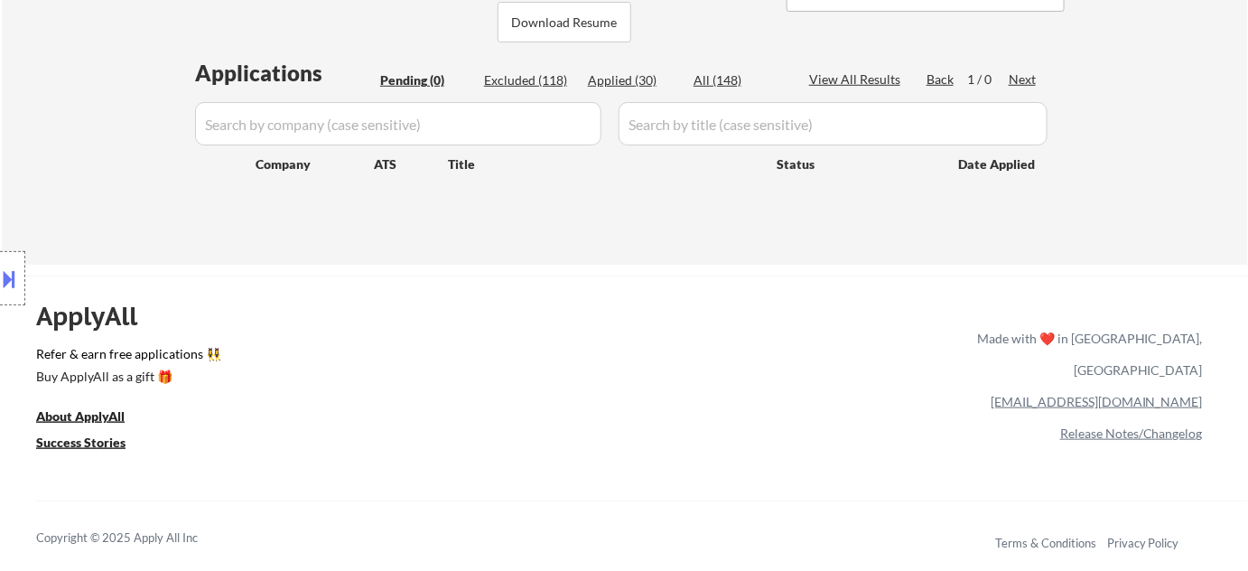
select select ""applied""
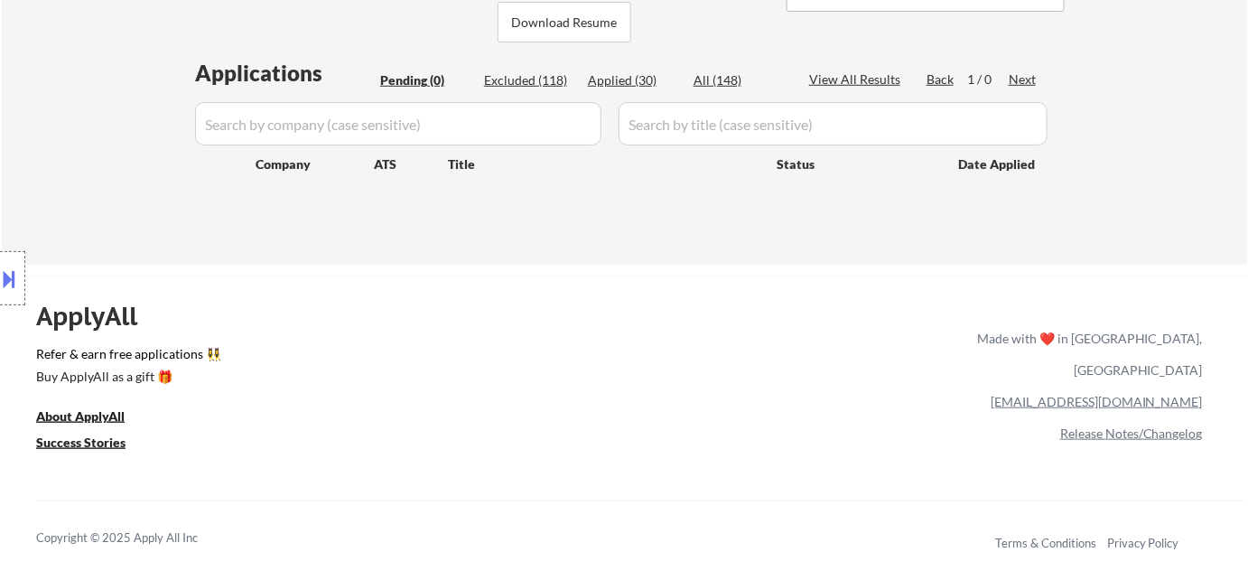
select select ""applied""
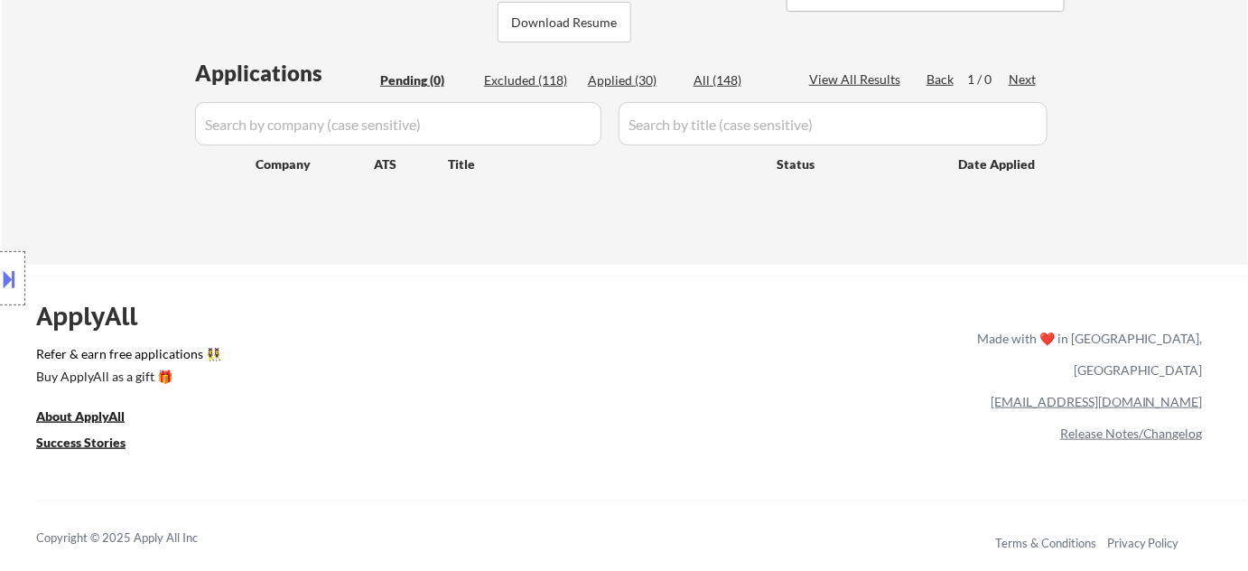
select select ""applied""
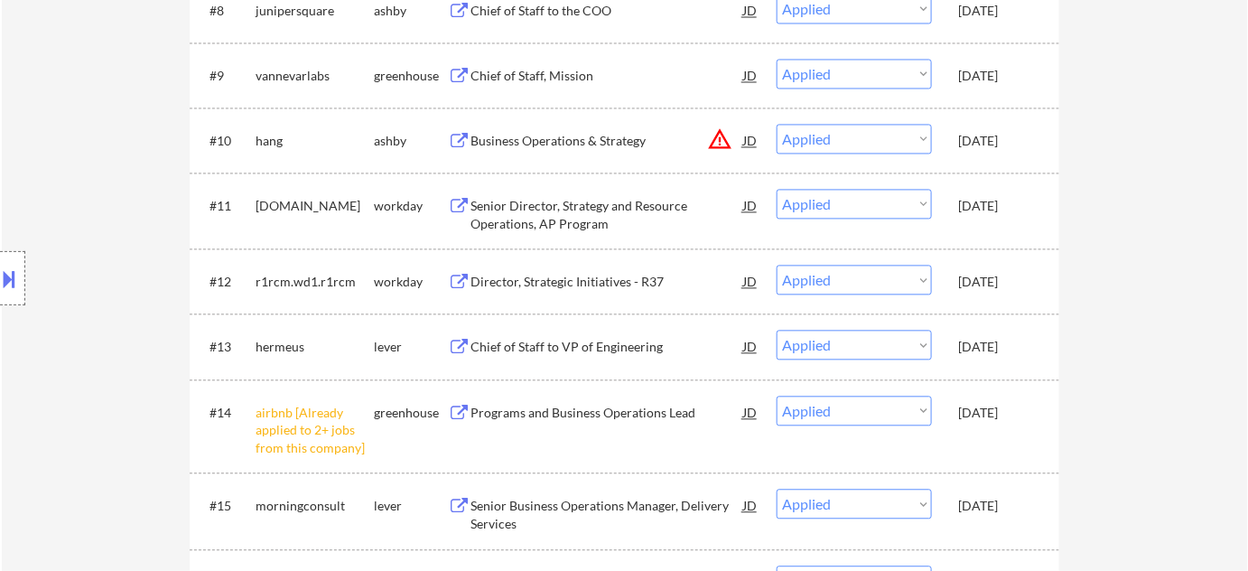
scroll to position [1149, 0]
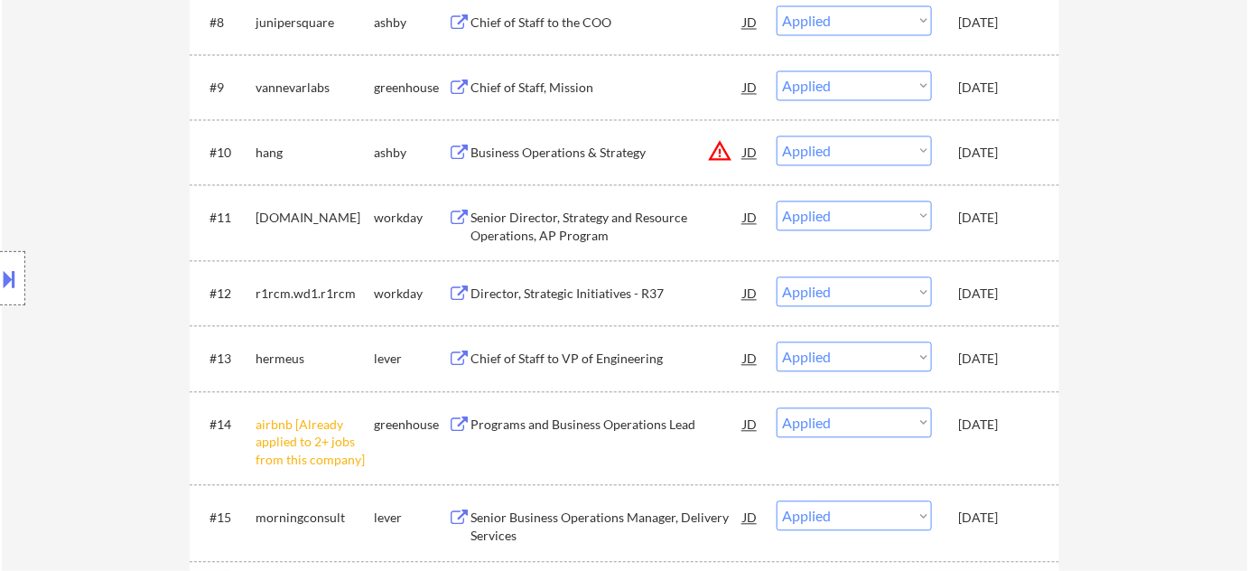
click at [723, 151] on button "warning_amber" at bounding box center [719, 150] width 25 height 25
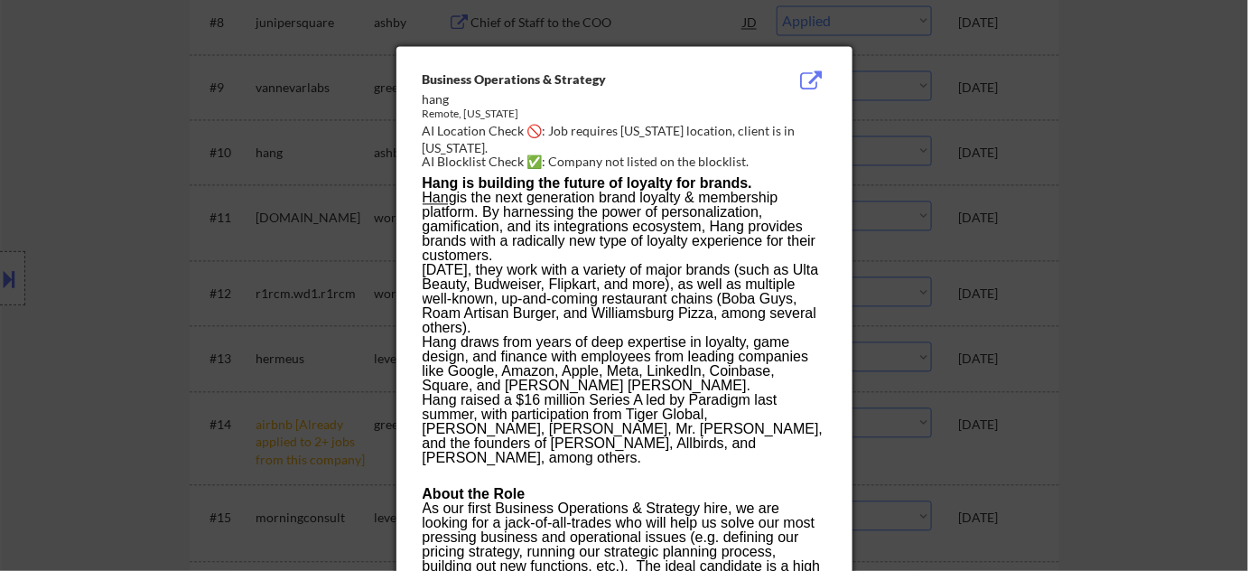
click at [995, 307] on div at bounding box center [624, 285] width 1248 height 571
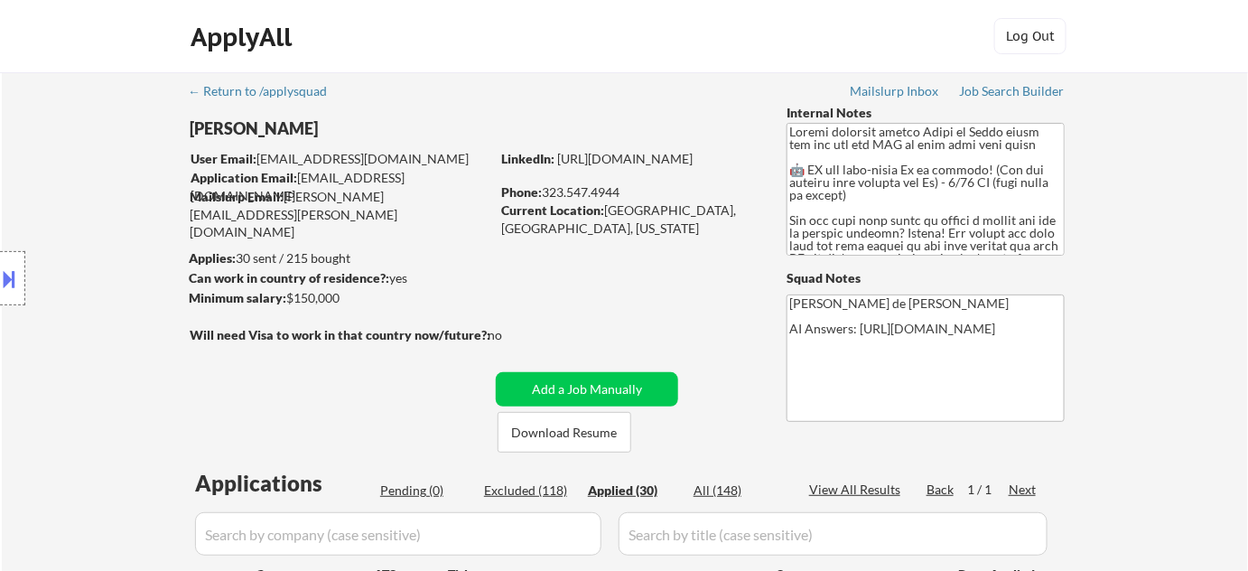
scroll to position [246, 0]
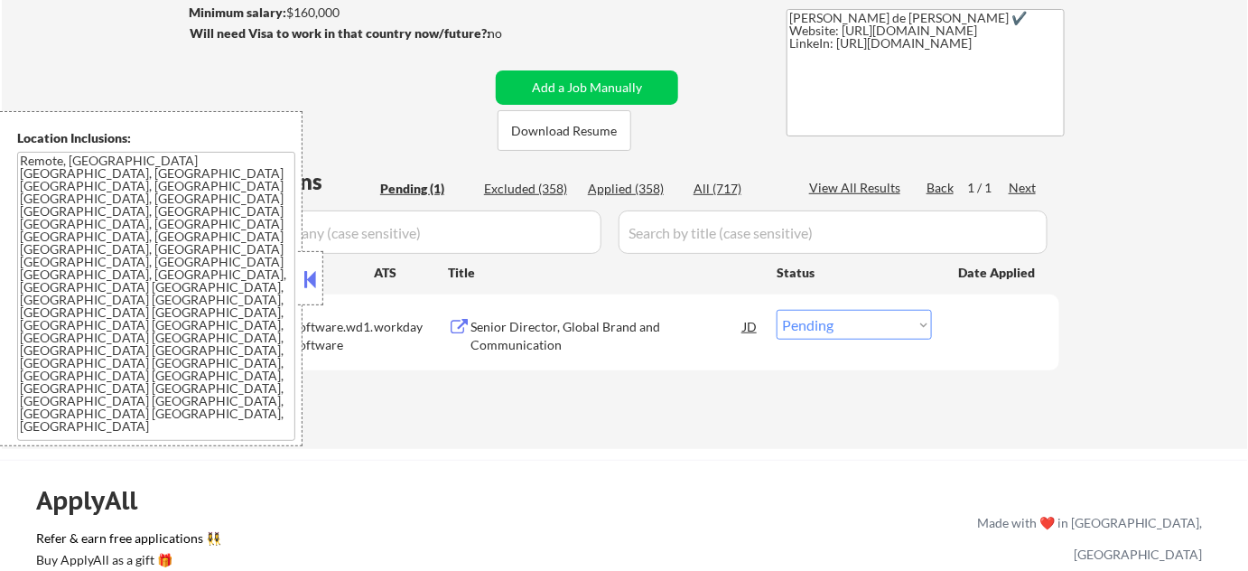
scroll to position [328, 0]
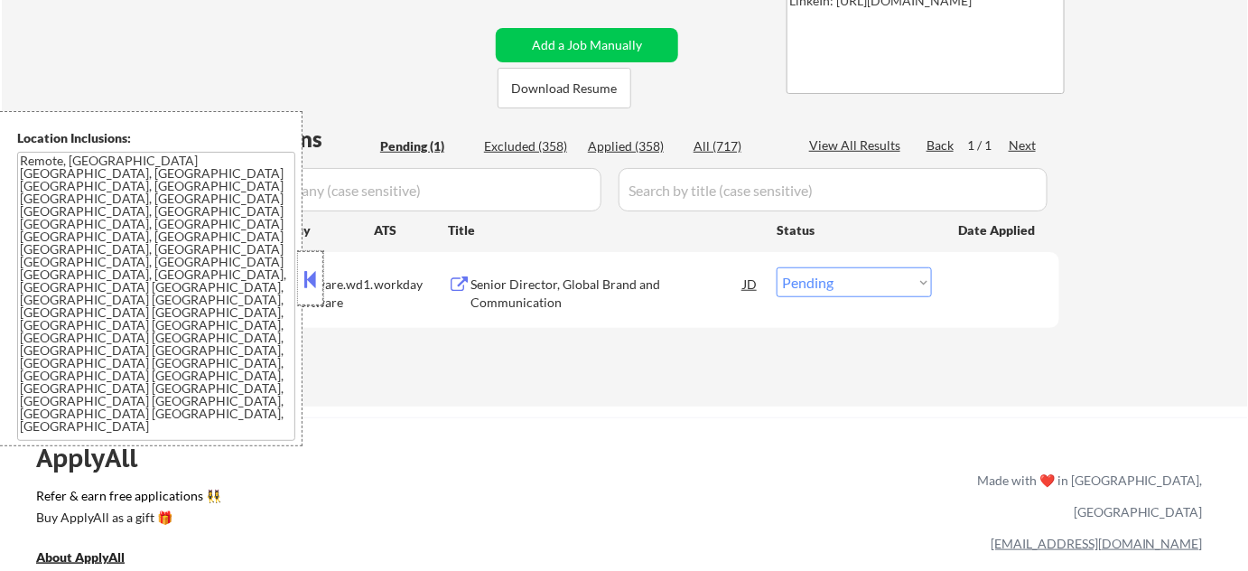
click at [322, 288] on div at bounding box center [310, 278] width 25 height 54
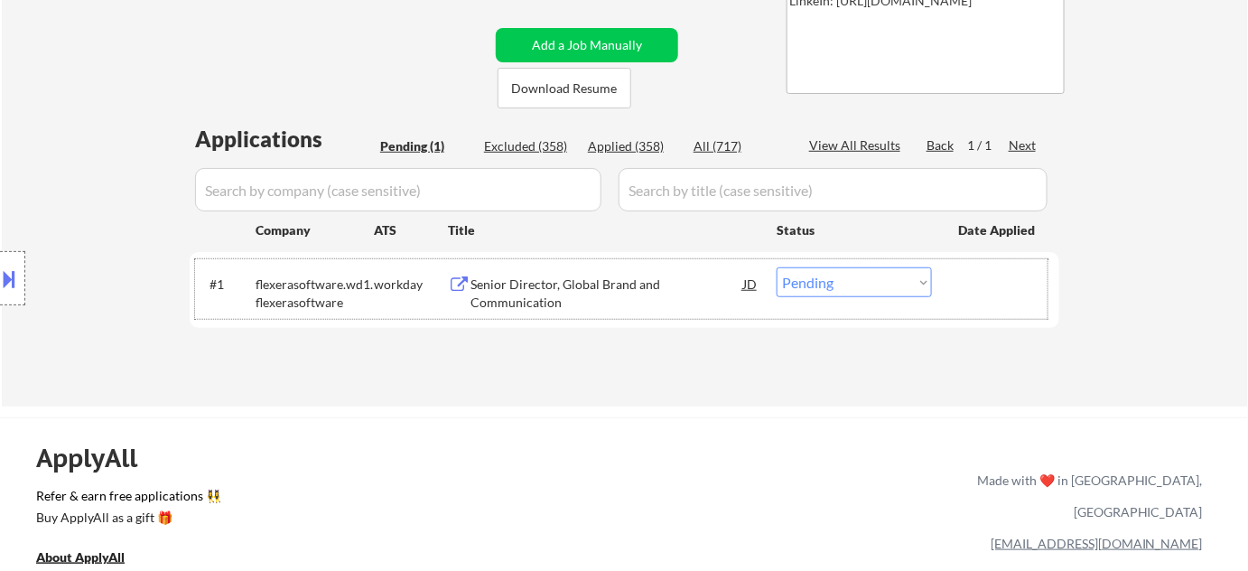
click at [854, 296] on div "#1 flexerasoftware.wd1.flexerasoftware workday Senior Director, Global Brand an…" at bounding box center [621, 289] width 853 height 60
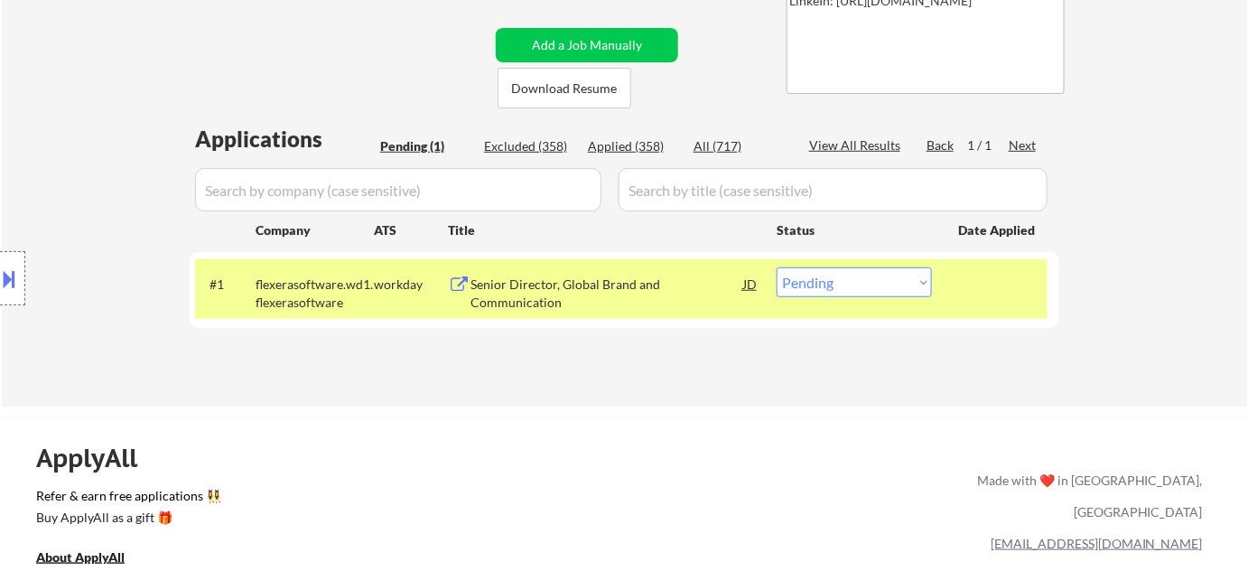
click at [856, 296] on div "#1 flexerasoftware.wd1.flexerasoftware workday Senior Director, Global Brand an…" at bounding box center [621, 289] width 853 height 60
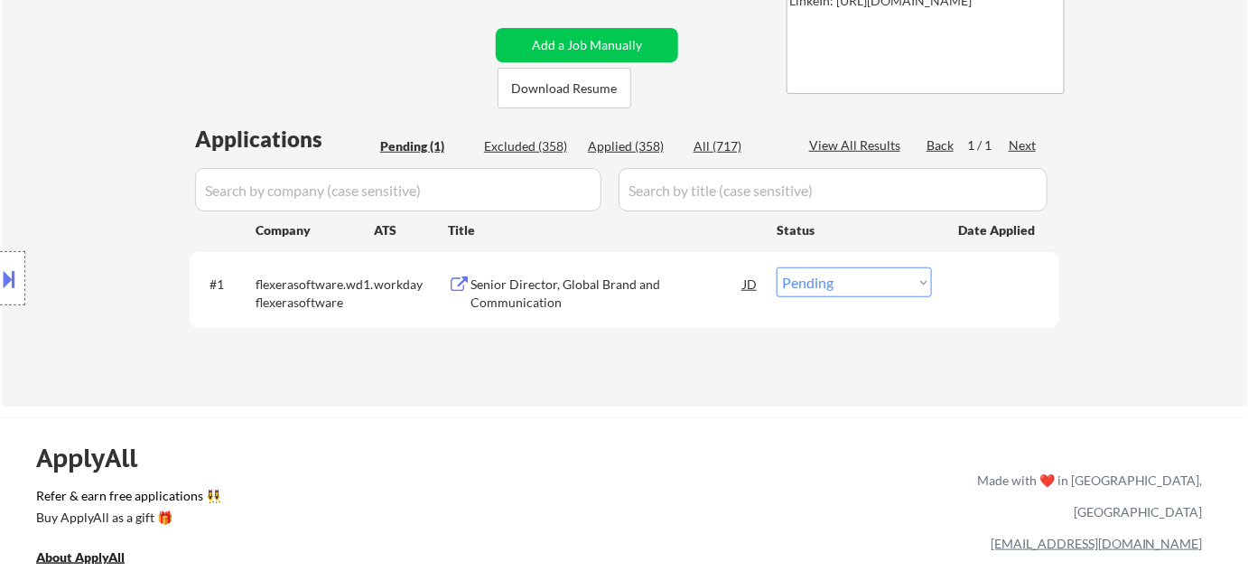
click at [869, 287] on select "Choose an option... Pending Applied Excluded (Questions) Excluded (Expired) Exc…" at bounding box center [854, 282] width 155 height 30
select select ""excluded__bad_match_""
click at [777, 267] on select "Choose an option... Pending Applied Excluded (Questions) Excluded (Expired) Exc…" at bounding box center [854, 282] width 155 height 30
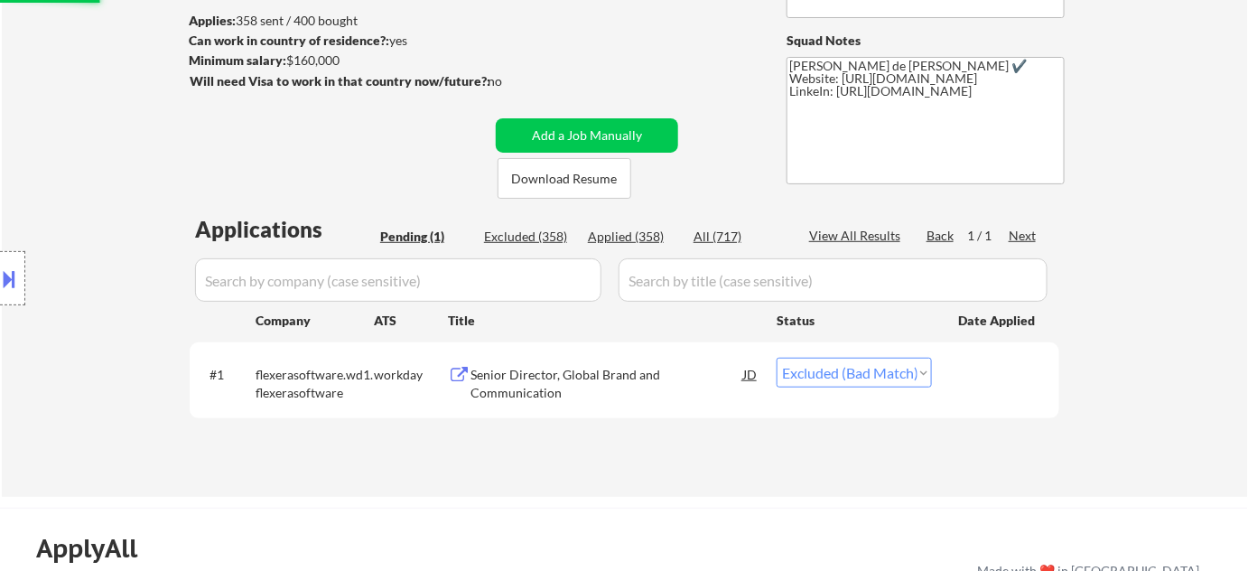
scroll to position [81, 0]
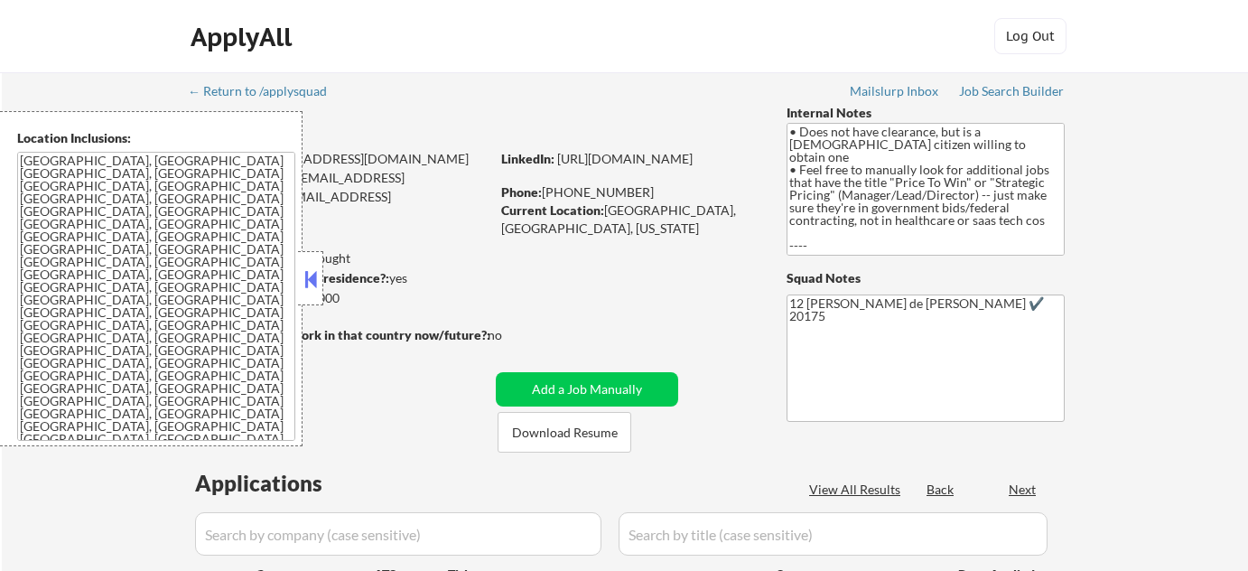
select select ""pending""
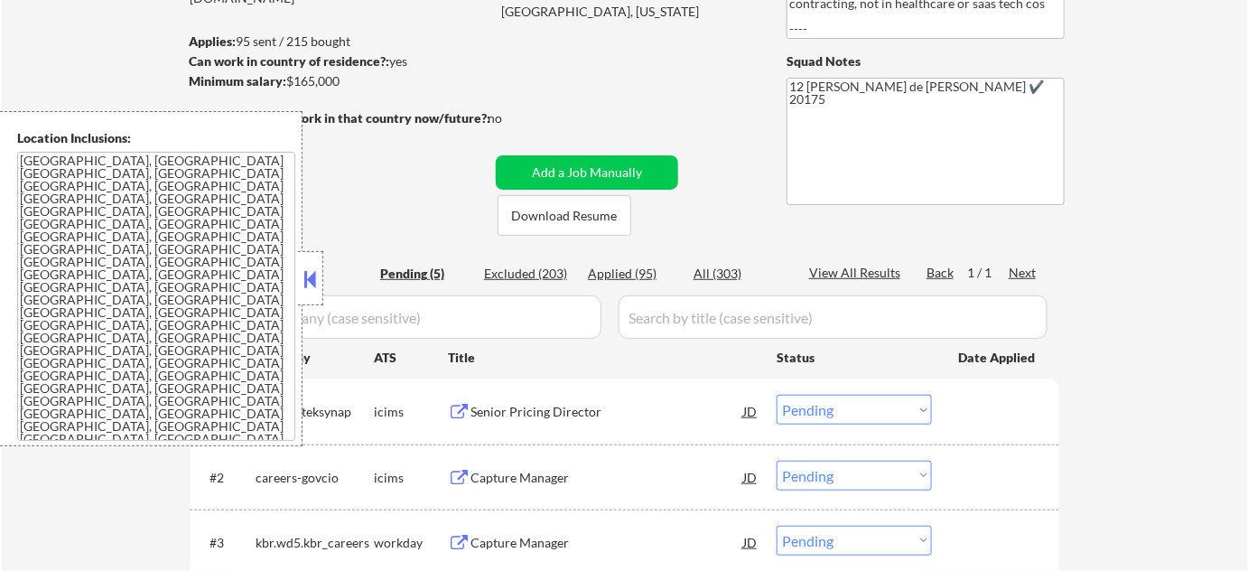
scroll to position [246, 0]
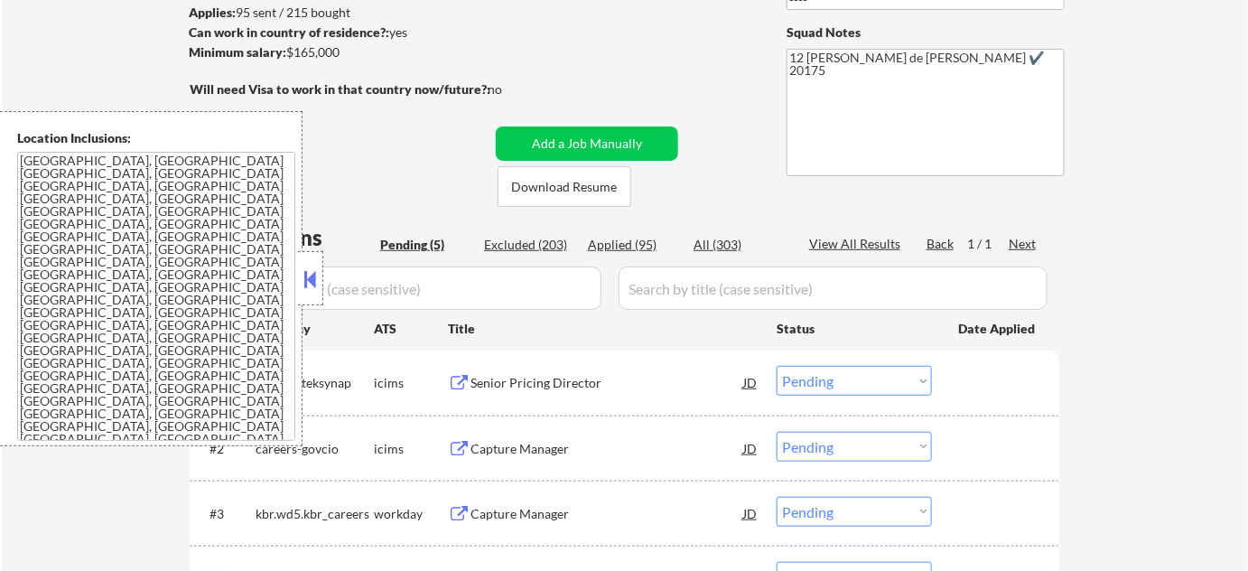
click at [312, 277] on button at bounding box center [311, 279] width 20 height 27
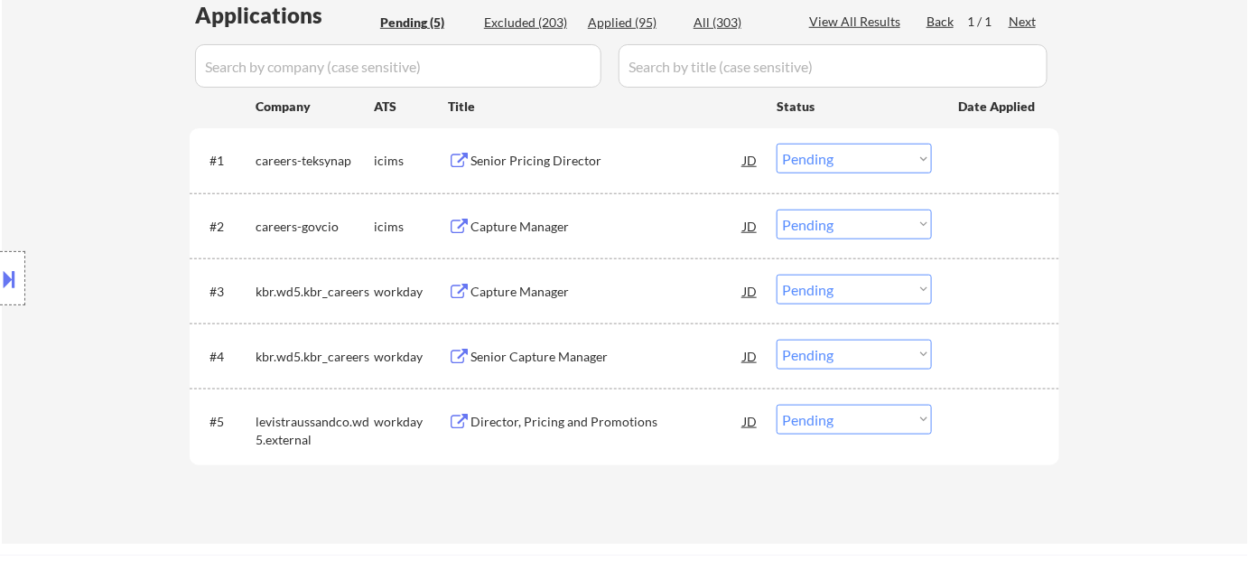
scroll to position [328, 0]
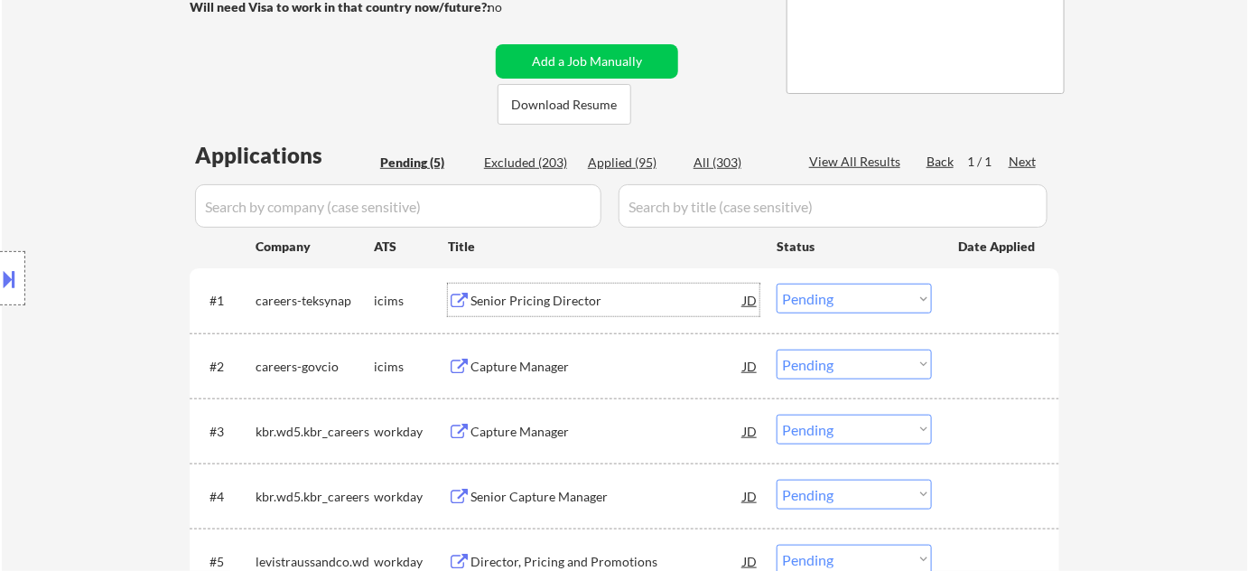
click at [554, 305] on div "Senior Pricing Director" at bounding box center [607, 301] width 273 height 18
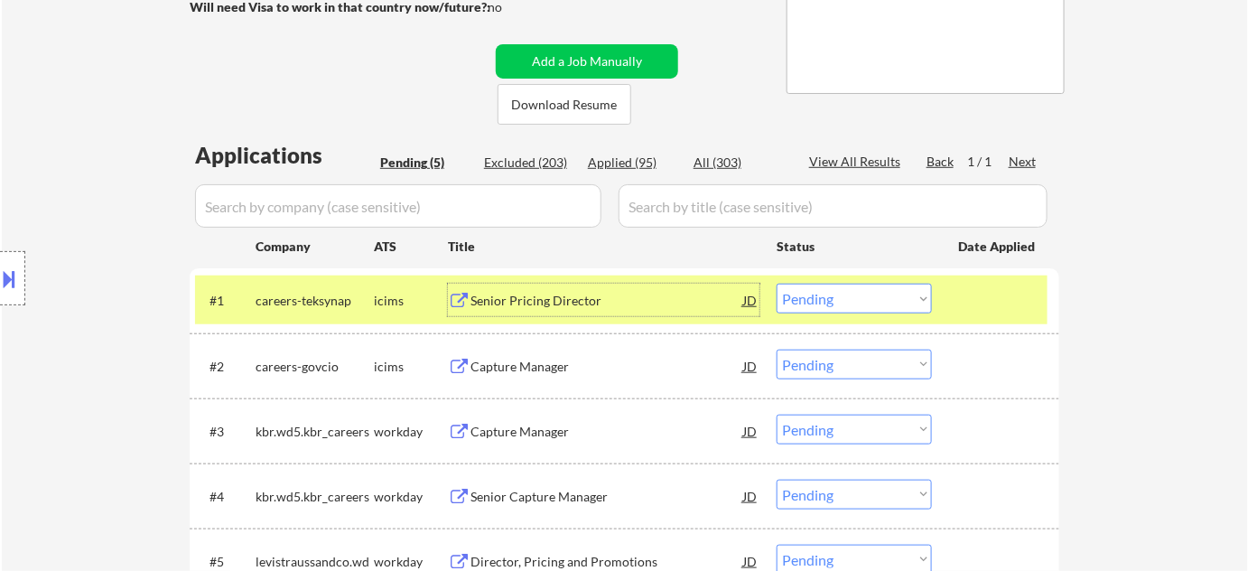
click at [0, 285] on button at bounding box center [10, 279] width 20 height 30
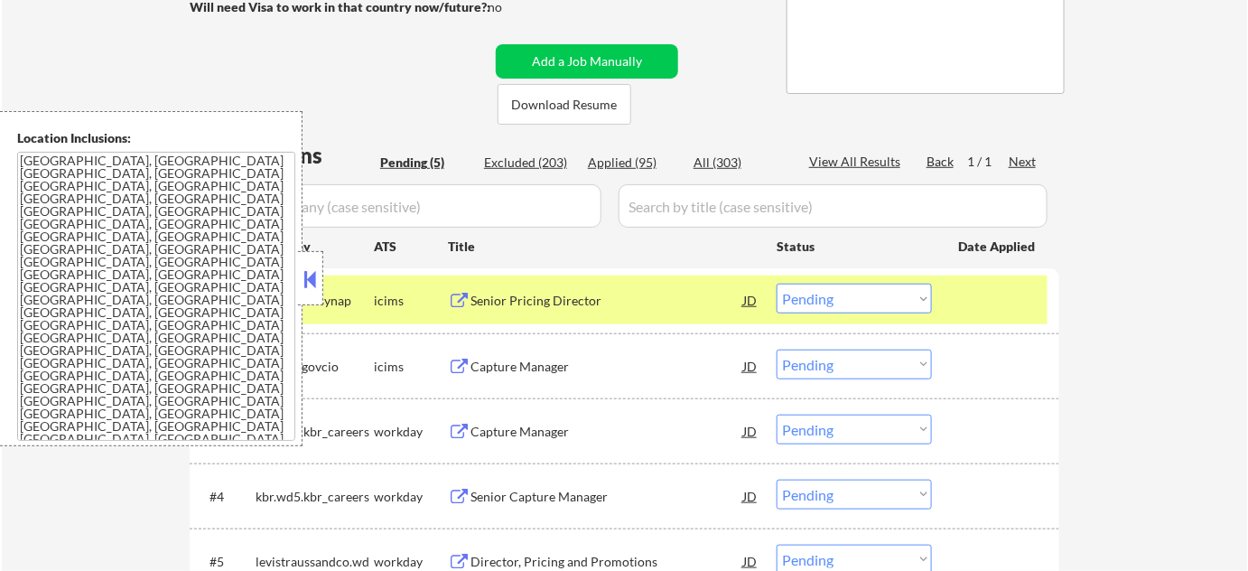
click at [311, 288] on button at bounding box center [311, 279] width 20 height 27
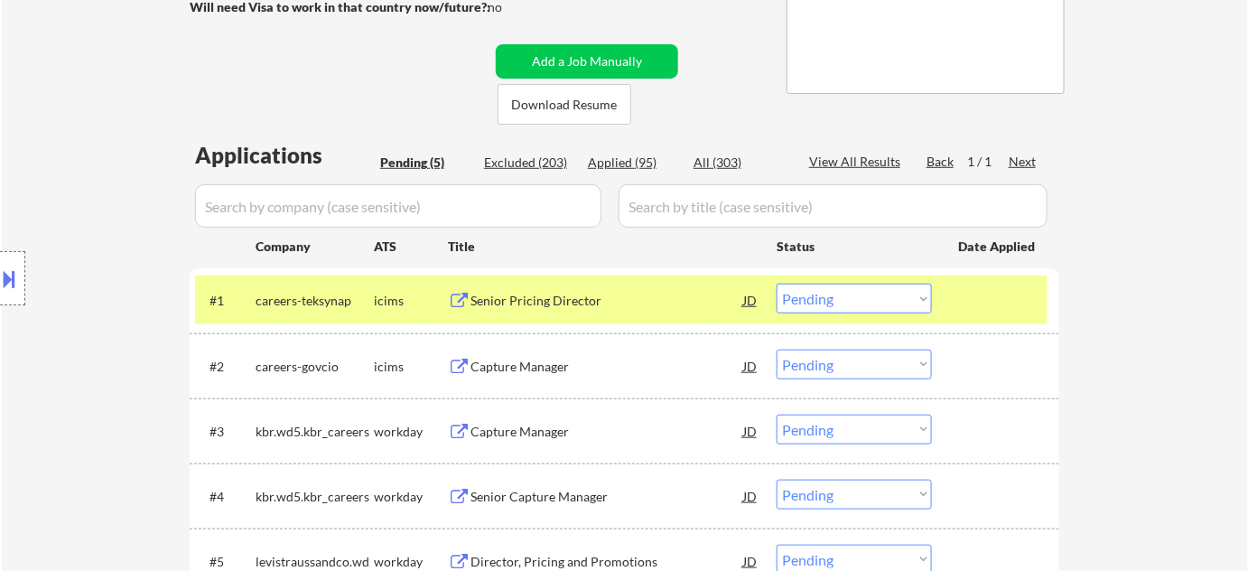
click at [894, 285] on select "Choose an option... Pending Applied Excluded (Questions) Excluded (Expired) Exc…" at bounding box center [854, 299] width 155 height 30
click at [777, 284] on select "Choose an option... Pending Applied Excluded (Questions) Excluded (Expired) Exc…" at bounding box center [854, 299] width 155 height 30
select select ""pending""
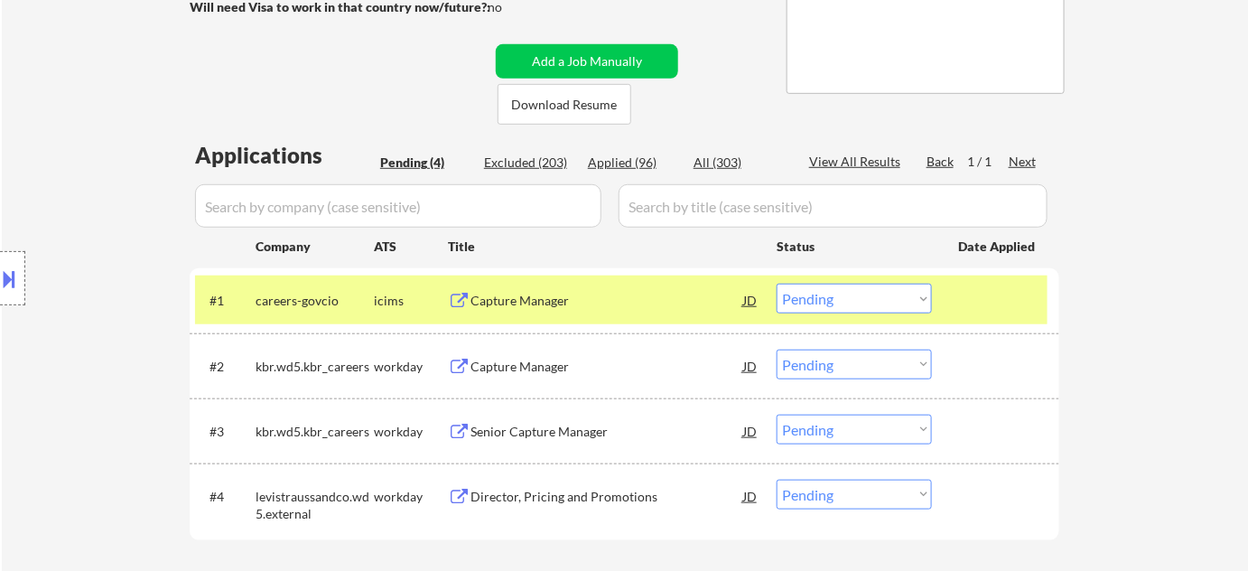
click at [520, 425] on div "Senior Capture Manager" at bounding box center [607, 432] width 273 height 18
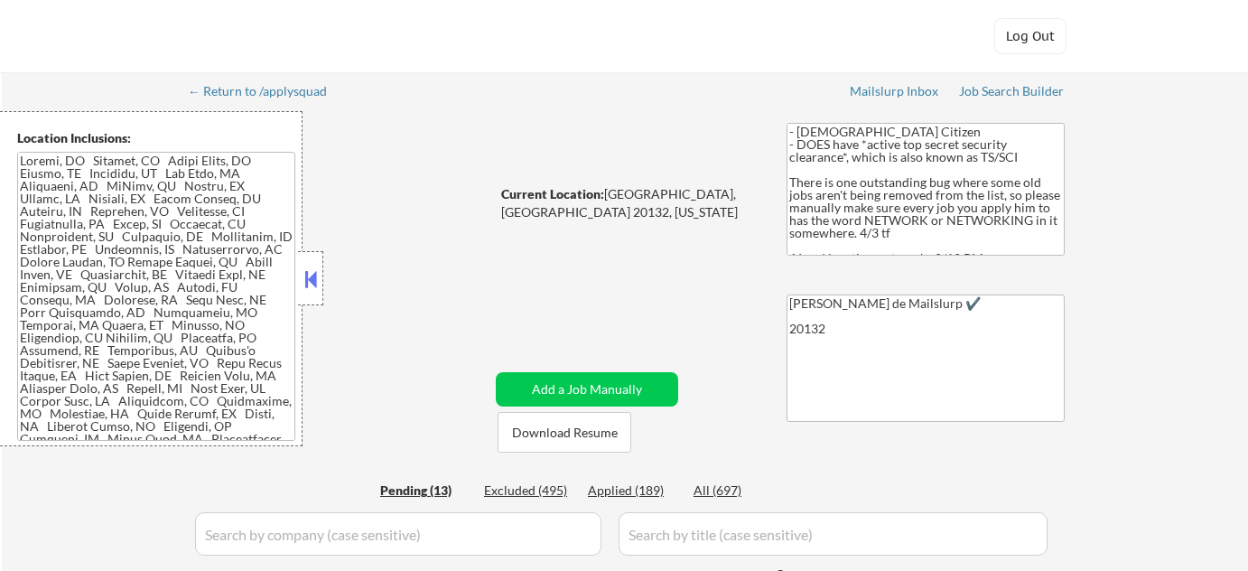
select select ""pending""
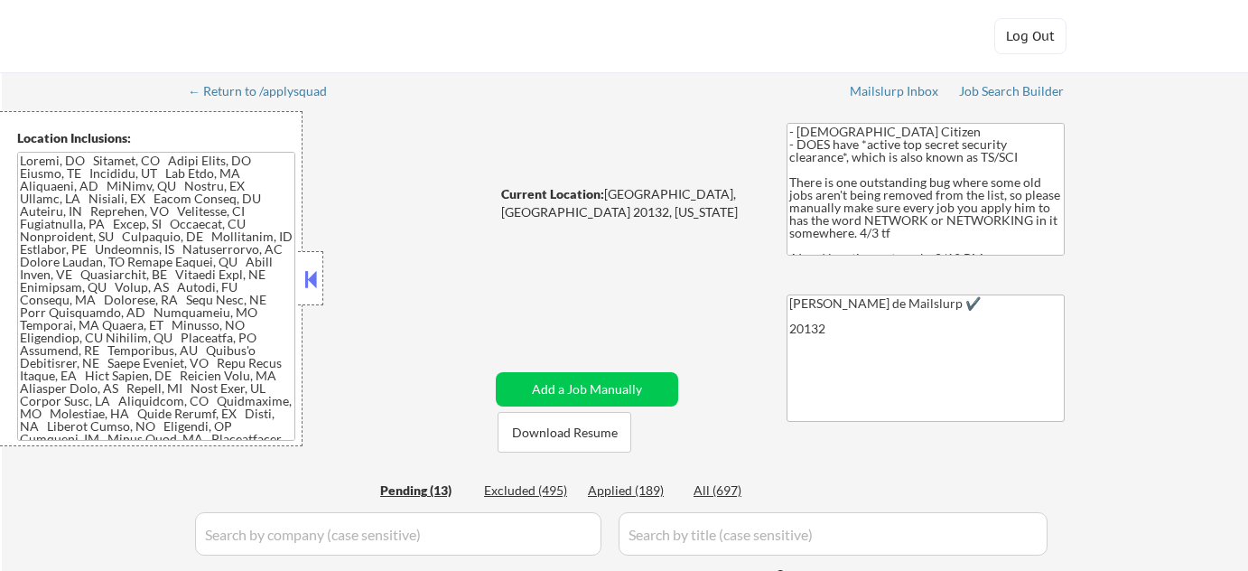
select select ""pending""
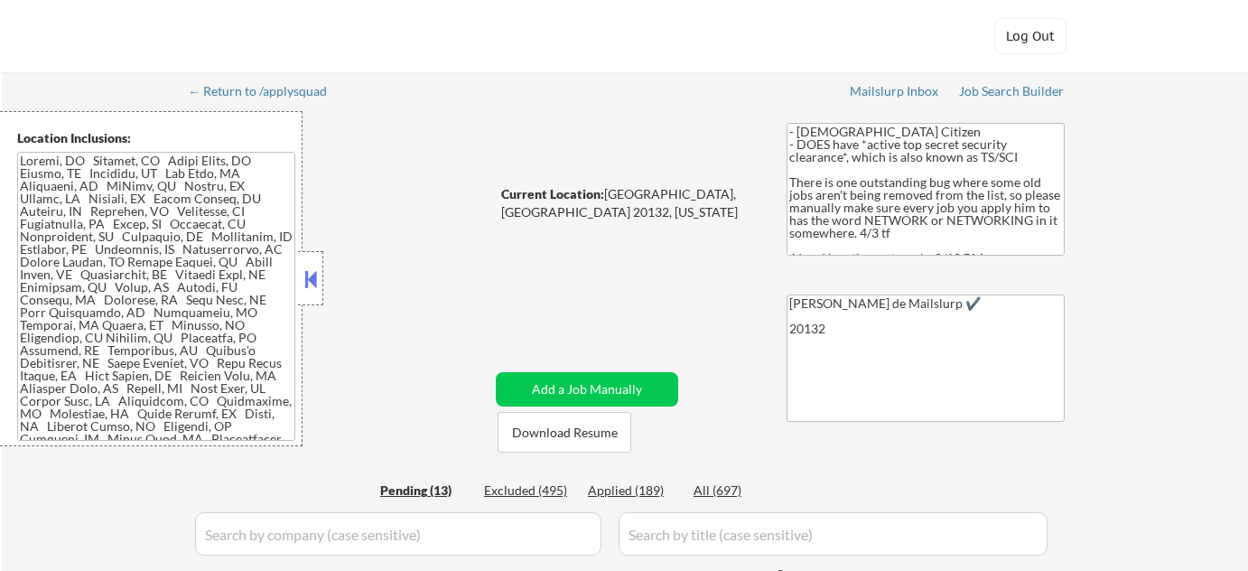
select select ""pending""
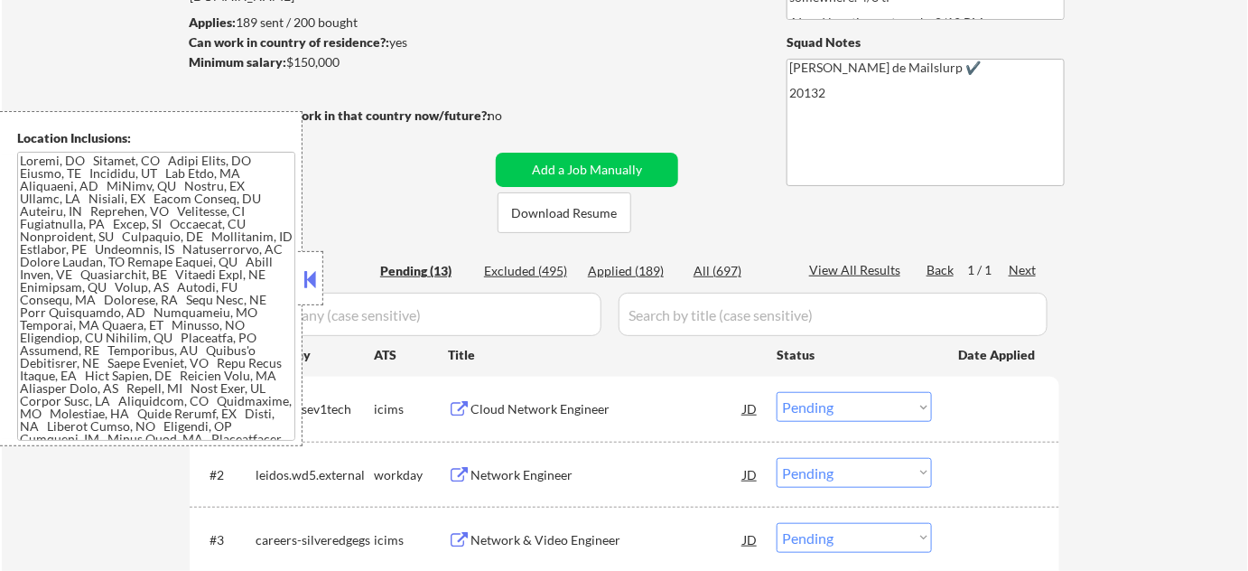
scroll to position [328, 0]
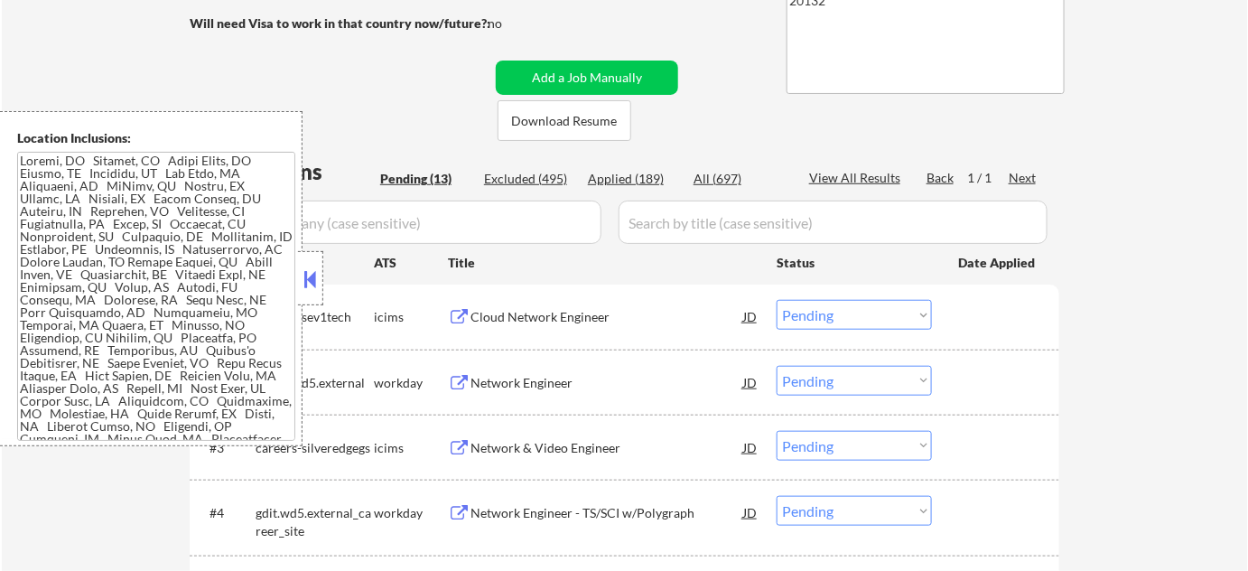
click at [315, 272] on button at bounding box center [311, 279] width 20 height 27
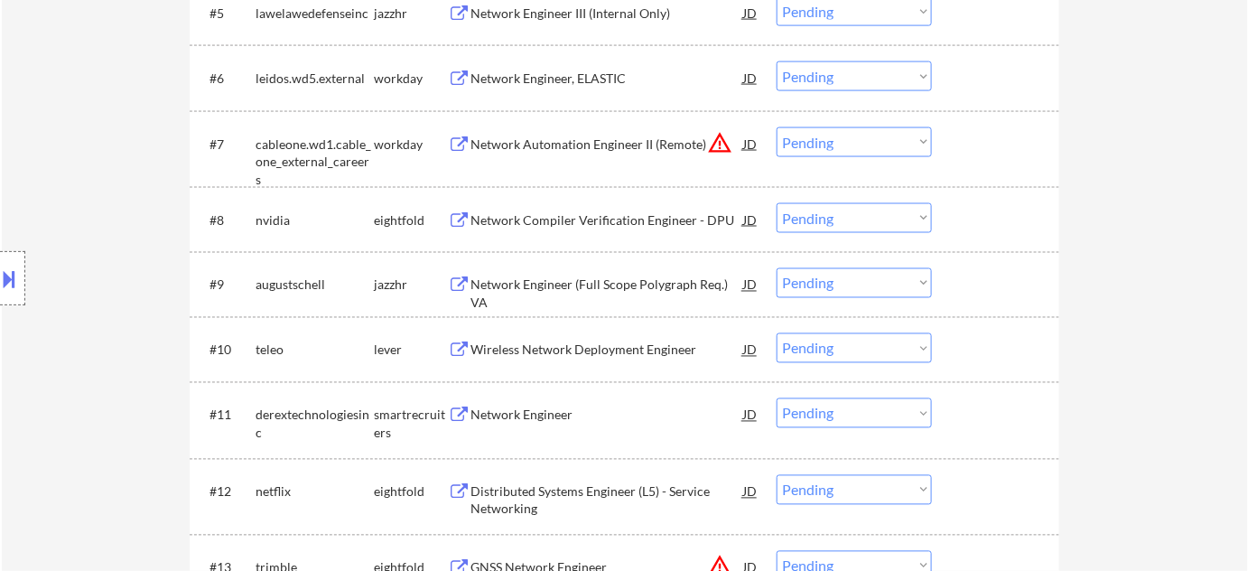
scroll to position [1067, 0]
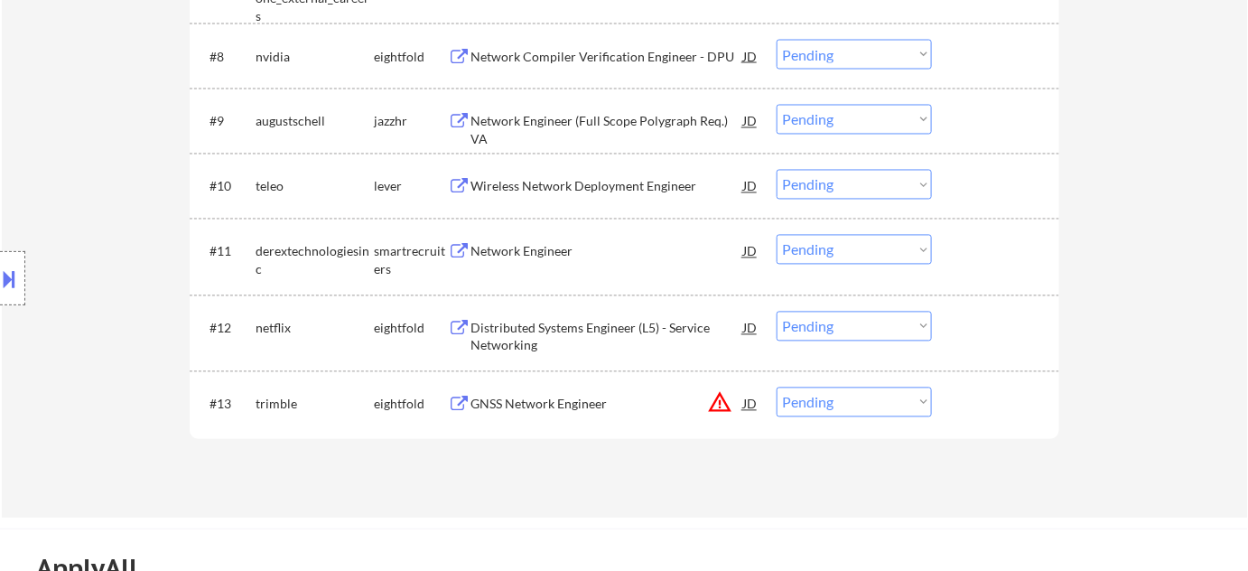
click at [568, 257] on div "Network Engineer" at bounding box center [607, 252] width 273 height 18
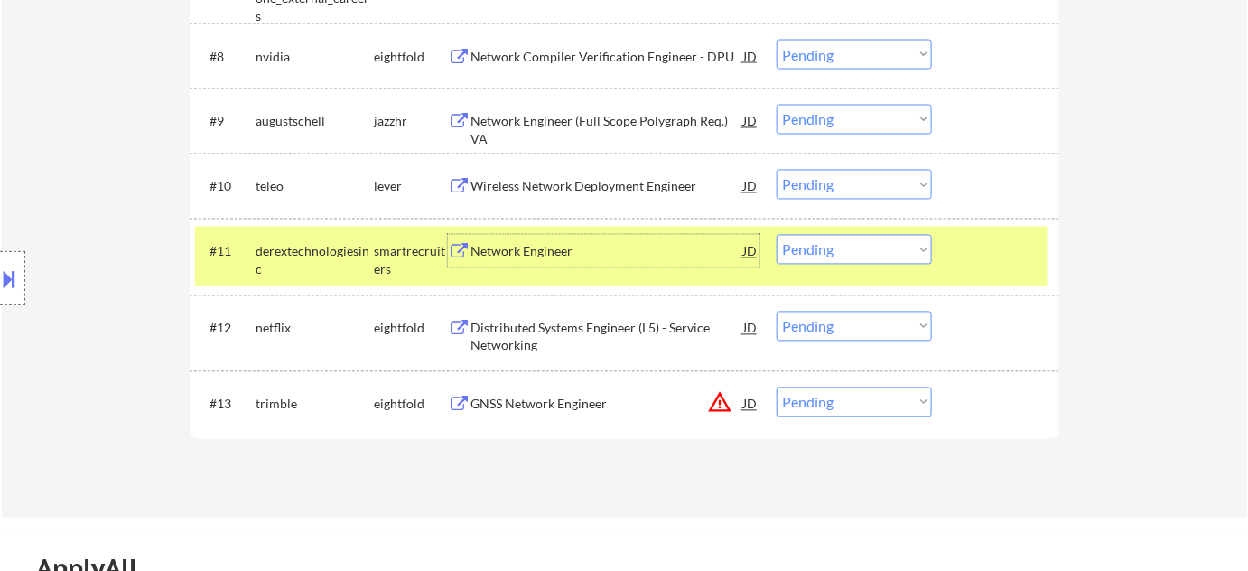
click at [575, 189] on div "Wireless Network Deployment Engineer" at bounding box center [607, 187] width 273 height 18
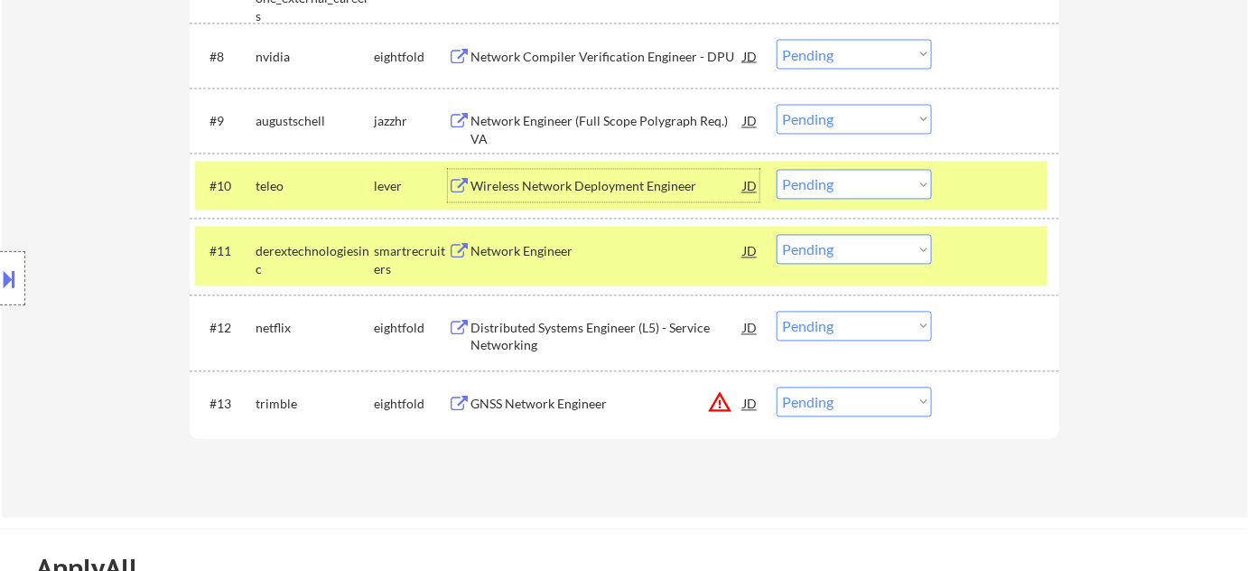
click at [891, 188] on select "Choose an option... Pending Applied Excluded (Questions) Excluded (Expired) Exc…" at bounding box center [854, 185] width 155 height 30
click at [777, 170] on select "Choose an option... Pending Applied Excluded (Questions) Excluded (Expired) Exc…" at bounding box center [854, 185] width 155 height 30
select select ""pending""
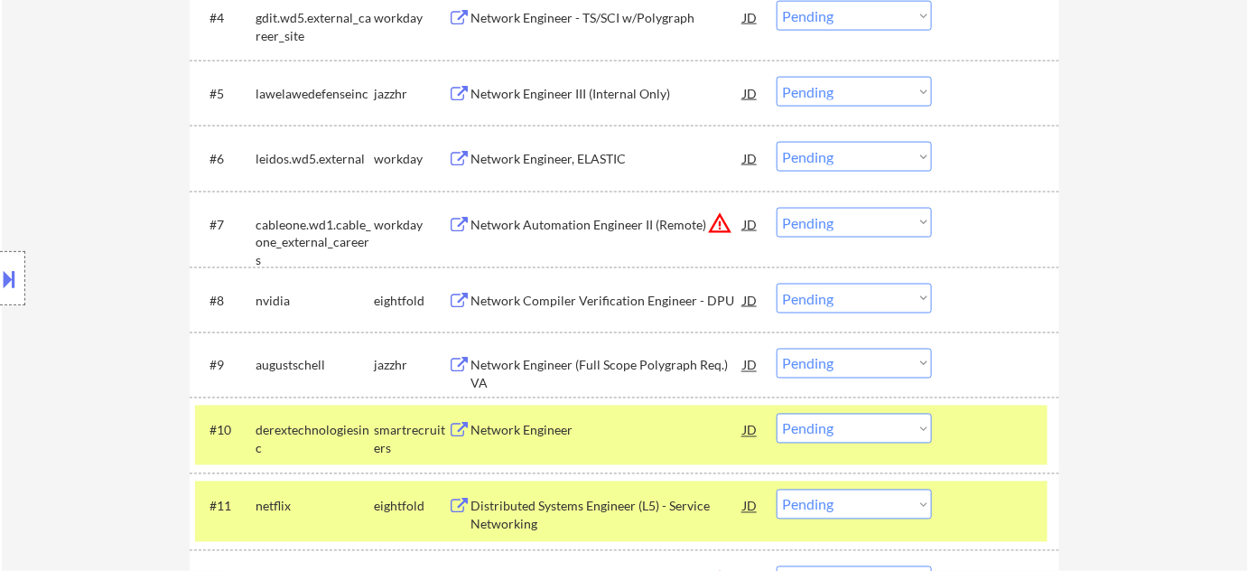
scroll to position [821, 0]
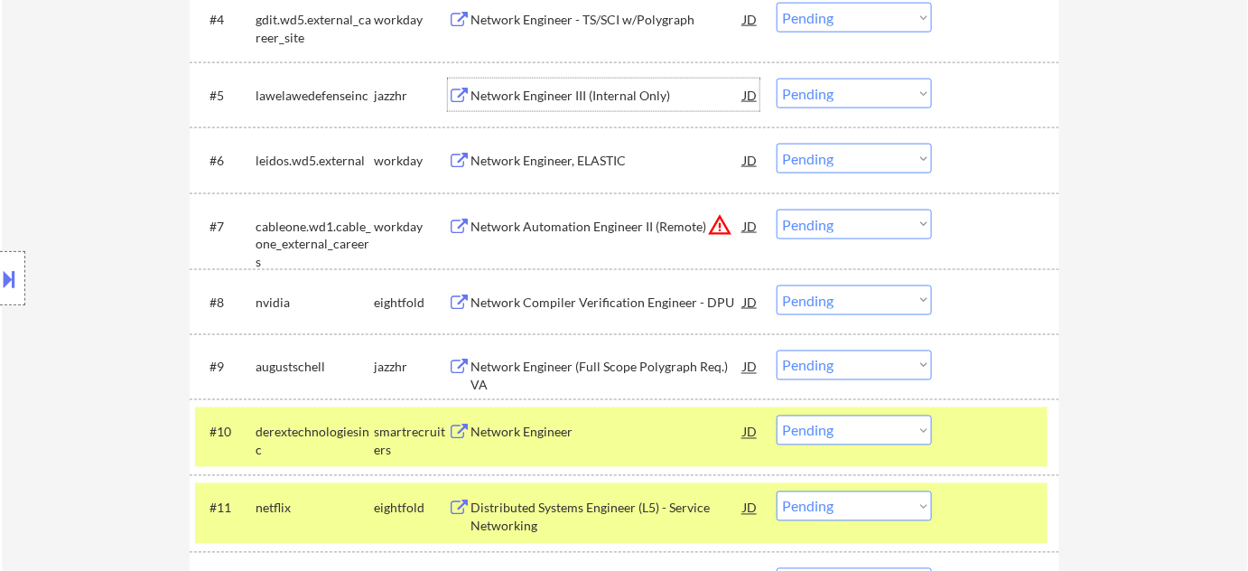
click at [584, 103] on div "Network Engineer III (Internal Only)" at bounding box center [607, 96] width 273 height 18
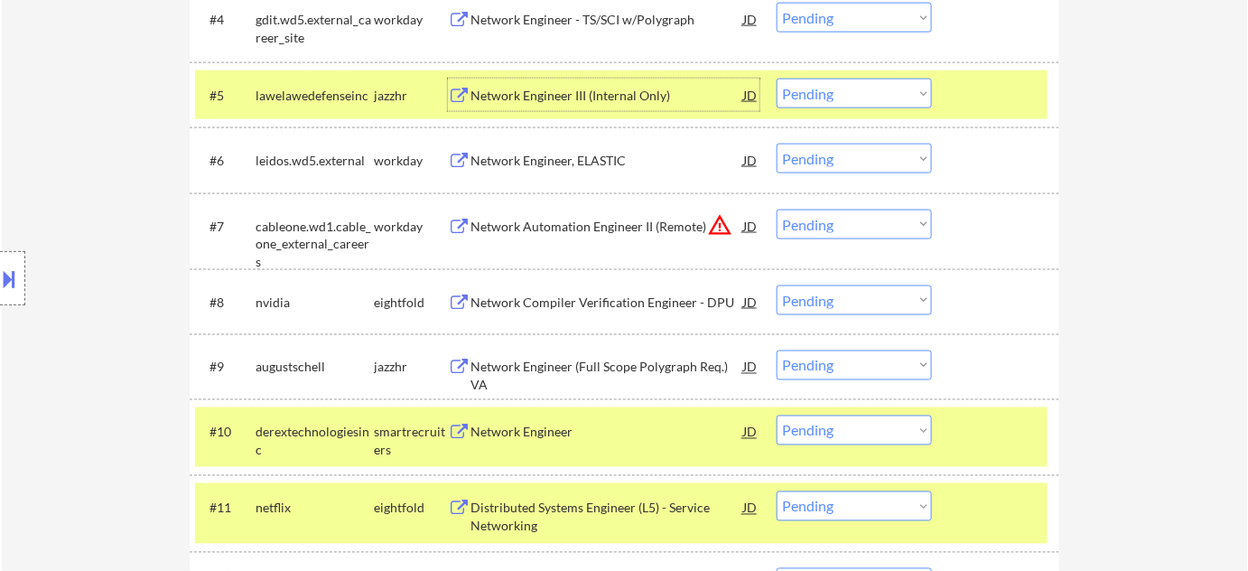
click at [895, 99] on select "Choose an option... Pending Applied Excluded (Questions) Excluded (Expired) Exc…" at bounding box center [854, 94] width 155 height 30
click at [777, 79] on select "Choose an option... Pending Applied Excluded (Questions) Excluded (Expired) Exc…" at bounding box center [854, 94] width 155 height 30
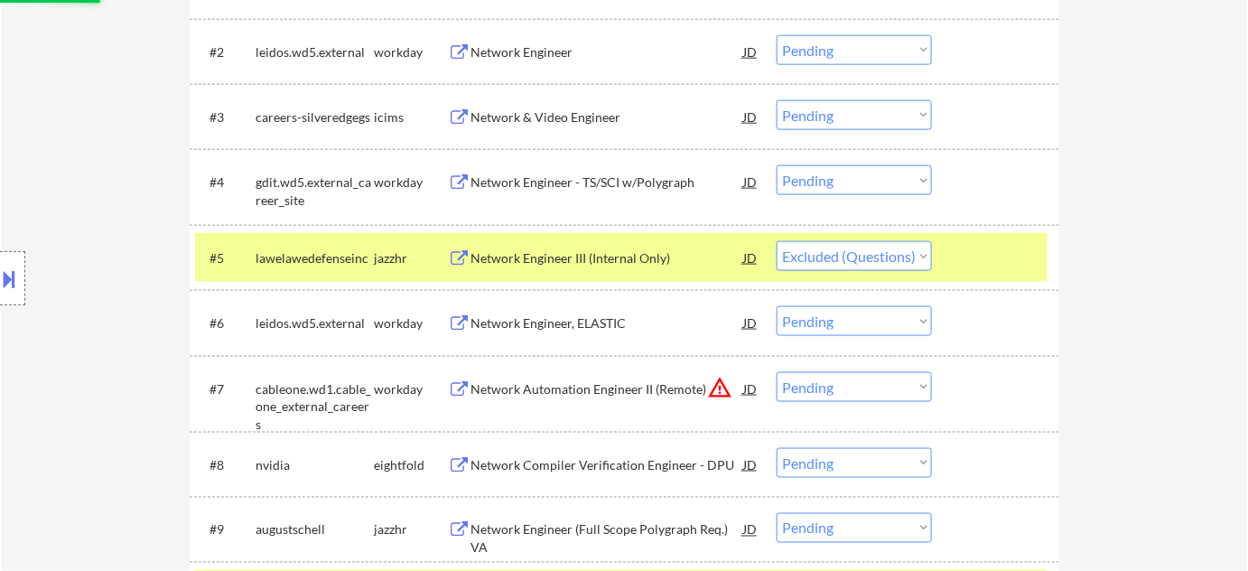
scroll to position [657, 0]
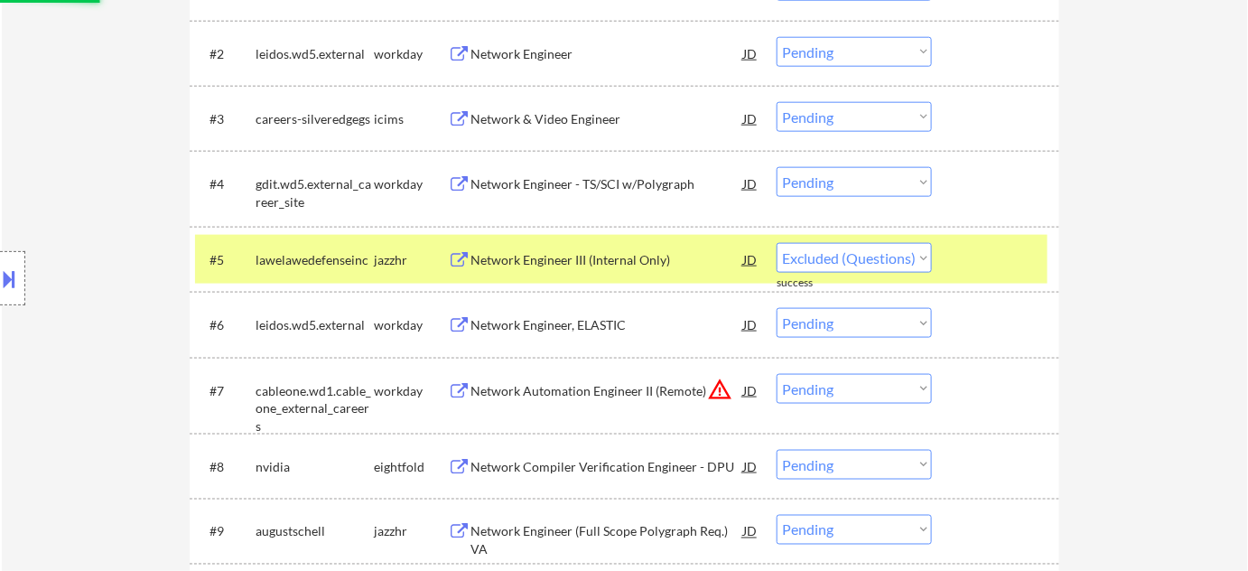
select select ""pending""
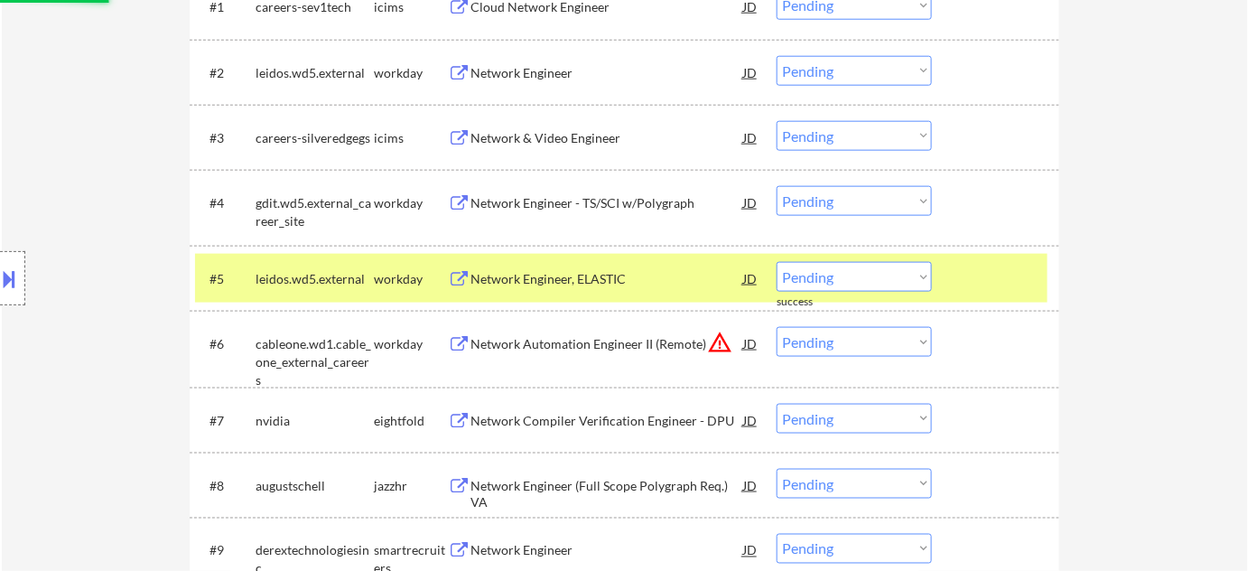
scroll to position [575, 0]
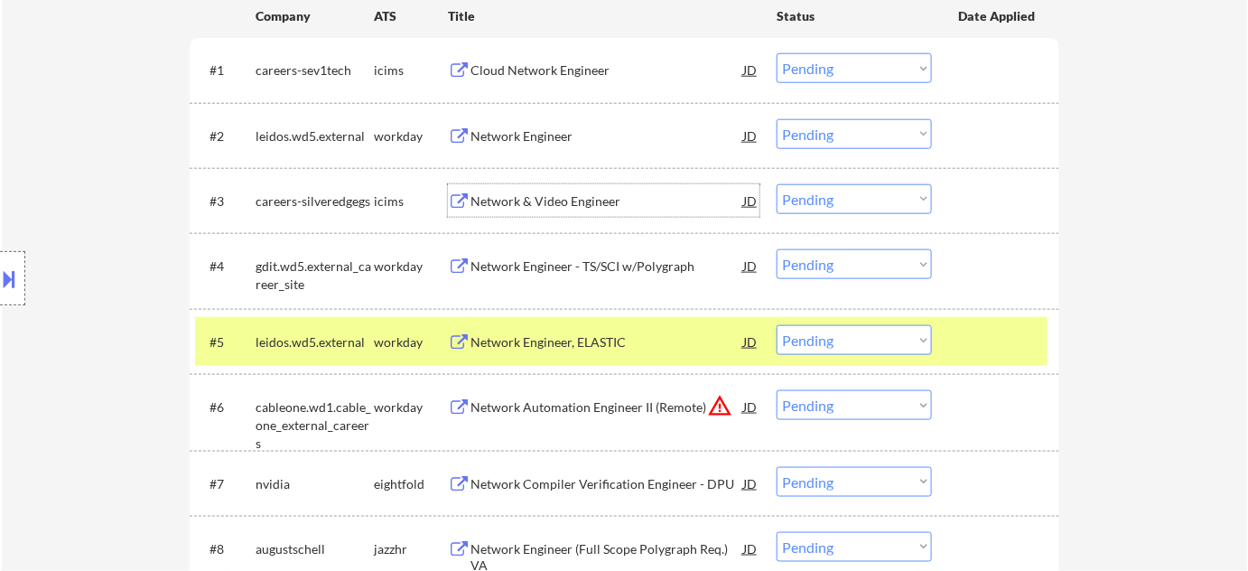
click at [575, 198] on div "Network & Video Engineer" at bounding box center [607, 201] width 273 height 18
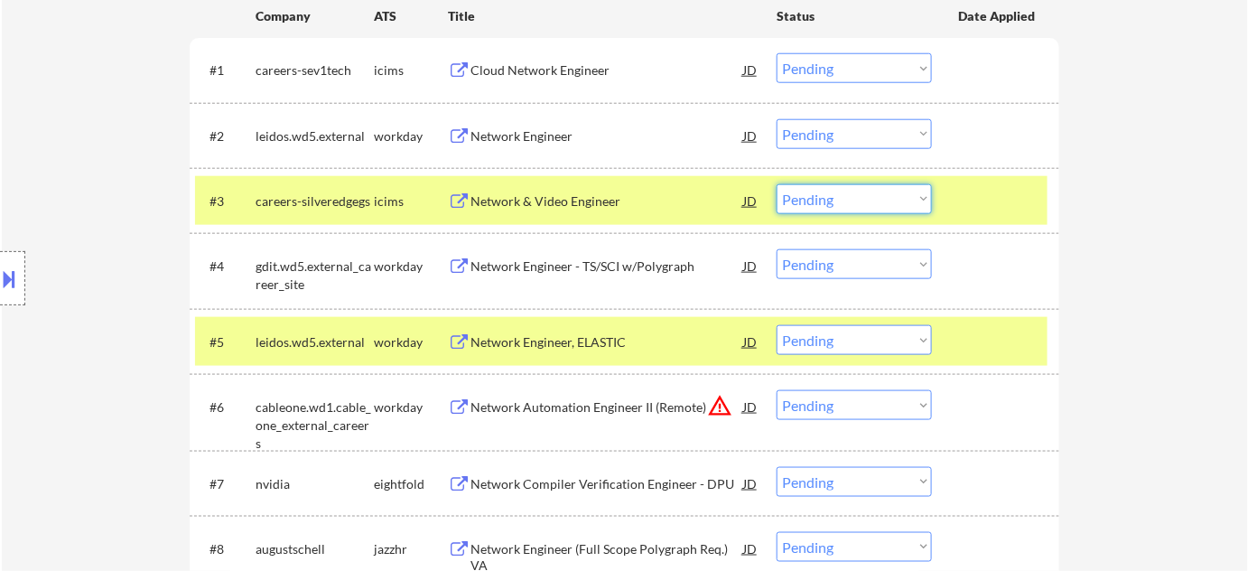
drag, startPoint x: 896, startPoint y: 201, endPoint x: 896, endPoint y: 211, distance: 9.9
click at [896, 201] on select "Choose an option... Pending Applied Excluded (Questions) Excluded (Expired) Exc…" at bounding box center [854, 199] width 155 height 30
click at [777, 184] on select "Choose an option... Pending Applied Excluded (Questions) Excluded (Expired) Exc…" at bounding box center [854, 199] width 155 height 30
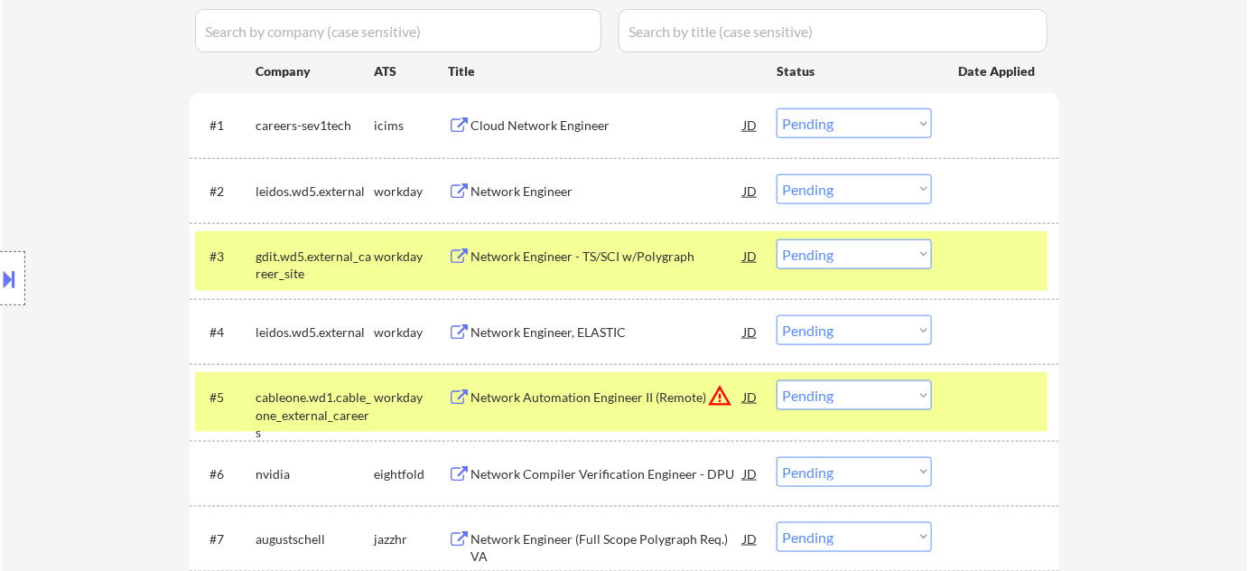
scroll to position [492, 0]
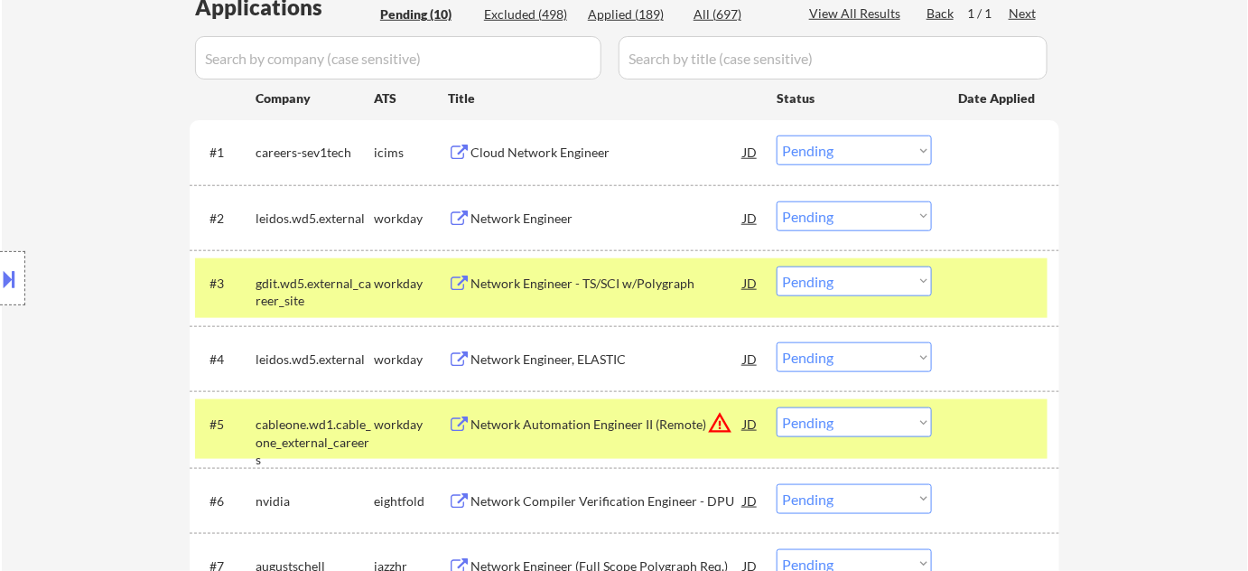
click at [593, 275] on div "Network Engineer - TS/SCI w/Polygraph" at bounding box center [607, 284] width 273 height 18
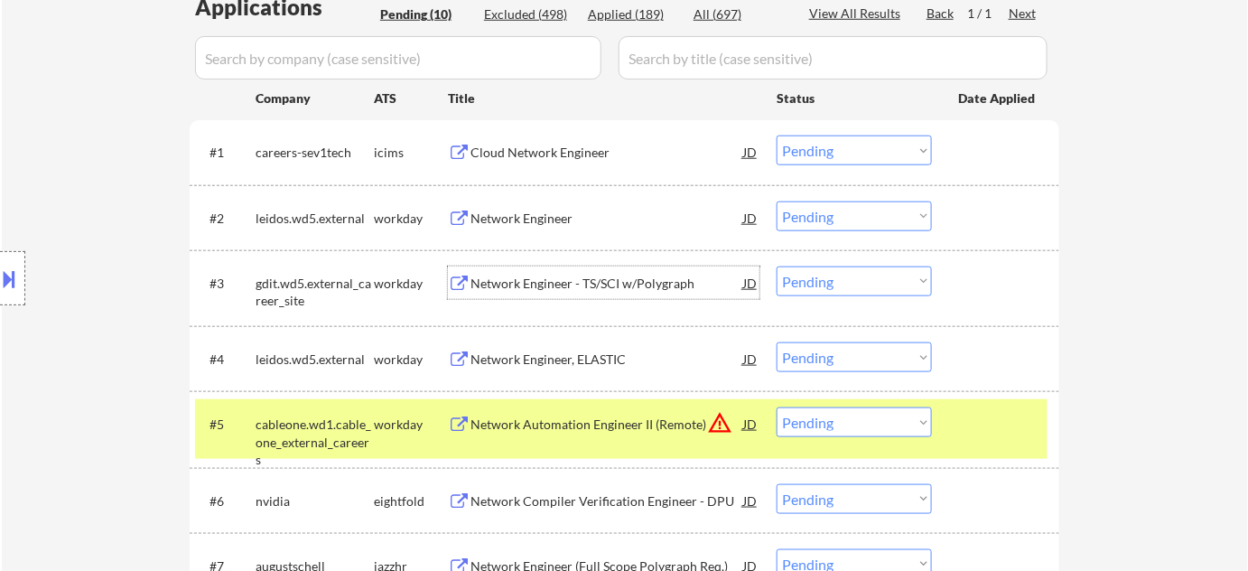
click at [833, 287] on select "Choose an option... Pending Applied Excluded (Questions) Excluded (Expired) Exc…" at bounding box center [854, 281] width 155 height 30
click at [777, 266] on select "Choose an option... Pending Applied Excluded (Questions) Excluded (Expired) Exc…" at bounding box center [854, 281] width 155 height 30
click at [723, 420] on button "warning_amber" at bounding box center [719, 422] width 25 height 25
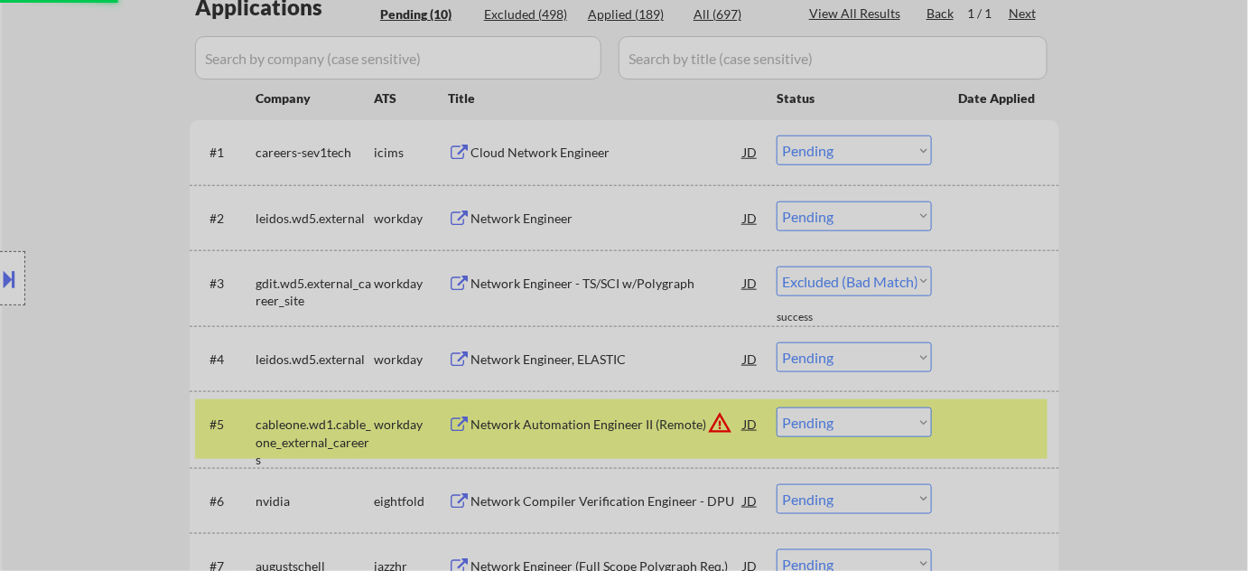
select select ""pending""
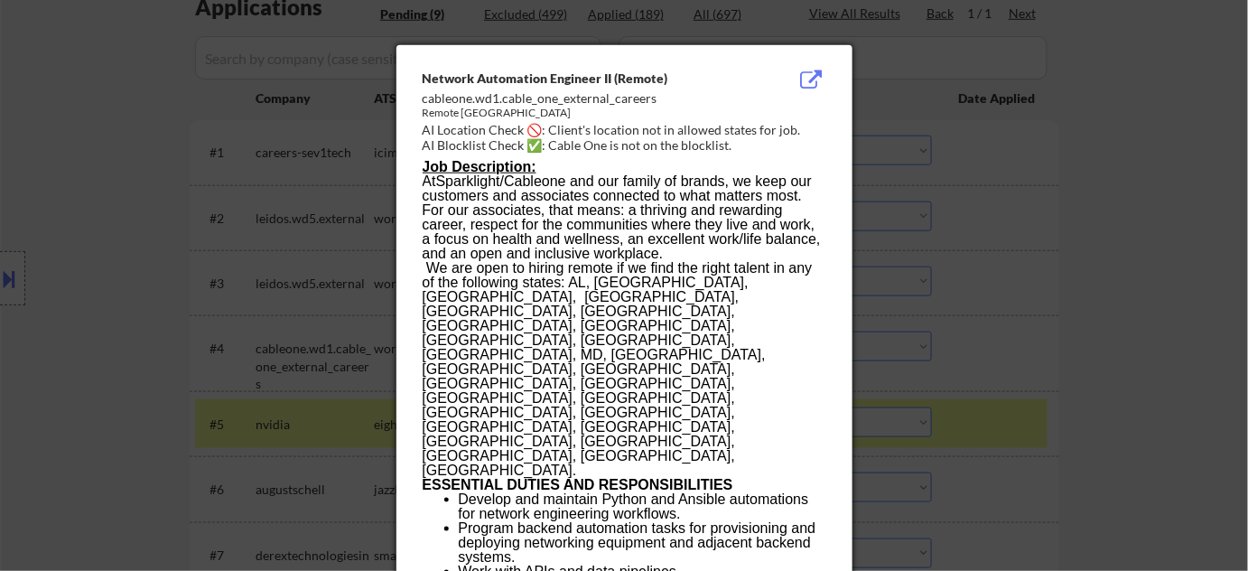
click at [1064, 314] on div at bounding box center [624, 285] width 1248 height 571
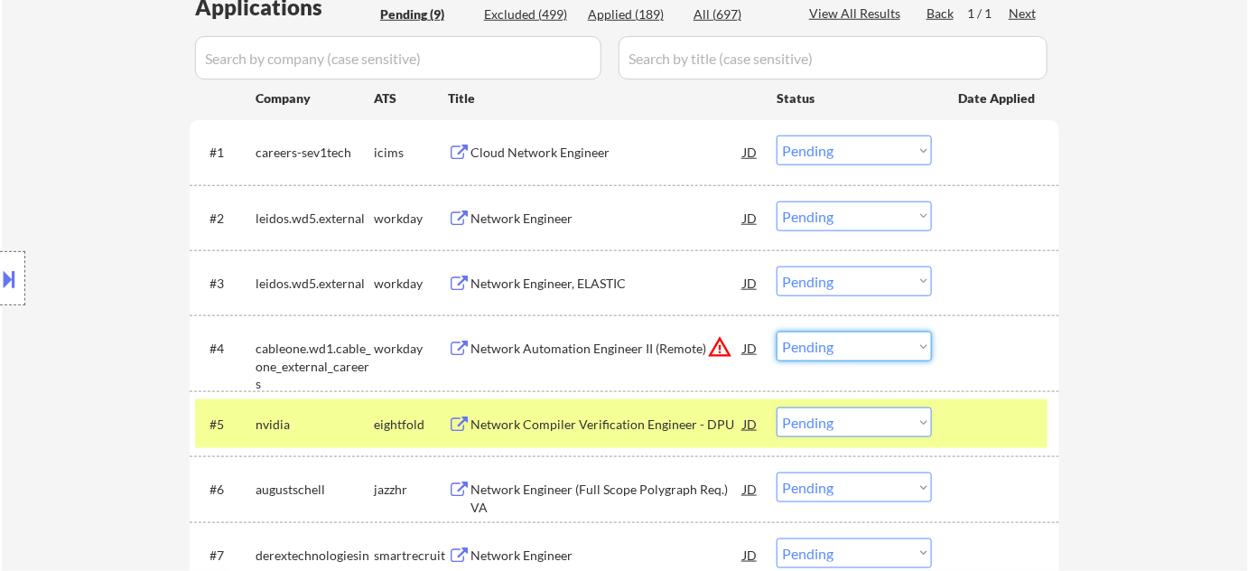
click at [836, 342] on select "Choose an option... Pending Applied Excluded (Questions) Excluded (Expired) Exc…" at bounding box center [854, 347] width 155 height 30
click at [777, 332] on select "Choose an option... Pending Applied Excluded (Questions) Excluded (Expired) Exc…" at bounding box center [854, 347] width 155 height 30
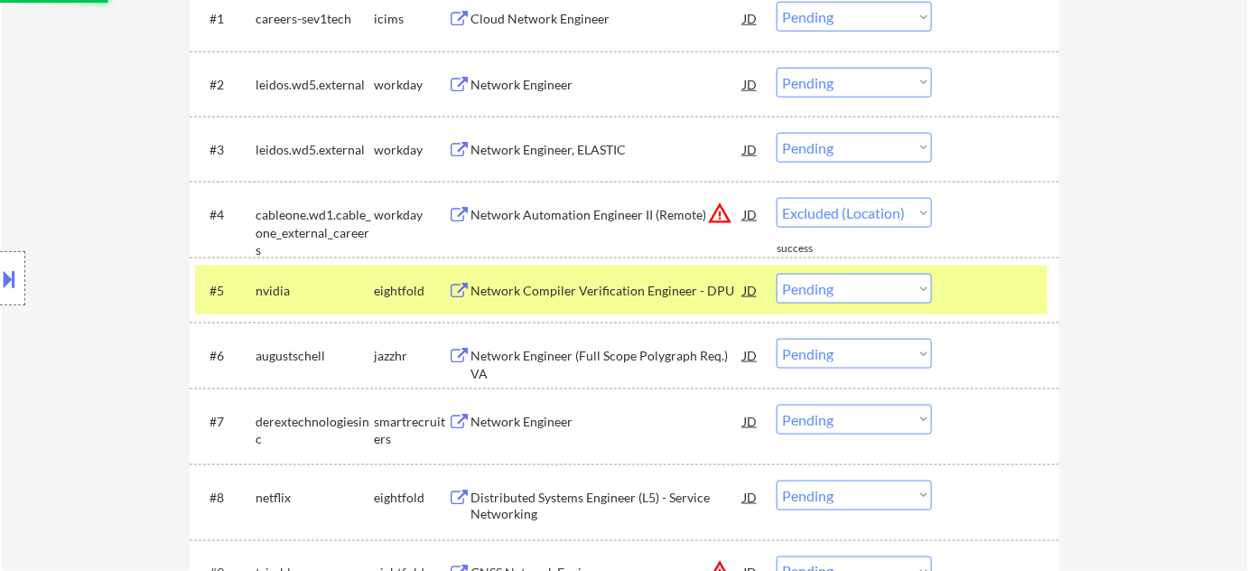
select select ""pending""
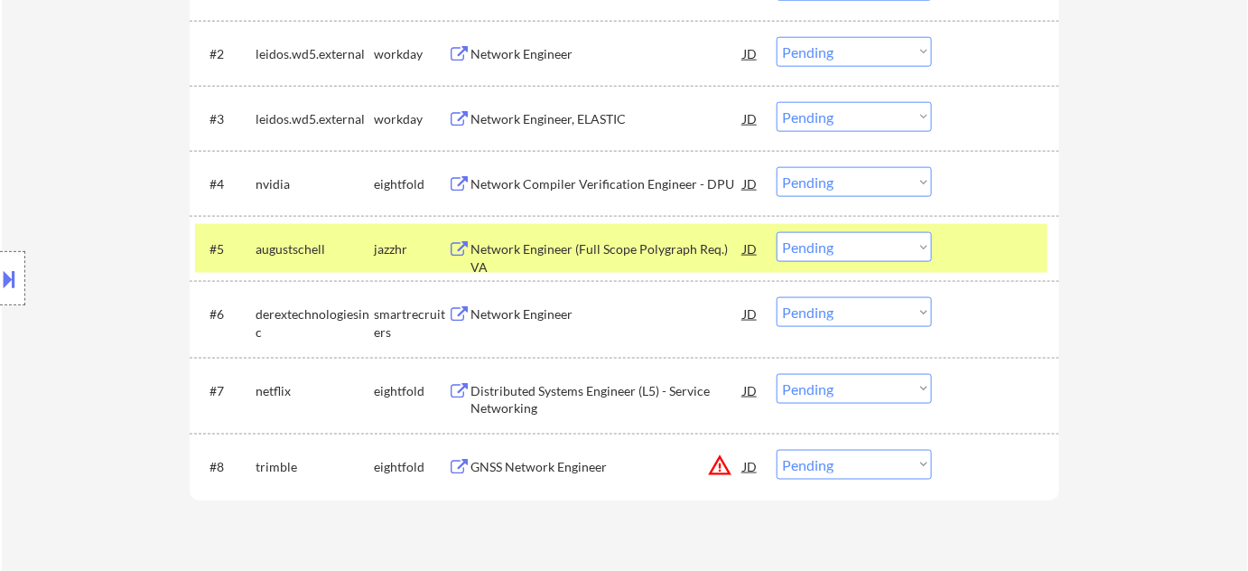
click at [583, 245] on div "Network Engineer (Full Scope Polygraph Req.) VA" at bounding box center [607, 257] width 273 height 35
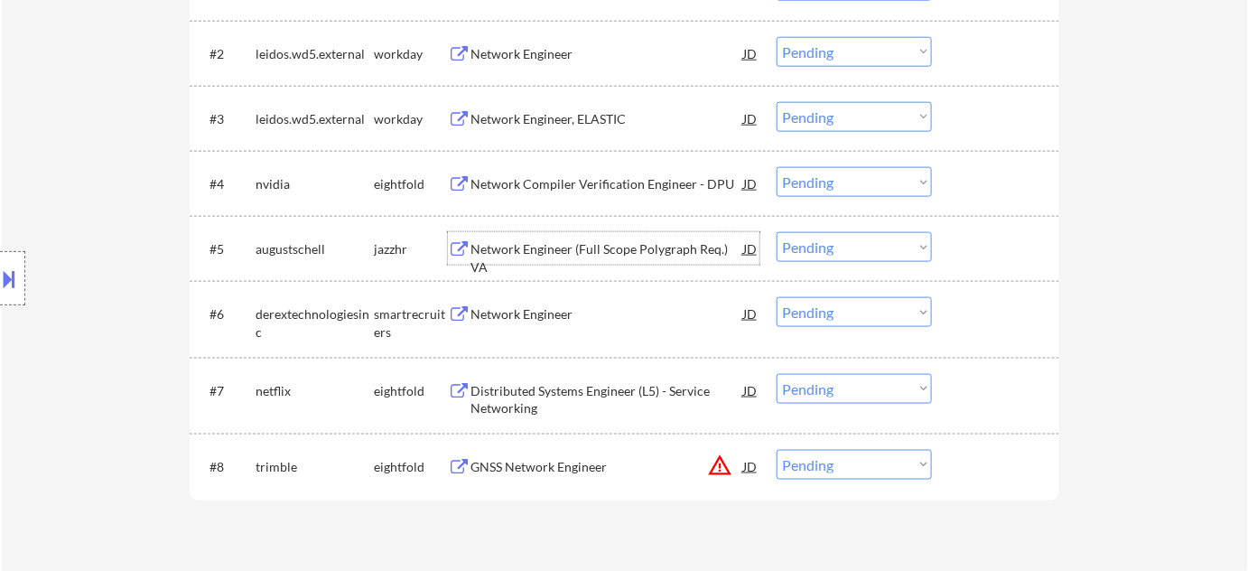
click at [862, 242] on select "Choose an option... Pending Applied Excluded (Questions) Excluded (Expired) Exc…" at bounding box center [854, 247] width 155 height 30
click at [777, 232] on select "Choose an option... Pending Applied Excluded (Questions) Excluded (Expired) Exc…" at bounding box center [854, 247] width 155 height 30
select select ""pending""
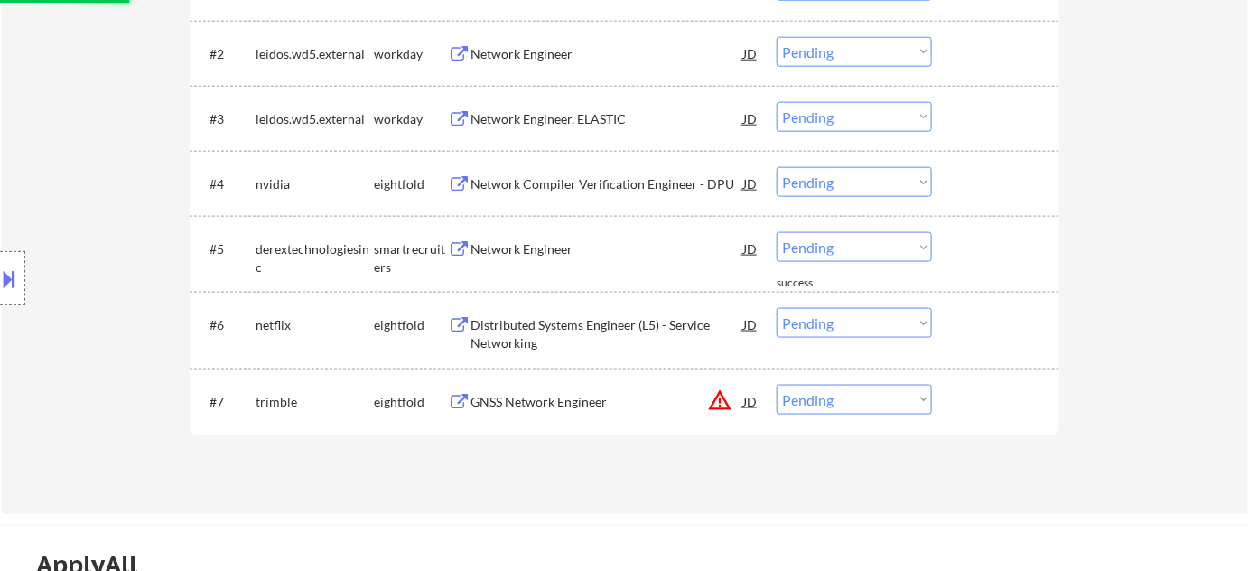
click at [846, 404] on select "Choose an option... Pending Applied Excluded (Questions) Excluded (Expired) Exc…" at bounding box center [854, 400] width 155 height 30
select select ""excluded__location_""
click at [777, 385] on select "Choose an option... Pending Applied Excluded (Questions) Excluded (Expired) Exc…" at bounding box center [854, 400] width 155 height 30
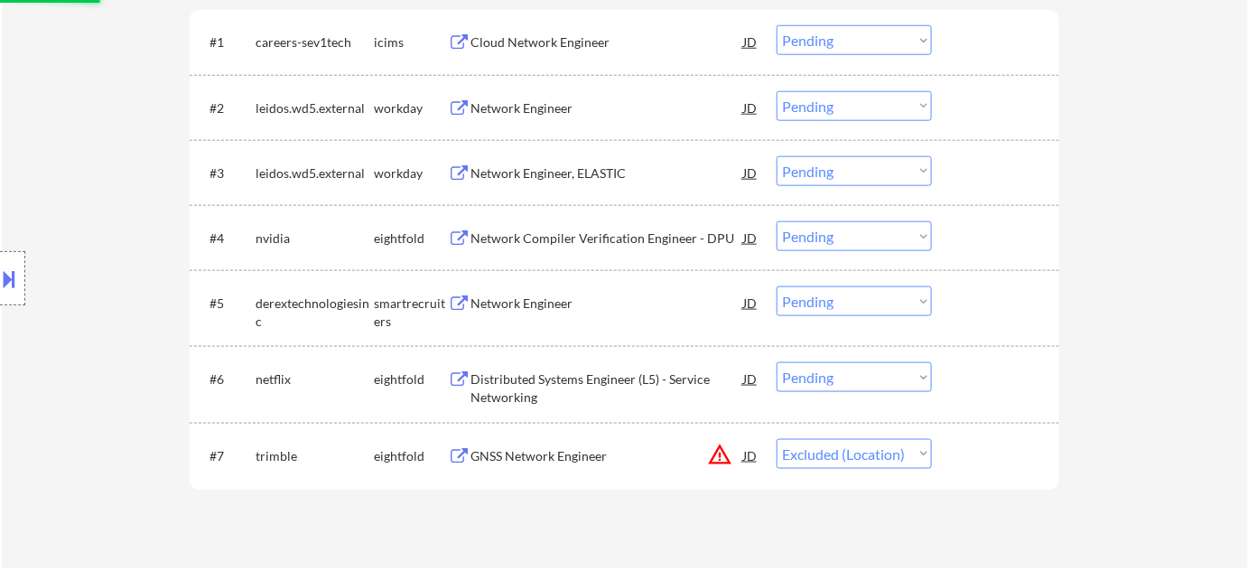
scroll to position [575, 0]
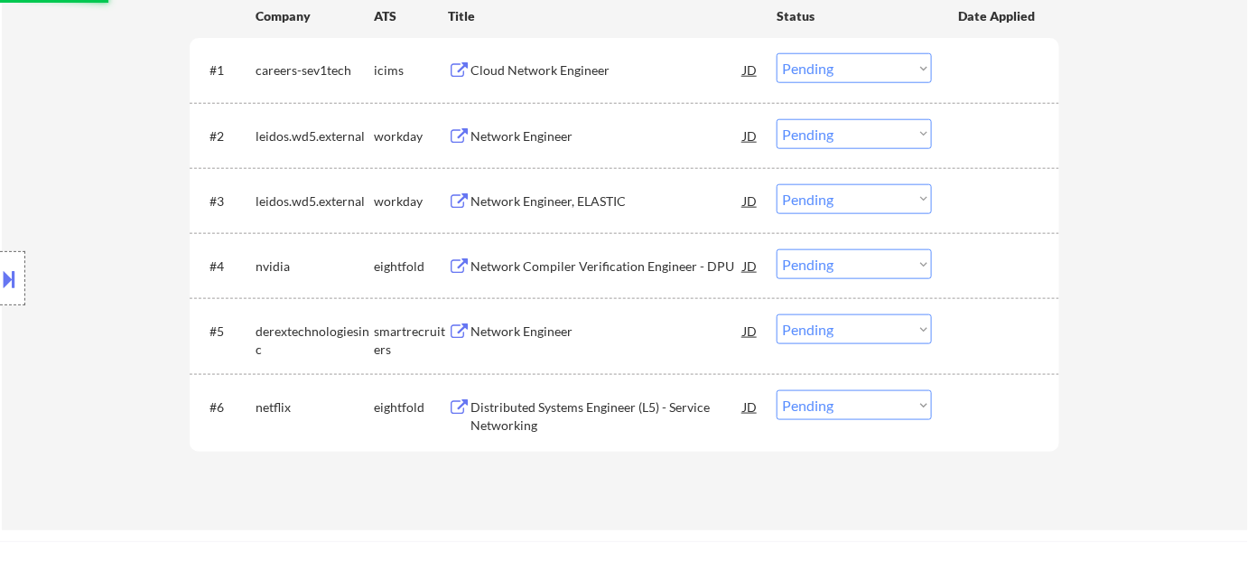
click at [513, 135] on div "​​Network Engineer​" at bounding box center [607, 136] width 273 height 18
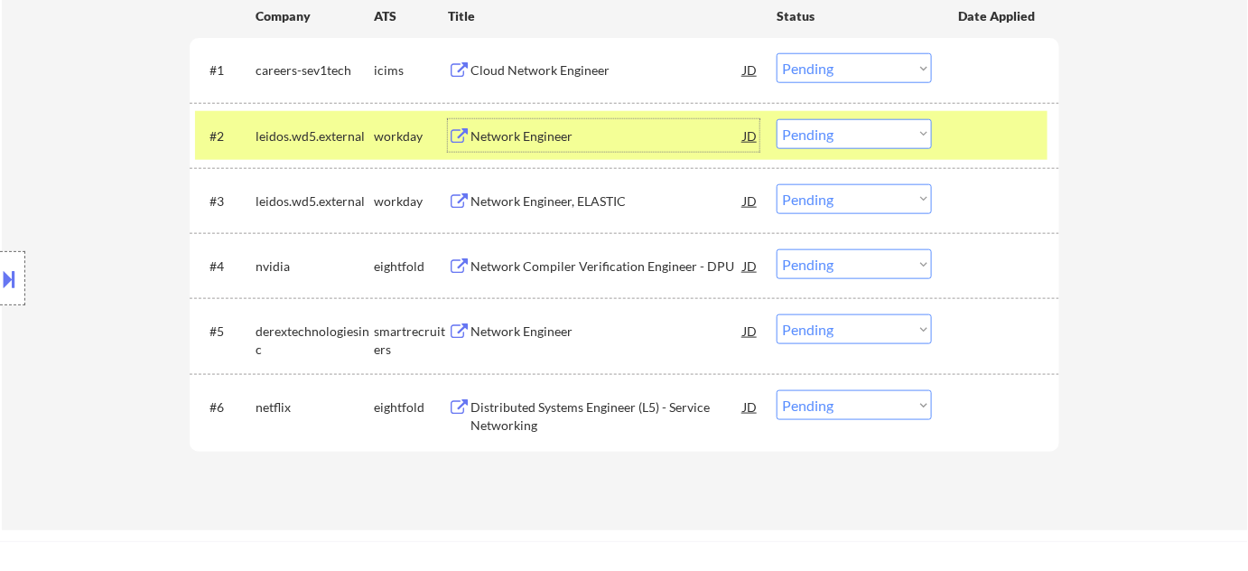
click at [534, 204] on div "Network Engineer, ELASTIC" at bounding box center [607, 201] width 273 height 18
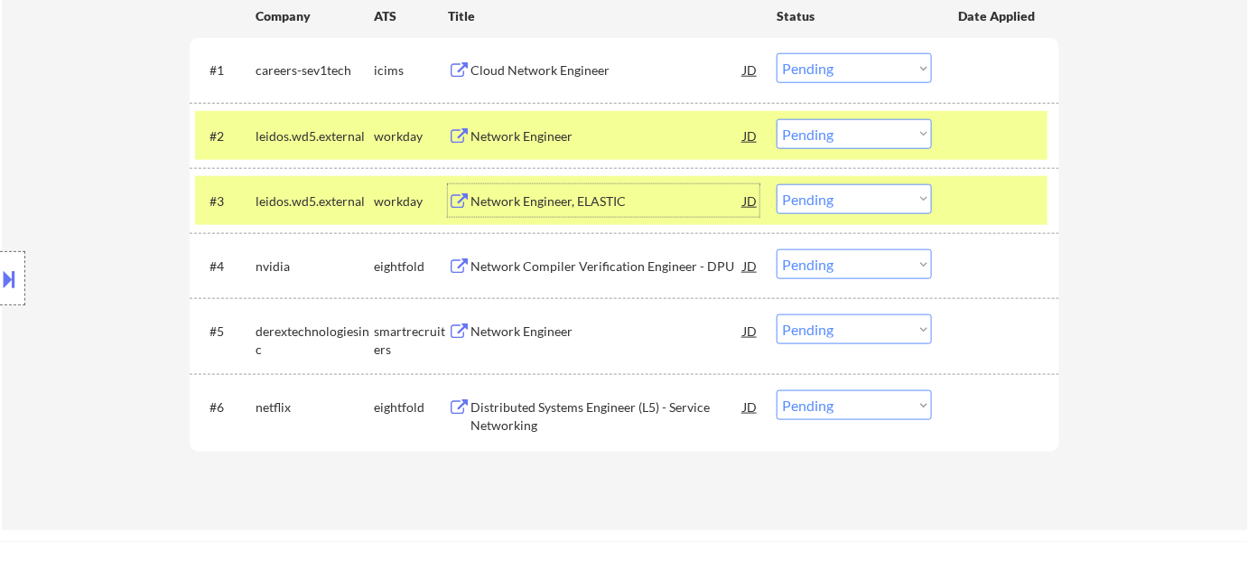
click at [526, 343] on div "Network Engineer" at bounding box center [607, 330] width 273 height 33
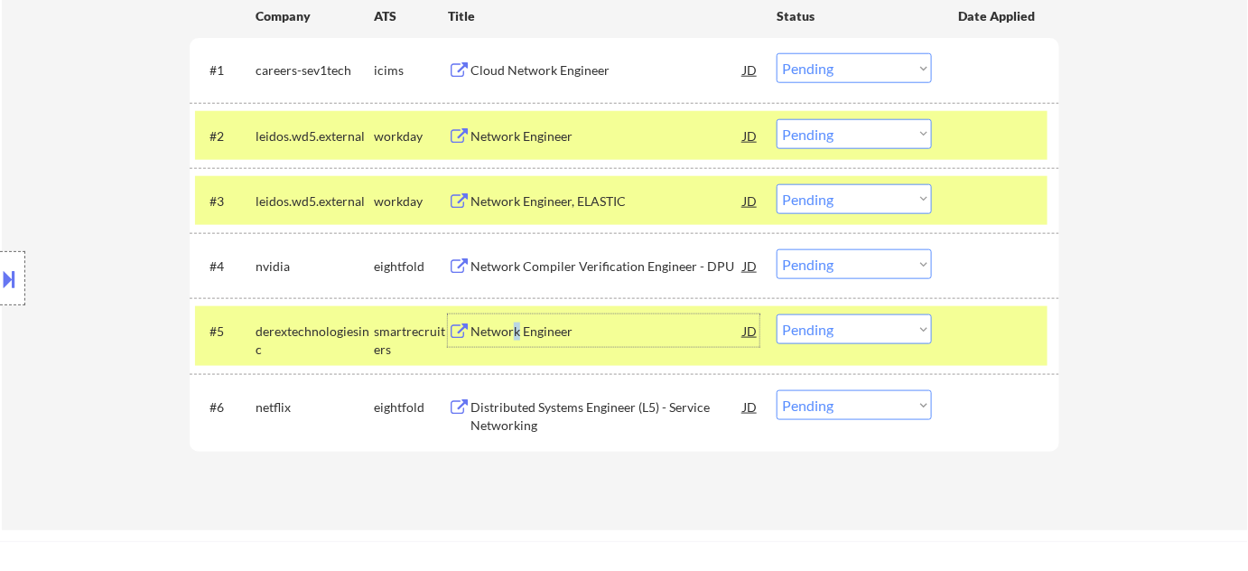
click at [515, 332] on div "Network Engineer" at bounding box center [607, 331] width 273 height 18
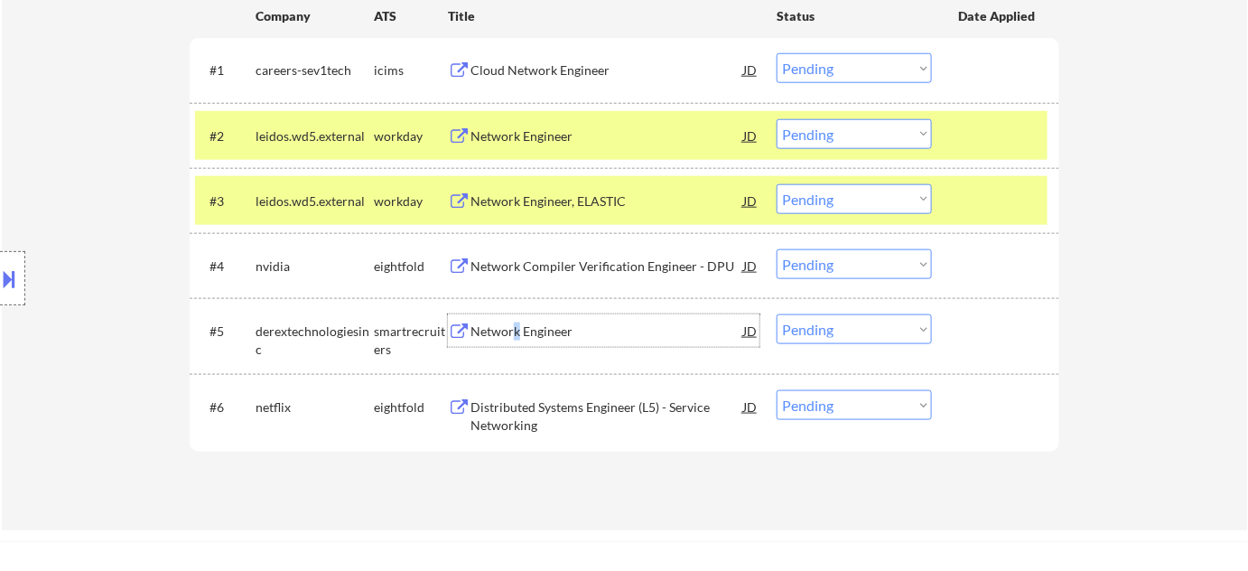
click at [818, 327] on select "Choose an option... Pending Applied Excluded (Questions) Excluded (Expired) Exc…" at bounding box center [854, 329] width 155 height 30
click at [777, 314] on select "Choose an option... Pending Applied Excluded (Questions) Excluded (Expired) Exc…" at bounding box center [854, 329] width 155 height 30
select select ""pending""
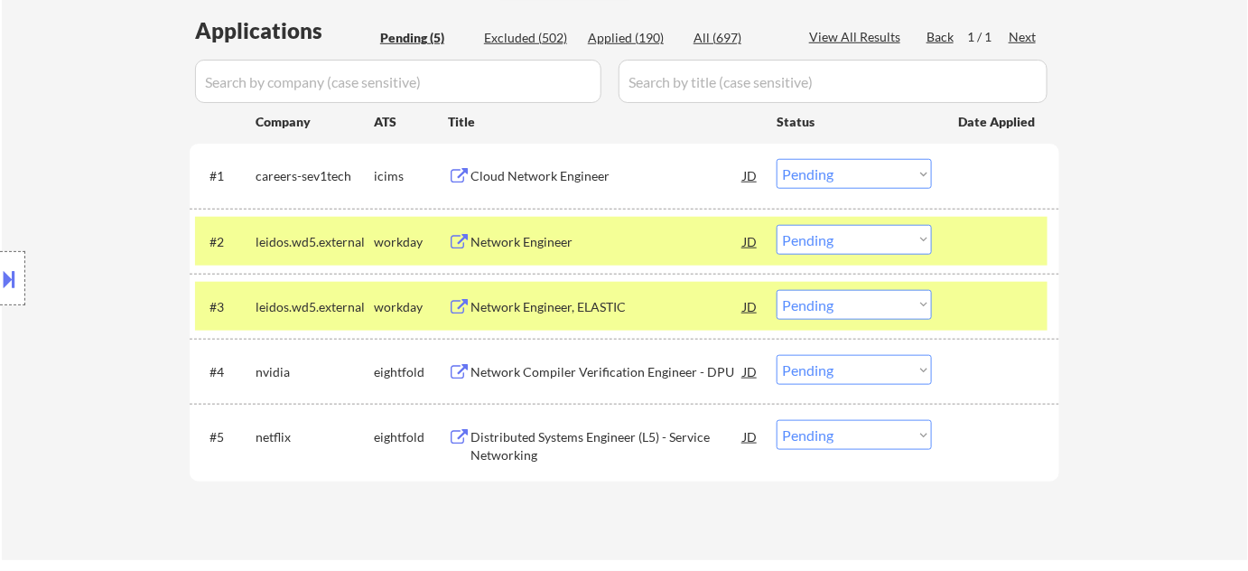
scroll to position [246, 0]
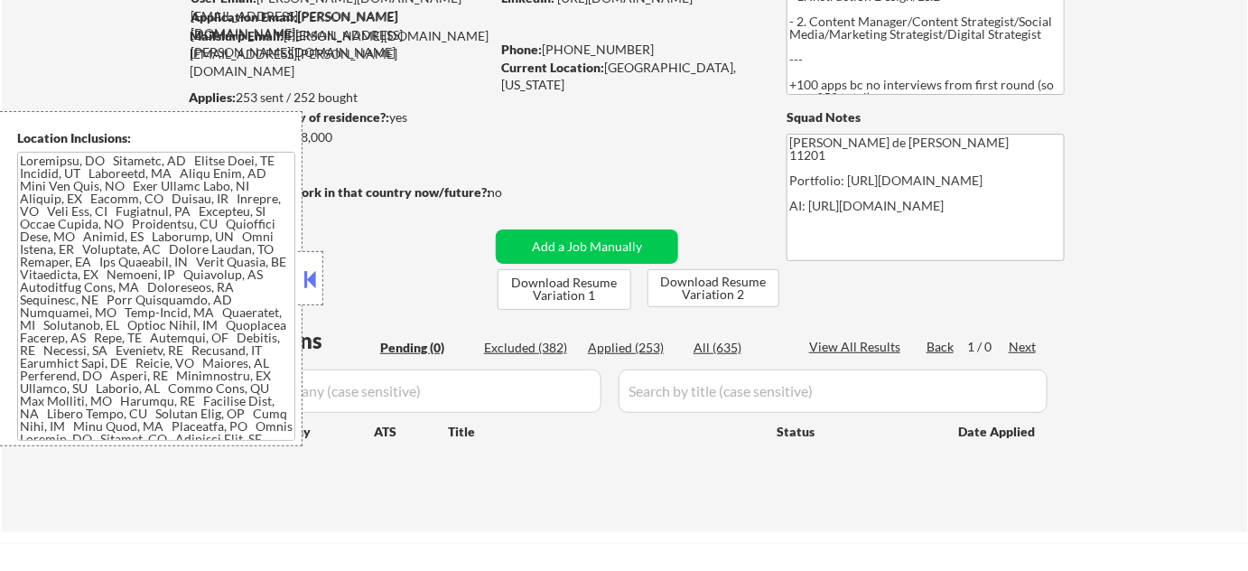
scroll to position [164, 0]
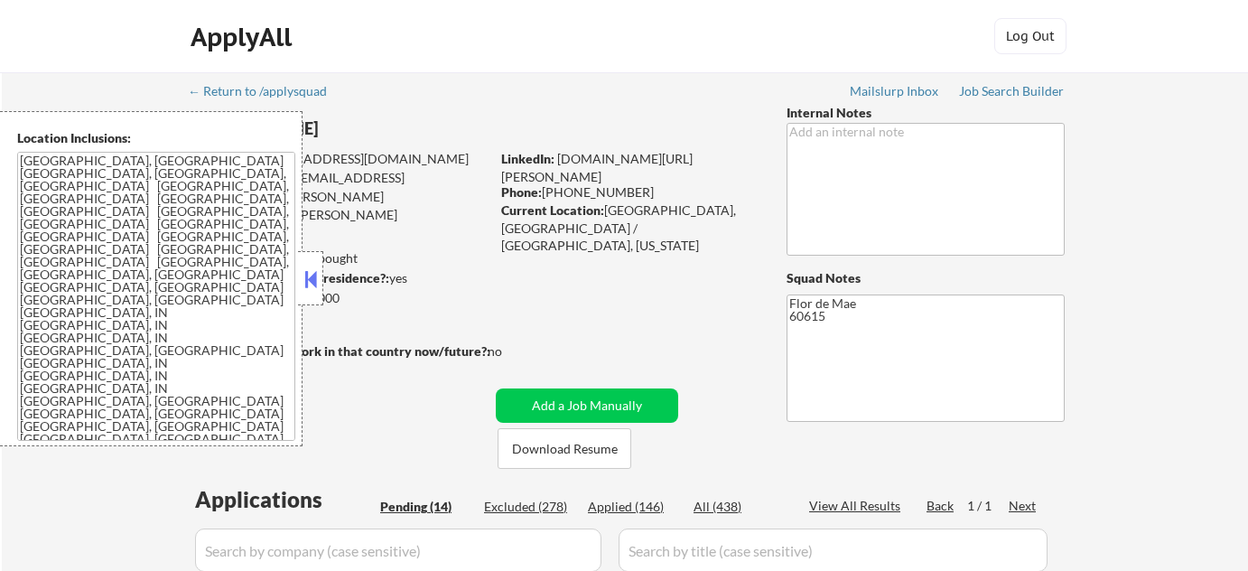
select select ""pending""
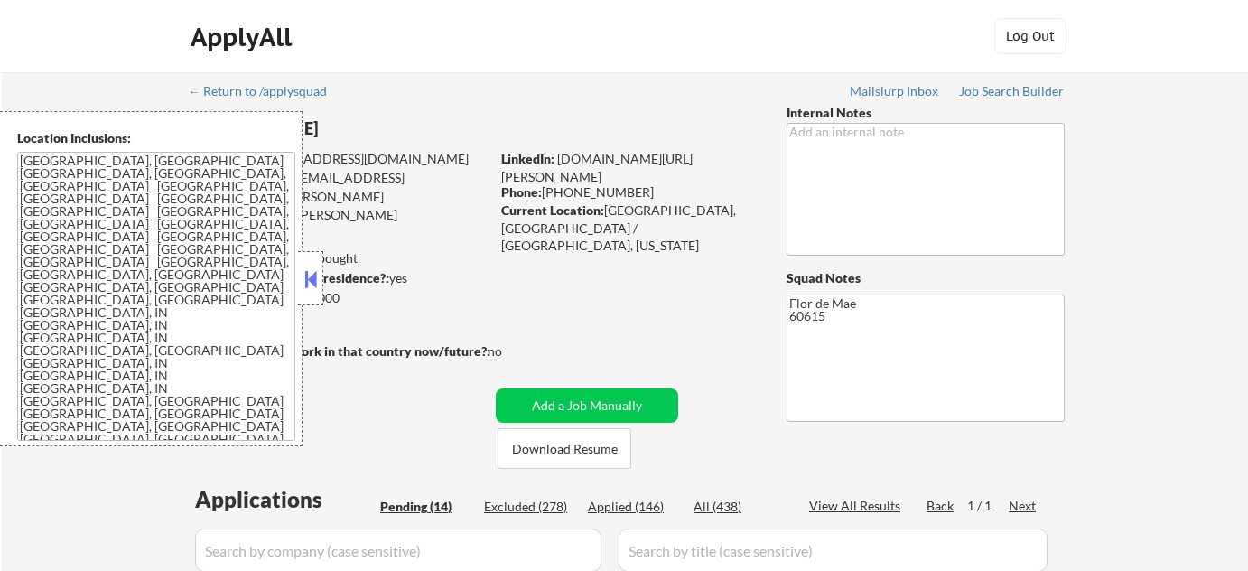
select select ""pending""
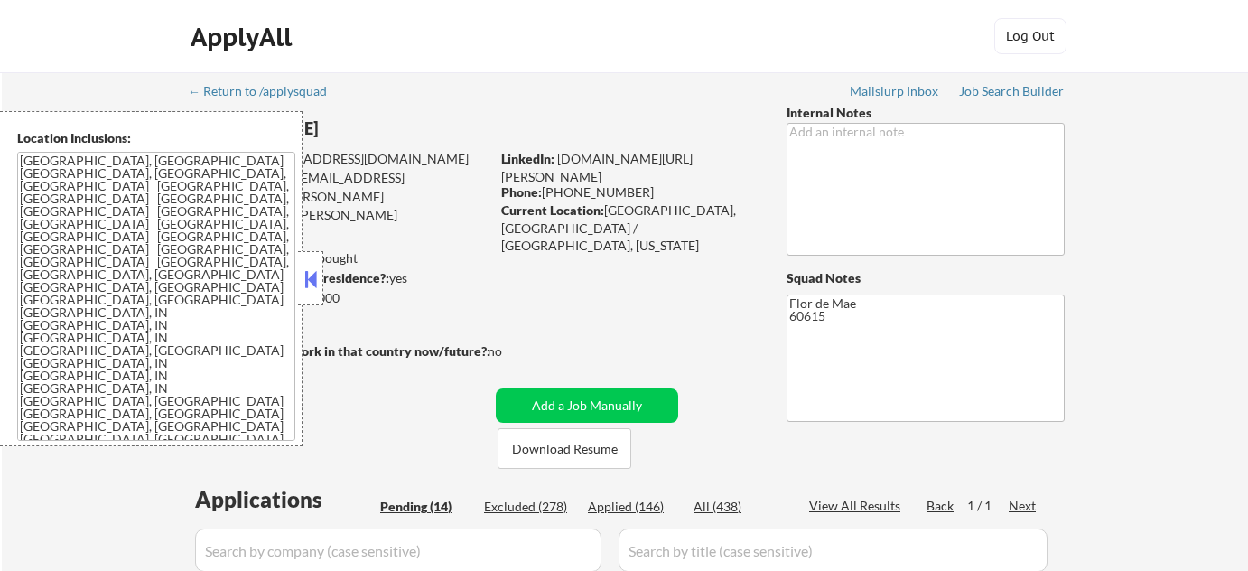
select select ""pending""
